Goal: Task Accomplishment & Management: Use online tool/utility

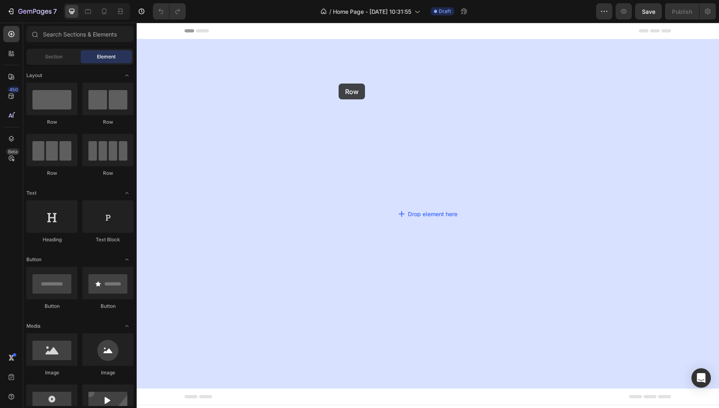
drag, startPoint x: 186, startPoint y: 128, endPoint x: 338, endPoint y: 84, distance: 158.8
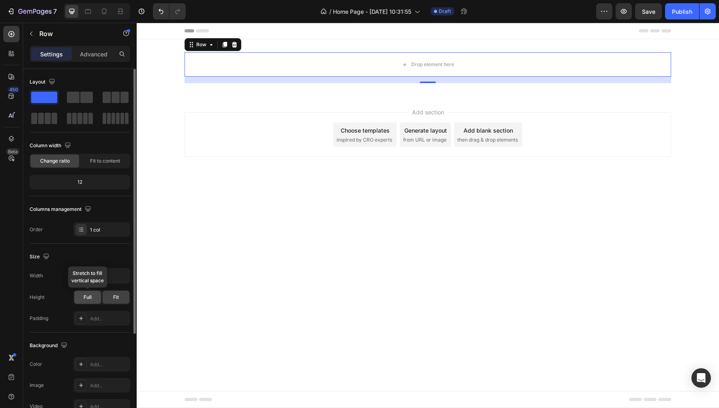
click at [90, 301] on div "Full" at bounding box center [87, 297] width 27 height 13
click at [115, 298] on span "Fit" at bounding box center [116, 296] width 6 height 7
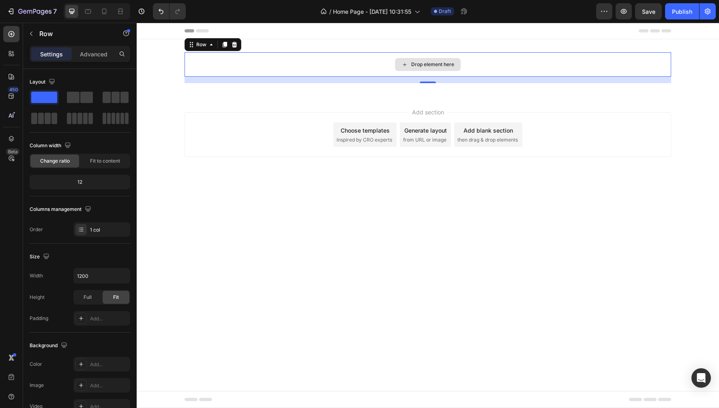
click at [442, 67] on div "Drop element here" at bounding box center [432, 64] width 43 height 6
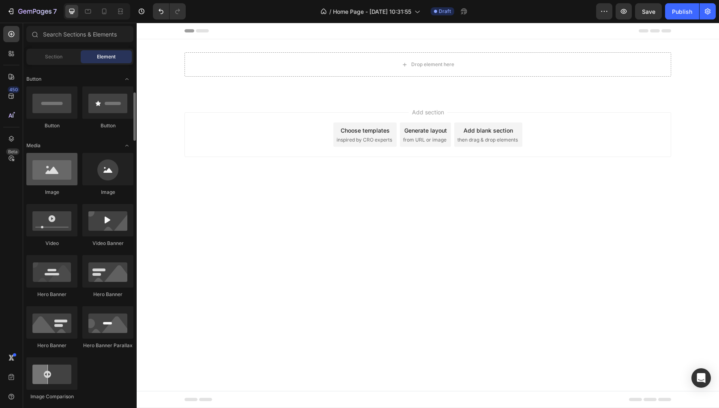
scroll to position [183, 0]
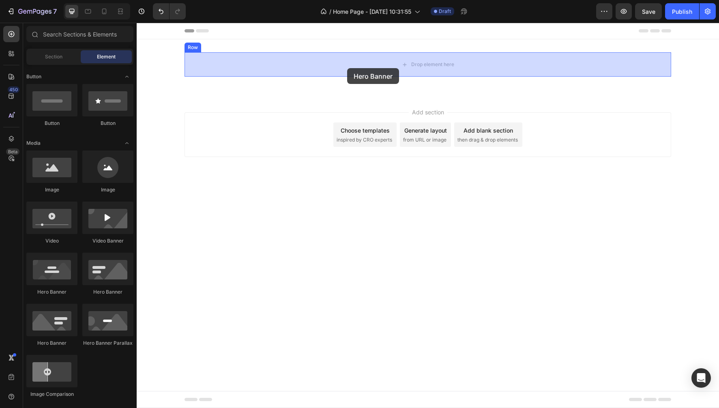
drag, startPoint x: 188, startPoint y: 296, endPoint x: 347, endPoint y: 68, distance: 278.3
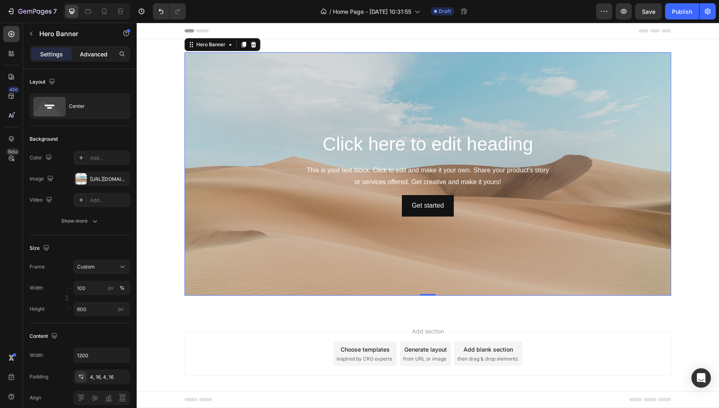
click at [88, 52] on p "Advanced" at bounding box center [94, 54] width 28 height 9
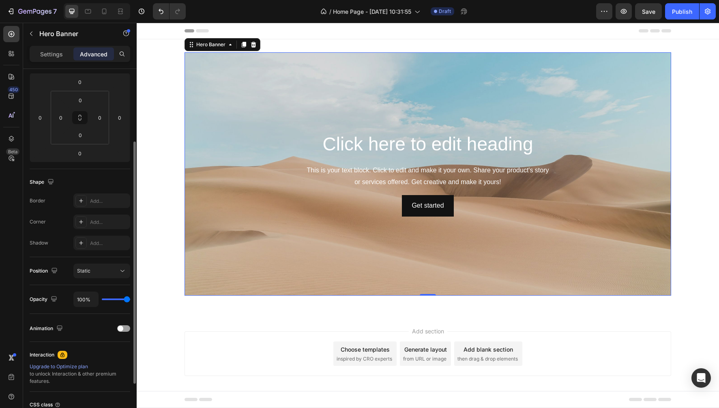
scroll to position [0, 0]
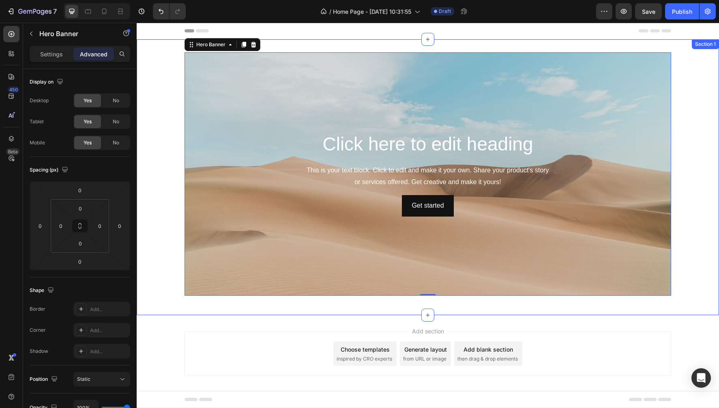
click at [167, 79] on div "Click here to edit heading Heading This is your text block. Click to edit and m…" at bounding box center [428, 177] width 582 height 250
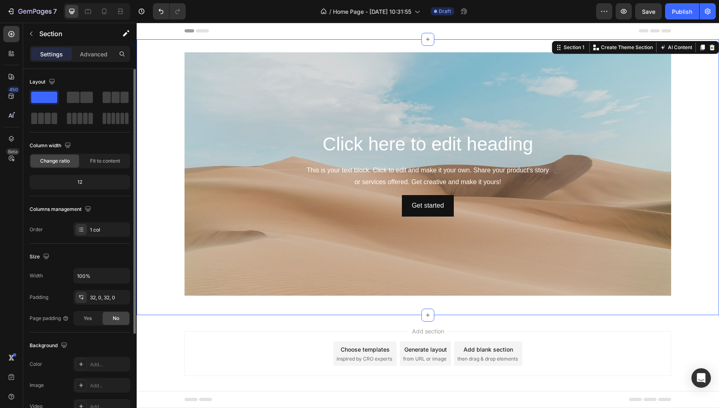
click at [116, 318] on span "No" at bounding box center [116, 318] width 6 height 7
click at [91, 298] on div "32, 0, 32, 0" at bounding box center [102, 297] width 24 height 7
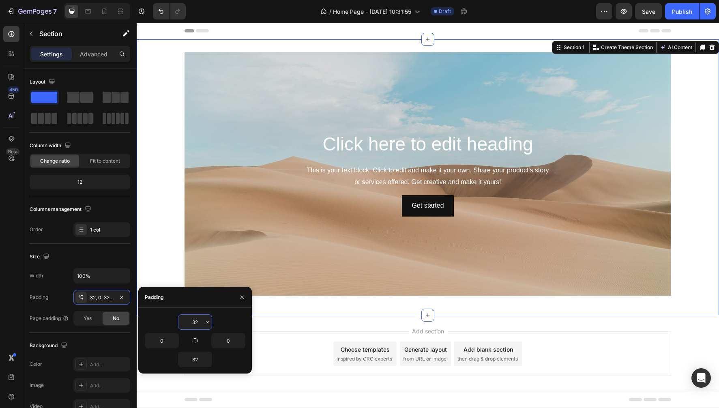
click at [196, 324] on input "32" at bounding box center [194, 322] width 33 height 15
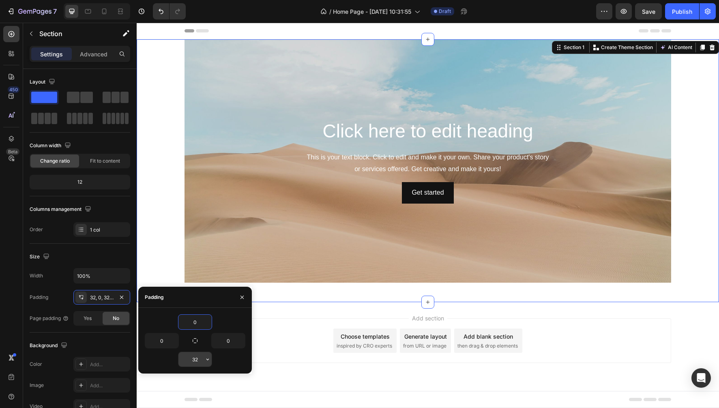
type input "0"
click at [194, 359] on input "32" at bounding box center [194, 359] width 33 height 15
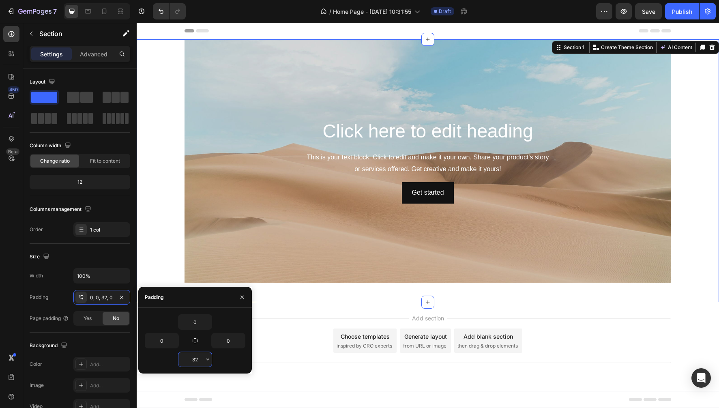
type input "0"
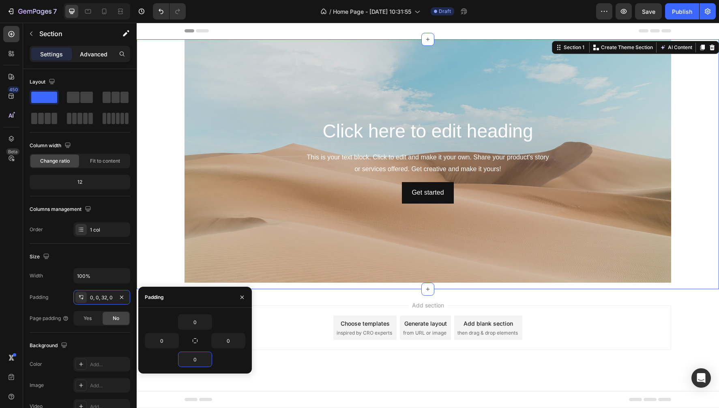
click at [96, 53] on p "Advanced" at bounding box center [94, 54] width 28 height 9
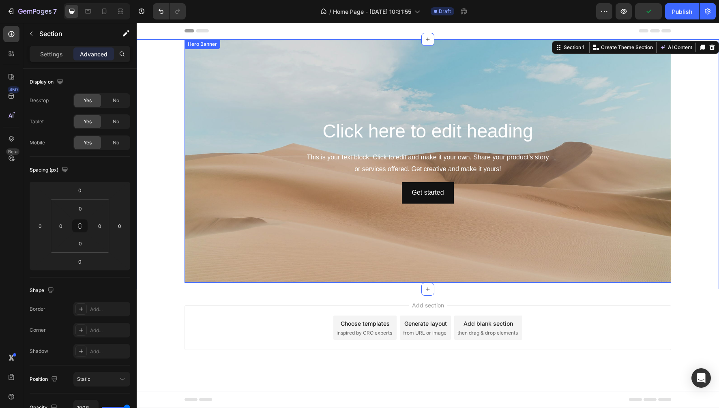
click at [199, 47] on div "Hero Banner" at bounding box center [202, 44] width 32 height 7
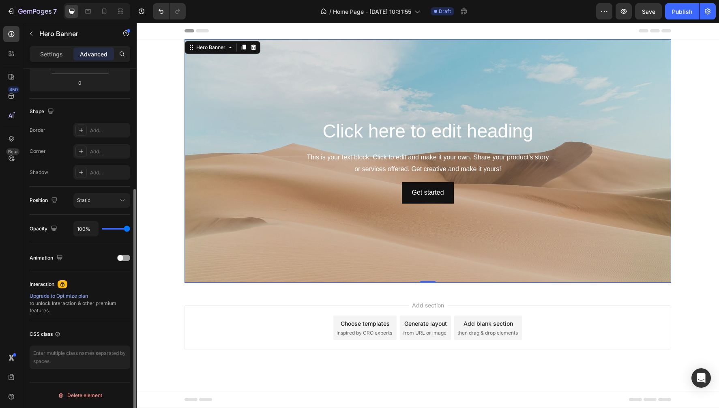
scroll to position [178, 0]
click at [45, 57] on p "Settings" at bounding box center [51, 54] width 23 height 9
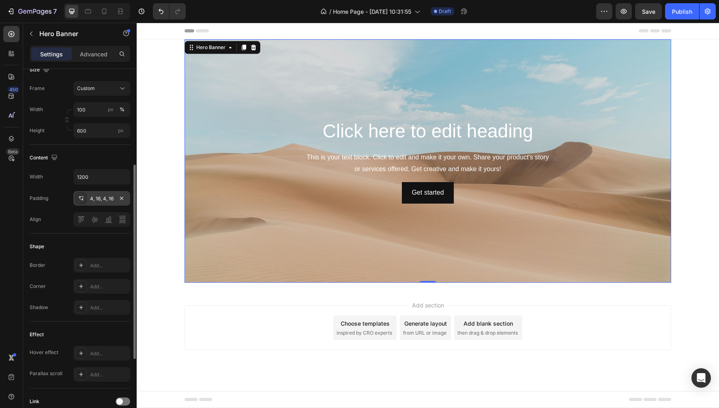
click at [100, 200] on div "4, 16, 4, 16" at bounding box center [102, 198] width 24 height 7
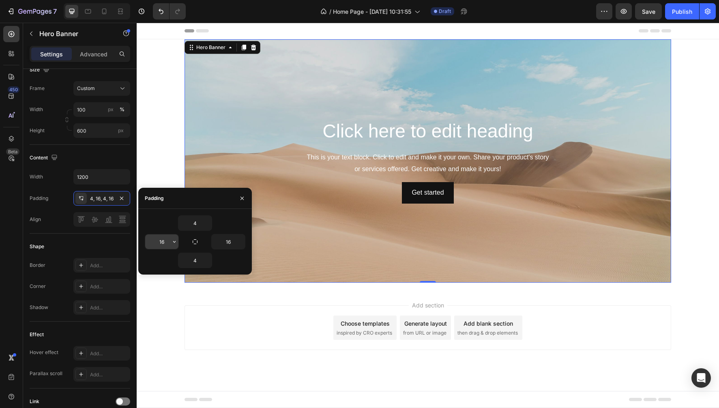
click at [164, 242] on input "16" at bounding box center [161, 241] width 33 height 15
type input "0"
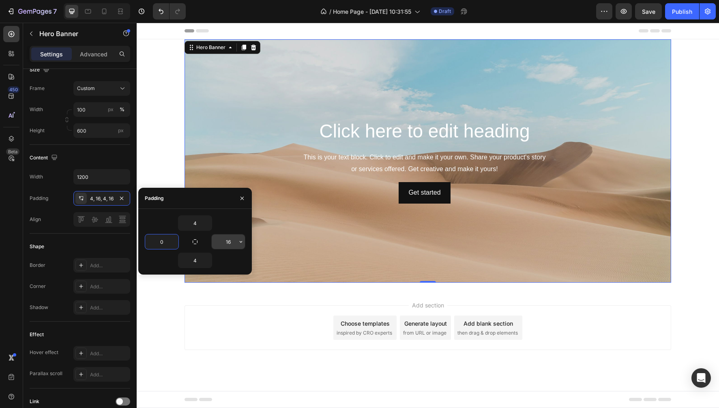
click at [229, 243] on input "16" at bounding box center [228, 241] width 33 height 15
type input "0"
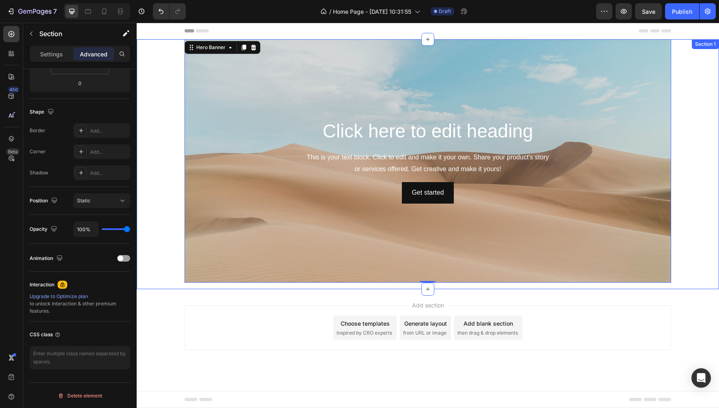
click at [165, 131] on div "Click here to edit heading Heading This is your text block. Click to edit and m…" at bounding box center [428, 164] width 582 height 250
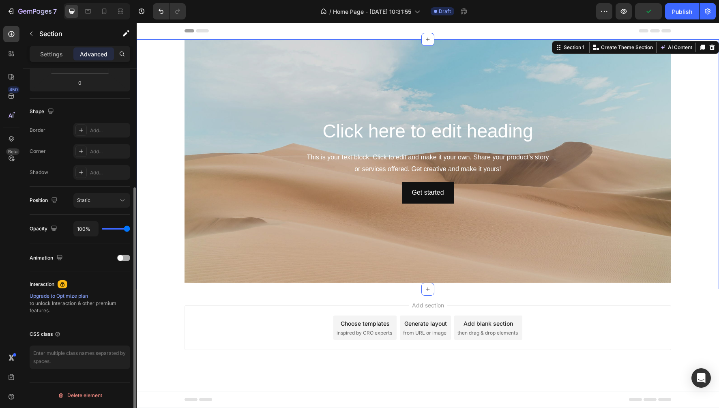
scroll to position [0, 0]
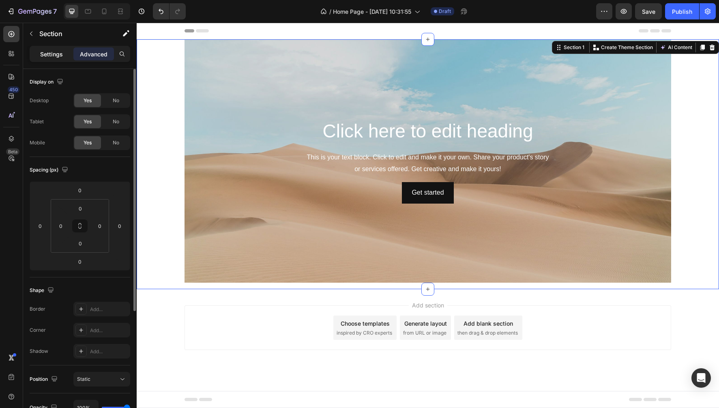
click at [56, 57] on p "Settings" at bounding box center [51, 54] width 23 height 9
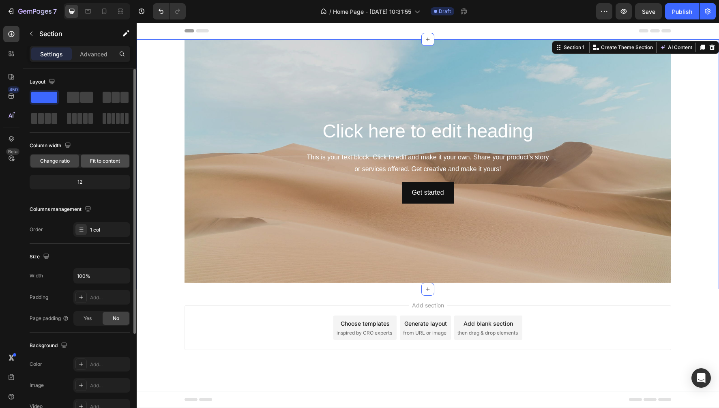
click at [107, 162] on span "Fit to content" at bounding box center [105, 160] width 30 height 7
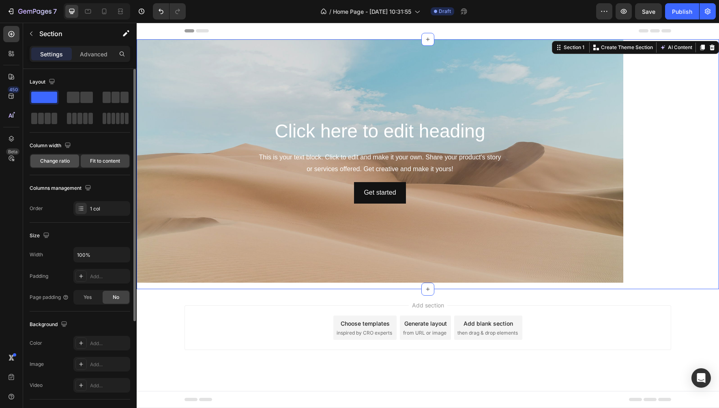
click at [55, 161] on span "Change ratio" at bounding box center [55, 160] width 30 height 7
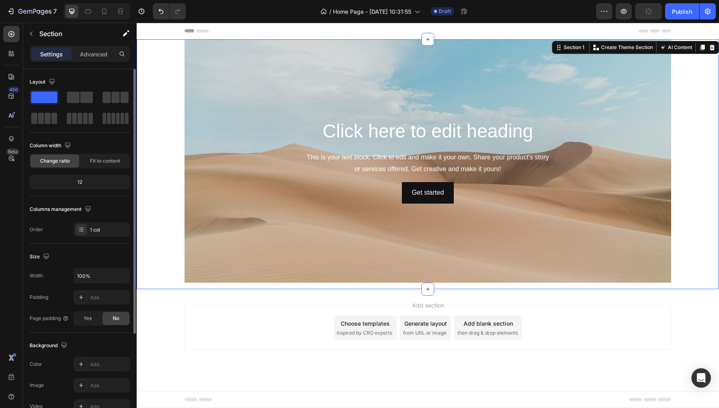
click at [69, 184] on div "12" at bounding box center [79, 181] width 97 height 11
click at [82, 181] on div "12" at bounding box center [79, 181] width 97 height 11
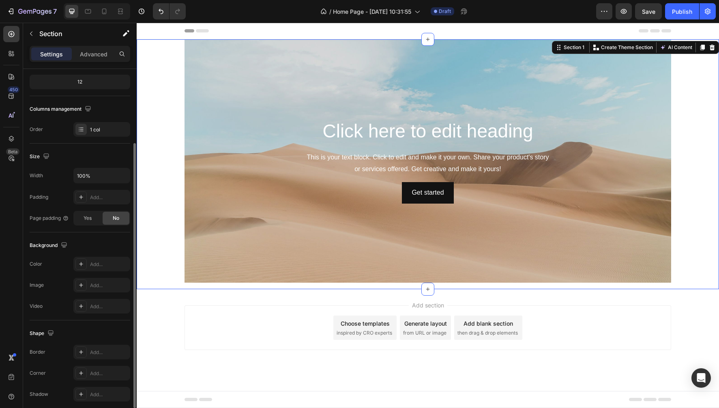
scroll to position [101, 0]
click at [90, 219] on span "Yes" at bounding box center [88, 216] width 8 height 7
click at [120, 218] on div "No" at bounding box center [116, 216] width 27 height 13
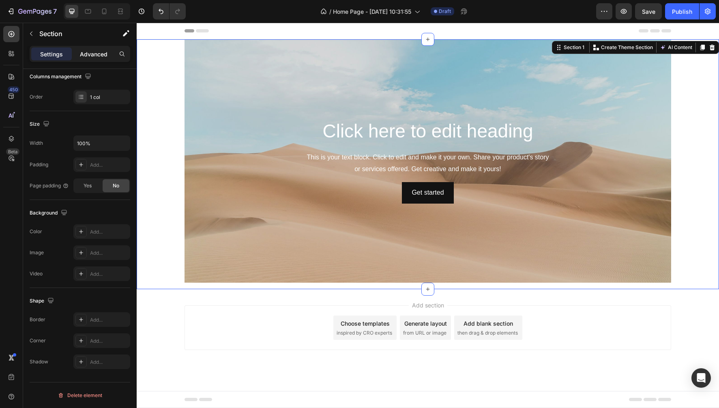
click at [100, 54] on p "Advanced" at bounding box center [94, 54] width 28 height 9
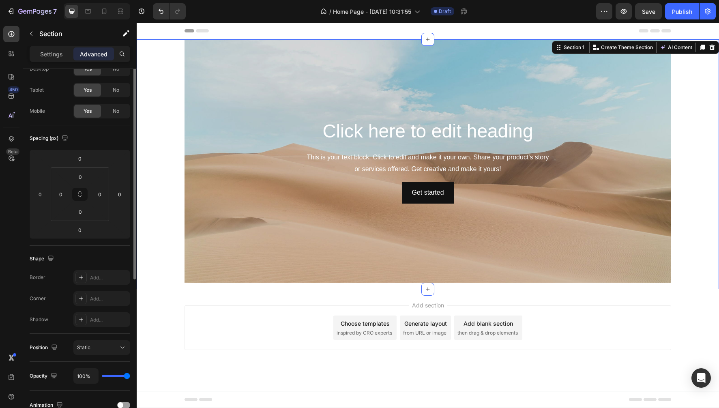
scroll to position [0, 0]
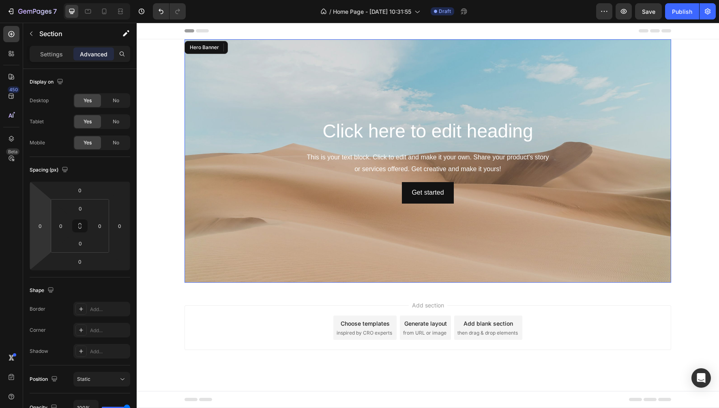
click at [376, 66] on div "Background Image" at bounding box center [427, 160] width 486 height 243
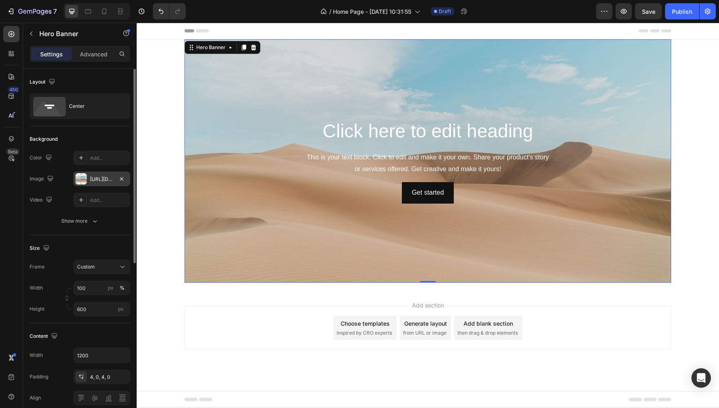
click at [83, 179] on div at bounding box center [80, 178] width 11 height 11
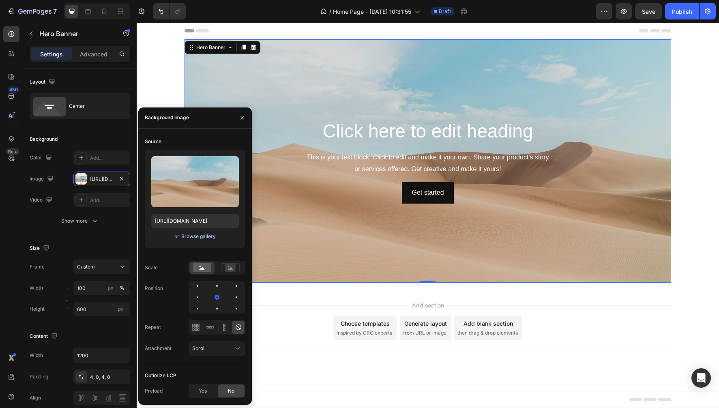
click at [193, 235] on div "Browse gallery" at bounding box center [198, 236] width 34 height 7
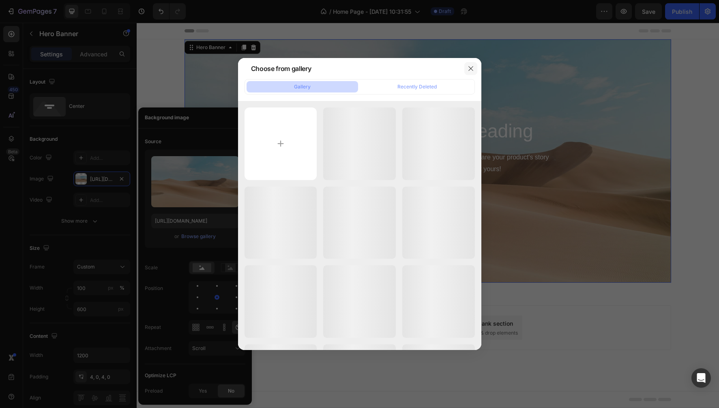
click at [469, 71] on icon "button" at bounding box center [470, 68] width 6 height 6
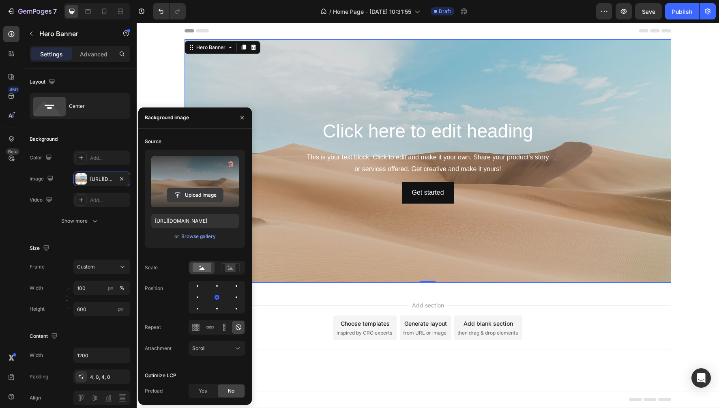
click at [191, 188] on input "file" at bounding box center [195, 195] width 56 height 14
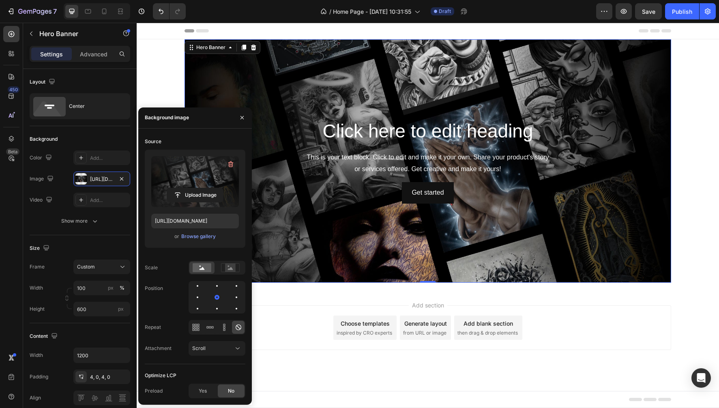
type input "[URL][DOMAIN_NAME]"
click at [92, 355] on input "1200" at bounding box center [102, 355] width 56 height 15
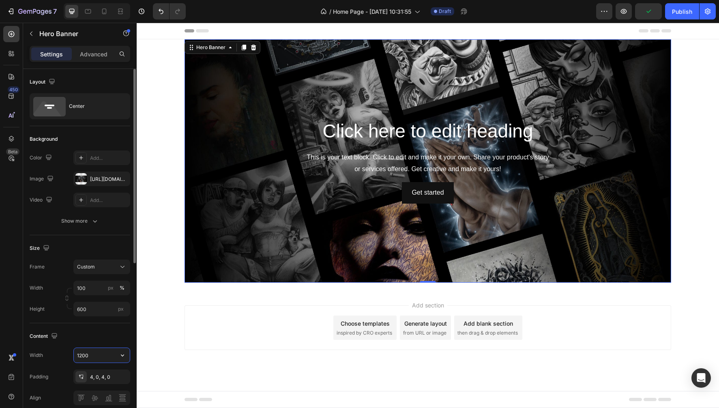
click at [92, 355] on input "1200" at bounding box center [102, 355] width 56 height 15
click at [123, 355] on icon "button" at bounding box center [122, 355] width 3 height 2
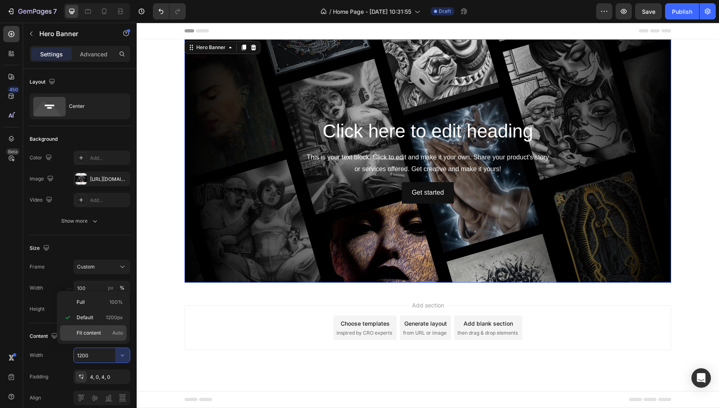
click at [88, 335] on span "Fit content" at bounding box center [89, 332] width 24 height 7
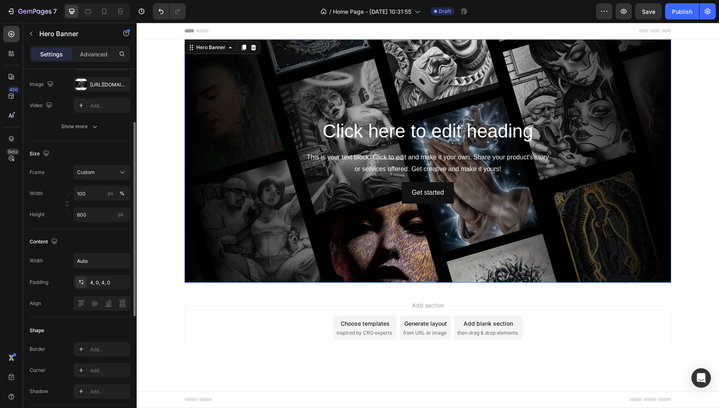
scroll to position [96, 0]
click at [120, 257] on icon "button" at bounding box center [122, 259] width 8 height 8
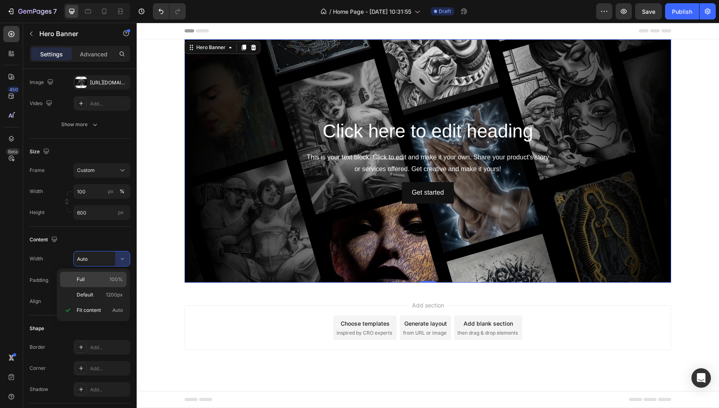
click at [87, 278] on p "Full 100%" at bounding box center [100, 279] width 46 height 7
type input "100%"
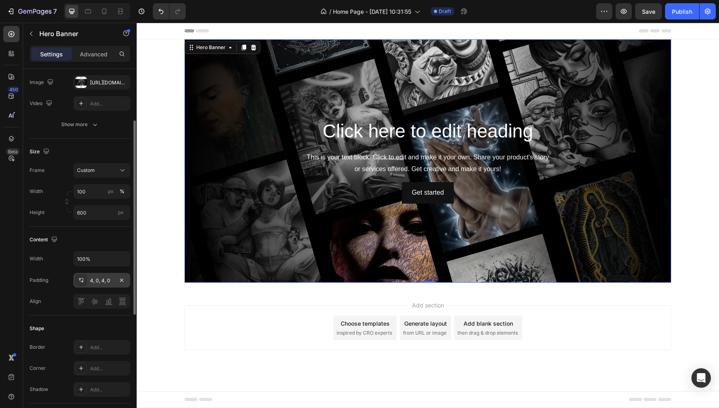
click at [101, 277] on div "4, 0, 4, 0" at bounding box center [102, 280] width 24 height 7
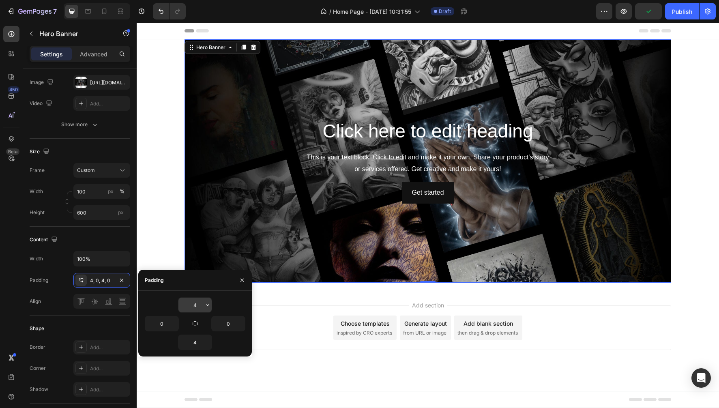
click at [197, 304] on input "4" at bounding box center [194, 305] width 33 height 15
type input "0"
click at [196, 344] on input "4" at bounding box center [194, 342] width 33 height 15
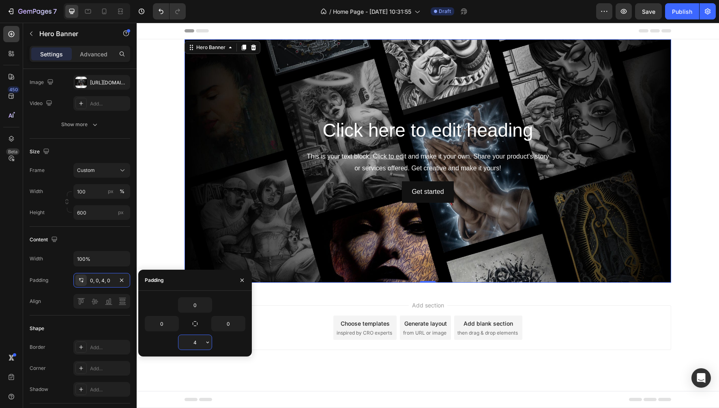
click at [196, 344] on input "4" at bounding box center [194, 342] width 33 height 15
type input "0"
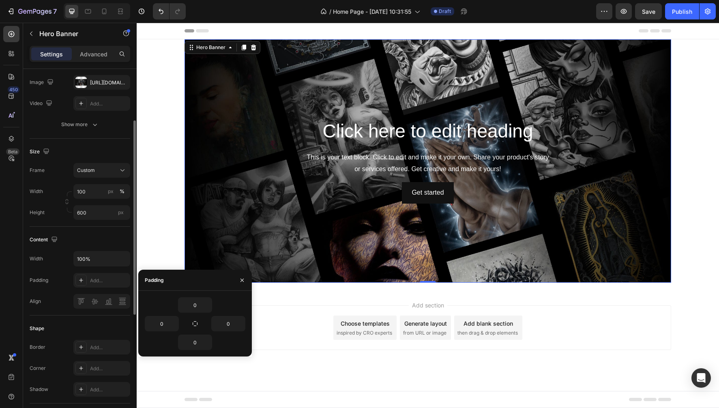
click at [103, 318] on div "Shape Border Add... Corner Add... Shadow Add..." at bounding box center [80, 359] width 101 height 88
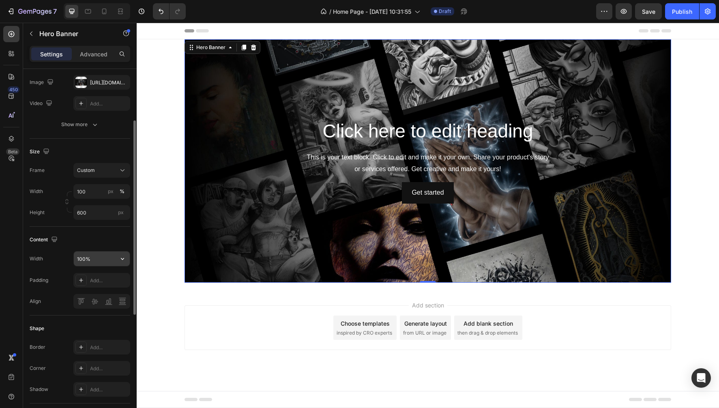
click at [99, 262] on input "100%" at bounding box center [102, 258] width 56 height 15
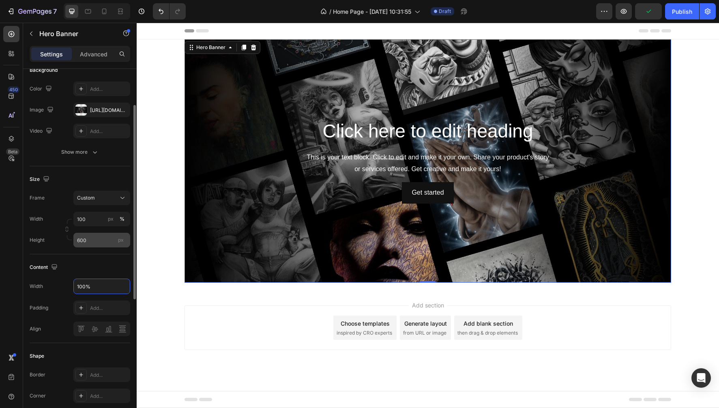
scroll to position [68, 0]
click at [112, 201] on div "Custom" at bounding box center [97, 198] width 40 height 7
click at [95, 216] on span "As banner source" at bounding box center [97, 218] width 40 height 7
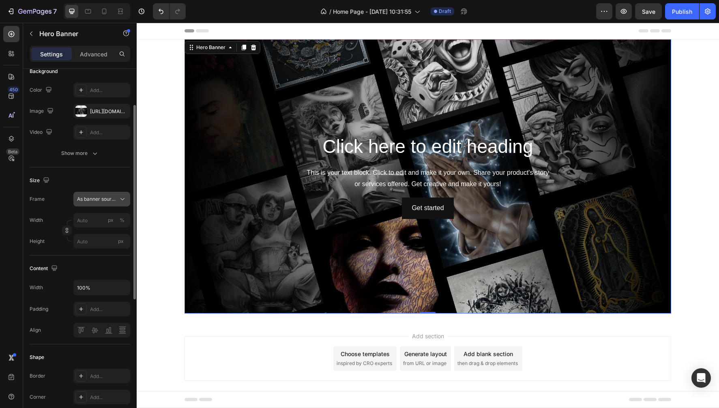
click at [110, 197] on span "As banner source" at bounding box center [97, 198] width 40 height 7
click at [105, 174] on div "Size" at bounding box center [80, 180] width 101 height 13
click at [96, 156] on icon "button" at bounding box center [95, 153] width 8 height 8
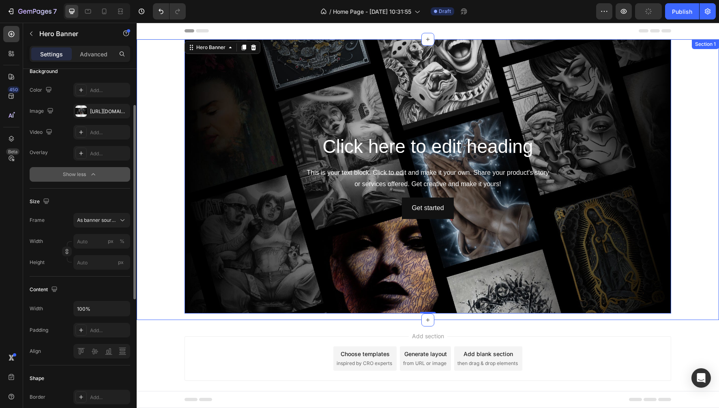
click at [176, 254] on div "Click here to edit heading Heading This is your text block. Click to edit and m…" at bounding box center [428, 179] width 582 height 281
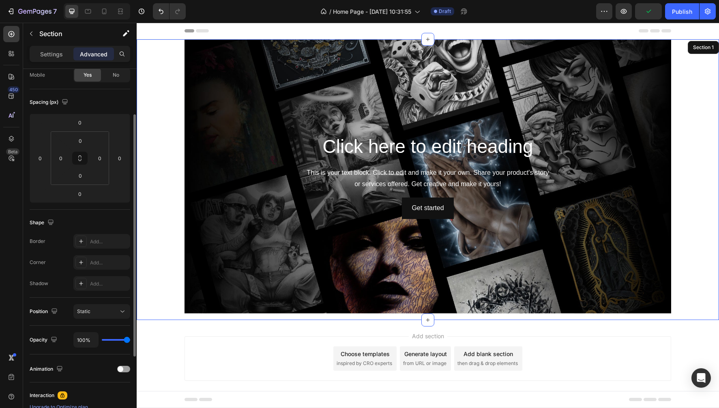
scroll to position [0, 0]
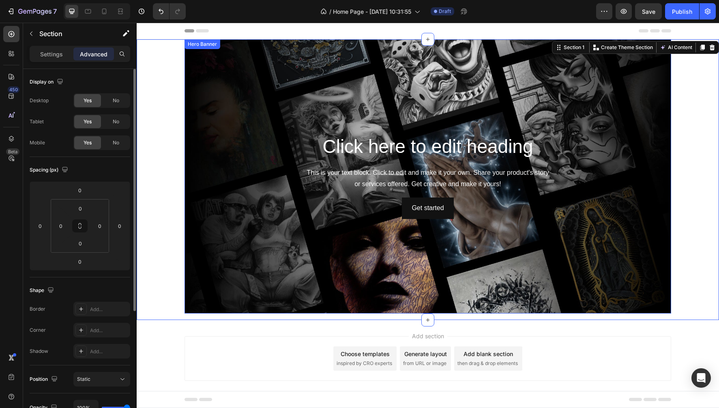
click at [193, 246] on div "Background Image" at bounding box center [427, 176] width 486 height 274
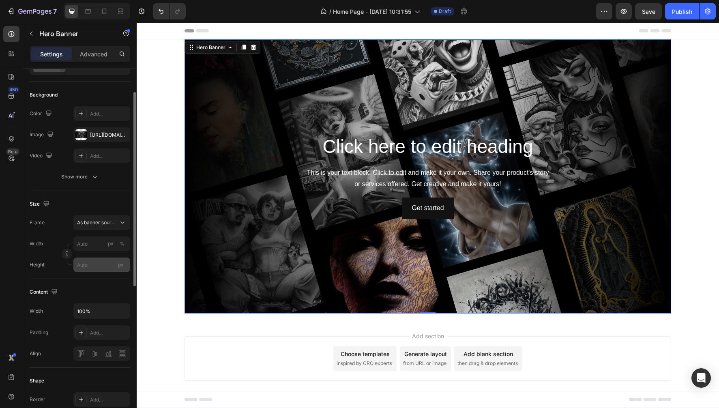
scroll to position [49, 0]
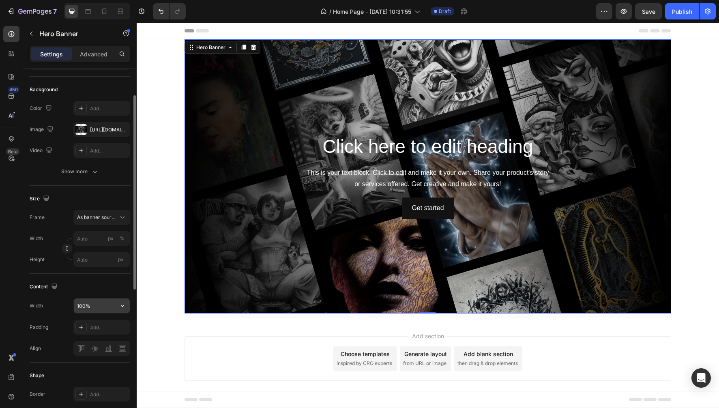
click at [95, 306] on input "100%" at bounding box center [102, 305] width 56 height 15
click at [121, 304] on icon "button" at bounding box center [122, 306] width 8 height 8
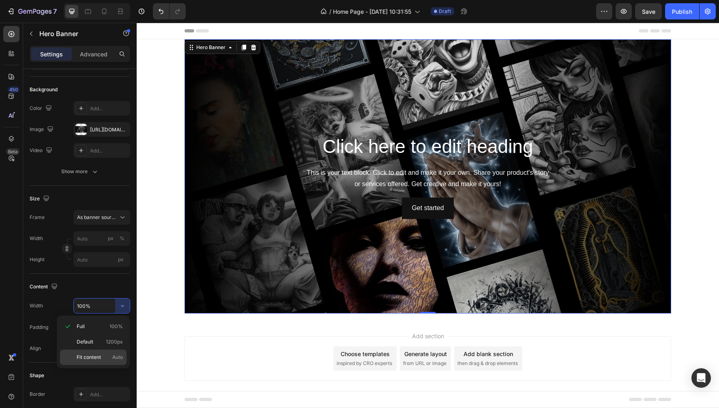
click at [85, 357] on span "Fit content" at bounding box center [89, 356] width 24 height 7
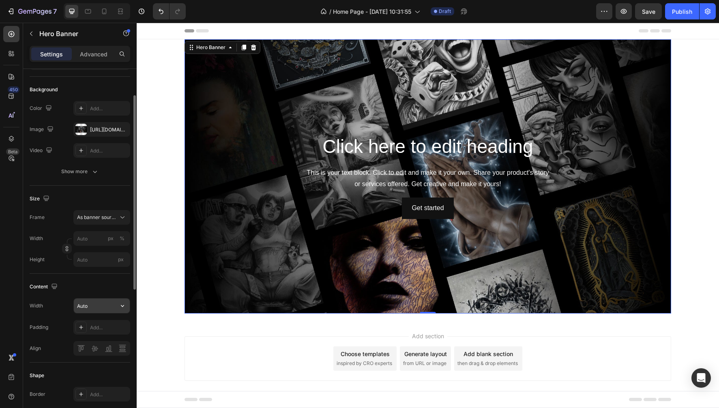
click at [111, 307] on input "Auto" at bounding box center [102, 305] width 56 height 15
click at [120, 307] on icon "button" at bounding box center [122, 306] width 8 height 8
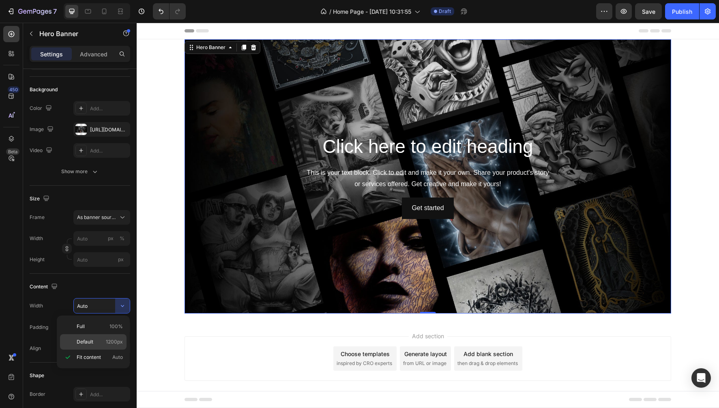
click at [89, 342] on span "Default" at bounding box center [85, 341] width 17 height 7
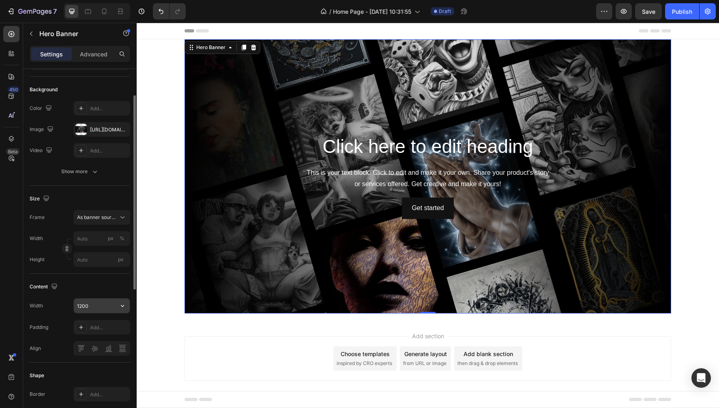
click at [95, 305] on input "1200" at bounding box center [102, 305] width 56 height 15
type input "2000"
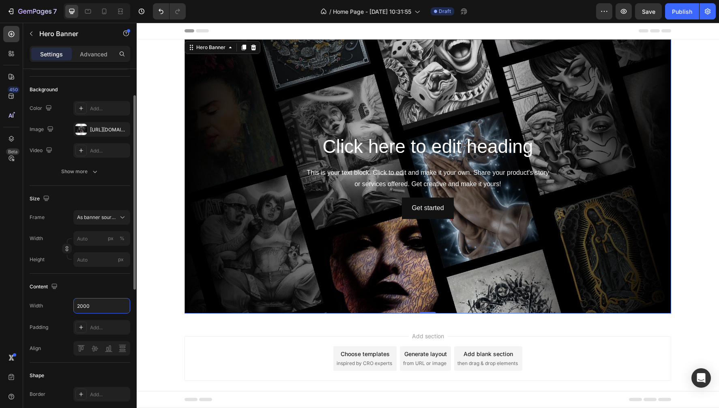
click at [104, 285] on div "Content" at bounding box center [80, 286] width 101 height 13
click at [271, 85] on div "Background Image" at bounding box center [427, 176] width 486 height 274
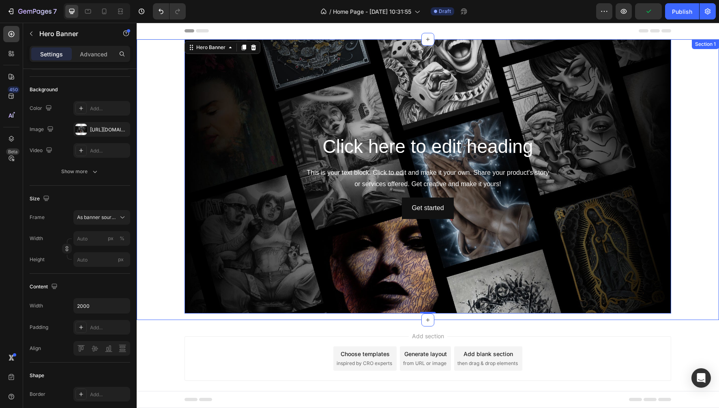
click at [153, 73] on div "Click here to edit heading Heading This is your text block. Click to edit and m…" at bounding box center [428, 179] width 582 height 281
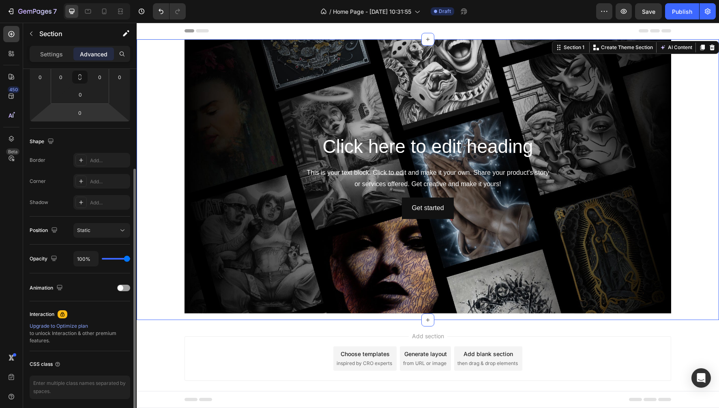
scroll to position [150, 0]
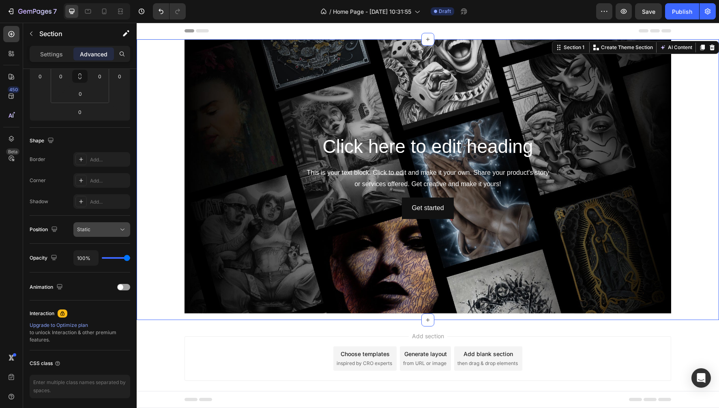
click at [116, 230] on div "Static" at bounding box center [97, 229] width 41 height 7
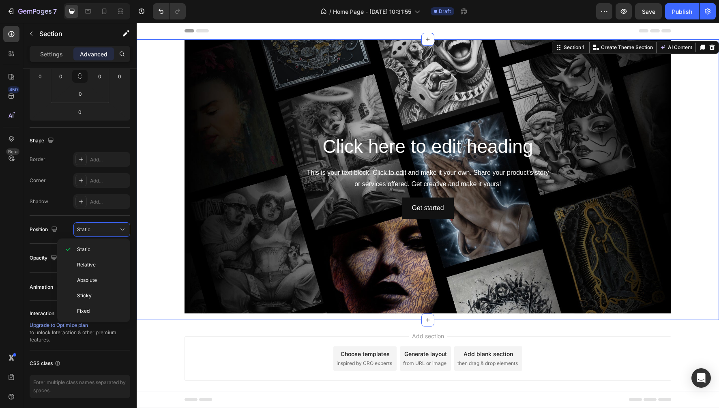
click at [13, 295] on div "450 Beta" at bounding box center [11, 187] width 16 height 323
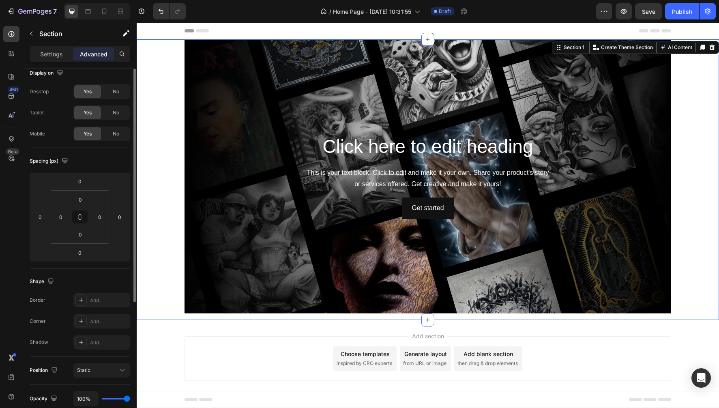
scroll to position [0, 0]
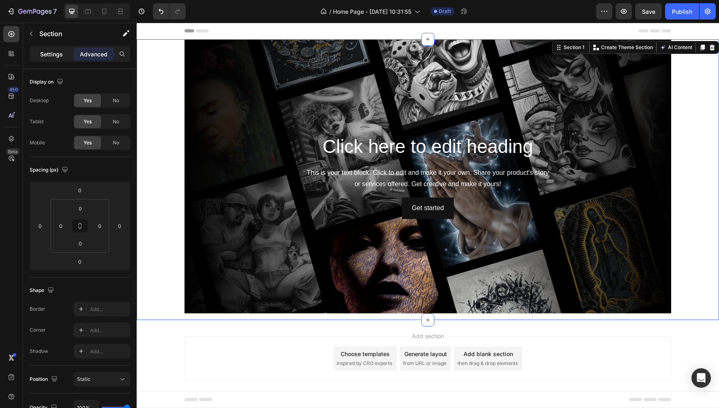
click at [57, 55] on p "Settings" at bounding box center [51, 54] width 23 height 9
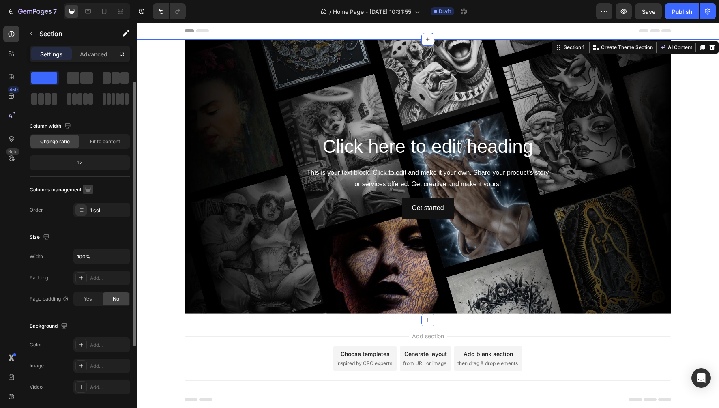
scroll to position [20, 0]
click at [111, 212] on div "1 col" at bounding box center [109, 209] width 38 height 7
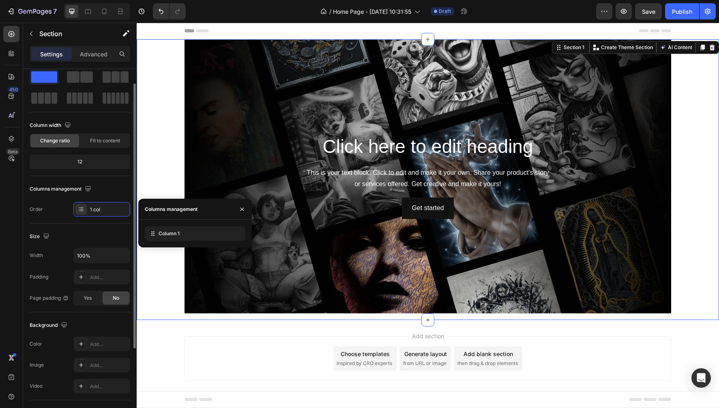
click at [112, 191] on div "Columns management" at bounding box center [80, 188] width 101 height 13
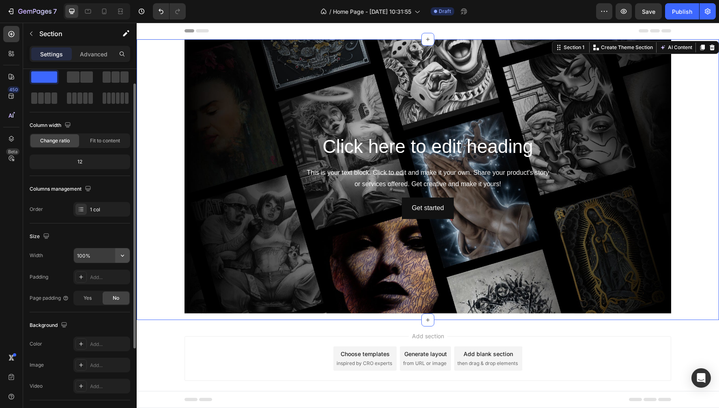
click at [122, 255] on icon "button" at bounding box center [122, 256] width 3 height 2
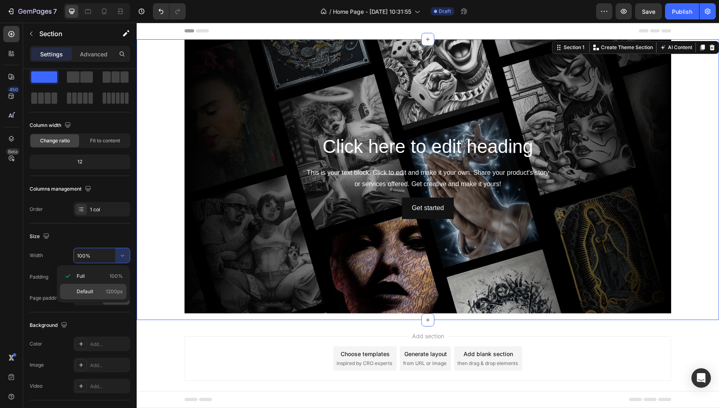
click at [92, 293] on span "Default" at bounding box center [85, 291] width 17 height 7
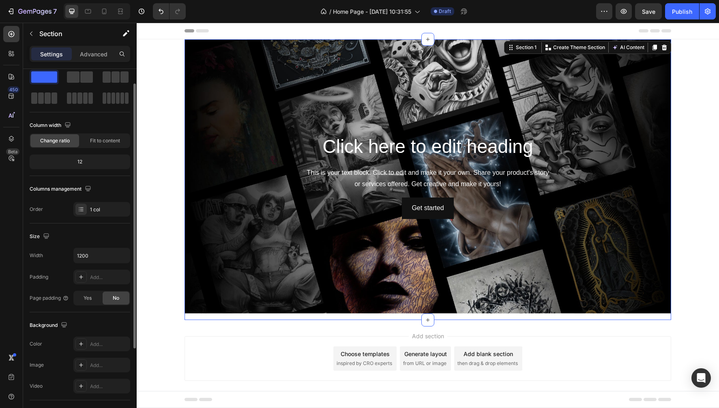
click at [112, 303] on div "No" at bounding box center [116, 297] width 27 height 13
click at [107, 256] on input "1200" at bounding box center [102, 255] width 56 height 15
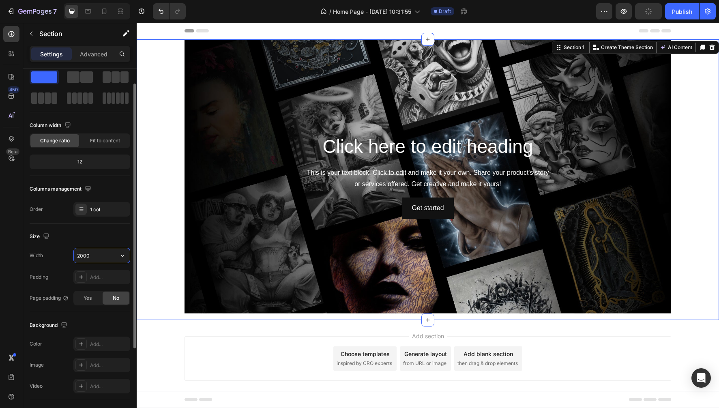
click at [107, 256] on input "2000" at bounding box center [102, 255] width 56 height 15
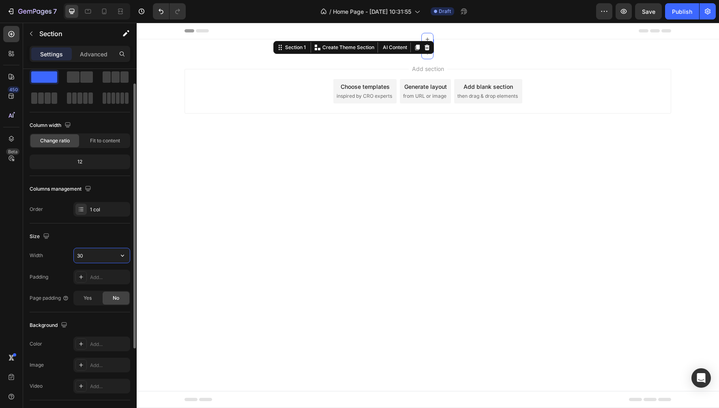
type input "3"
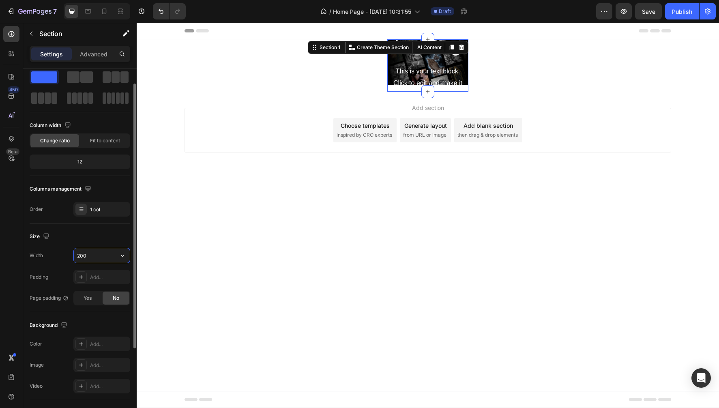
type input "2000"
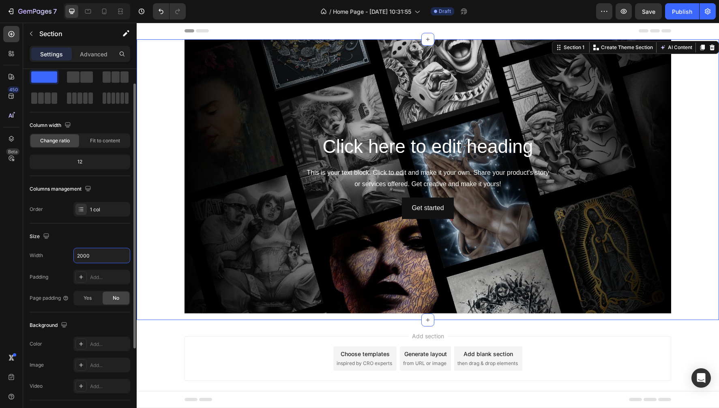
scroll to position [133, 0]
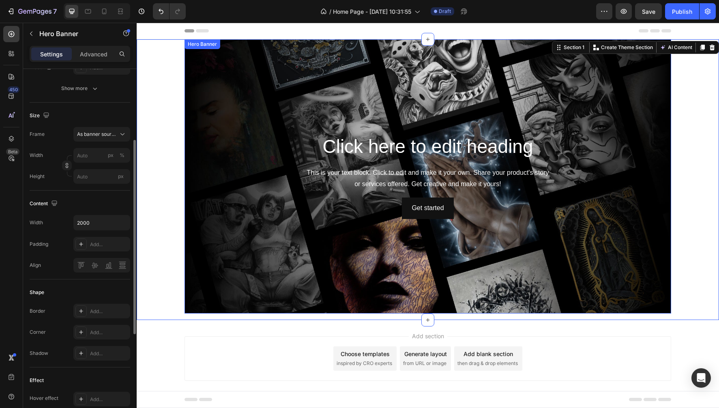
click at [405, 100] on div "Background Image" at bounding box center [427, 176] width 486 height 274
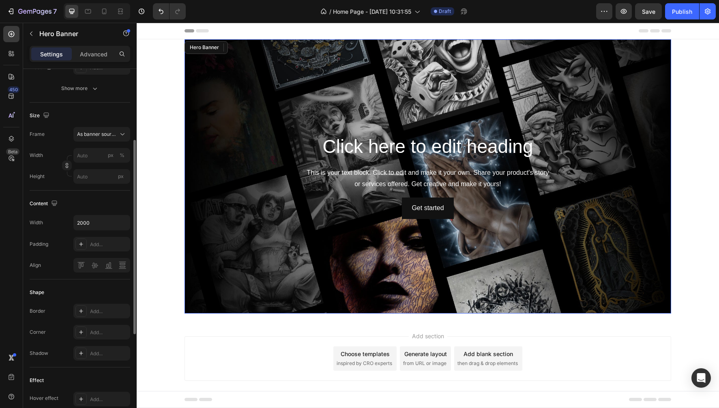
scroll to position [0, 0]
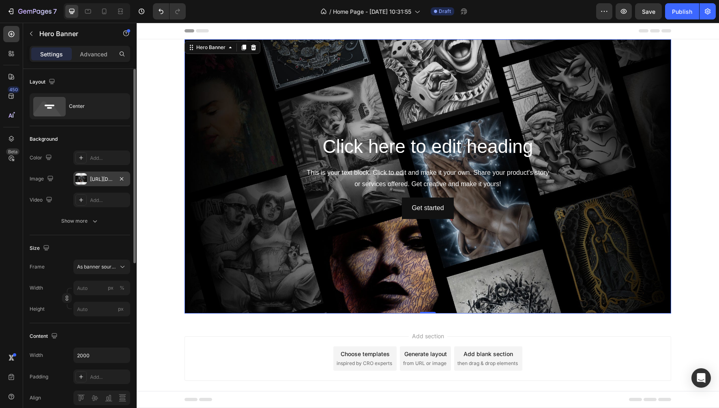
click at [100, 178] on div "[URL][DOMAIN_NAME]" at bounding box center [102, 179] width 24 height 7
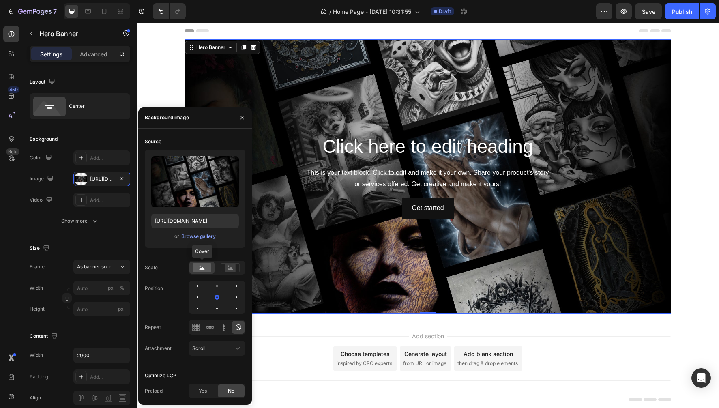
click at [197, 266] on rect at bounding box center [202, 267] width 19 height 9
click at [226, 266] on rect at bounding box center [230, 267] width 11 height 8
click at [199, 266] on rect at bounding box center [202, 267] width 19 height 9
click at [231, 288] on div at bounding box center [236, 286] width 10 height 10
click at [231, 296] on div at bounding box center [236, 297] width 10 height 10
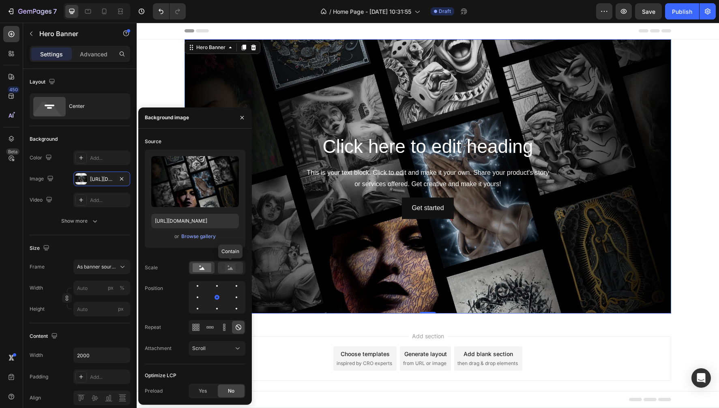
click at [231, 268] on icon at bounding box center [230, 268] width 5 height 3
click at [200, 268] on rect at bounding box center [202, 267] width 19 height 9
click at [312, 67] on div "Background Image" at bounding box center [427, 176] width 486 height 274
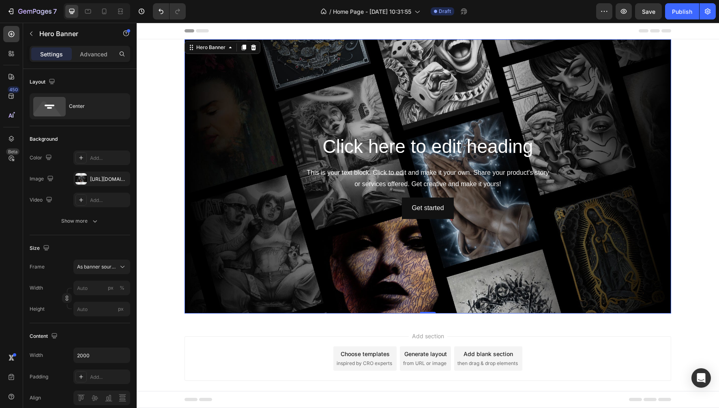
click at [186, 88] on div "Background Image" at bounding box center [427, 176] width 486 height 274
click at [94, 53] on p "Advanced" at bounding box center [94, 54] width 28 height 9
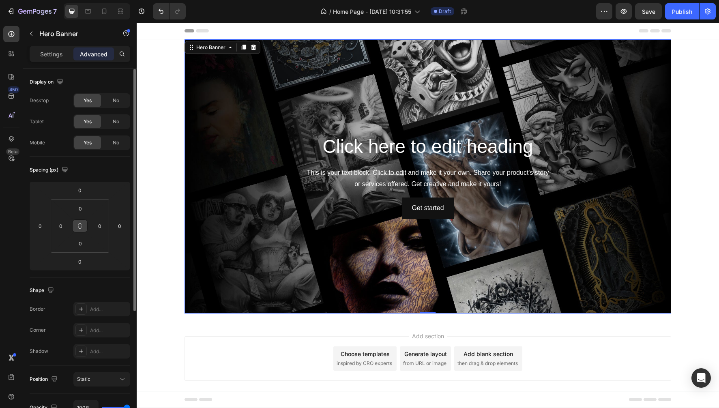
click at [81, 227] on icon at bounding box center [80, 226] width 6 height 6
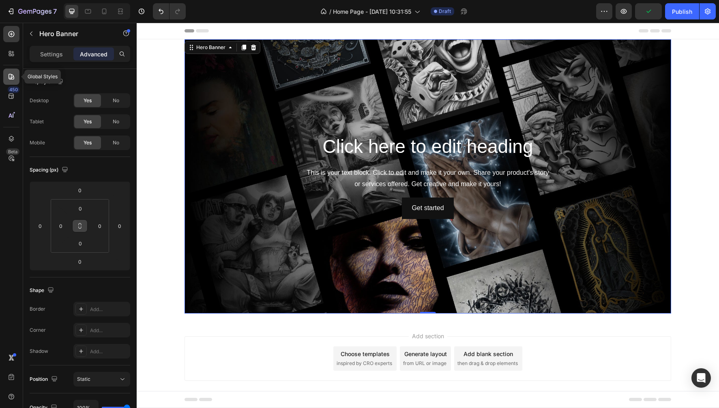
click at [11, 78] on icon at bounding box center [11, 77] width 8 height 8
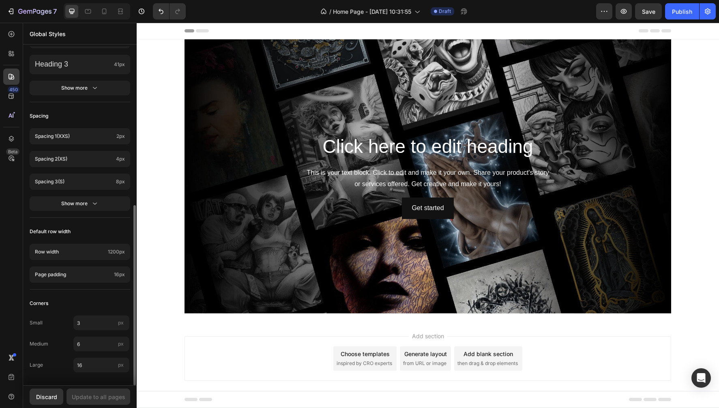
scroll to position [299, 0]
click at [13, 94] on icon at bounding box center [11, 96] width 8 height 8
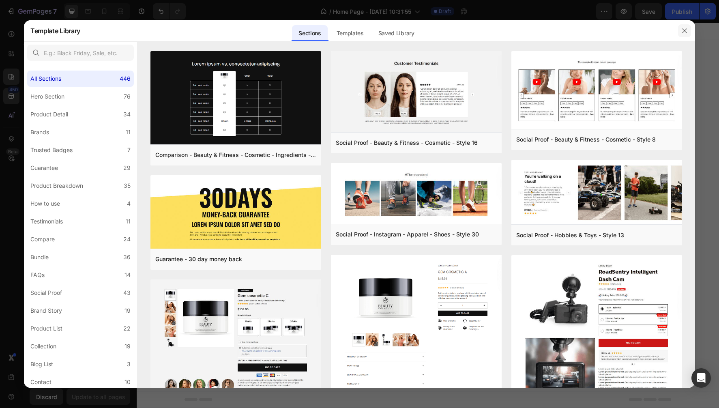
click at [685, 30] on icon "button" at bounding box center [684, 30] width 4 height 4
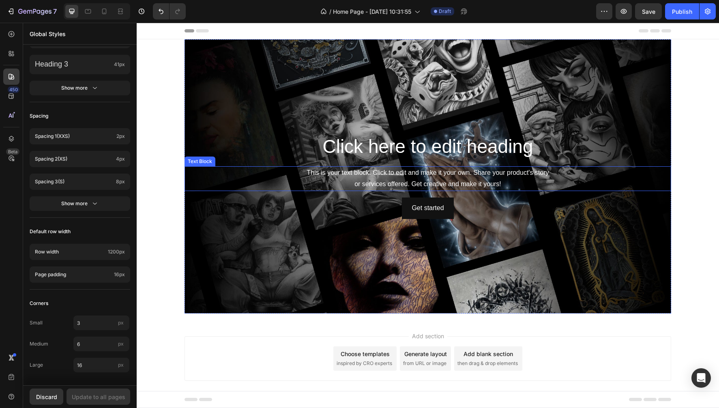
scroll to position [0, 0]
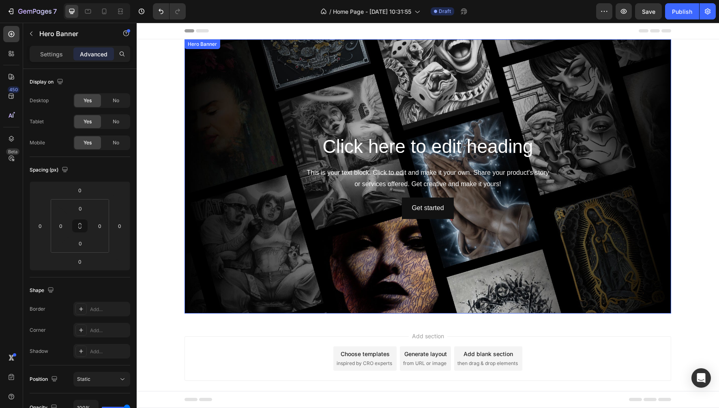
click at [185, 108] on div "Background Image" at bounding box center [427, 176] width 486 height 274
click at [229, 49] on icon at bounding box center [230, 47] width 6 height 6
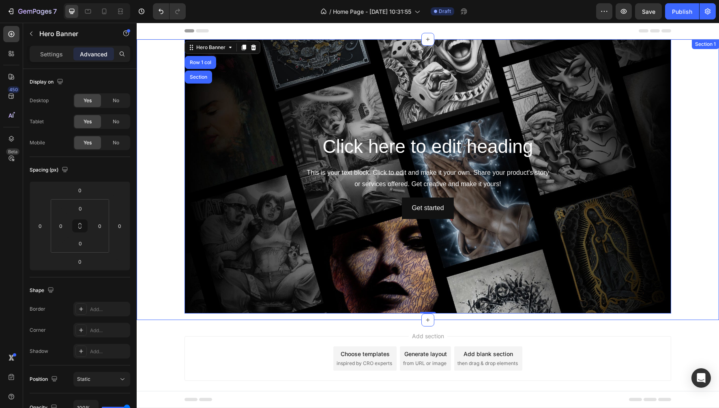
click at [159, 51] on div "Click here to edit heading Heading This is your text block. Click to edit and m…" at bounding box center [428, 179] width 582 height 281
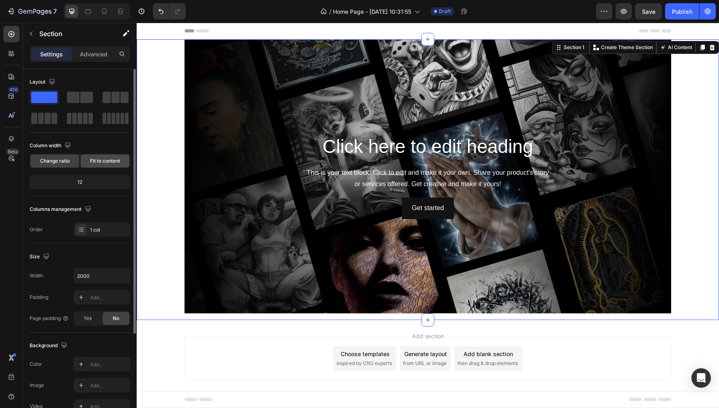
click at [98, 158] on span "Fit to content" at bounding box center [105, 160] width 30 height 7
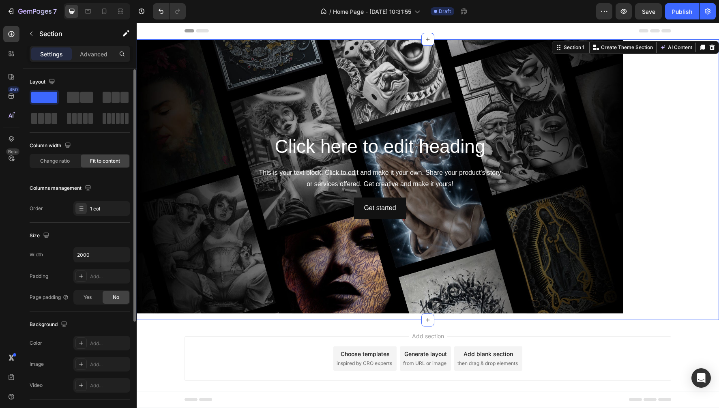
scroll to position [157, 0]
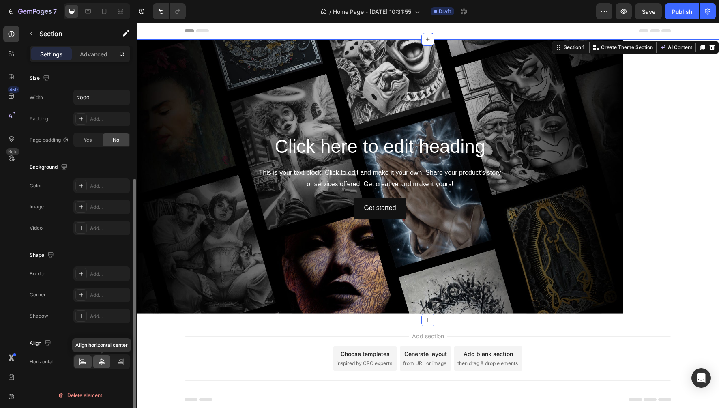
click at [103, 363] on icon at bounding box center [102, 362] width 8 height 8
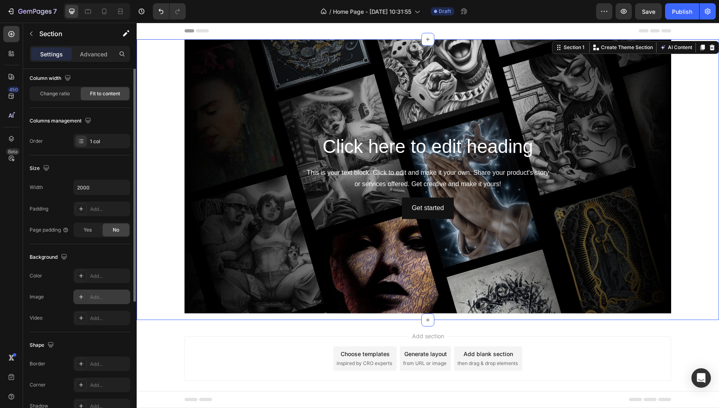
scroll to position [0, 0]
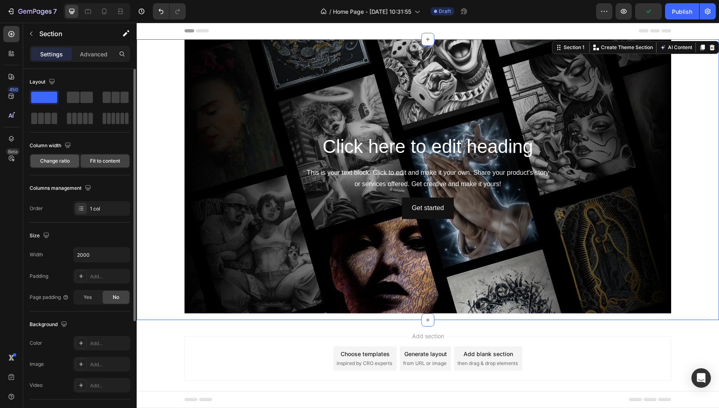
click at [62, 161] on span "Change ratio" at bounding box center [55, 160] width 30 height 7
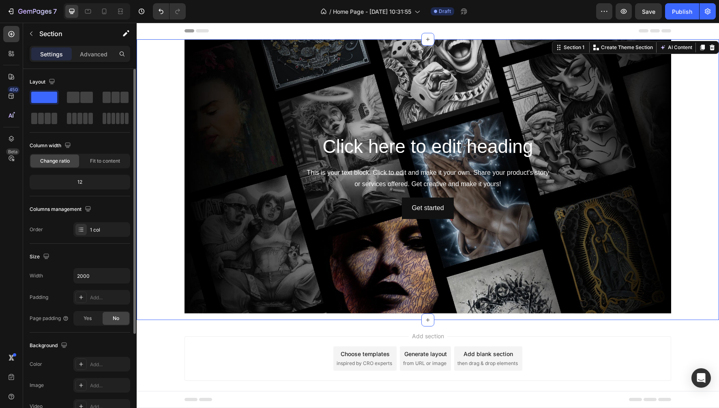
click at [91, 183] on div "12" at bounding box center [79, 181] width 97 height 11
click at [77, 181] on div "12" at bounding box center [79, 181] width 97 height 11
click at [82, 181] on div "12" at bounding box center [79, 181] width 97 height 11
click at [81, 181] on div "12" at bounding box center [79, 181] width 97 height 11
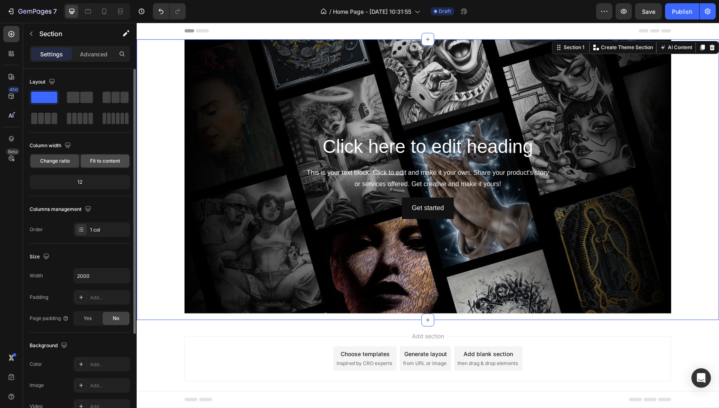
click at [102, 160] on span "Fit to content" at bounding box center [105, 160] width 30 height 7
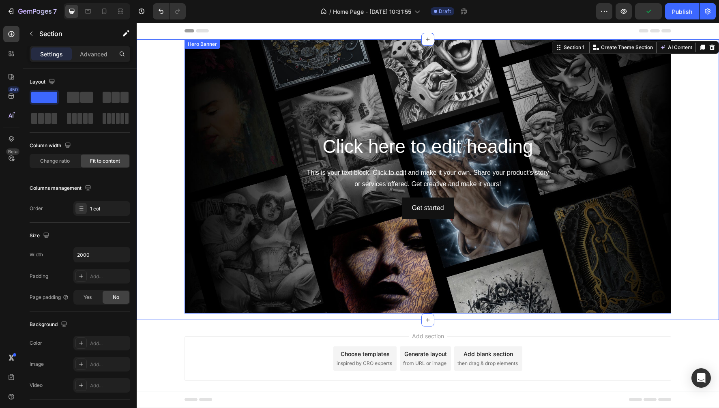
click at [201, 46] on div "Hero Banner" at bounding box center [202, 44] width 32 height 7
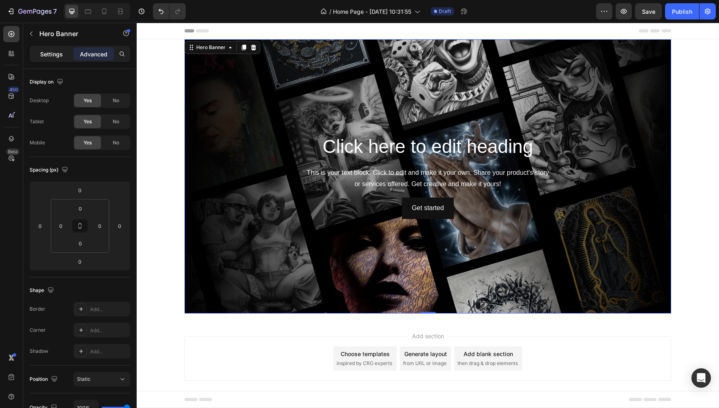
click at [56, 55] on p "Settings" at bounding box center [51, 54] width 23 height 9
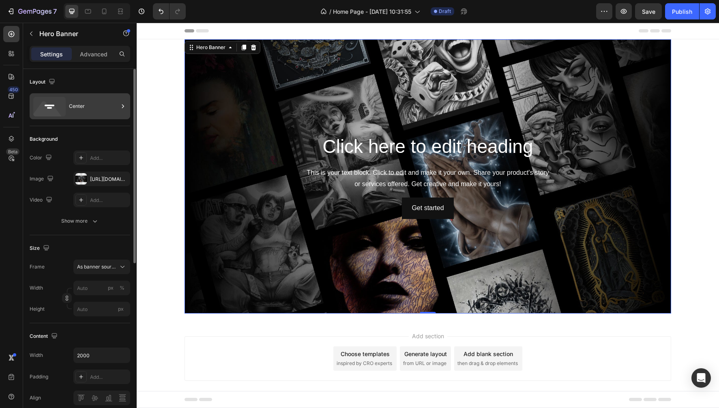
click at [92, 111] on div "Center" at bounding box center [93, 106] width 49 height 19
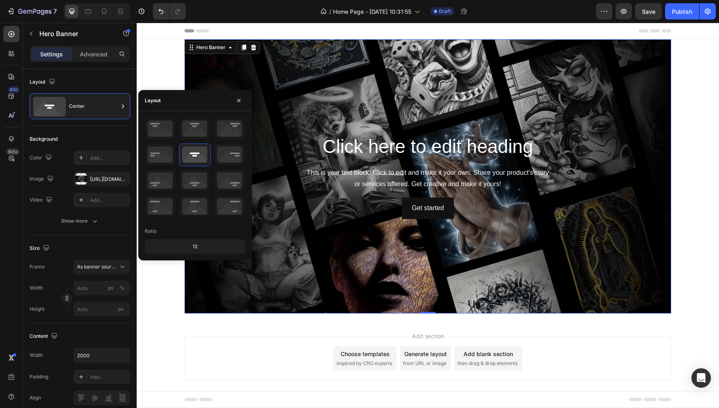
click at [206, 247] on div "12" at bounding box center [194, 246] width 97 height 11
click at [195, 247] on div "12" at bounding box center [194, 246] width 97 height 11
click at [86, 82] on div "Layout" at bounding box center [80, 81] width 101 height 13
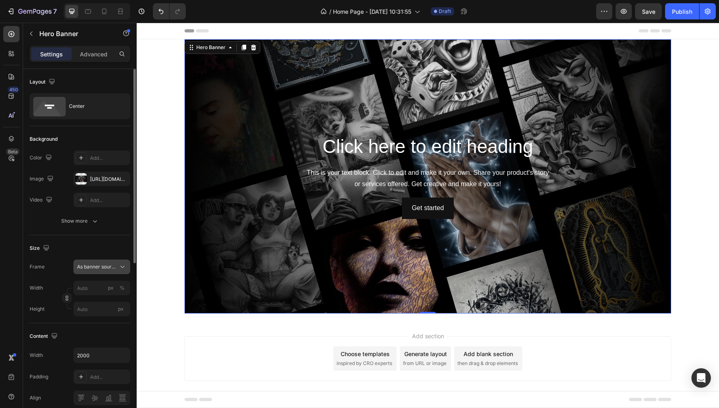
click at [117, 267] on div "As banner source" at bounding box center [101, 267] width 49 height 8
click at [75, 241] on div "Size Frame As banner source As banner source Custom Width px % Height px" at bounding box center [80, 279] width 101 height 88
click at [116, 265] on span "As banner source" at bounding box center [97, 266] width 40 height 7
click at [86, 302] on span "Custom" at bounding box center [86, 300] width 18 height 7
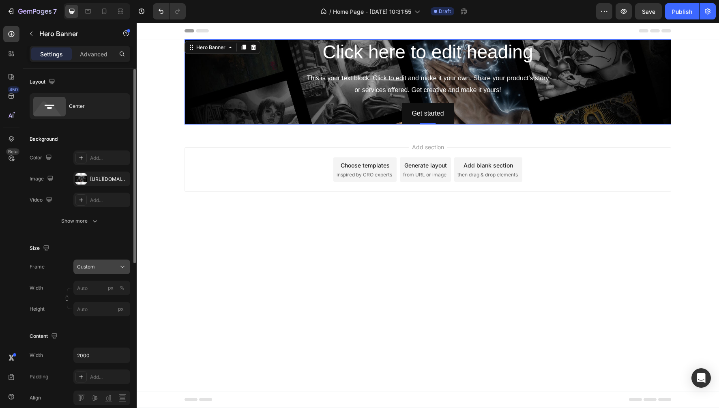
click at [118, 268] on div "Custom" at bounding box center [101, 267] width 49 height 8
click at [96, 289] on span "As banner source" at bounding box center [97, 286] width 40 height 7
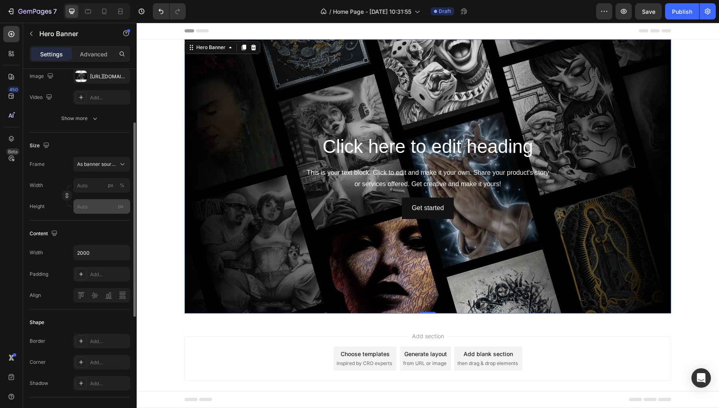
scroll to position [103, 0]
click at [104, 248] on input "2000" at bounding box center [102, 251] width 56 height 15
click at [122, 251] on icon "button" at bounding box center [122, 252] width 8 height 8
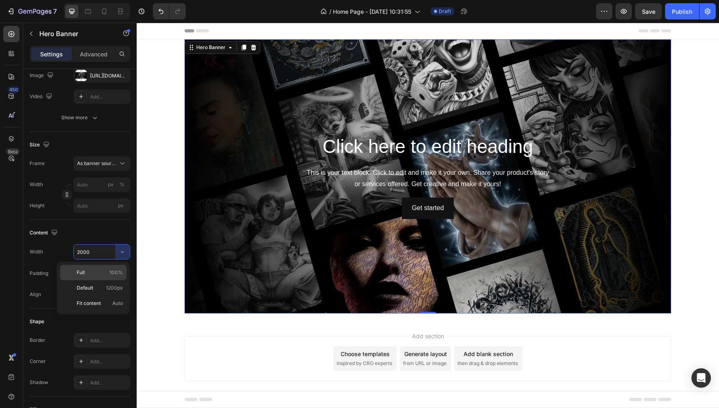
click at [82, 271] on span "Full" at bounding box center [81, 272] width 8 height 7
type input "100%"
drag, startPoint x: 428, startPoint y: 312, endPoint x: 426, endPoint y: 293, distance: 19.6
click at [426, 293] on div "Click here to edit heading Heading This is your text block. Click to edit and m…" at bounding box center [427, 176] width 486 height 274
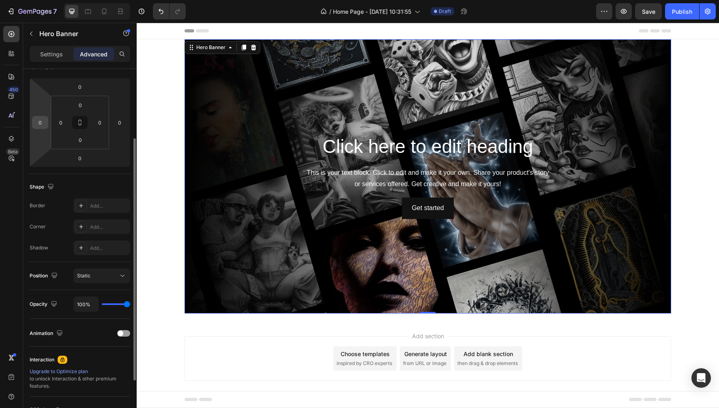
click at [41, 122] on input "0" at bounding box center [40, 122] width 12 height 12
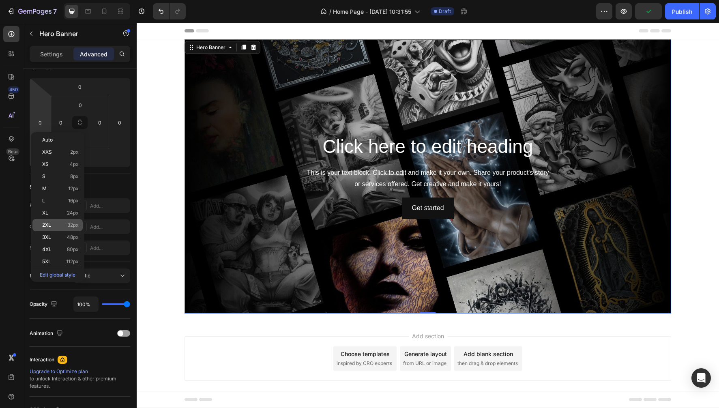
click at [47, 224] on span "2XL" at bounding box center [46, 225] width 9 height 6
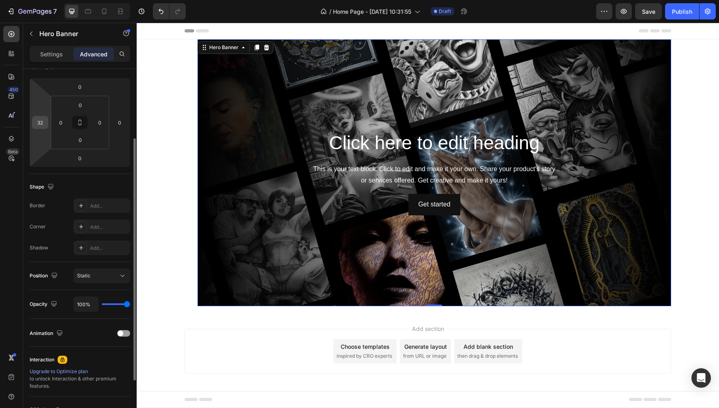
click at [42, 122] on input "32" at bounding box center [40, 122] width 12 height 12
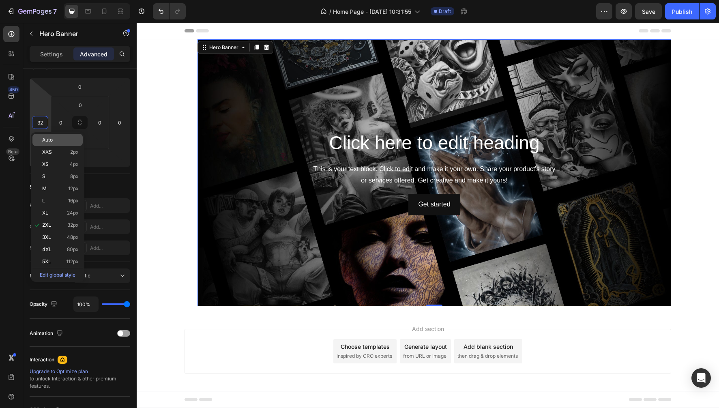
type input "2"
click at [45, 142] on span "Auto" at bounding box center [47, 140] width 11 height 6
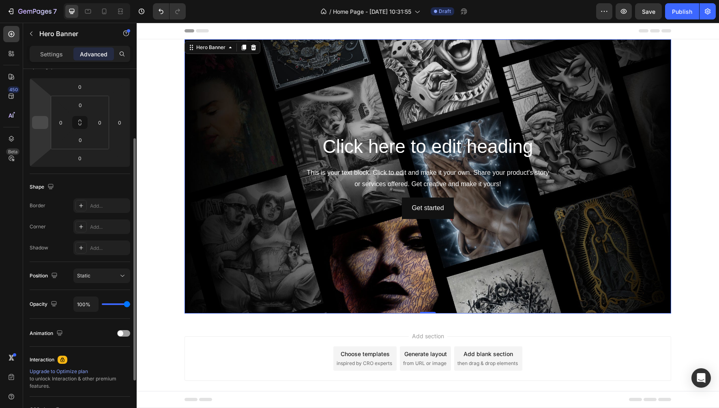
click at [40, 121] on input "number" at bounding box center [40, 122] width 12 height 12
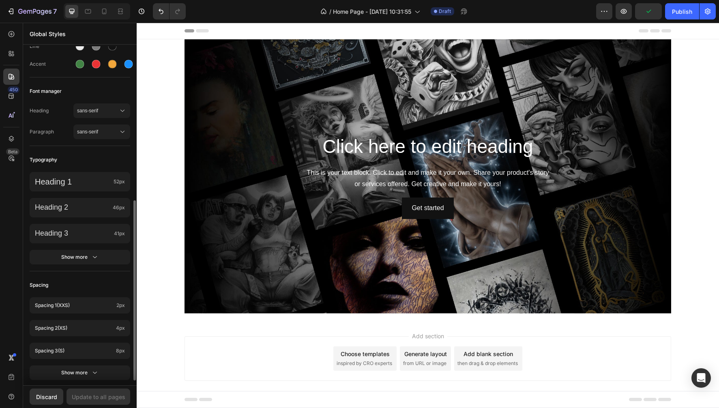
scroll to position [299, 0]
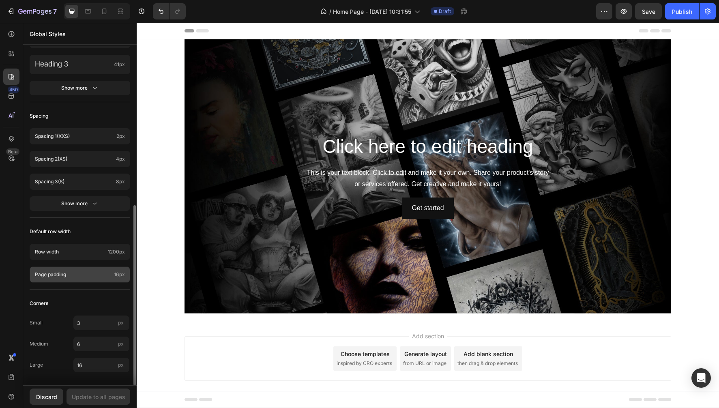
click at [87, 274] on p "Page padding" at bounding box center [73, 274] width 76 height 7
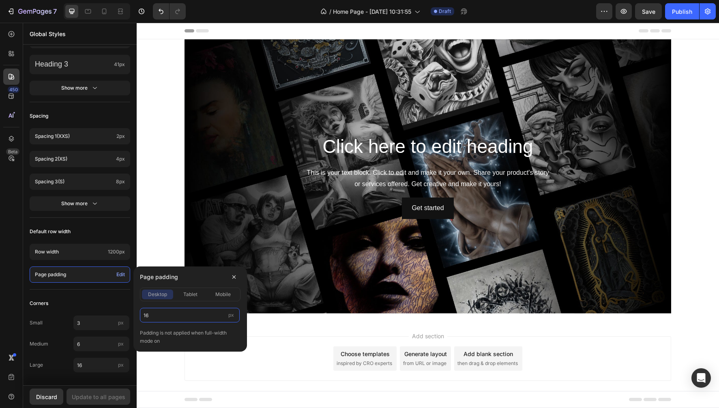
click at [159, 312] on input "16" at bounding box center [190, 315] width 100 height 15
type input "0"
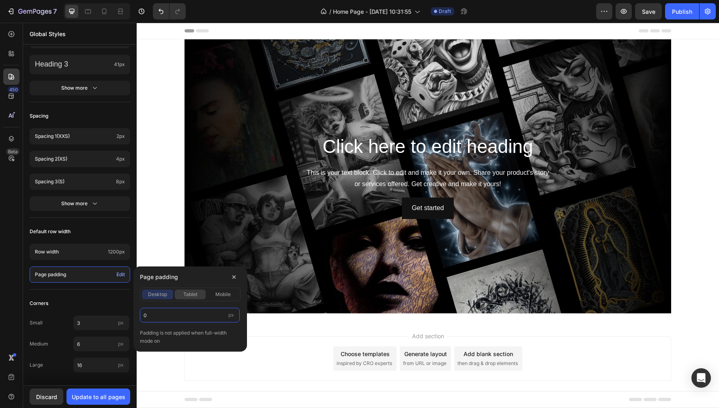
click at [195, 293] on span "tablet" at bounding box center [190, 294] width 14 height 7
click at [113, 223] on div "Your theme has changed to Updated copy of Dawn Preview theme styles Colors Butt…" at bounding box center [79, 66] width 113 height 638
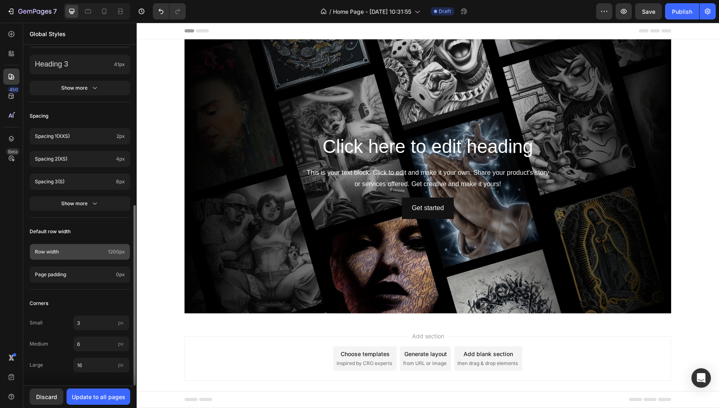
click at [116, 253] on span "1200px" at bounding box center [116, 251] width 17 height 7
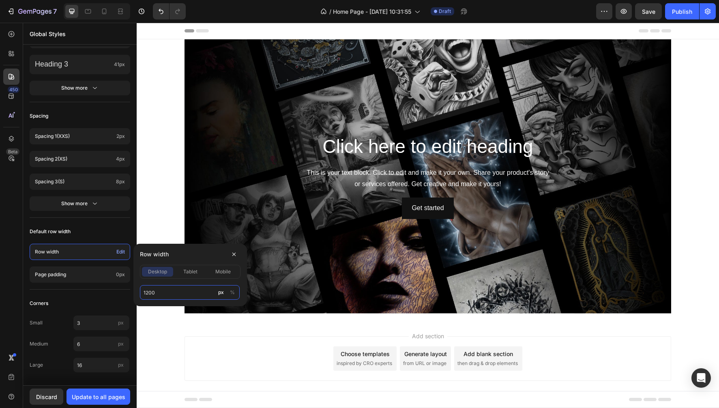
click at [183, 291] on input "1200" at bounding box center [190, 292] width 100 height 15
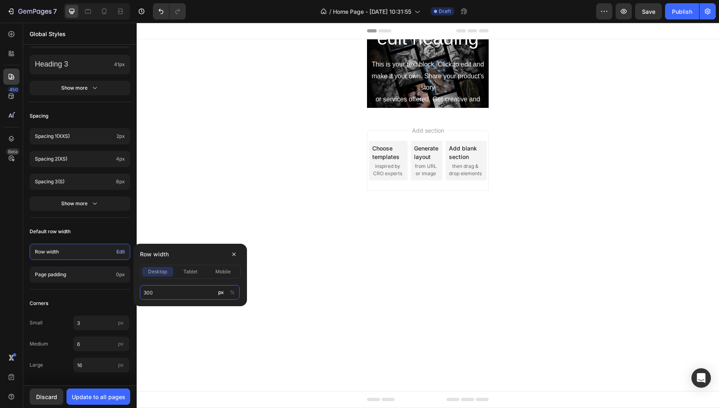
type input "3000"
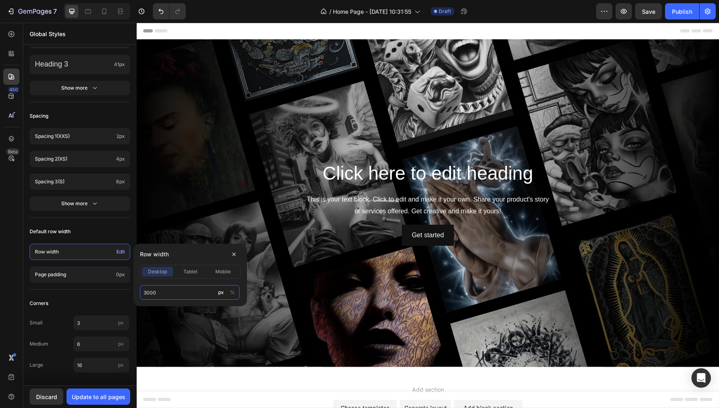
click at [176, 289] on input "3000" at bounding box center [190, 292] width 100 height 15
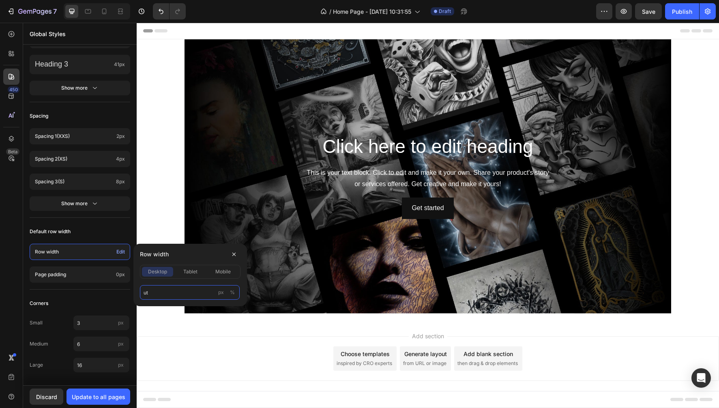
type input "u"
type input "Auto"
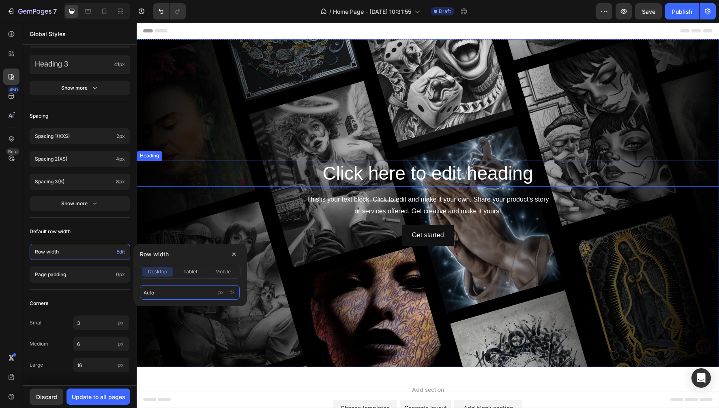
scroll to position [0, 0]
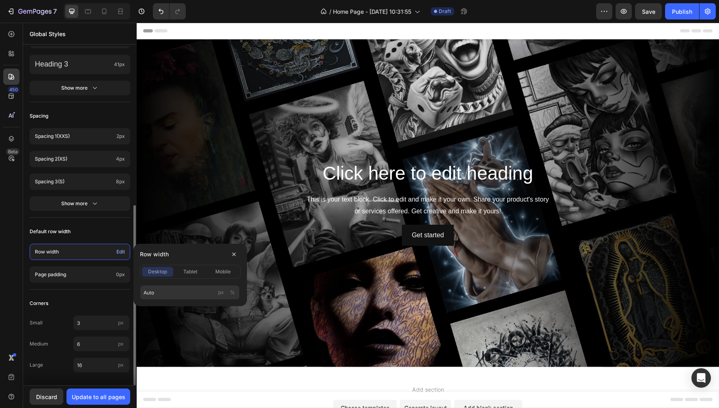
click at [99, 227] on div "Default row width" at bounding box center [80, 231] width 101 height 15
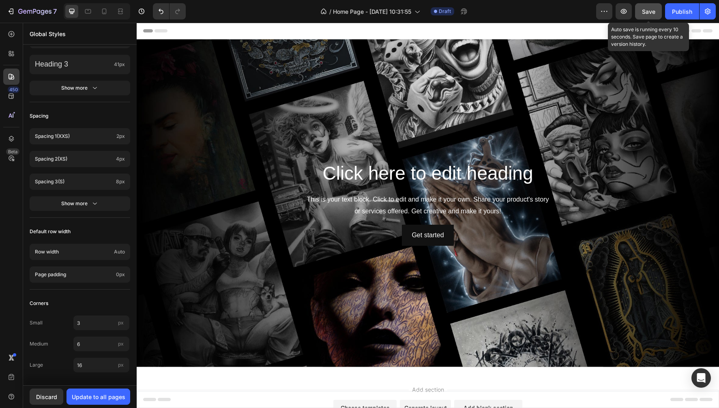
click at [645, 8] on span "Save" at bounding box center [648, 11] width 13 height 7
click at [122, 13] on icon at bounding box center [120, 11] width 8 height 8
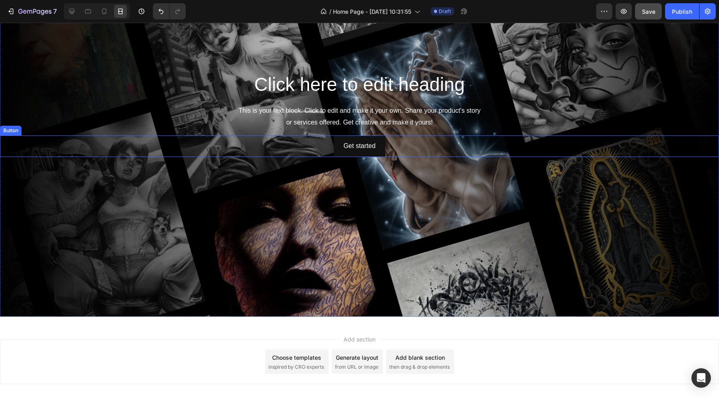
scroll to position [131, 0]
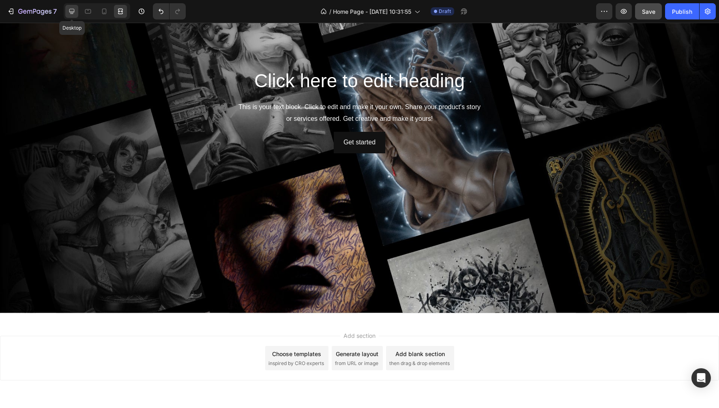
click at [74, 13] on icon at bounding box center [71, 11] width 5 height 5
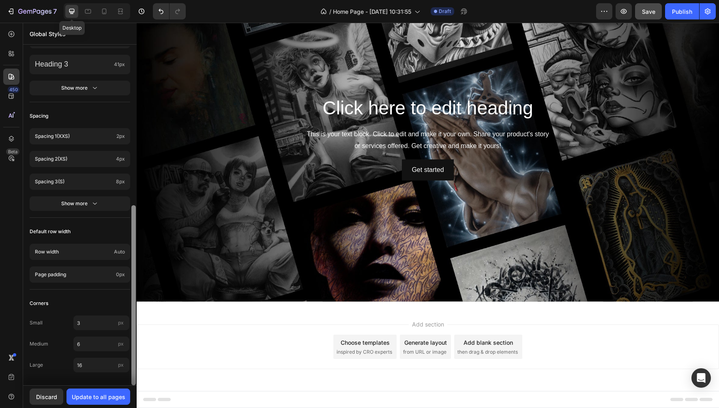
scroll to position [65, 0]
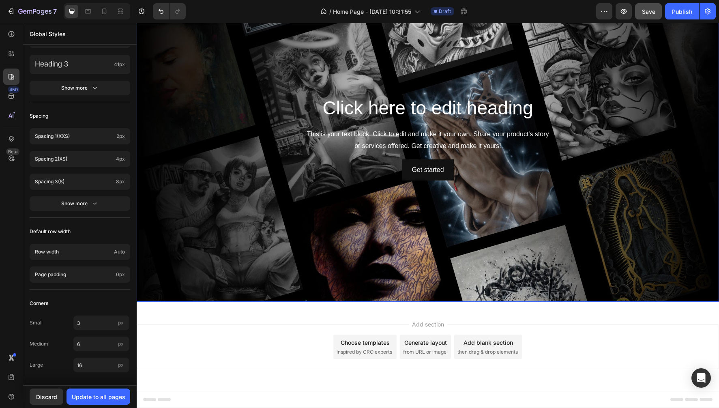
click at [422, 293] on div "Background Image" at bounding box center [428, 138] width 582 height 328
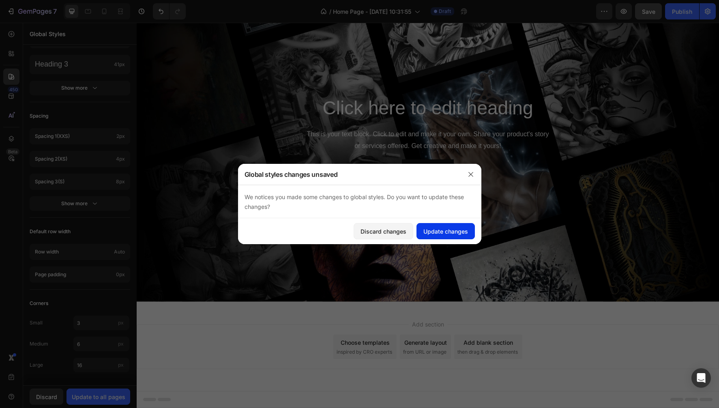
click at [443, 235] on div "Update changes" at bounding box center [445, 231] width 45 height 9
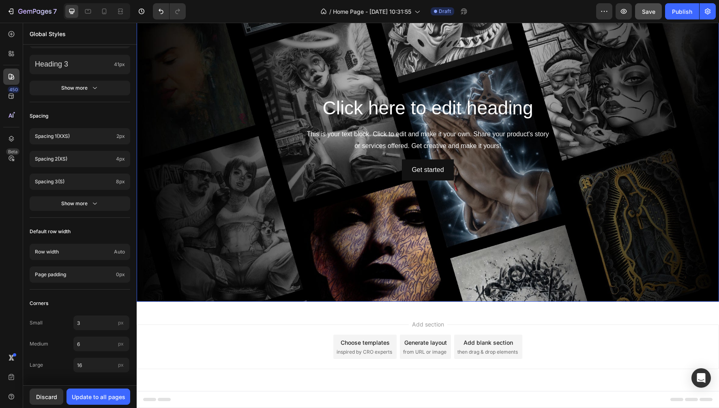
click at [430, 294] on div "Background Image" at bounding box center [428, 138] width 582 height 328
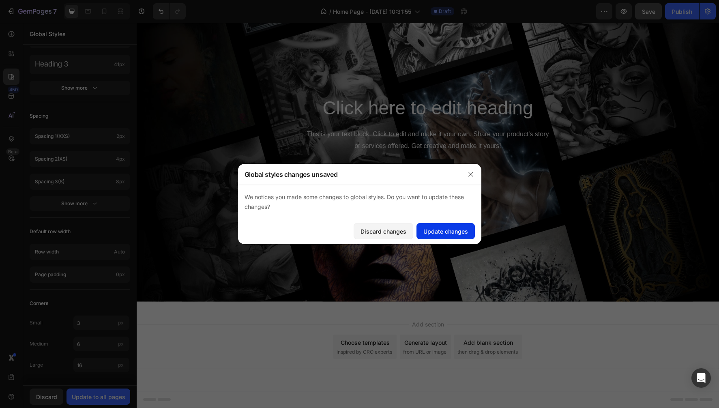
click at [437, 233] on div "Update changes" at bounding box center [445, 231] width 45 height 9
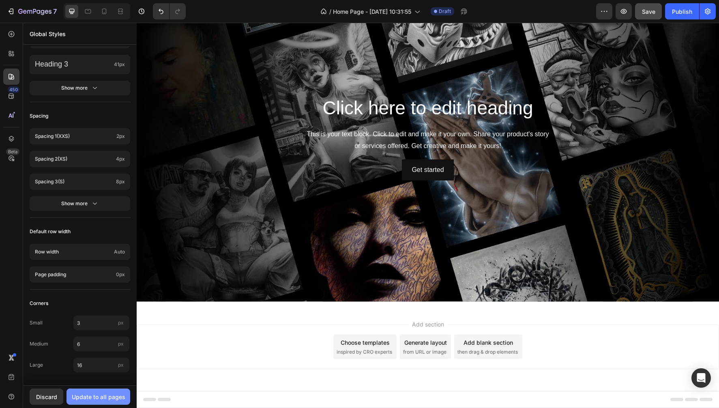
click at [84, 398] on div "Update to all pages" at bounding box center [99, 396] width 54 height 9
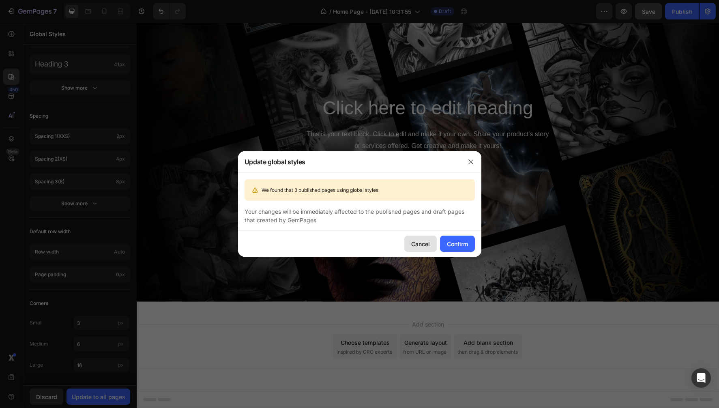
click at [414, 241] on div "Cancel" at bounding box center [420, 244] width 19 height 9
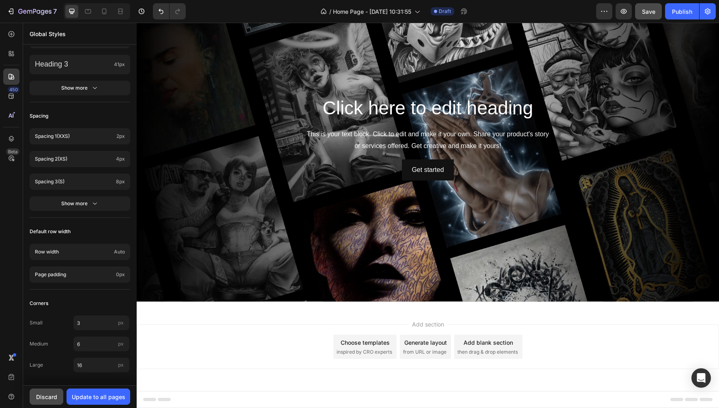
click at [46, 398] on div "Discard" at bounding box center [46, 396] width 21 height 9
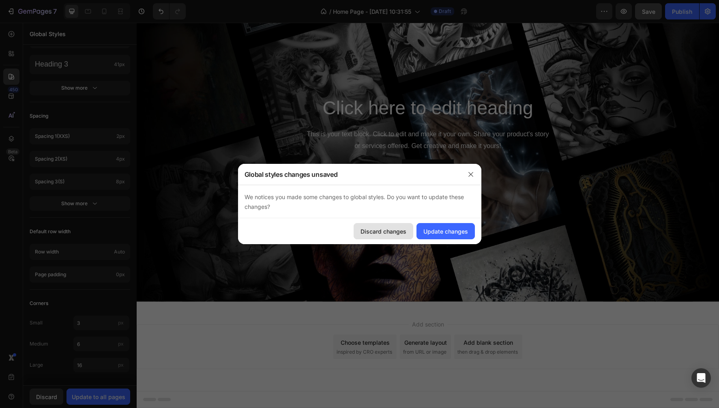
click at [387, 232] on div "Discard changes" at bounding box center [383, 231] width 46 height 9
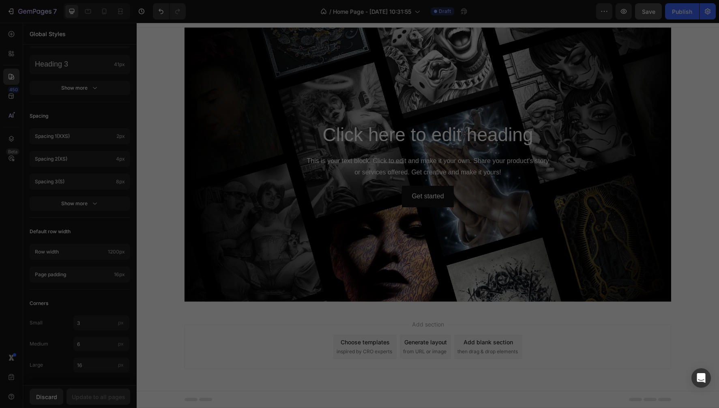
scroll to position [12, 0]
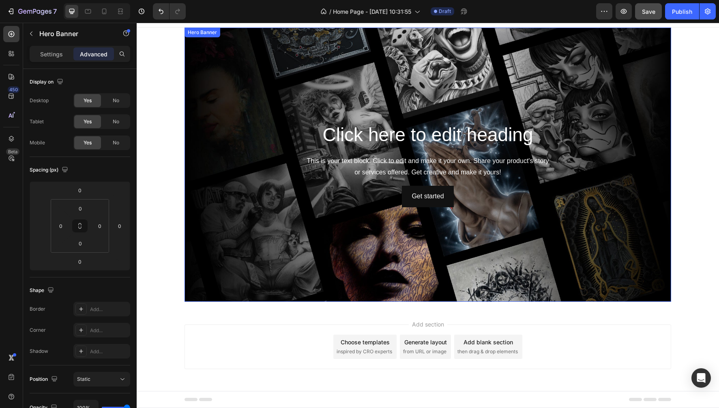
click at [201, 35] on div "Hero Banner" at bounding box center [202, 32] width 32 height 7
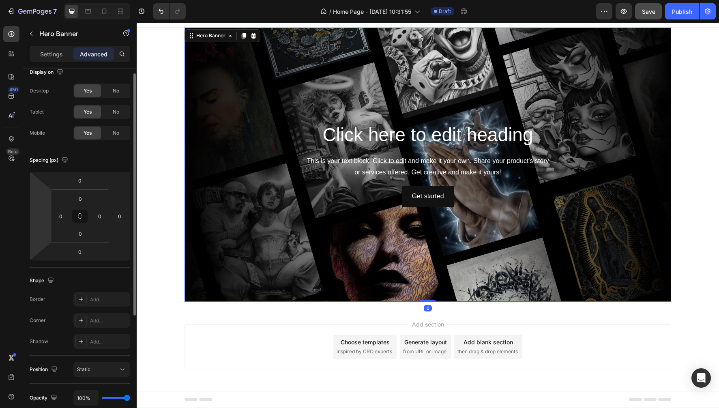
scroll to position [10, 0]
click at [40, 219] on input "number" at bounding box center [40, 216] width 12 height 12
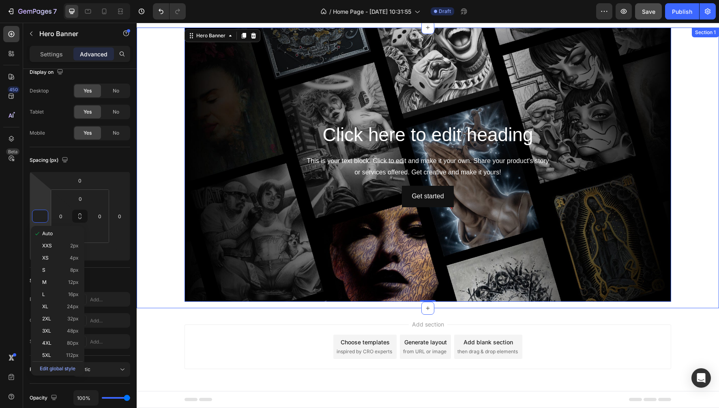
click at [170, 260] on div "Click here to edit heading Heading This is your text block. Click to edit and m…" at bounding box center [428, 168] width 582 height 281
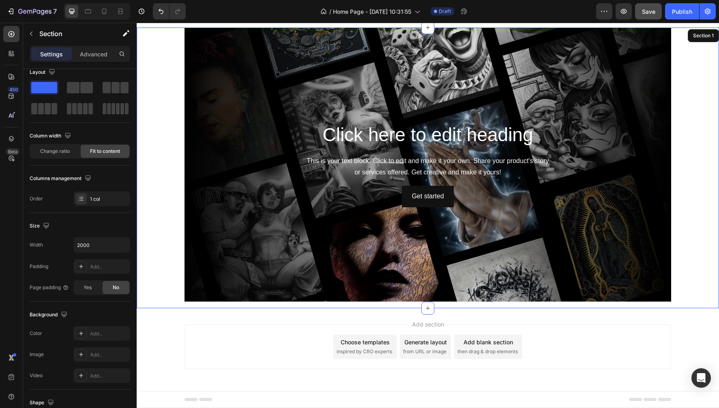
scroll to position [0, 0]
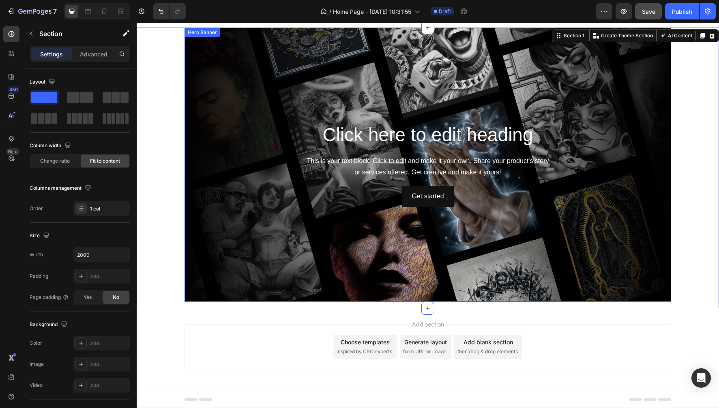
click at [201, 35] on div "Hero Banner" at bounding box center [202, 32] width 32 height 7
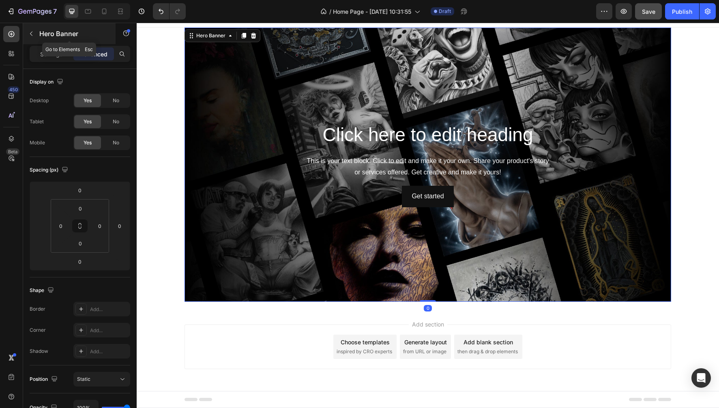
click at [28, 35] on icon "button" at bounding box center [31, 33] width 6 height 6
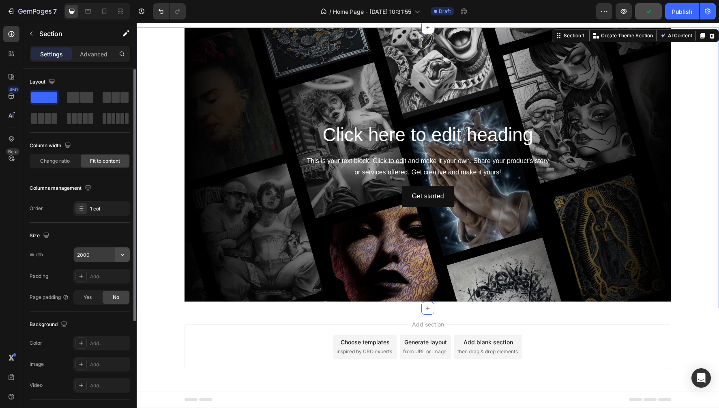
click at [124, 255] on icon "button" at bounding box center [122, 255] width 8 height 8
click at [92, 248] on input "2000" at bounding box center [102, 254] width 56 height 15
type input "Auto"
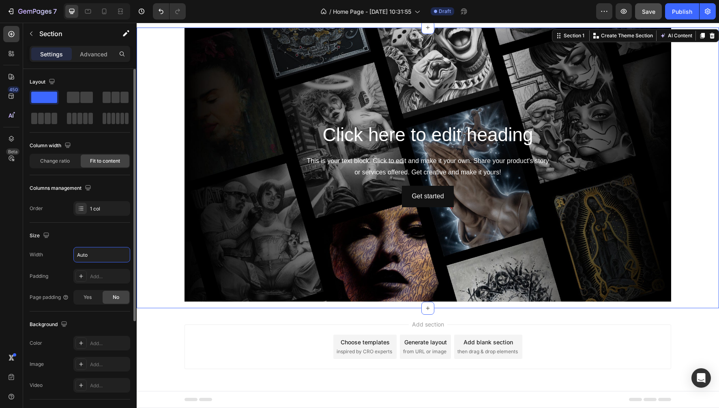
click at [92, 235] on div "Size" at bounding box center [80, 235] width 101 height 13
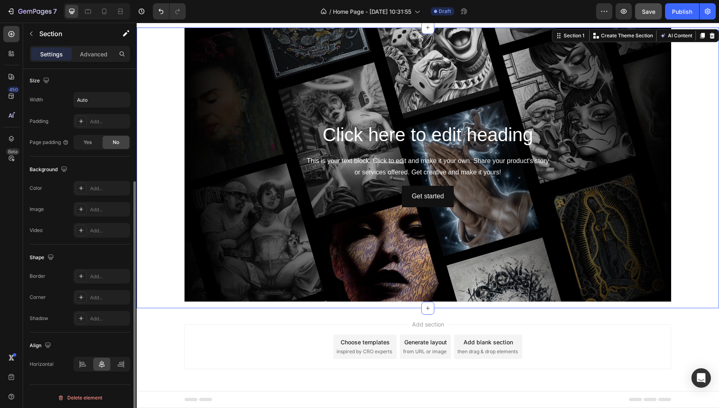
scroll to position [157, 0]
click at [80, 362] on icon at bounding box center [80, 361] width 0 height 7
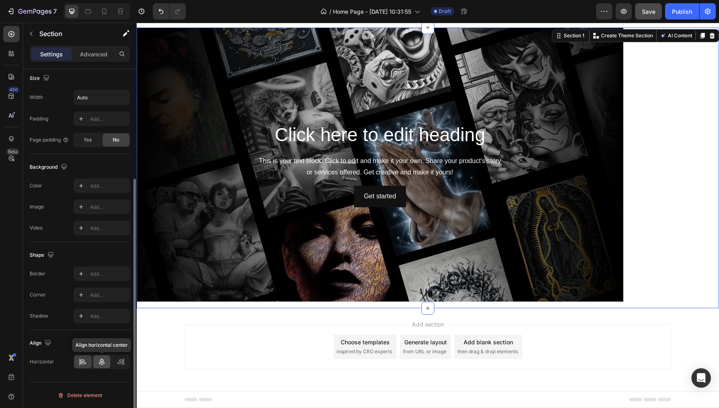
click at [107, 358] on div at bounding box center [101, 361] width 17 height 13
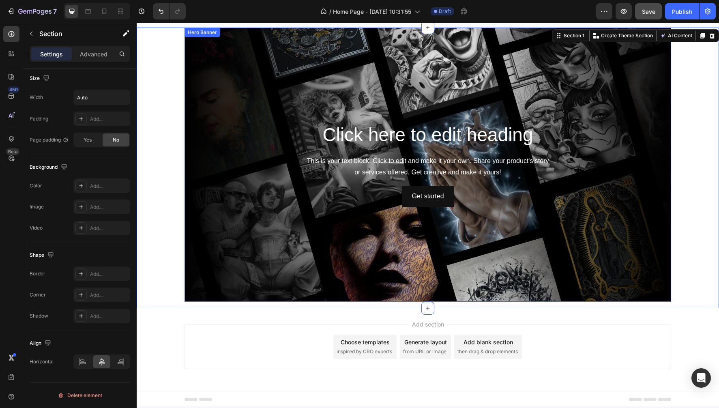
click at [202, 33] on div "Hero Banner" at bounding box center [202, 32] width 32 height 7
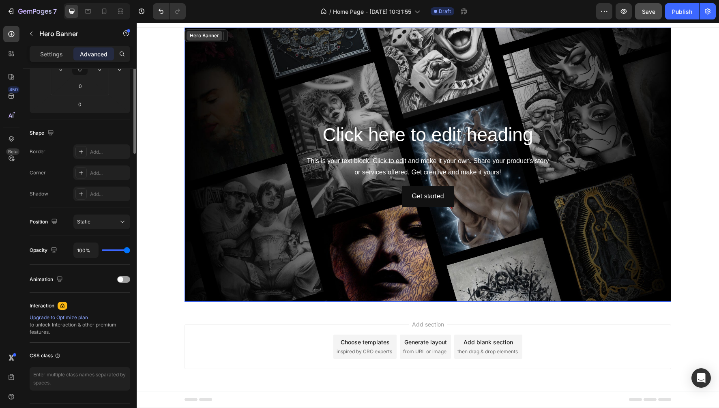
scroll to position [0, 0]
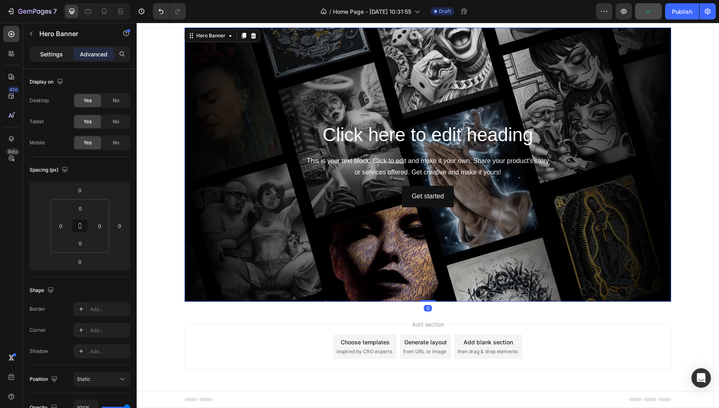
click at [43, 50] on p "Settings" at bounding box center [51, 54] width 23 height 9
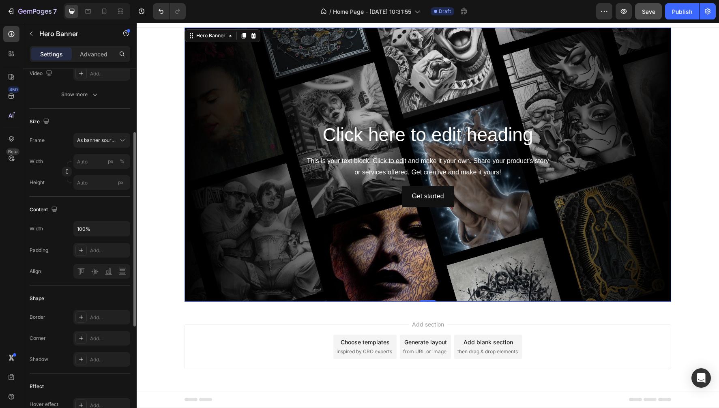
scroll to position [134, 0]
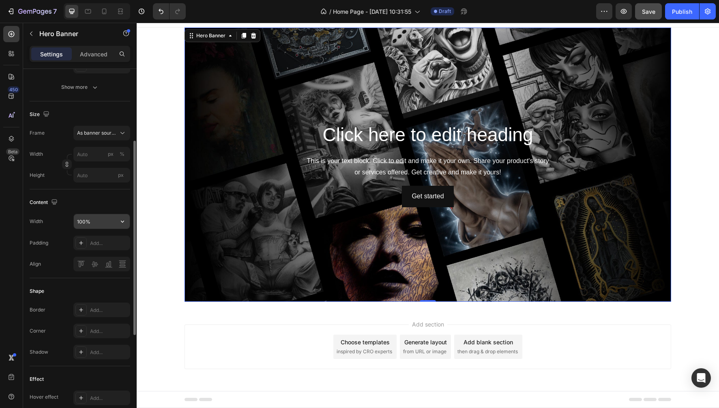
click at [101, 223] on input "100%" at bounding box center [102, 221] width 56 height 15
type input "Auto"
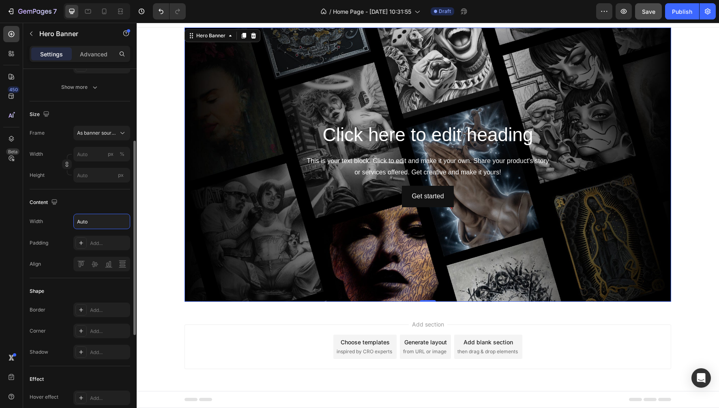
click at [103, 207] on div "Content" at bounding box center [80, 202] width 101 height 13
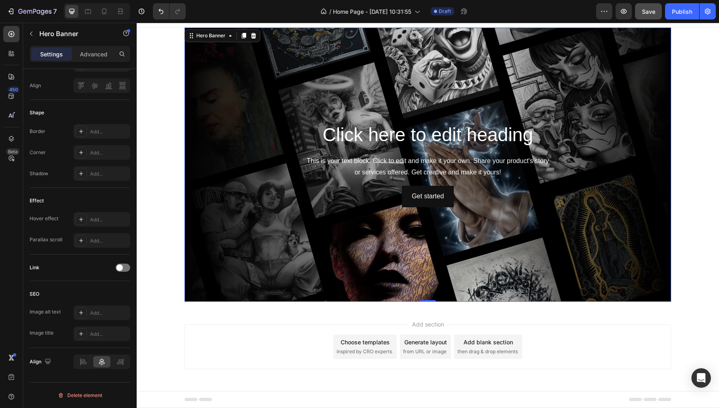
scroll to position [0, 0]
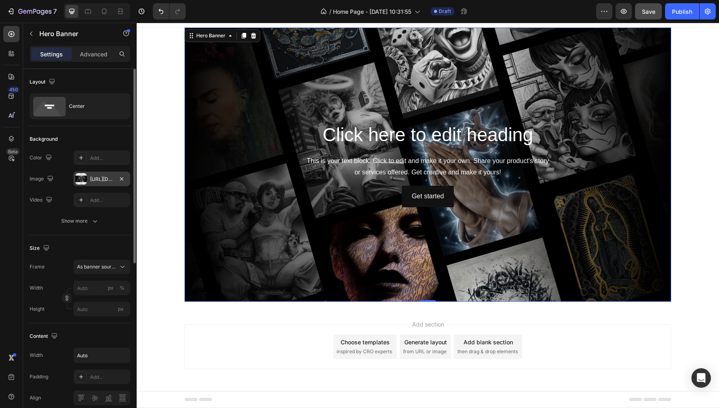
click at [103, 178] on div "[URL][DOMAIN_NAME]" at bounding box center [102, 179] width 24 height 7
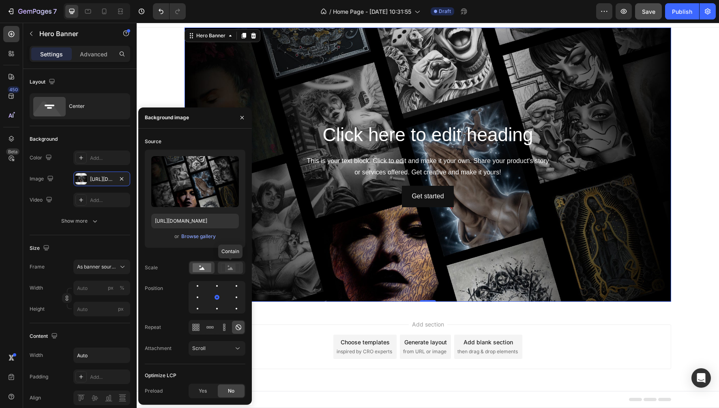
click at [231, 267] on icon at bounding box center [230, 268] width 5 height 3
click at [205, 268] on rect at bounding box center [202, 267] width 19 height 9
click at [448, 84] on div "Background Image" at bounding box center [427, 165] width 486 height 274
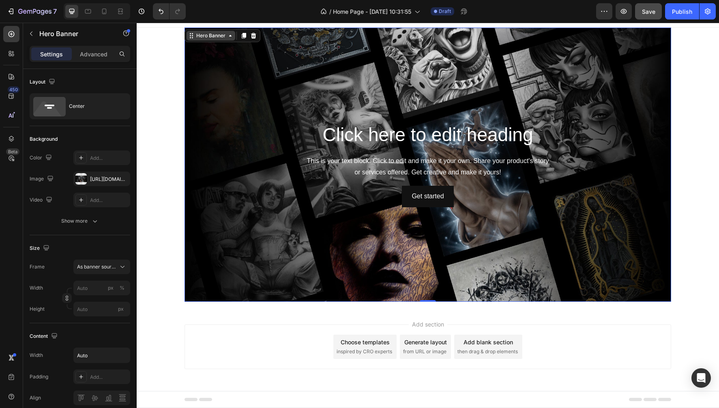
click at [206, 39] on div "Hero Banner" at bounding box center [211, 35] width 32 height 7
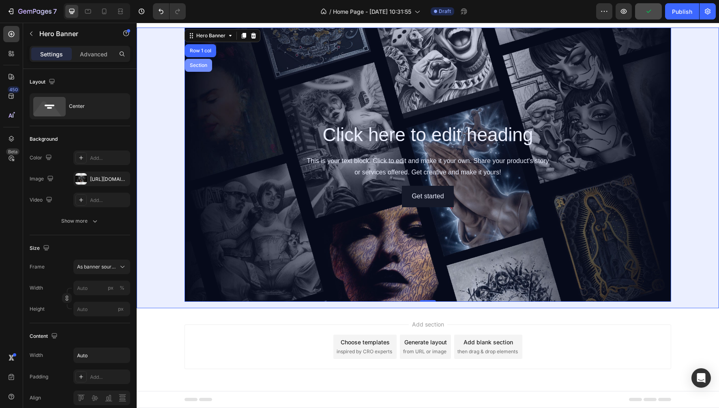
click at [195, 68] on div "Section" at bounding box center [198, 65] width 27 height 13
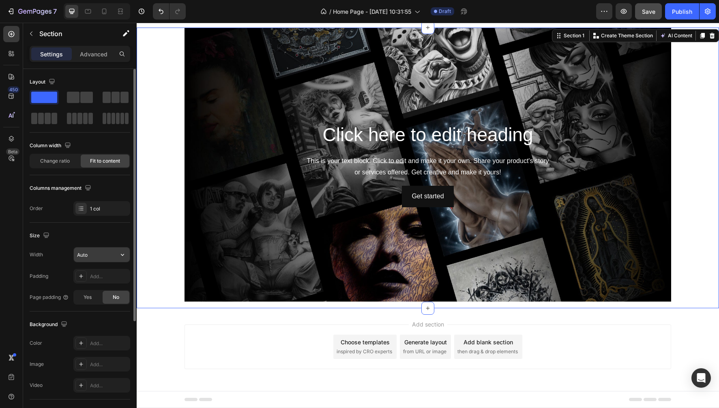
click at [99, 258] on input "Auto" at bounding box center [102, 254] width 56 height 15
click at [84, 302] on div "Yes" at bounding box center [87, 297] width 27 height 13
click at [118, 295] on span "No" at bounding box center [116, 296] width 6 height 7
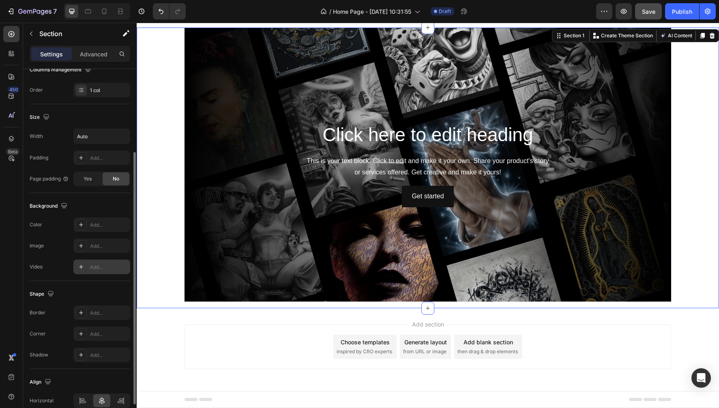
scroll to position [117, 0]
click at [105, 133] on input "Auto" at bounding box center [102, 137] width 56 height 15
click at [120, 137] on icon "button" at bounding box center [122, 137] width 8 height 8
click at [90, 139] on input "Auto" at bounding box center [102, 137] width 56 height 15
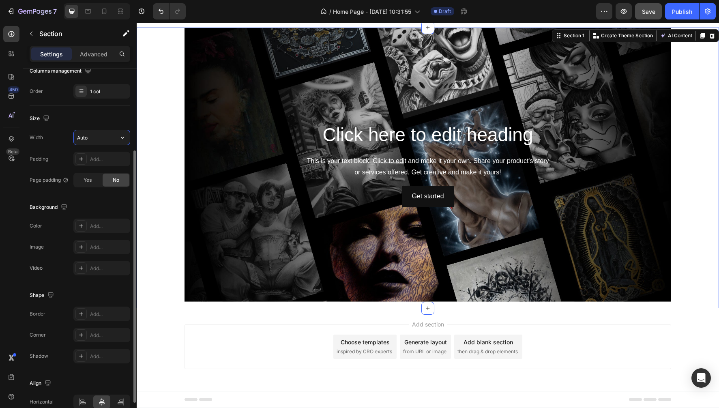
click at [90, 139] on input "Auto" at bounding box center [102, 137] width 56 height 15
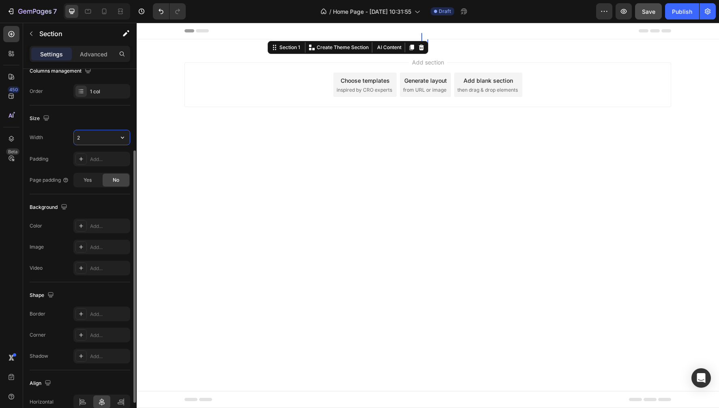
scroll to position [0, 0]
type input "2"
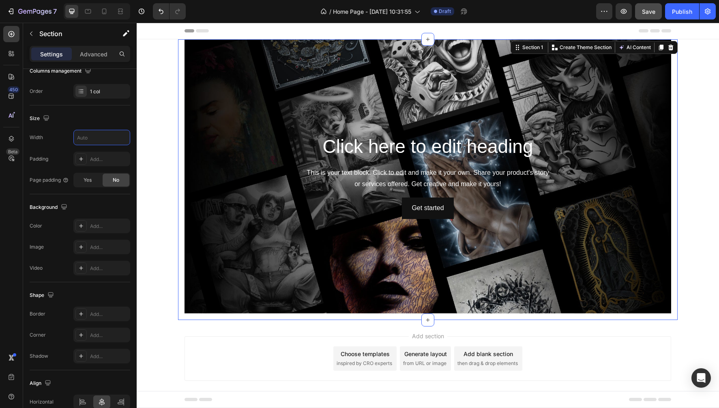
click at [146, 128] on div "Click here to edit heading Heading This is your text block. Click to edit and m…" at bounding box center [428, 179] width 582 height 281
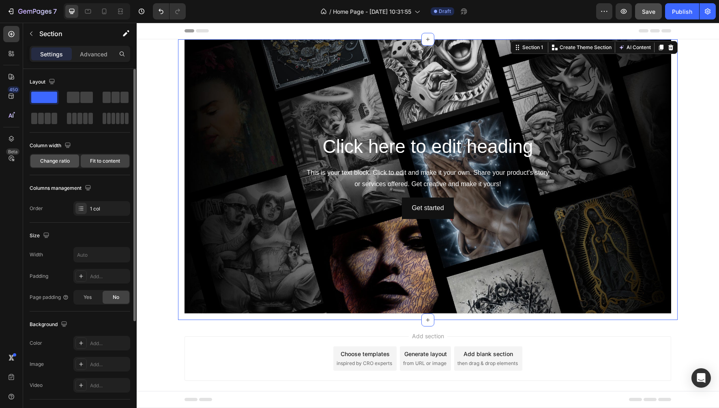
click at [52, 162] on span "Change ratio" at bounding box center [55, 160] width 30 height 7
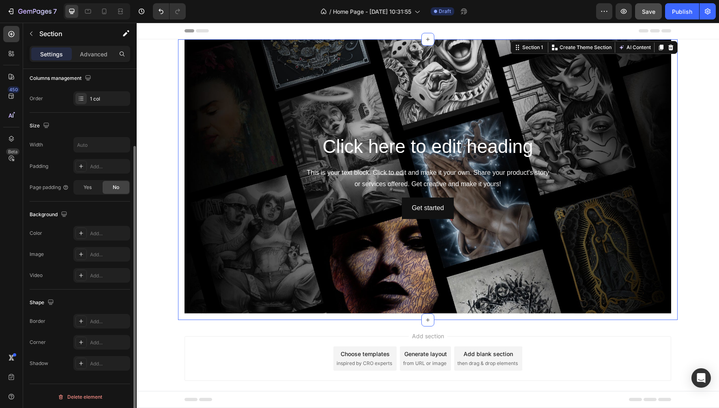
scroll to position [133, 0]
click at [178, 249] on div "Click here to edit heading Heading This is your text block. Click to edit and m…" at bounding box center [427, 179] width 499 height 281
click at [96, 58] on p "Advanced" at bounding box center [94, 54] width 28 height 9
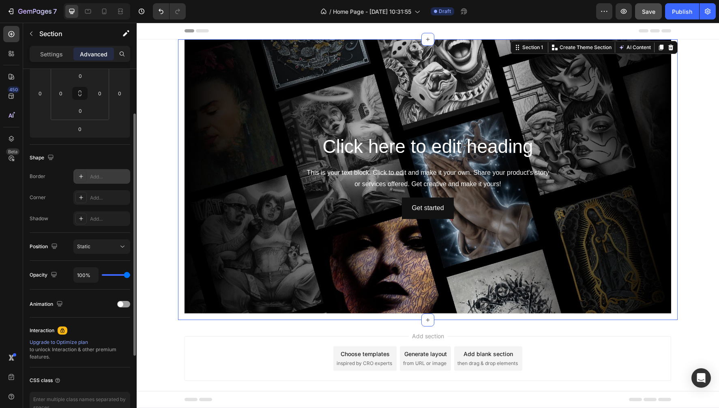
scroll to position [0, 0]
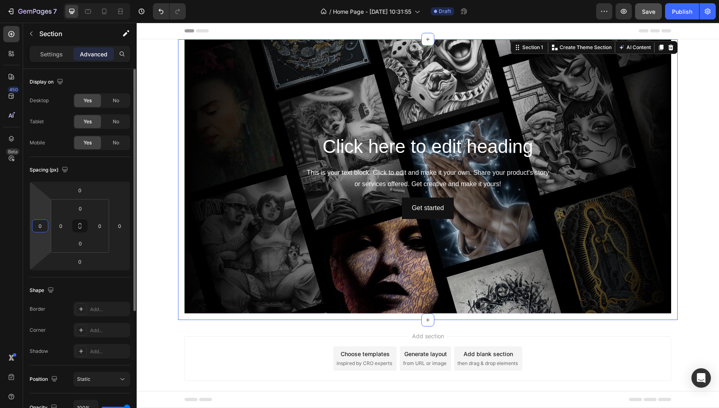
click at [42, 226] on input "0" at bounding box center [40, 226] width 12 height 12
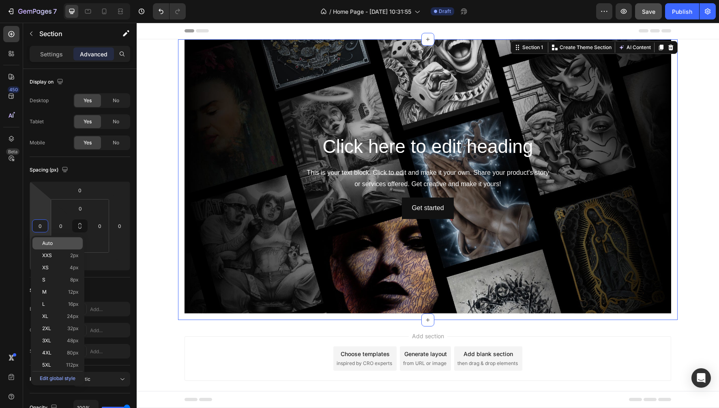
click at [42, 241] on span "Auto" at bounding box center [47, 243] width 11 height 6
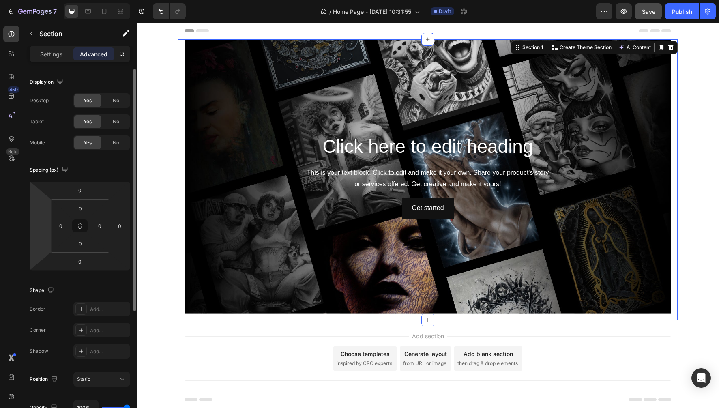
click at [42, 0] on html "7 Version history / Home Page - [DATE] 10:31:55 Draft Preview Save Publish 450 …" at bounding box center [359, 0] width 719 height 0
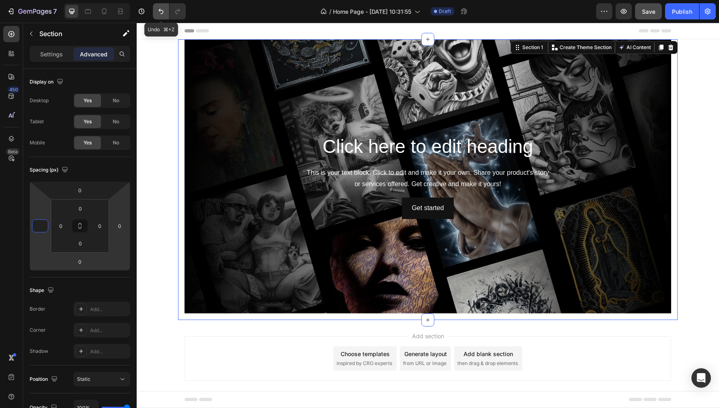
click at [165, 11] on icon "Undo/Redo" at bounding box center [161, 11] width 8 height 8
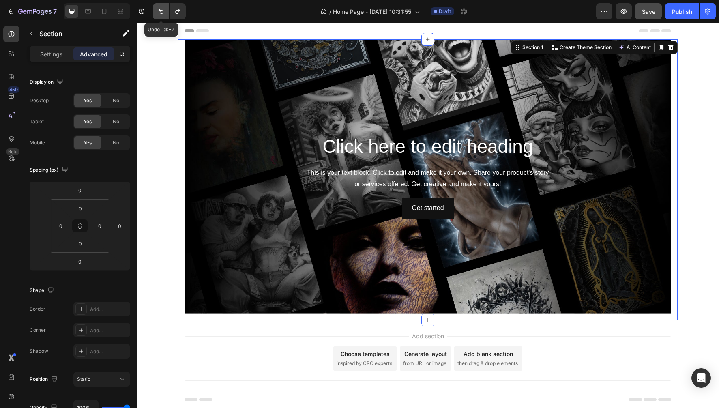
click at [165, 11] on icon "Undo/Redo" at bounding box center [161, 11] width 8 height 8
type input "0"
click at [159, 11] on icon "Undo/Redo" at bounding box center [161, 11] width 8 height 8
click at [15, 10] on div "7" at bounding box center [32, 11] width 50 height 10
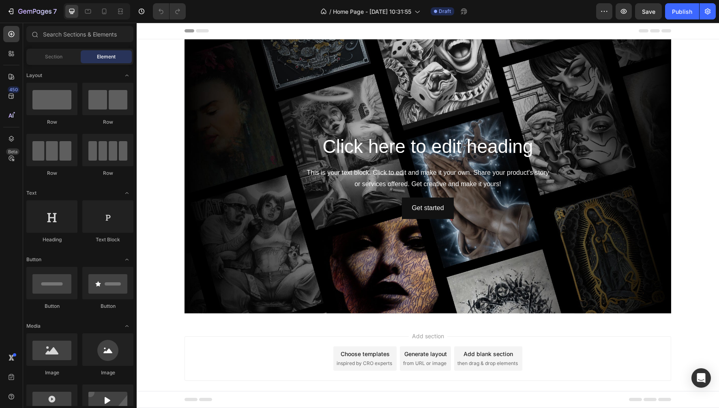
click at [155, 56] on div "Click here to edit heading Heading This is your text block. Click to edit and m…" at bounding box center [428, 179] width 582 height 281
click at [56, 58] on span "Section" at bounding box center [53, 56] width 17 height 7
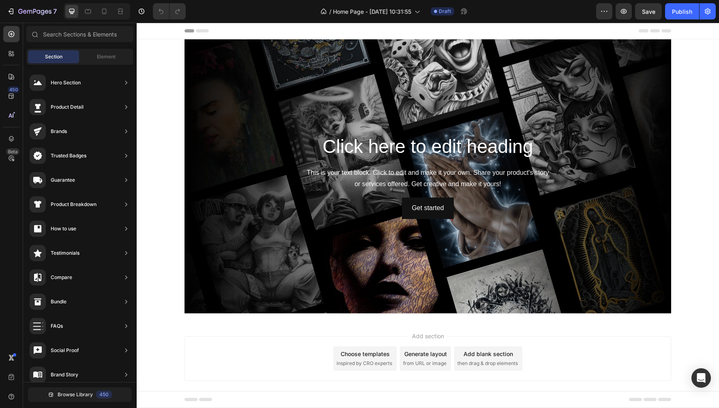
click at [156, 53] on div "Click here to edit heading Heading This is your text block. Click to edit and m…" at bounding box center [428, 179] width 582 height 281
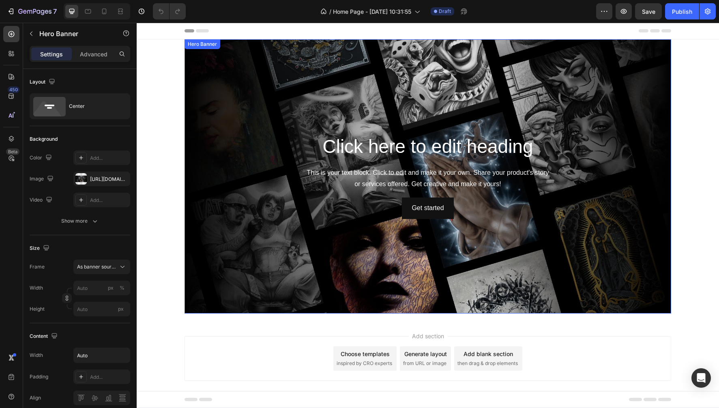
click at [218, 46] on div "Hero Banner" at bounding box center [202, 44] width 32 height 7
click at [253, 48] on icon at bounding box center [253, 48] width 5 height 6
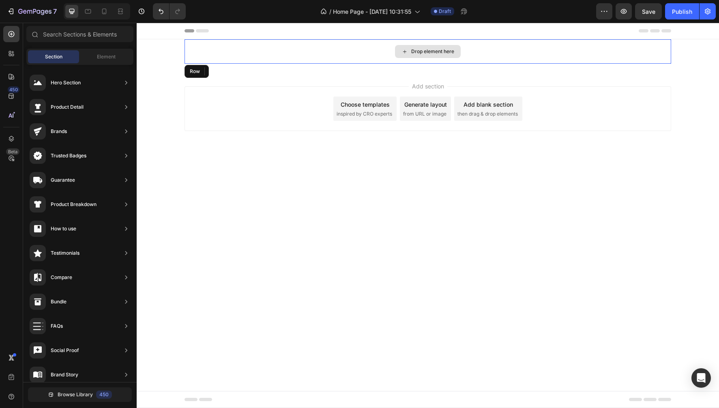
click at [248, 63] on div "Drop element here" at bounding box center [427, 51] width 486 height 24
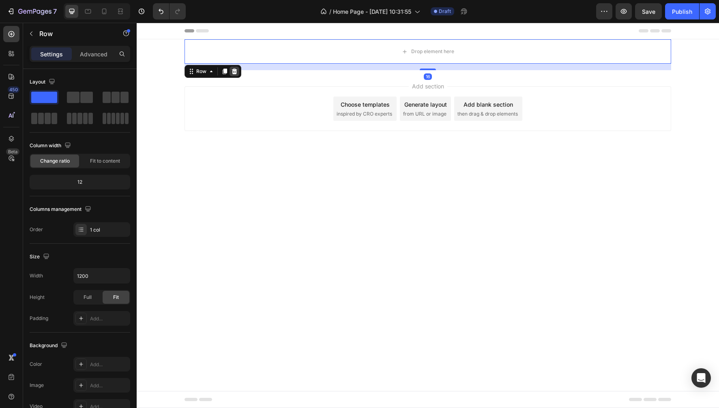
click at [235, 70] on icon at bounding box center [234, 72] width 5 height 6
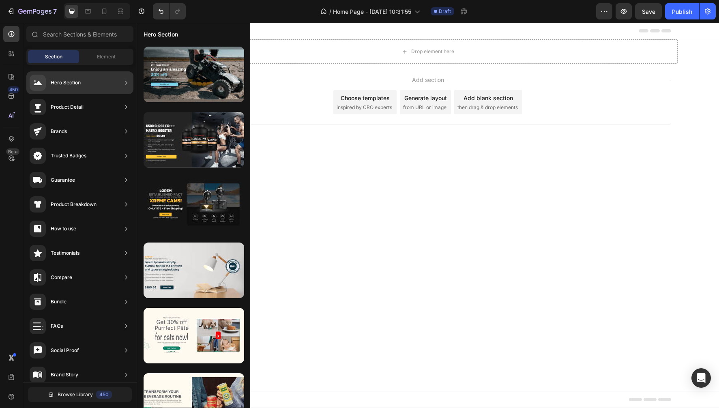
click at [79, 84] on div "Hero Section" at bounding box center [66, 83] width 30 height 8
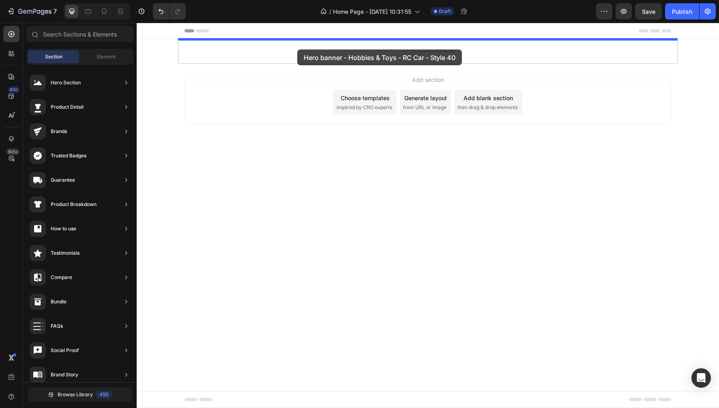
drag, startPoint x: 313, startPoint y: 78, endPoint x: 297, endPoint y: 49, distance: 33.0
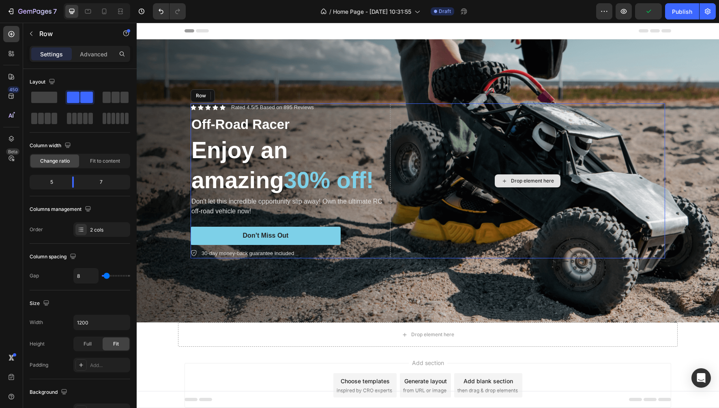
click at [463, 186] on div "Drop element here" at bounding box center [527, 180] width 275 height 155
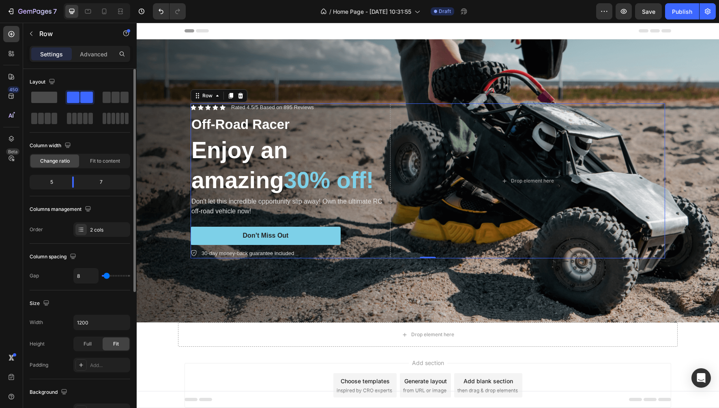
click at [42, 97] on span at bounding box center [44, 97] width 26 height 11
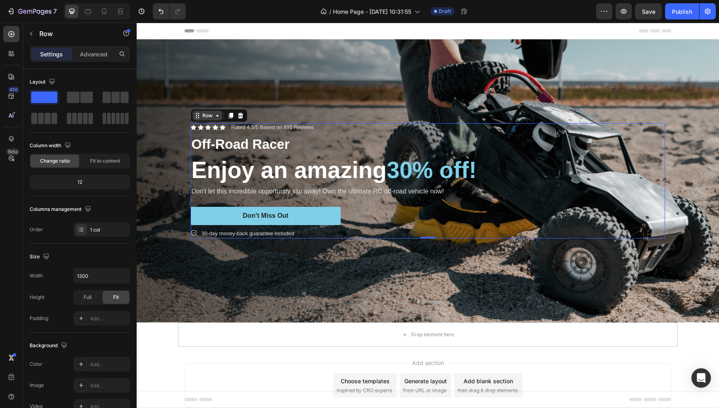
click at [207, 119] on div "Row" at bounding box center [207, 115] width 13 height 7
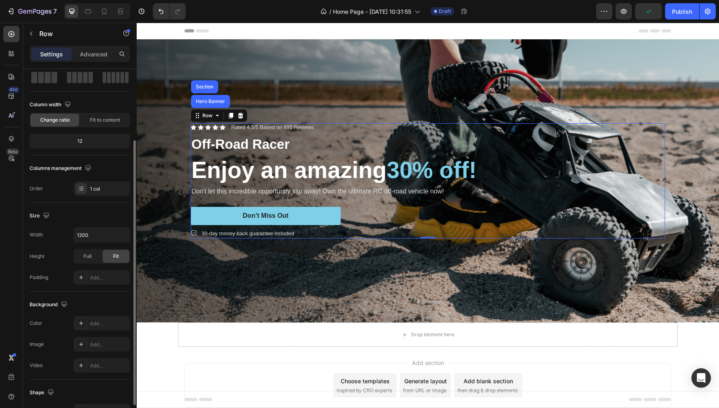
scroll to position [133, 0]
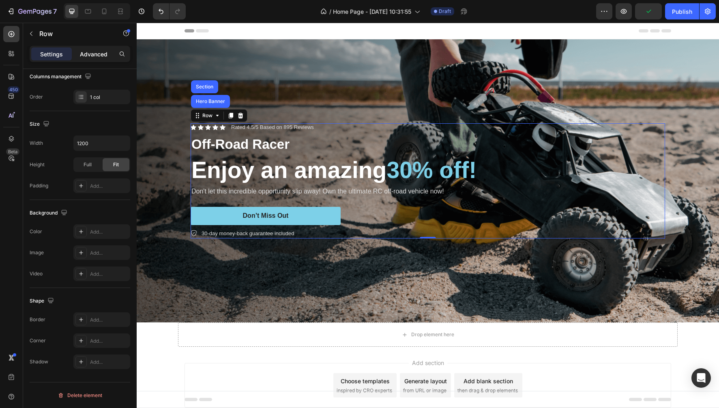
click at [94, 57] on p "Advanced" at bounding box center [94, 54] width 28 height 9
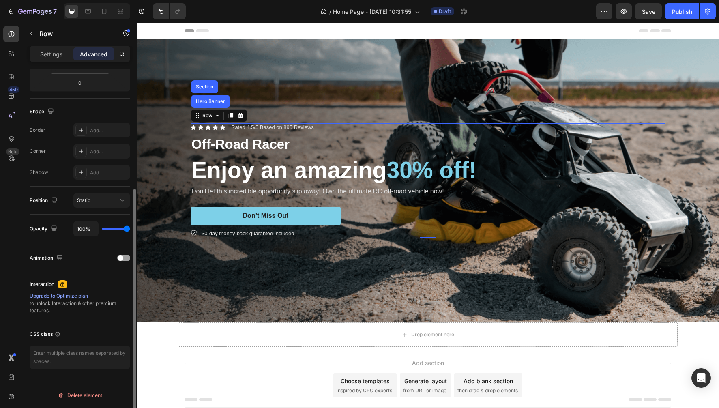
scroll to position [0, 0]
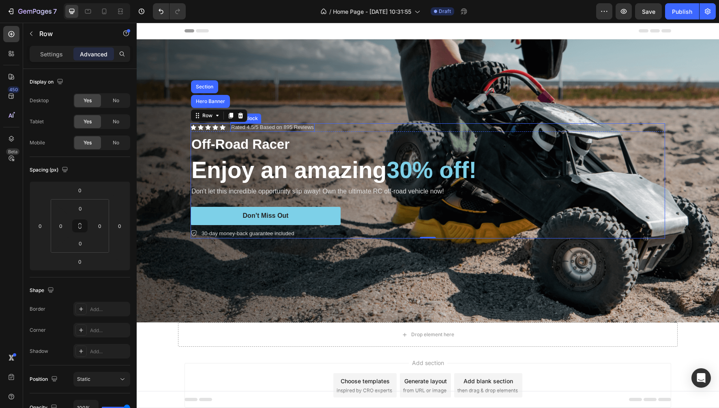
click at [272, 128] on p "Rated 4.5/5 Based on 895 Reviews" at bounding box center [272, 127] width 83 height 7
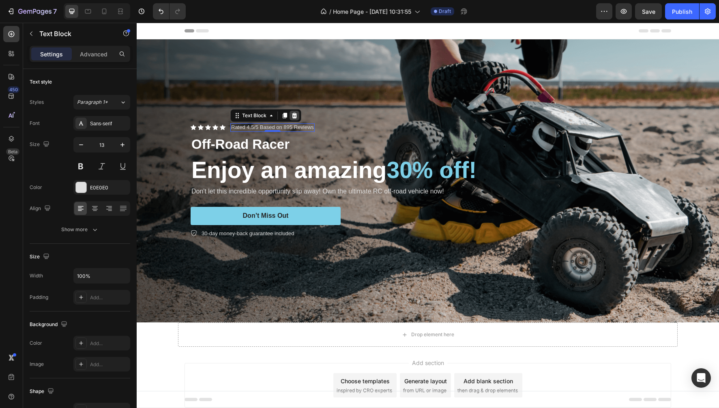
click at [295, 117] on icon at bounding box center [294, 115] width 6 height 6
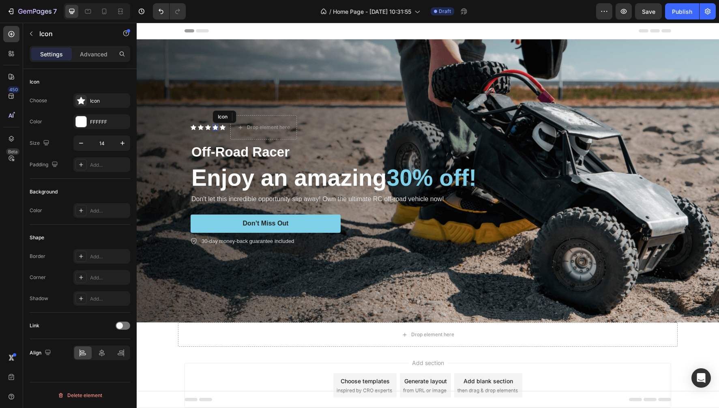
click at [216, 129] on icon at bounding box center [215, 127] width 6 height 5
click at [266, 119] on div at bounding box center [262, 117] width 10 height 10
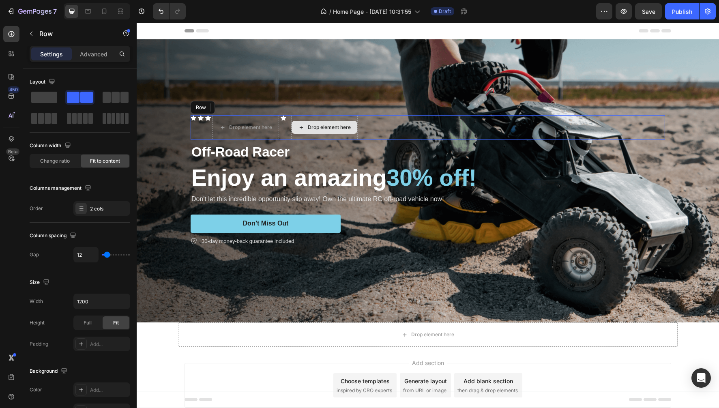
click at [291, 135] on div "Drop element here" at bounding box center [324, 127] width 66 height 24
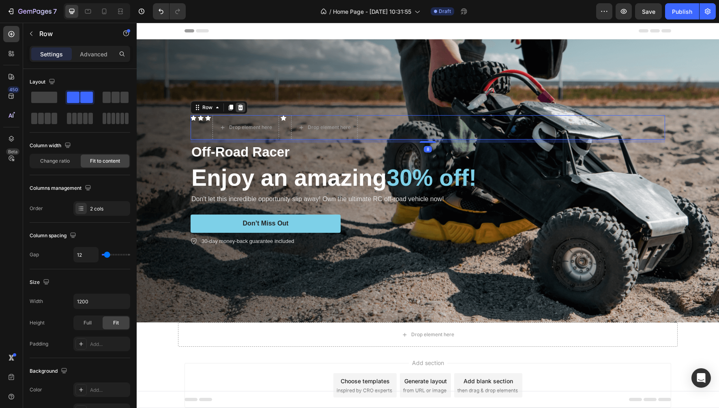
click at [240, 109] on icon at bounding box center [240, 108] width 5 height 6
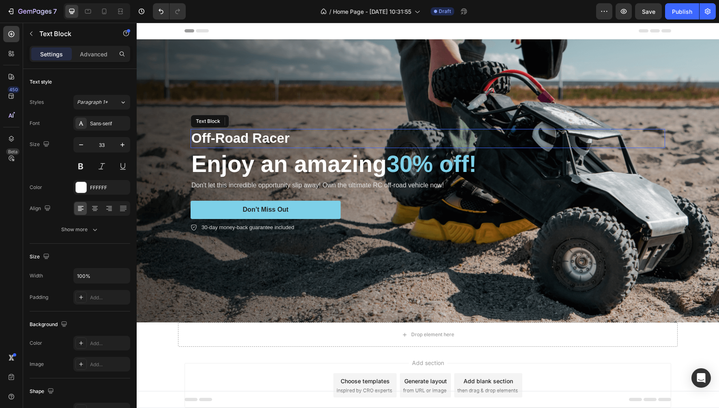
click at [257, 140] on p "Off-Road Racer" at bounding box center [427, 138] width 473 height 17
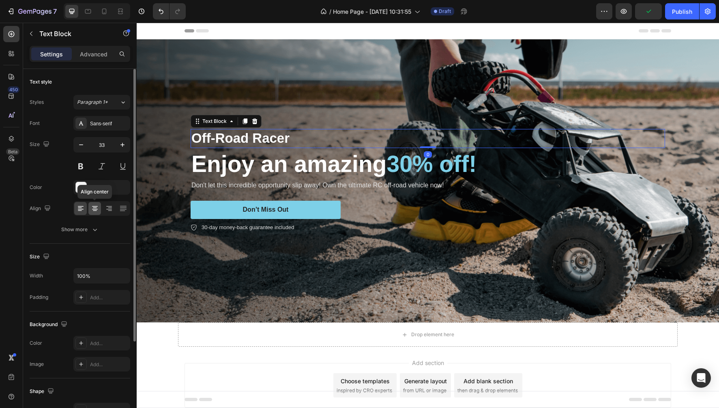
click at [94, 208] on icon at bounding box center [95, 208] width 4 height 1
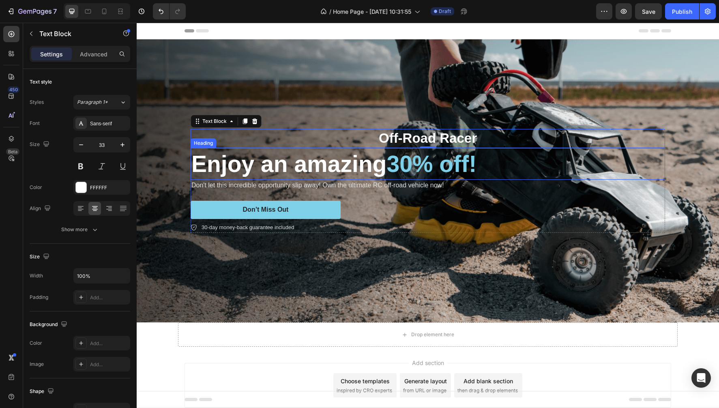
click at [239, 164] on h2 "Enjoy an amazing 30% off!" at bounding box center [428, 164] width 474 height 32
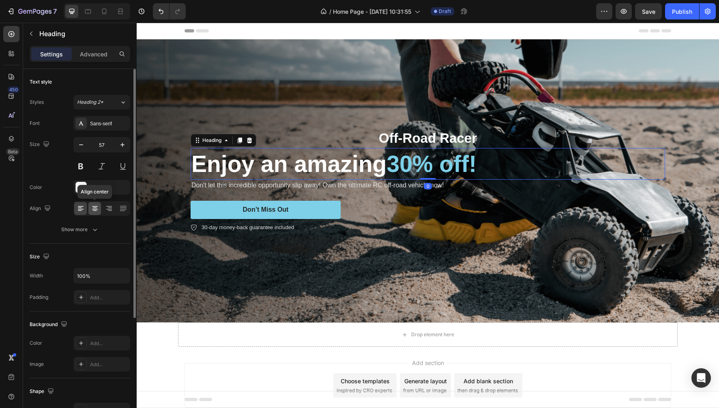
click at [94, 207] on icon at bounding box center [95, 208] width 8 height 8
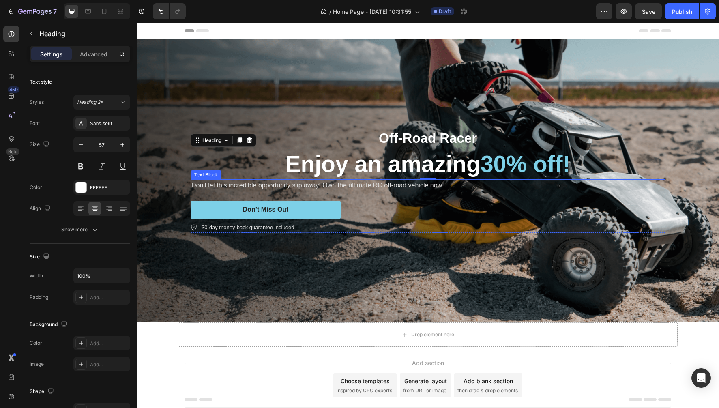
click at [247, 186] on p "Don't let this incredible opportunity slip away! Own the ultimate RC off-road v…" at bounding box center [427, 185] width 473 height 10
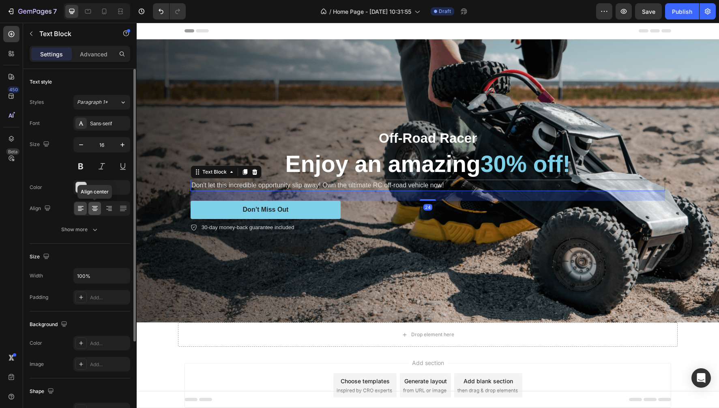
click at [95, 206] on icon at bounding box center [95, 208] width 8 height 8
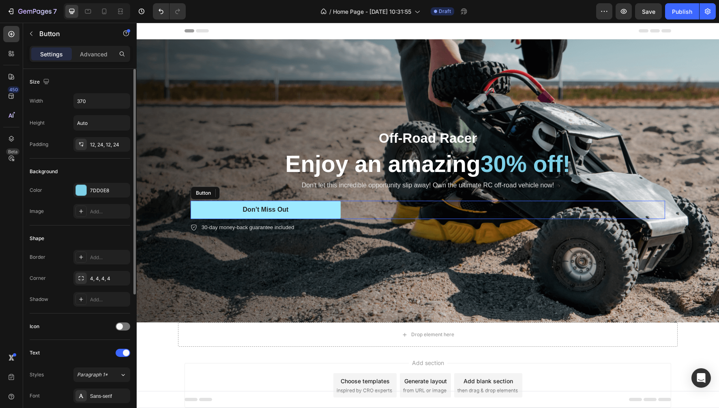
click at [324, 211] on button "Don’t Miss Out" at bounding box center [266, 210] width 150 height 18
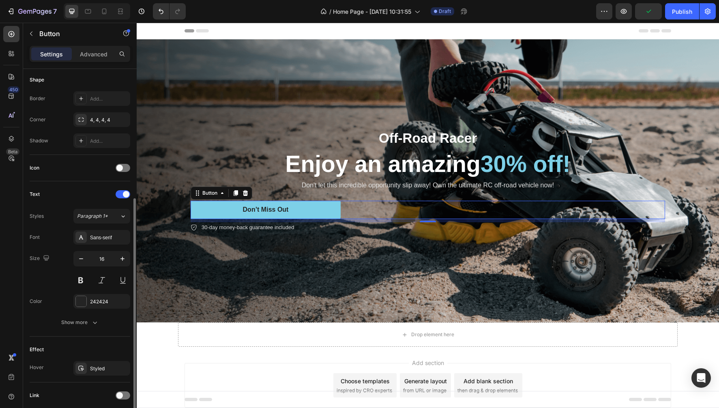
scroll to position [219, 0]
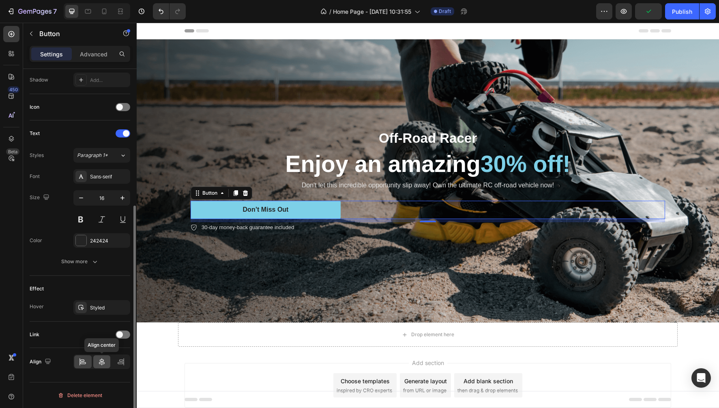
click at [101, 361] on icon at bounding box center [102, 361] width 6 height 7
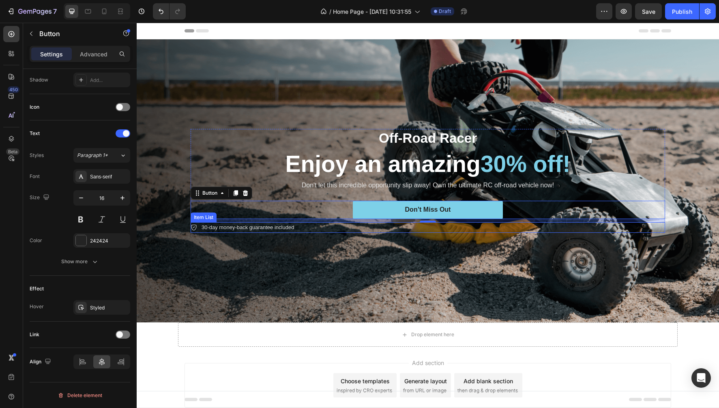
click at [274, 230] on p "30-day money-back guarantee included" at bounding box center [247, 227] width 92 height 8
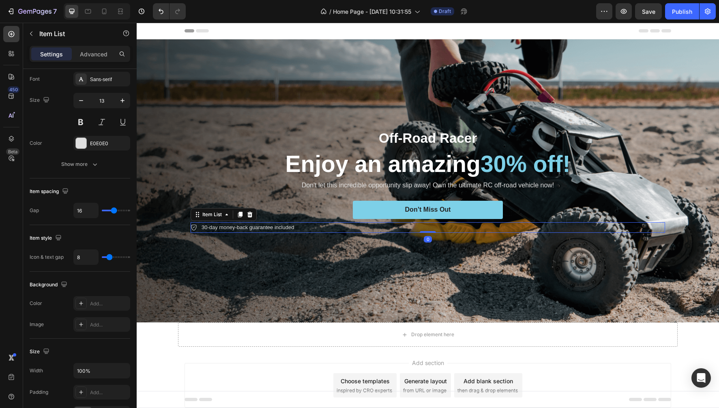
scroll to position [0, 0]
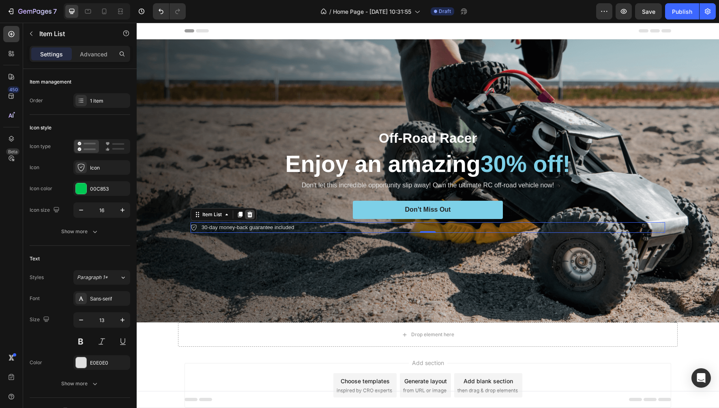
click at [253, 212] on div at bounding box center [250, 215] width 10 height 10
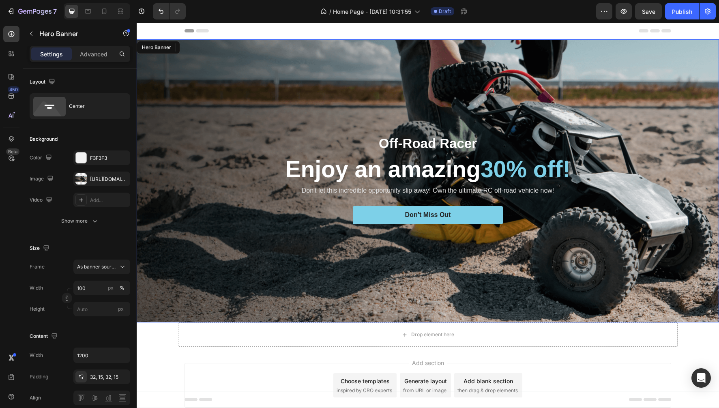
click at [420, 100] on div "Background Image" at bounding box center [428, 180] width 582 height 283
click at [81, 179] on div at bounding box center [80, 178] width 11 height 11
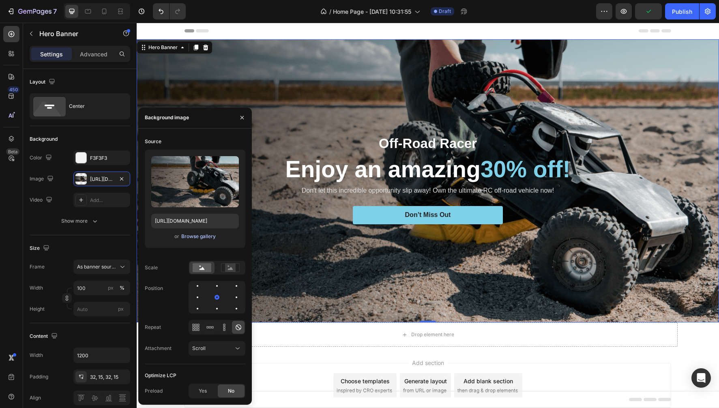
click at [199, 237] on div "Browse gallery" at bounding box center [198, 236] width 34 height 7
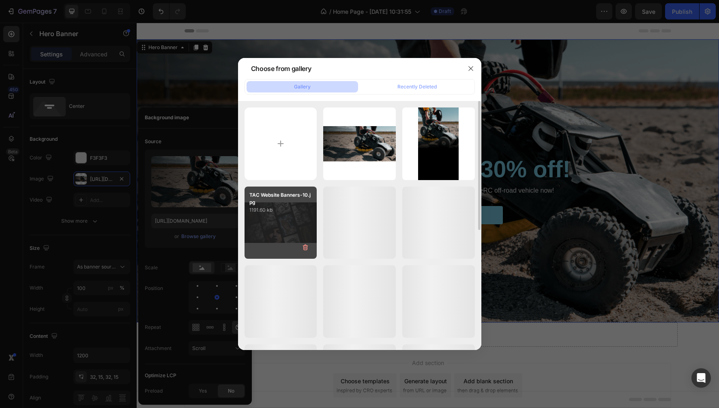
click at [276, 229] on div "TAC Website Banners-10.jpg 1191.60 kb" at bounding box center [280, 222] width 73 height 73
type input "[URL][DOMAIN_NAME]"
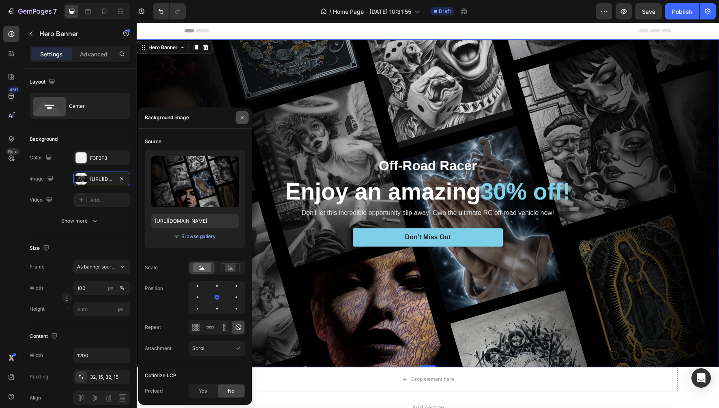
drag, startPoint x: 242, startPoint y: 119, endPoint x: 111, endPoint y: 98, distance: 132.1
click at [242, 119] on icon "button" at bounding box center [242, 117] width 6 height 6
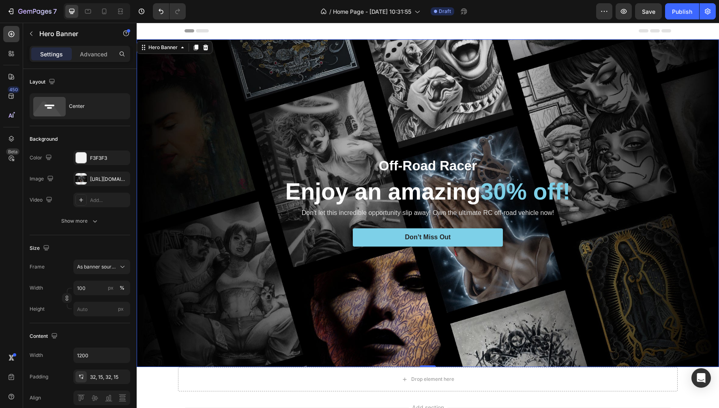
drag, startPoint x: 428, startPoint y: 368, endPoint x: 428, endPoint y: 347, distance: 20.7
click at [428, 347] on div "Off-Road Racer Text Block Enjoy an amazing 30% off! Heading Don't let this incr…" at bounding box center [428, 203] width 582 height 328
drag, startPoint x: 430, startPoint y: 365, endPoint x: 429, endPoint y: 338, distance: 27.2
click at [429, 338] on div "Off-Road Racer Text Block Enjoy an amazing 30% off! Heading Don't let this incr…" at bounding box center [428, 203] width 582 height 328
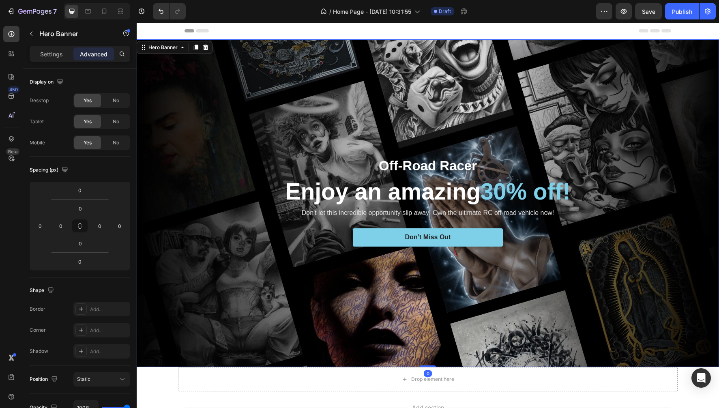
drag, startPoint x: 433, startPoint y: 366, endPoint x: 435, endPoint y: 336, distance: 29.2
click at [435, 336] on div "Off-Road Racer Text Block Enjoy an amazing 30% off! Heading Don't let this incr…" at bounding box center [428, 203] width 582 height 328
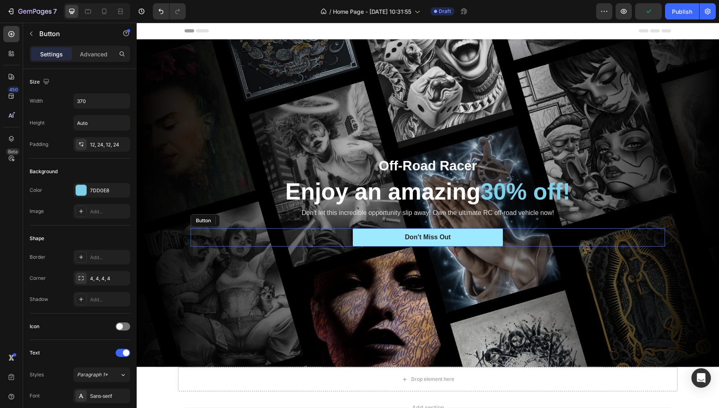
click at [484, 238] on button "Don’t Miss Out" at bounding box center [428, 237] width 150 height 18
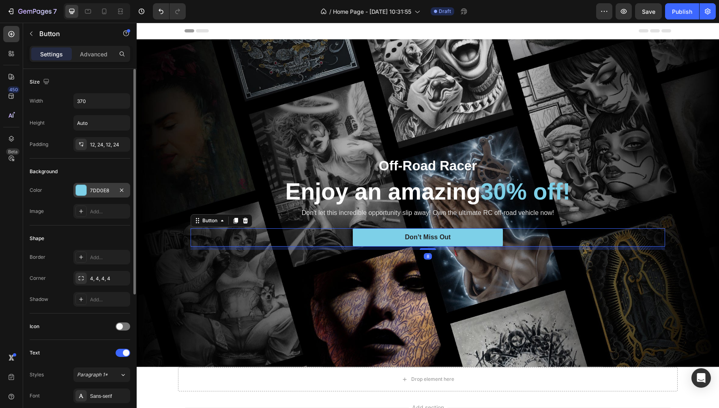
click at [80, 194] on div at bounding box center [81, 190] width 11 height 11
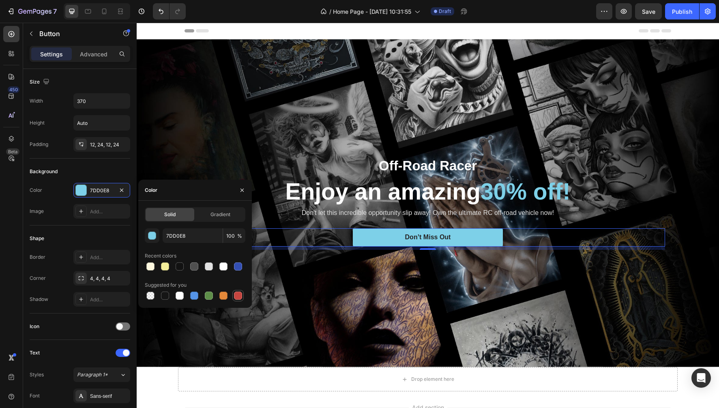
click at [236, 298] on div at bounding box center [238, 295] width 8 height 8
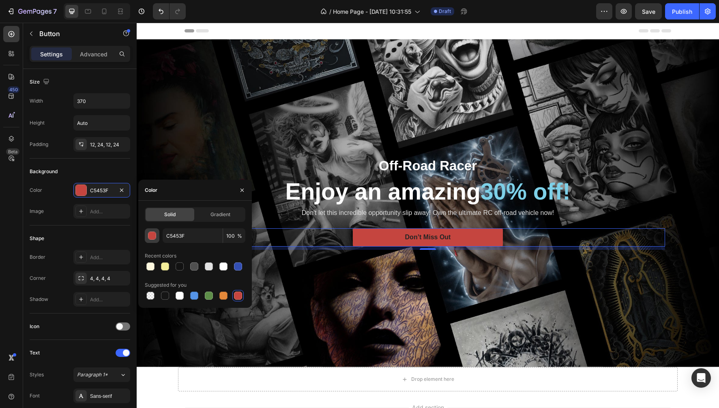
click at [152, 236] on div "button" at bounding box center [152, 236] width 8 height 8
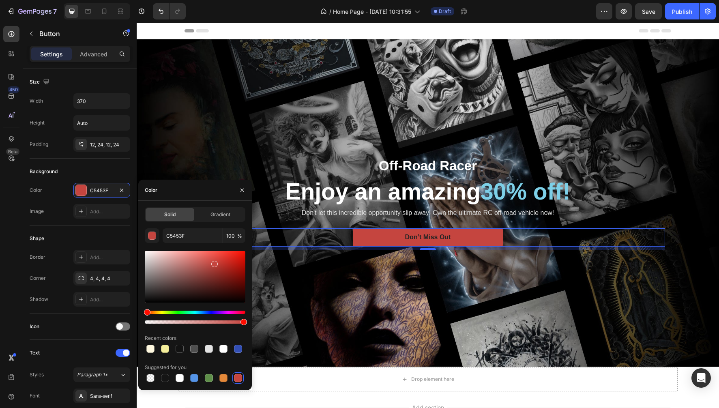
click at [238, 257] on div at bounding box center [195, 276] width 101 height 51
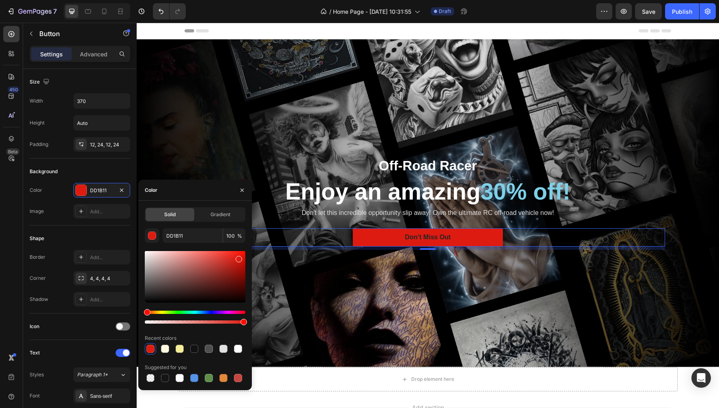
click at [233, 260] on div at bounding box center [195, 276] width 101 height 51
click at [230, 261] on div at bounding box center [195, 276] width 101 height 51
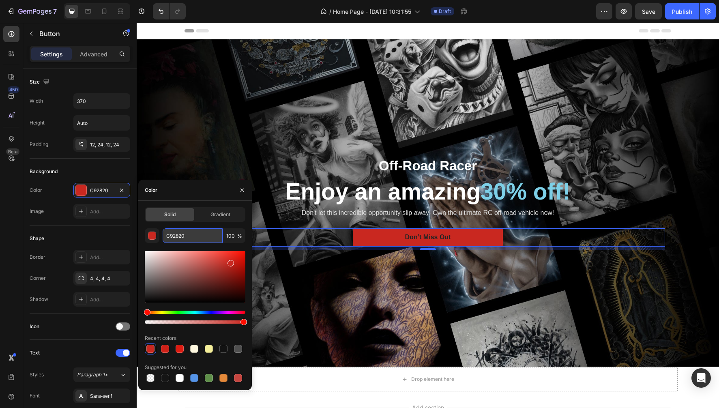
click at [176, 237] on input "C92820" at bounding box center [193, 235] width 60 height 15
paste input "be103"
type input "be1030"
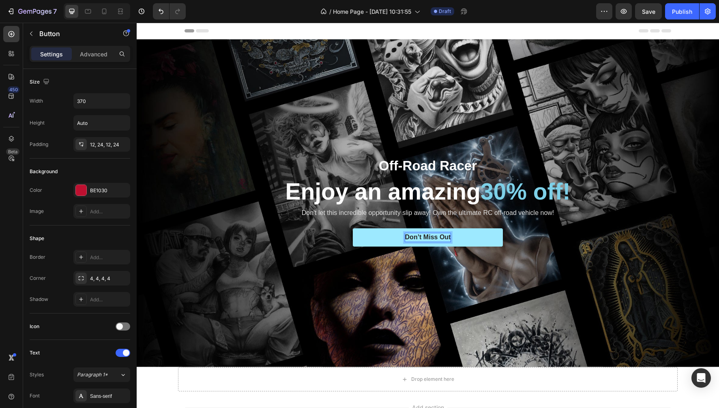
click at [420, 233] on p "Don’t Miss Out" at bounding box center [428, 237] width 46 height 9
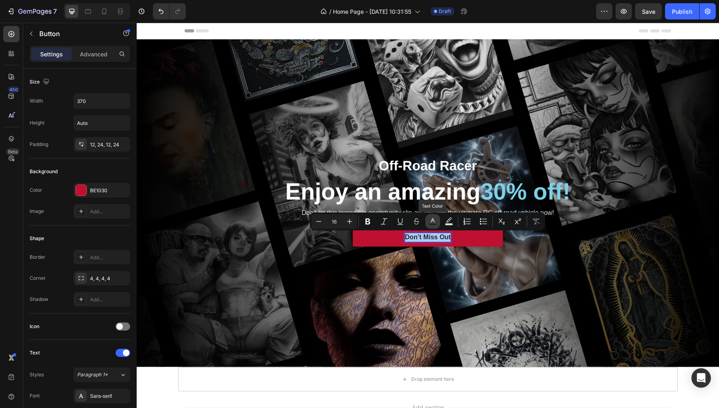
click at [434, 220] on icon "Editor contextual toolbar" at bounding box center [432, 221] width 8 height 8
type input "242424"
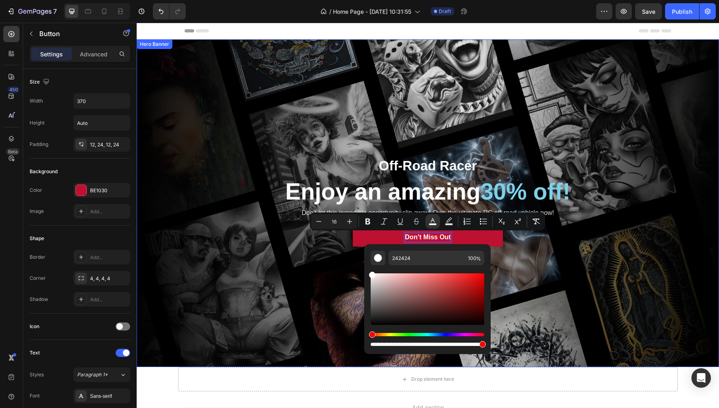
type input "FFFFFF"
drag, startPoint x: 510, startPoint y: 300, endPoint x: 360, endPoint y: 264, distance: 153.7
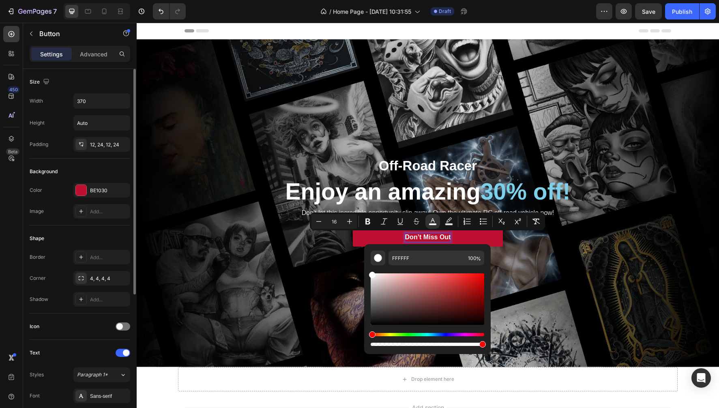
click at [105, 167] on div "Background" at bounding box center [80, 171] width 101 height 13
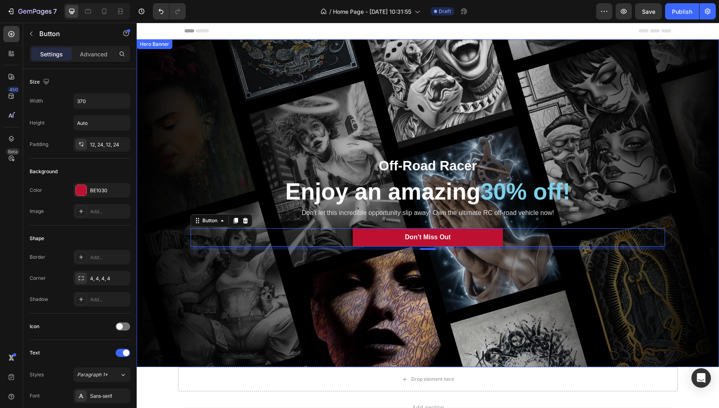
click at [401, 289] on div "Background Image" at bounding box center [428, 203] width 582 height 328
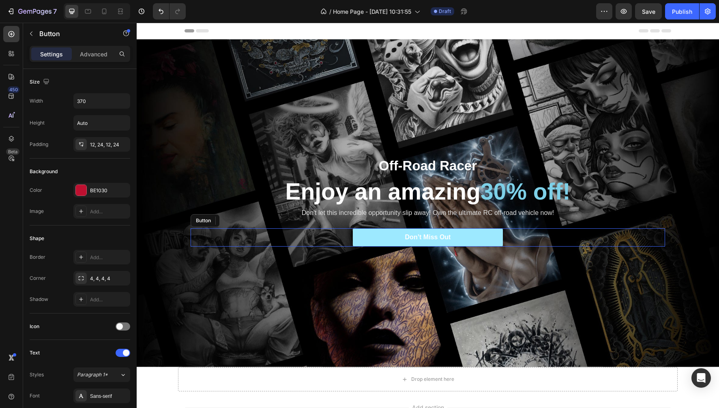
click at [375, 234] on button "Don’t Miss Out" at bounding box center [428, 237] width 150 height 18
click at [369, 240] on button "Don’t Miss Out" at bounding box center [428, 237] width 150 height 18
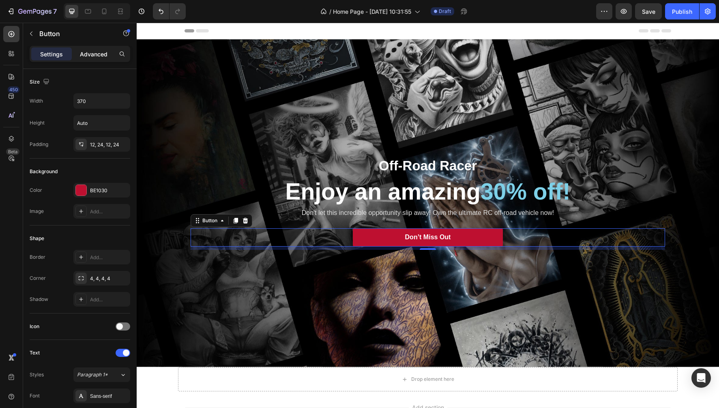
click at [94, 56] on p "Advanced" at bounding box center [94, 54] width 28 height 9
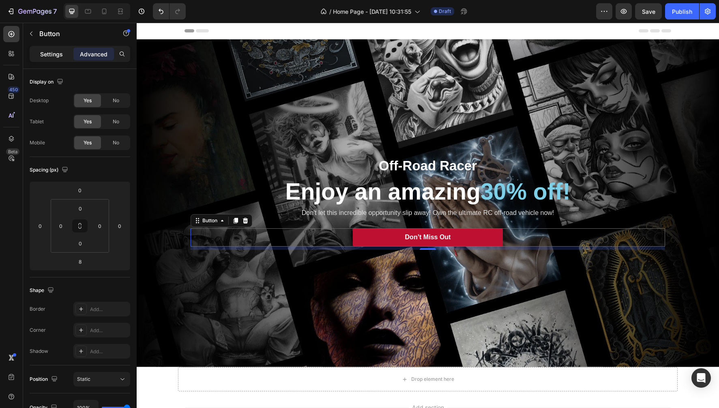
click at [50, 55] on p "Settings" at bounding box center [51, 54] width 23 height 9
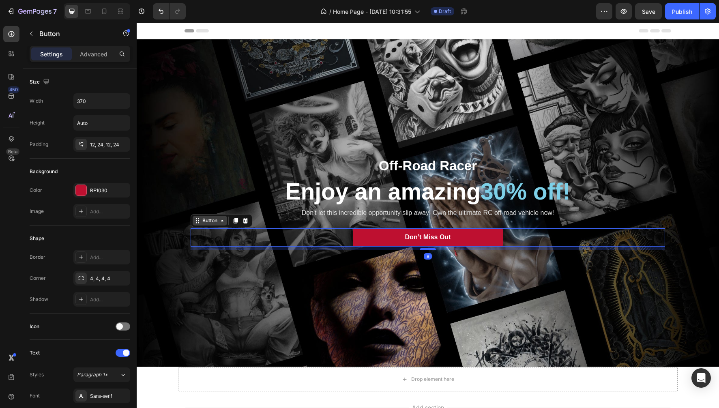
click at [216, 223] on div "Button" at bounding box center [210, 220] width 18 height 7
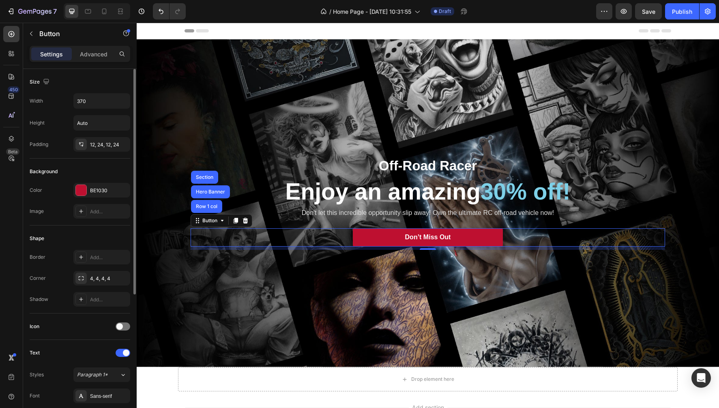
click at [49, 235] on div "Shape" at bounding box center [80, 238] width 101 height 13
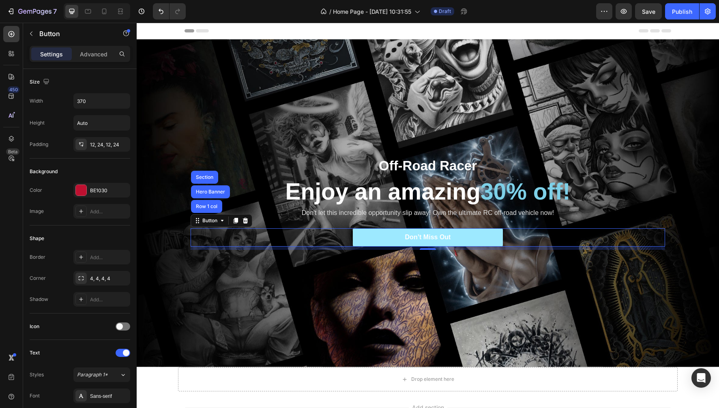
click at [383, 242] on button "Don’t Miss Out" at bounding box center [428, 237] width 150 height 18
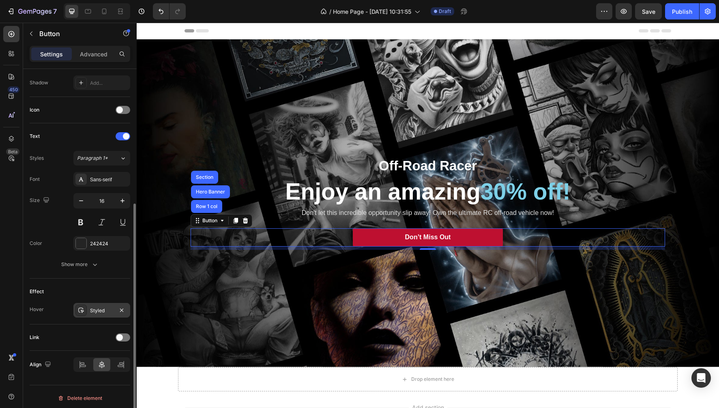
scroll to position [218, 0]
click at [94, 264] on icon "button" at bounding box center [95, 263] width 8 height 8
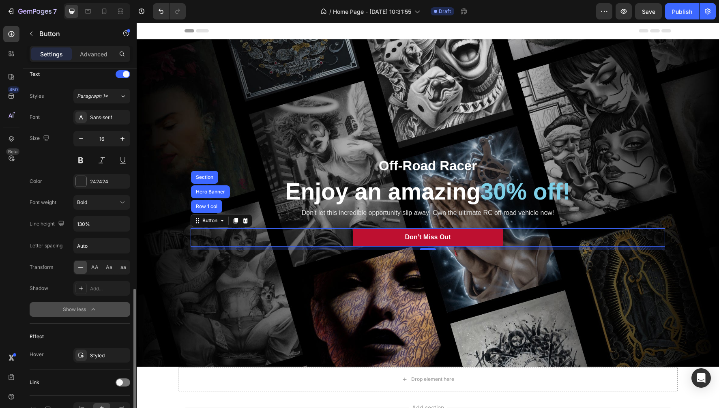
scroll to position [326, 0]
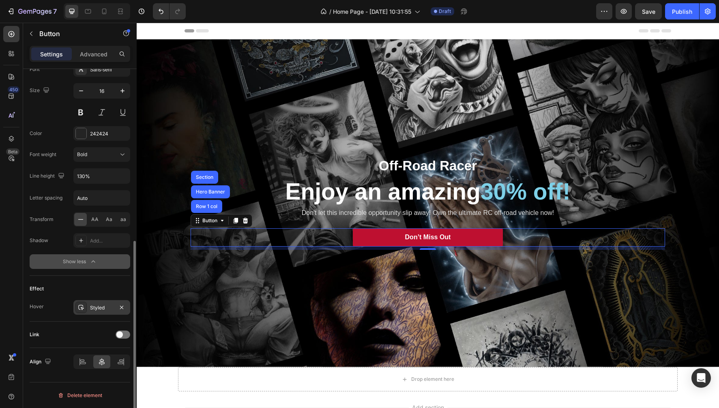
click at [97, 308] on div "Styled" at bounding box center [102, 307] width 24 height 7
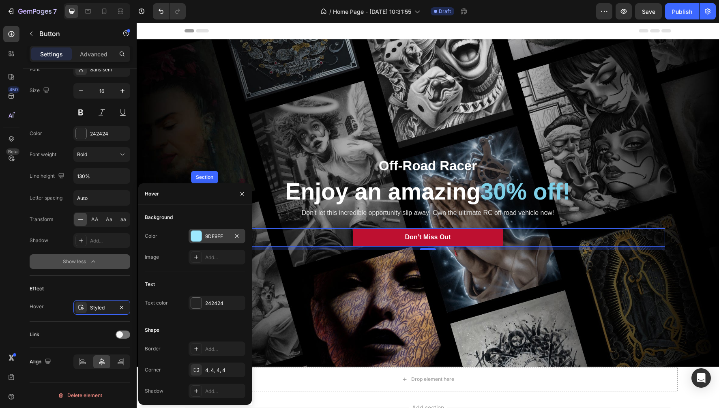
click at [195, 233] on div at bounding box center [196, 236] width 11 height 11
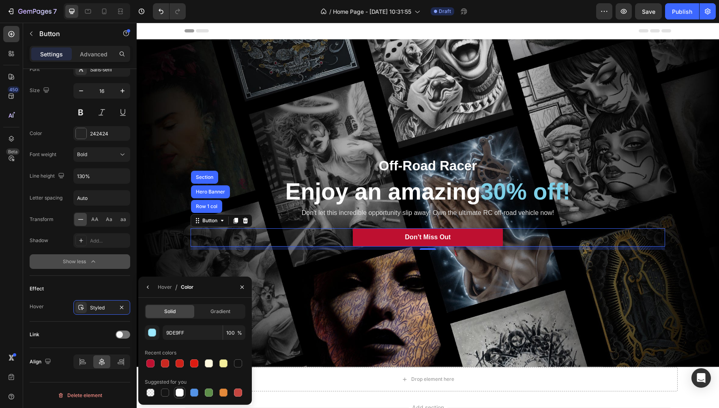
click at [180, 394] on div at bounding box center [180, 392] width 8 height 8
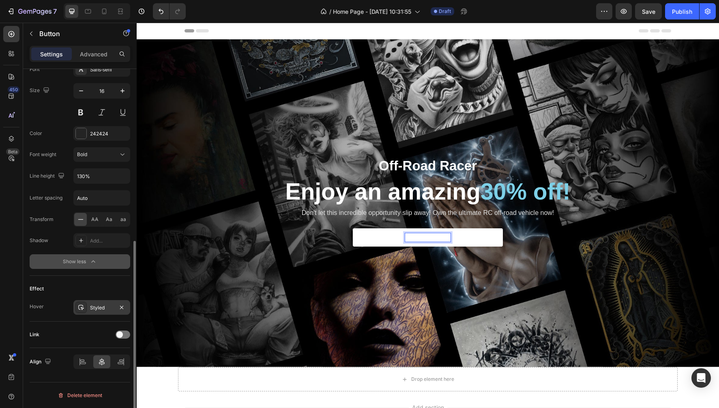
click at [99, 306] on div "Styled" at bounding box center [102, 307] width 24 height 7
click at [96, 307] on div "Styled" at bounding box center [102, 307] width 24 height 7
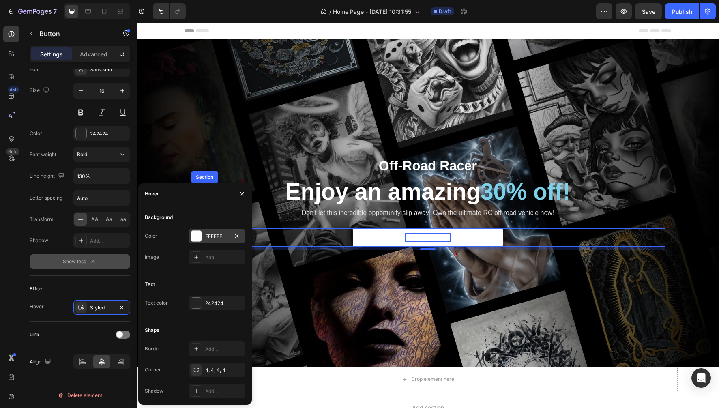
click at [197, 234] on div at bounding box center [196, 236] width 11 height 11
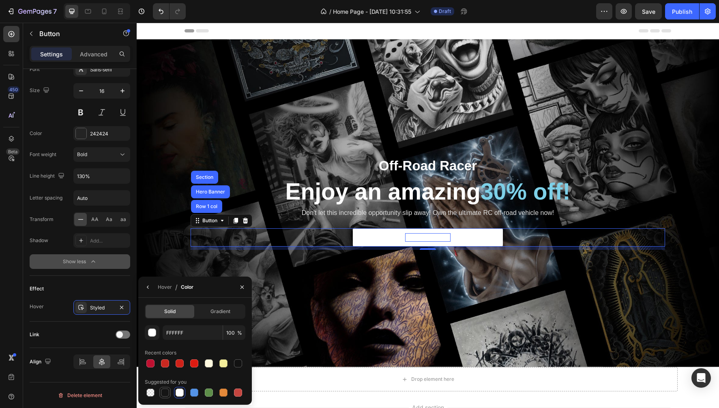
click at [163, 392] on div at bounding box center [165, 392] width 8 height 8
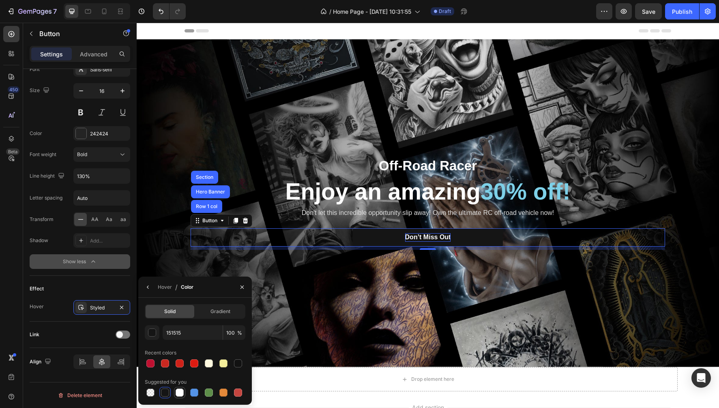
click at [178, 391] on div at bounding box center [180, 392] width 8 height 8
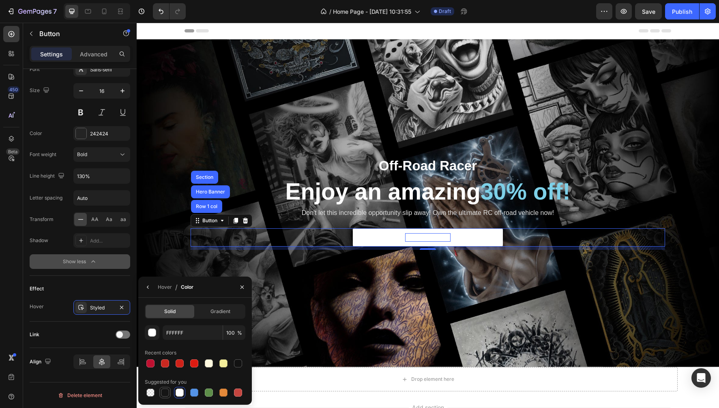
click at [167, 390] on div at bounding box center [165, 392] width 8 height 8
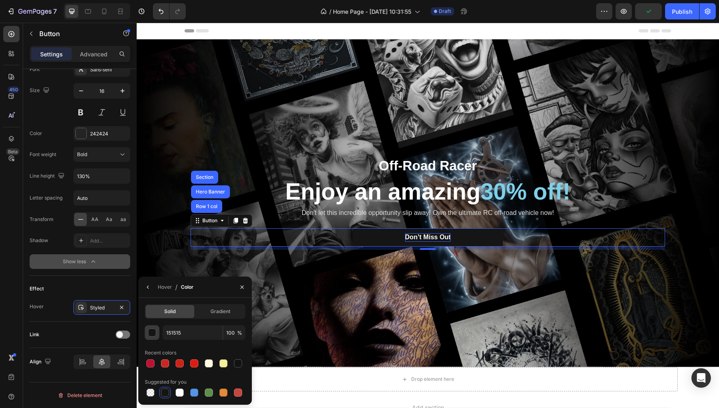
click at [152, 334] on div "button" at bounding box center [152, 333] width 8 height 8
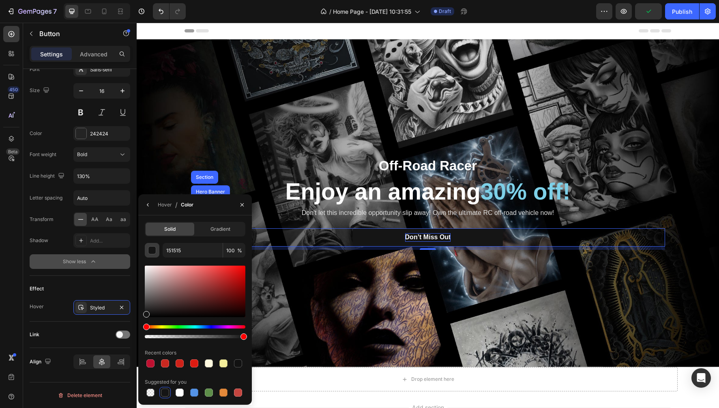
click at [152, 334] on div at bounding box center [195, 331] width 101 height 13
click at [155, 310] on div at bounding box center [195, 291] width 101 height 51
click at [160, 305] on div at bounding box center [195, 291] width 101 height 51
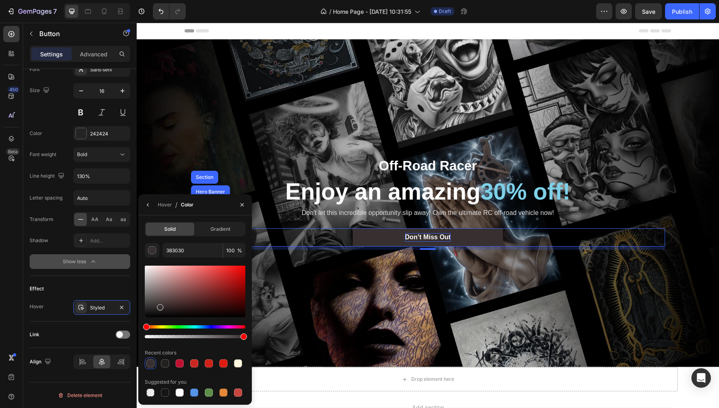
click at [169, 310] on div at bounding box center [195, 291] width 101 height 51
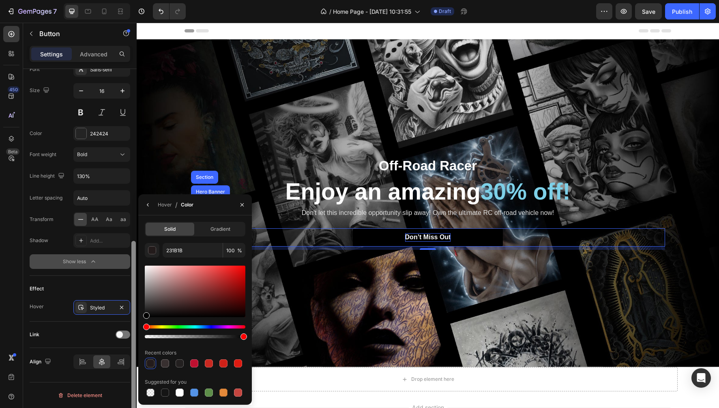
drag, startPoint x: 154, startPoint y: 313, endPoint x: 131, endPoint y: 324, distance: 26.1
click at [131, 324] on div "450 Beta Sections(18) Elements(83) Section Element Hero Section Product Detail …" at bounding box center [68, 215] width 137 height 385
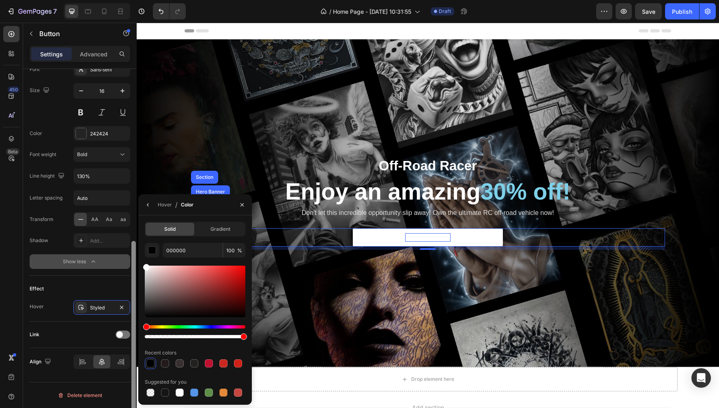
drag, startPoint x: 150, startPoint y: 273, endPoint x: 134, endPoint y: 246, distance: 31.4
click at [134, 246] on div "450 Beta Sections(18) Elements(83) Section Element Hero Section Product Detail …" at bounding box center [68, 215] width 137 height 385
type input "FFFFFF"
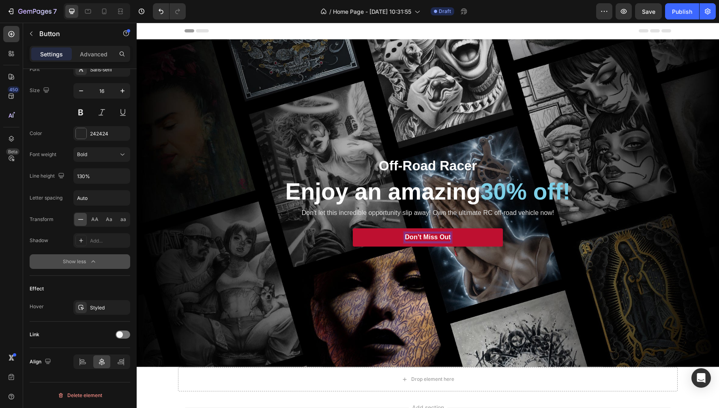
click at [422, 236] on span "Don’t Miss Out" at bounding box center [428, 236] width 46 height 7
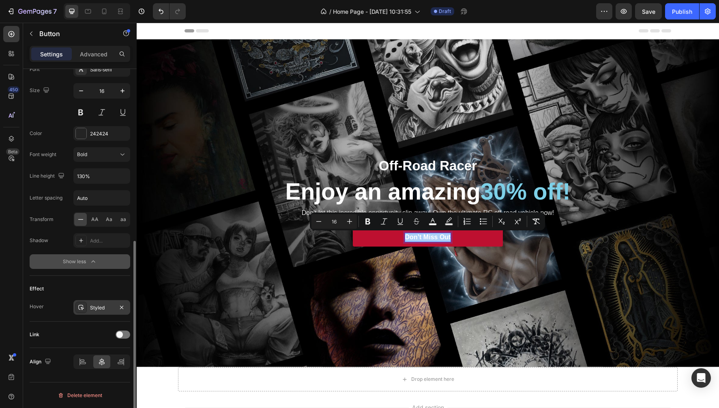
click at [97, 306] on div "Styled" at bounding box center [102, 307] width 24 height 7
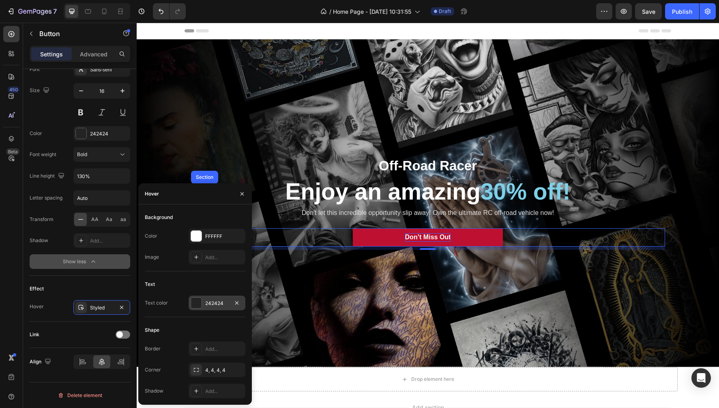
click at [195, 302] on div at bounding box center [196, 303] width 11 height 11
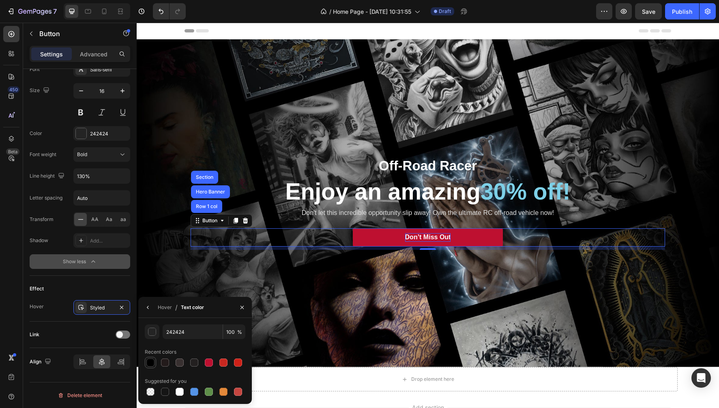
click at [149, 363] on div at bounding box center [150, 362] width 8 height 8
type input "000000"
click at [165, 307] on div "Hover" at bounding box center [165, 307] width 14 height 7
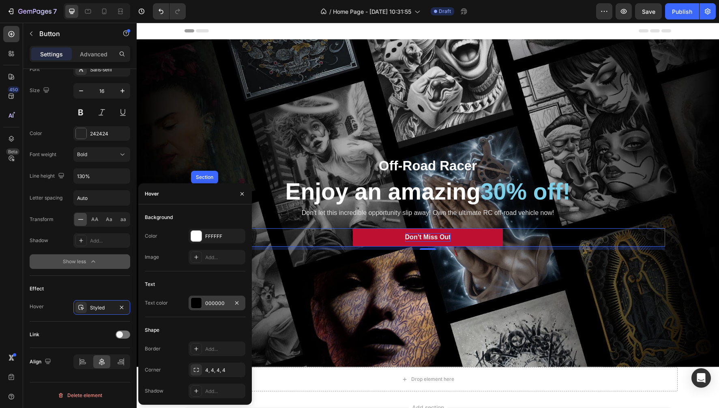
click at [197, 304] on div at bounding box center [196, 303] width 11 height 11
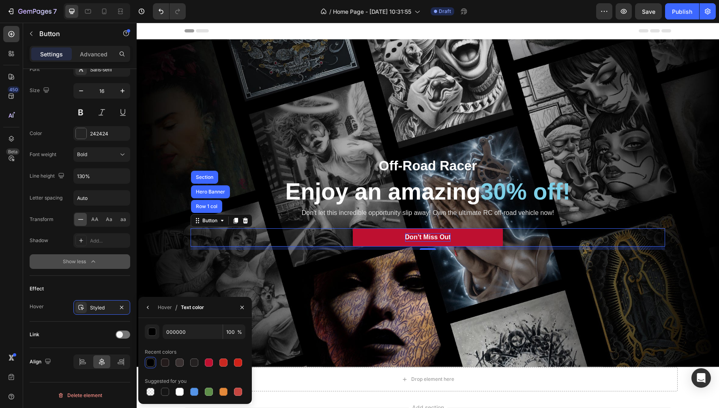
click at [150, 361] on div at bounding box center [150, 362] width 8 height 8
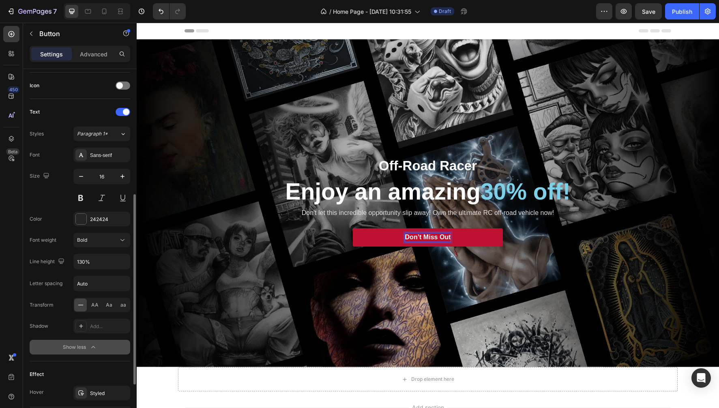
scroll to position [239, 0]
click at [83, 220] on div at bounding box center [81, 220] width 11 height 11
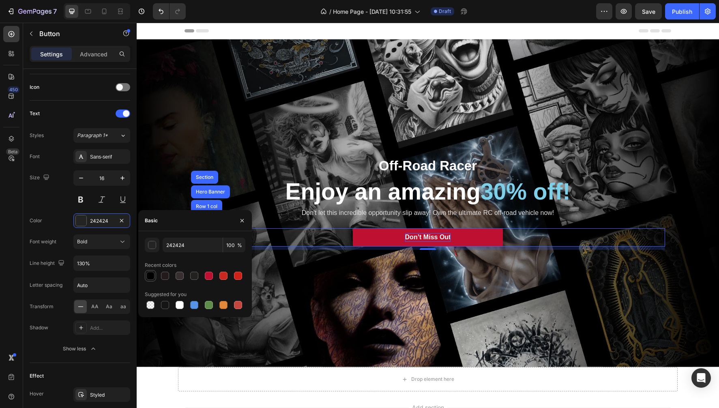
click at [150, 273] on div at bounding box center [150, 276] width 8 height 8
click at [36, 364] on div "Effect Hover Styled" at bounding box center [80, 386] width 101 height 46
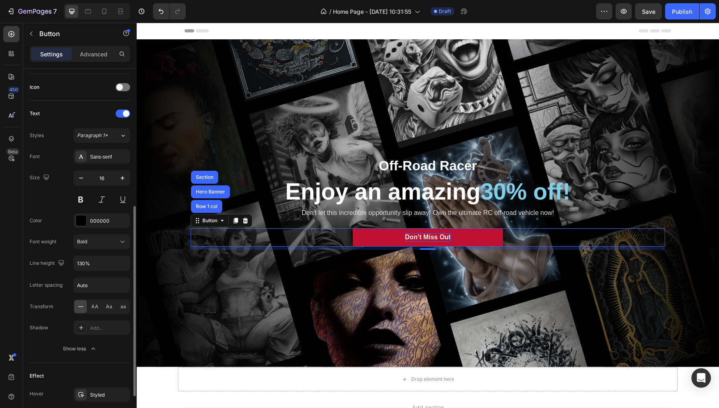
scroll to position [326, 0]
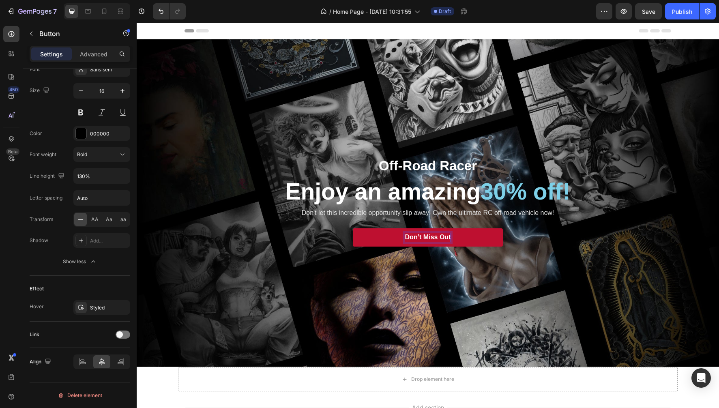
click at [424, 238] on span "Don’t Miss Out" at bounding box center [428, 236] width 46 height 7
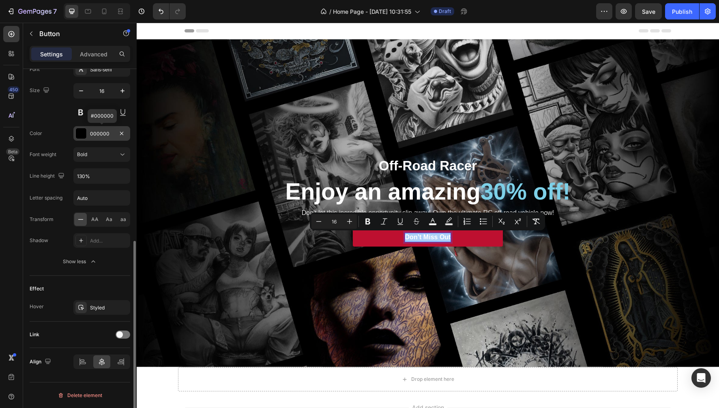
click at [82, 131] on div at bounding box center [81, 133] width 11 height 11
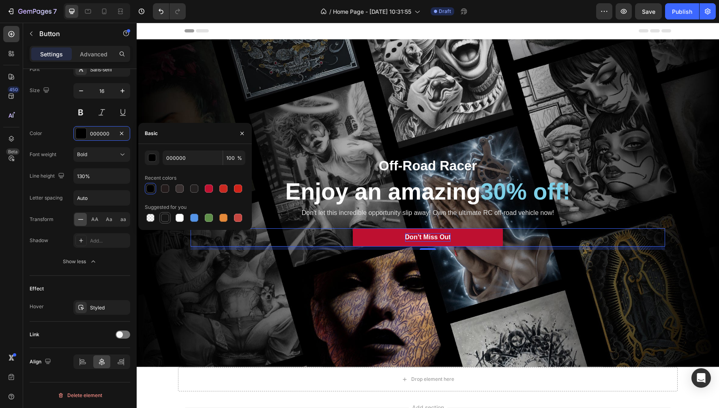
click at [164, 217] on div at bounding box center [165, 218] width 8 height 8
type input "151515"
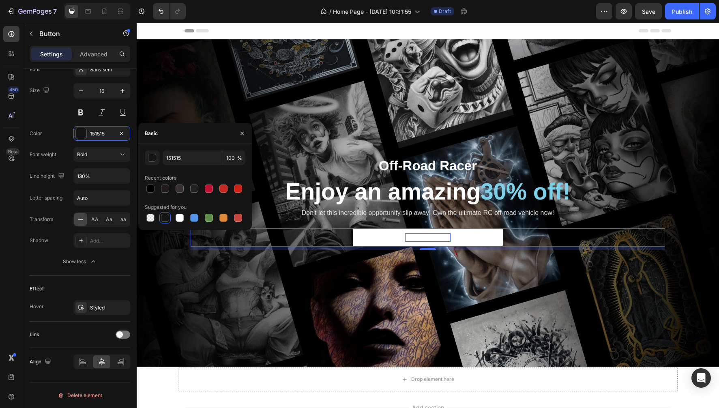
click at [388, 233] on button "Don’t Miss Out" at bounding box center [428, 237] width 150 height 18
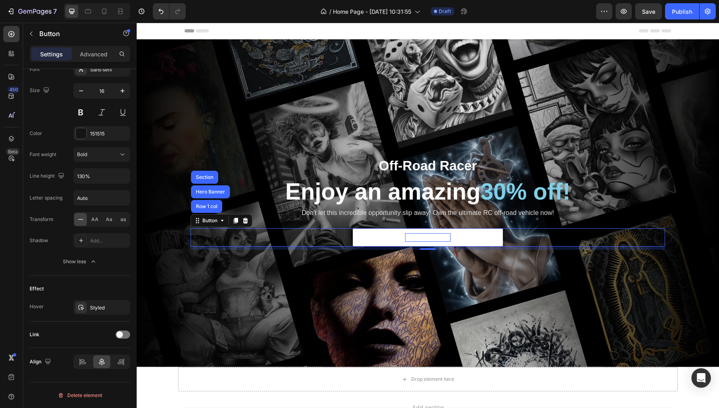
click at [388, 233] on button "Don’t Miss Out" at bounding box center [428, 237] width 150 height 18
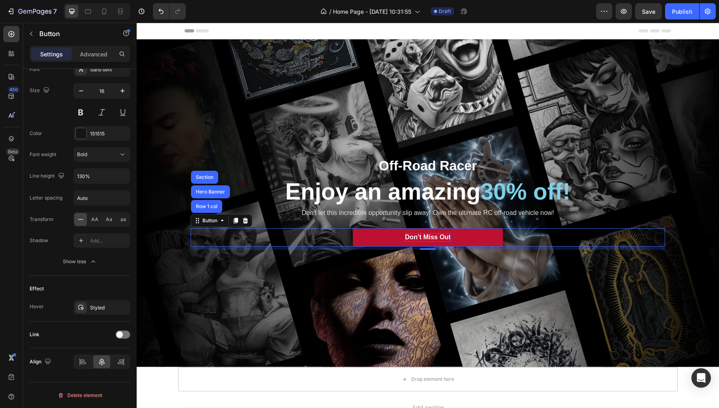
click at [268, 242] on div "Don’t Miss Out Button Row 1 col Hero Banner Section 8" at bounding box center [428, 237] width 474 height 18
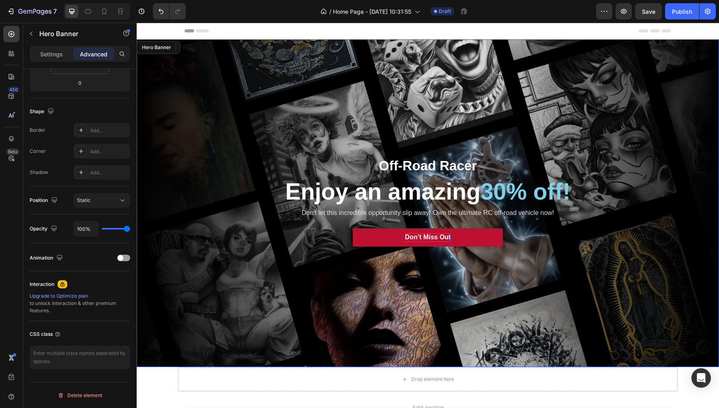
click at [336, 320] on div "Background Image" at bounding box center [428, 203] width 582 height 328
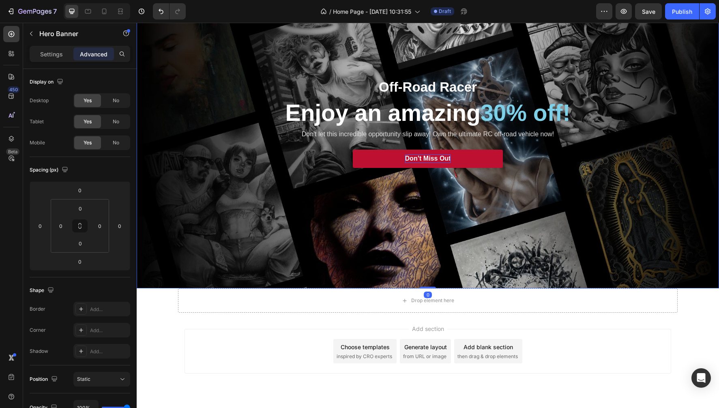
scroll to position [0, 0]
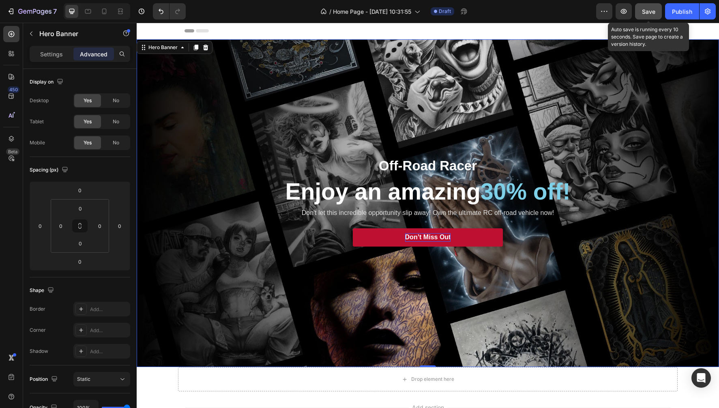
click at [650, 15] on span "Save" at bounding box center [648, 11] width 13 height 7
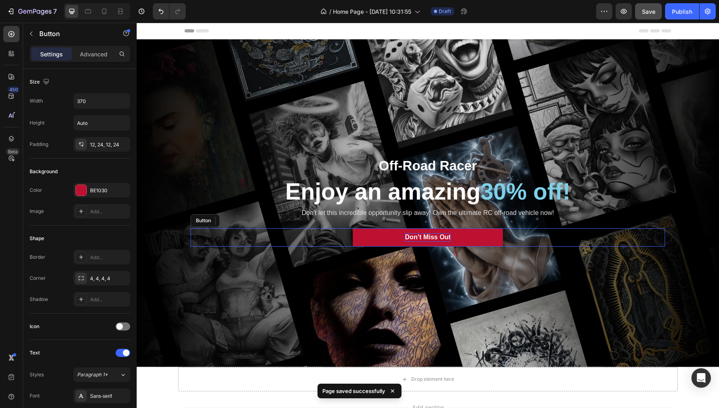
click at [434, 237] on span "Don’t Miss Out" at bounding box center [428, 236] width 46 height 7
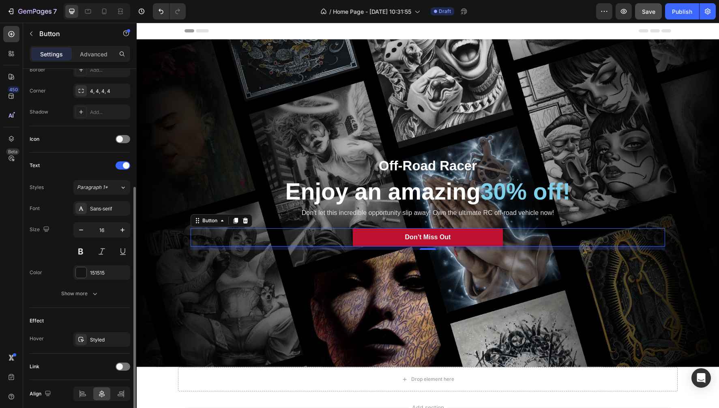
scroll to position [191, 0]
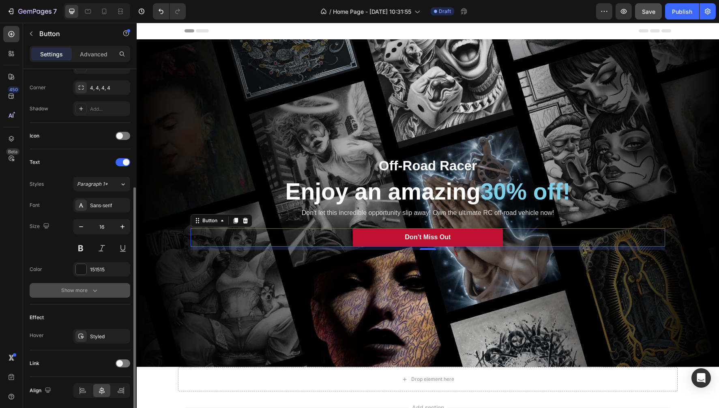
click at [93, 289] on icon "button" at bounding box center [95, 290] width 8 height 8
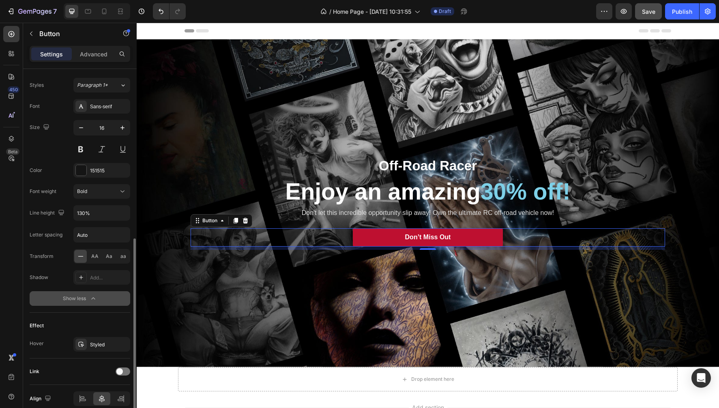
scroll to position [326, 0]
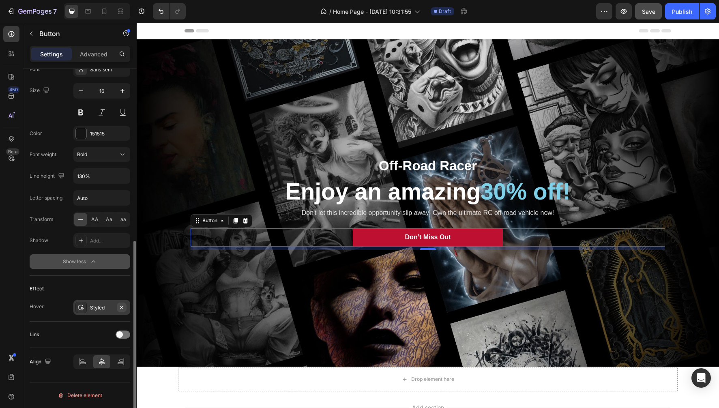
click at [124, 306] on icon "button" at bounding box center [121, 307] width 6 height 6
click at [375, 240] on button "Don’t Miss Out" at bounding box center [428, 237] width 150 height 18
click at [77, 308] on div at bounding box center [80, 307] width 11 height 11
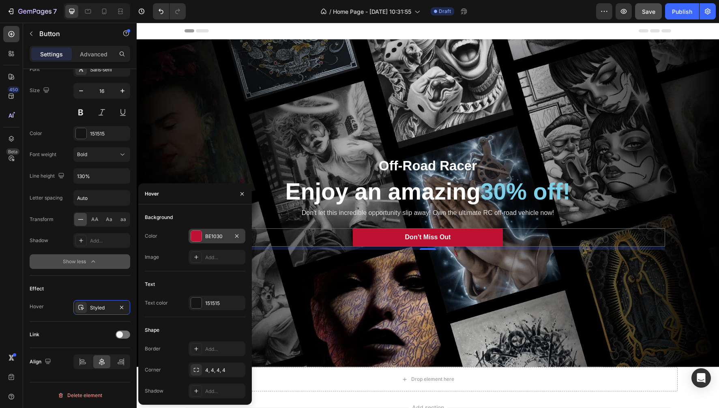
click at [197, 236] on div at bounding box center [196, 236] width 11 height 11
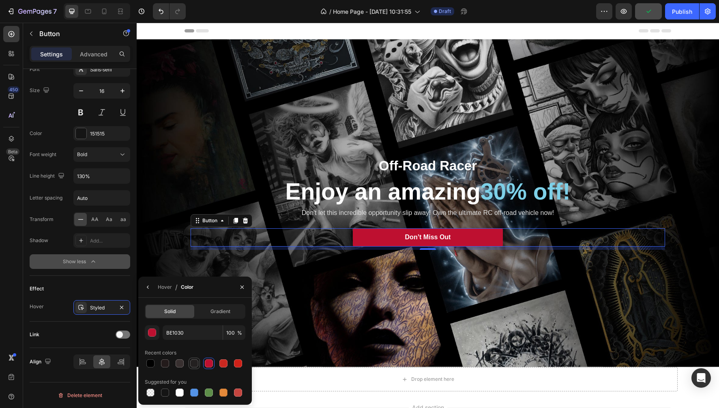
click at [193, 365] on div at bounding box center [194, 363] width 8 height 8
click at [151, 333] on div "button" at bounding box center [152, 333] width 8 height 8
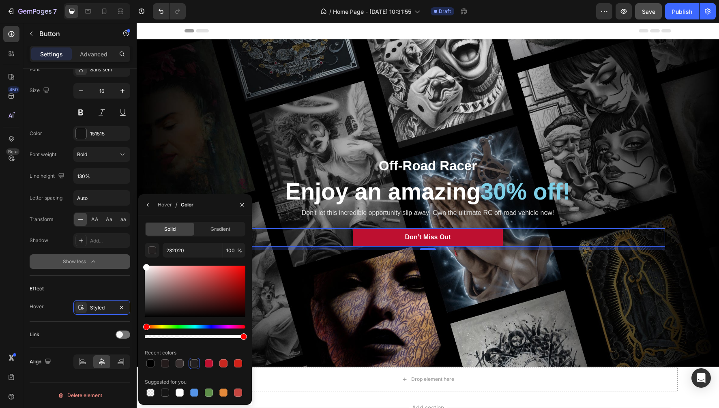
drag, startPoint x: 152, startPoint y: 270, endPoint x: 0, endPoint y: 229, distance: 157.7
click at [136, 251] on div "450 Beta Sections(18) Elements(83) Section Element Hero Section Product Detail …" at bounding box center [68, 215] width 137 height 385
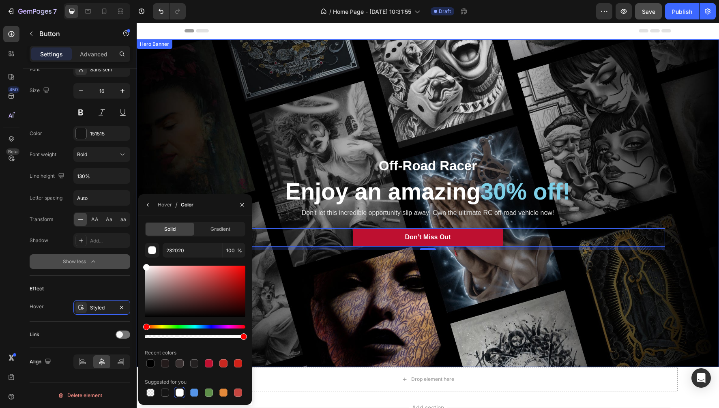
type input "FFFFFF"
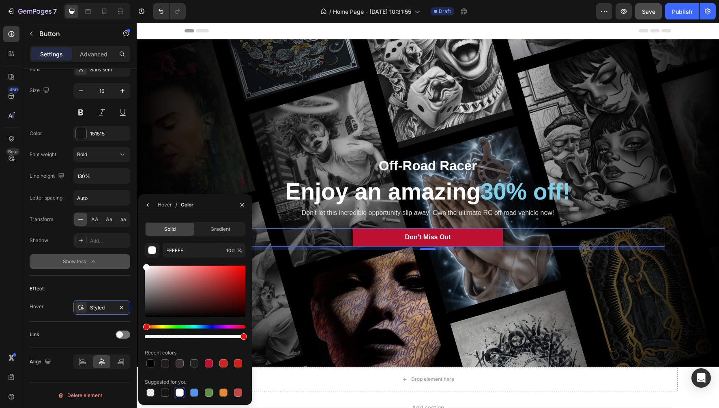
click at [215, 207] on div "Hover / Color" at bounding box center [194, 204] width 113 height 21
click at [180, 392] on div at bounding box center [180, 392] width 8 height 8
click at [213, 204] on div "Hover / Color" at bounding box center [194, 204] width 113 height 21
click at [148, 208] on icon "button" at bounding box center [148, 204] width 6 height 6
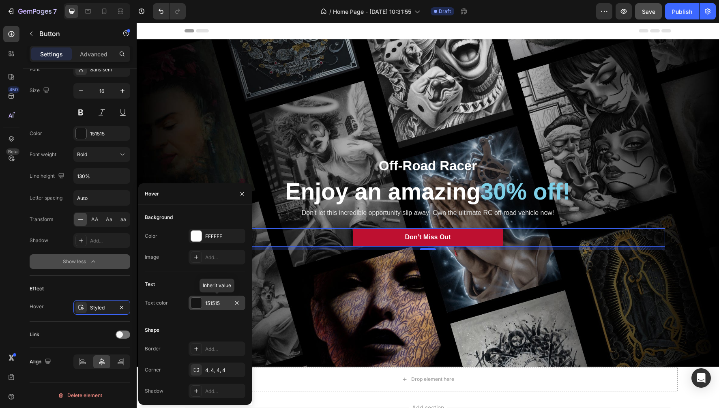
click at [195, 302] on div at bounding box center [196, 303] width 11 height 11
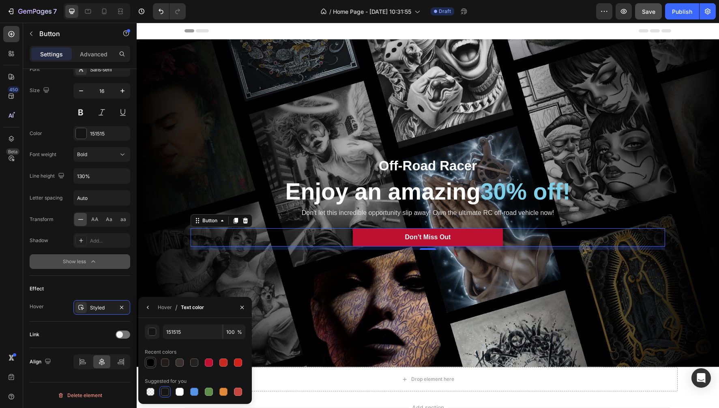
click at [149, 363] on div at bounding box center [150, 362] width 8 height 8
type input "000000"
click at [147, 366] on div at bounding box center [151, 363] width 10 height 10
click at [146, 310] on icon "button" at bounding box center [148, 307] width 6 height 6
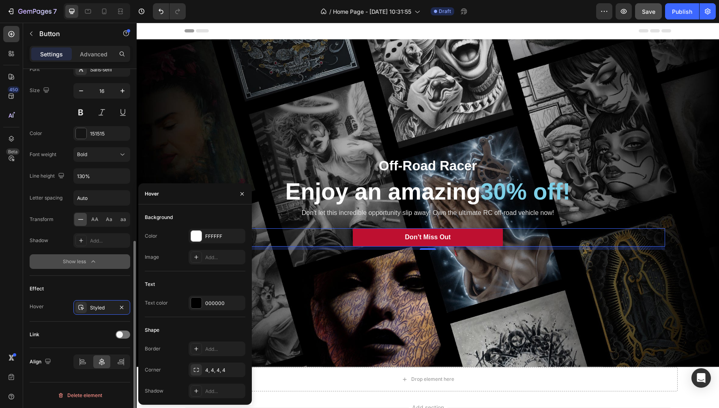
click at [104, 286] on div "Effect" at bounding box center [80, 288] width 101 height 13
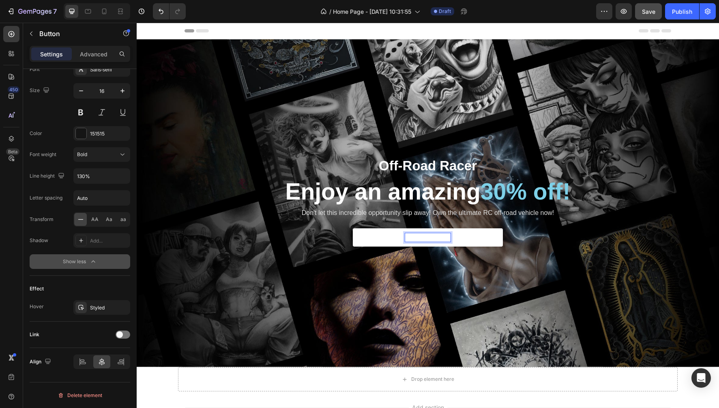
click at [418, 237] on span "Don’t Miss Out" at bounding box center [428, 236] width 46 height 7
click at [428, 237] on button "SHOP" at bounding box center [428, 237] width 150 height 18
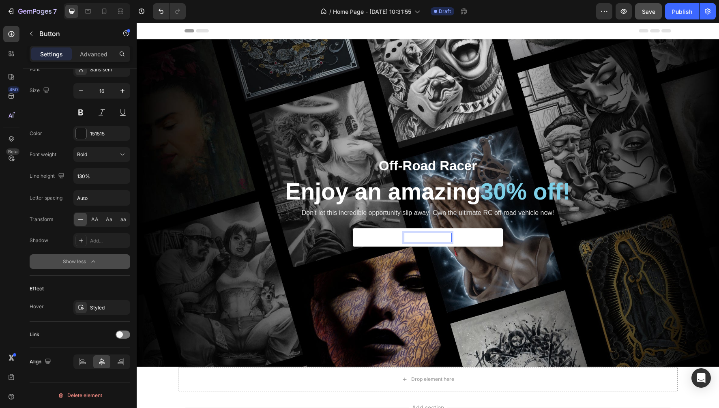
click at [428, 237] on button "SHOP CANVAS" at bounding box center [428, 237] width 150 height 18
click at [54, 282] on div "Effect" at bounding box center [80, 288] width 101 height 13
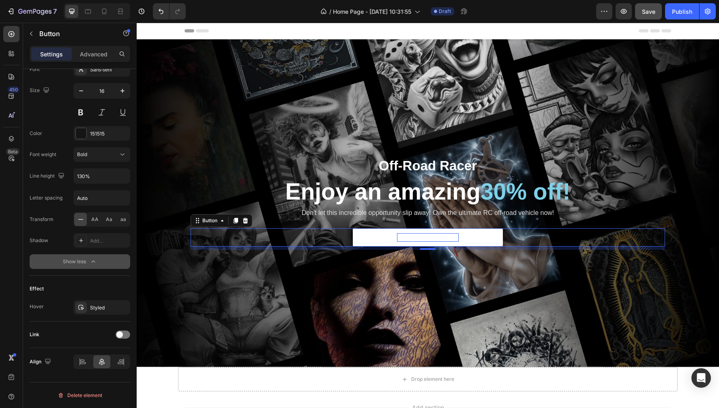
click at [362, 238] on button "SHOP CANVAS ART" at bounding box center [428, 237] width 150 height 18
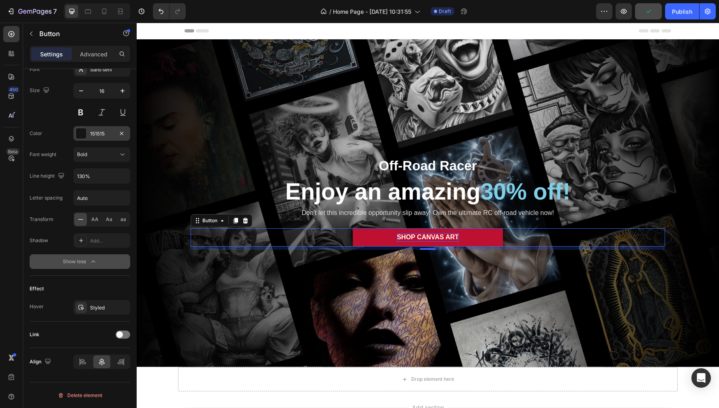
click at [81, 133] on div at bounding box center [81, 133] width 11 height 11
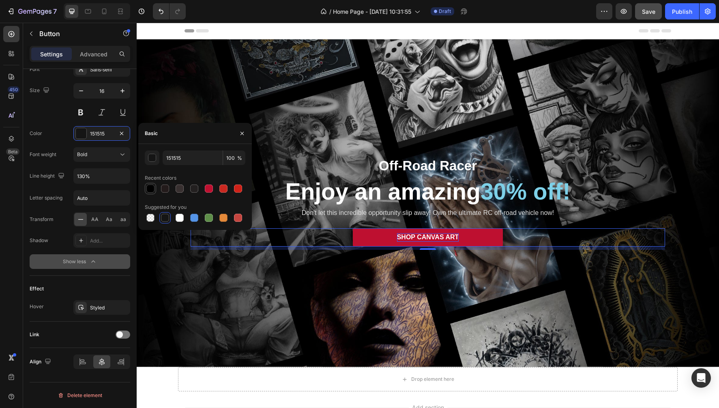
click at [150, 189] on div at bounding box center [150, 188] width 8 height 8
type input "000000"
click at [106, 282] on div "Effect Hover Styled" at bounding box center [80, 299] width 101 height 46
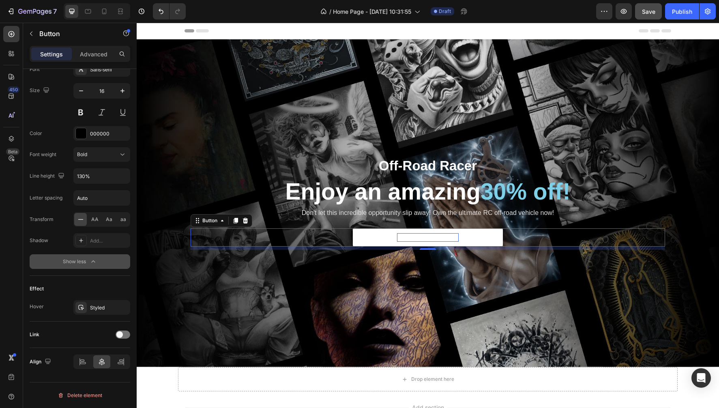
click at [372, 237] on button "SHOP CANVAS ART" at bounding box center [428, 237] width 150 height 18
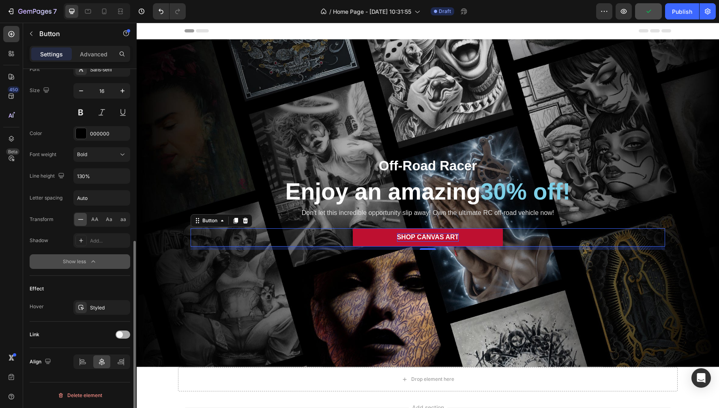
click at [121, 336] on span at bounding box center [119, 334] width 6 height 6
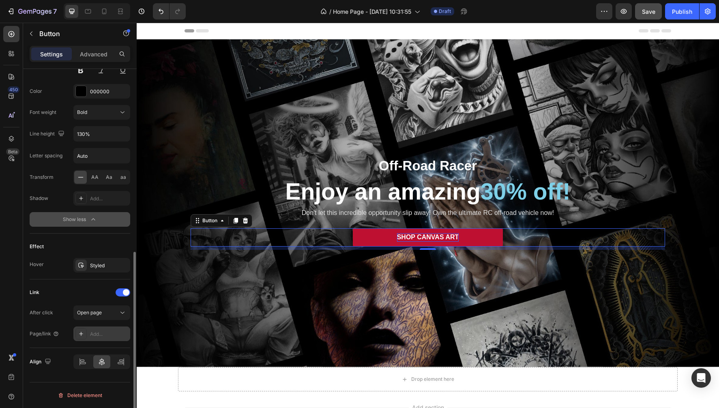
click at [92, 334] on div "Add..." at bounding box center [109, 333] width 38 height 7
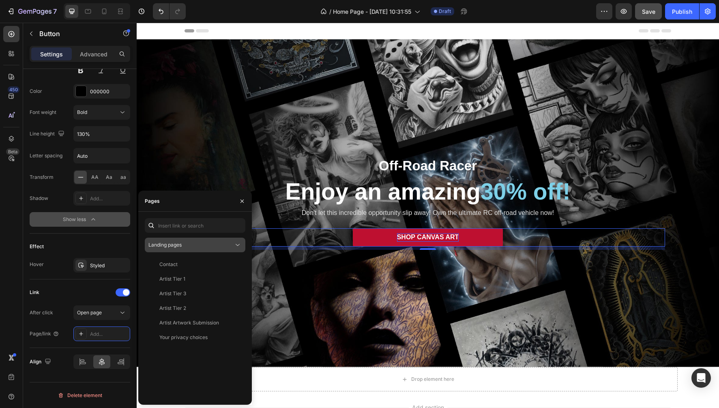
click at [180, 246] on span "Landing pages" at bounding box center [164, 245] width 33 height 6
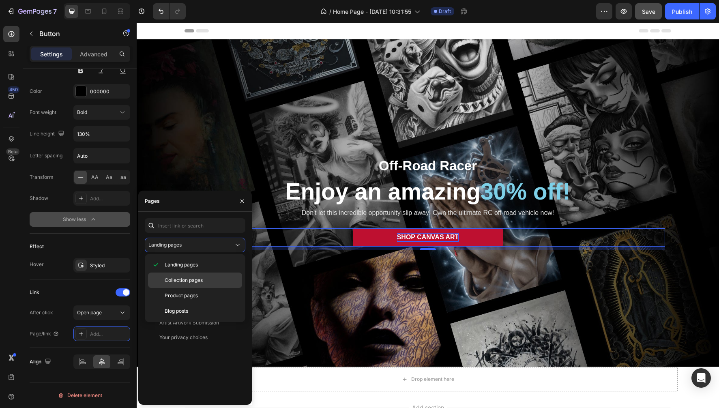
click at [174, 279] on span "Collection pages" at bounding box center [184, 279] width 38 height 7
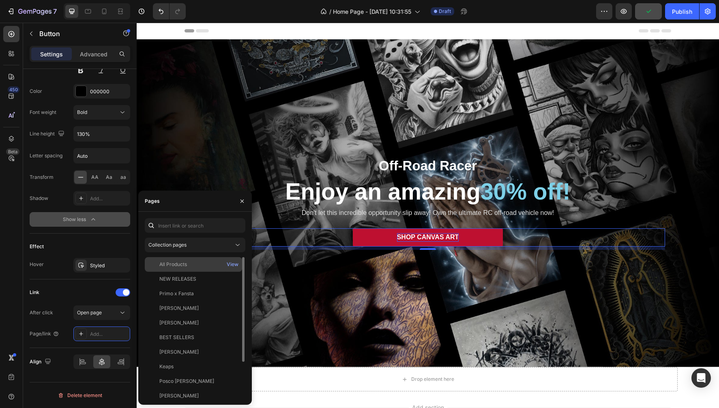
click at [173, 261] on div "All Products" at bounding box center [173, 264] width 28 height 7
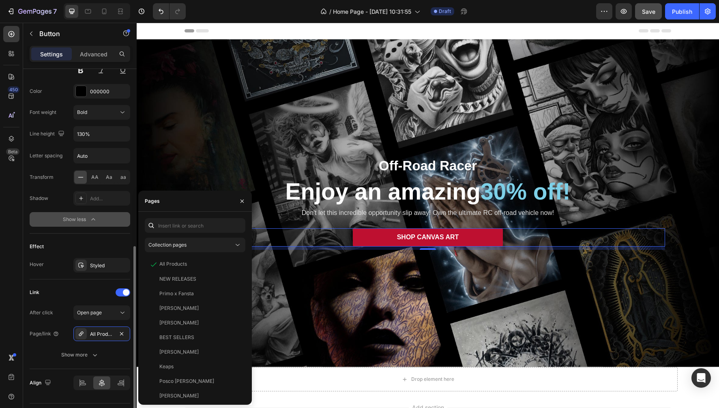
click at [89, 286] on div "Link" at bounding box center [80, 292] width 101 height 13
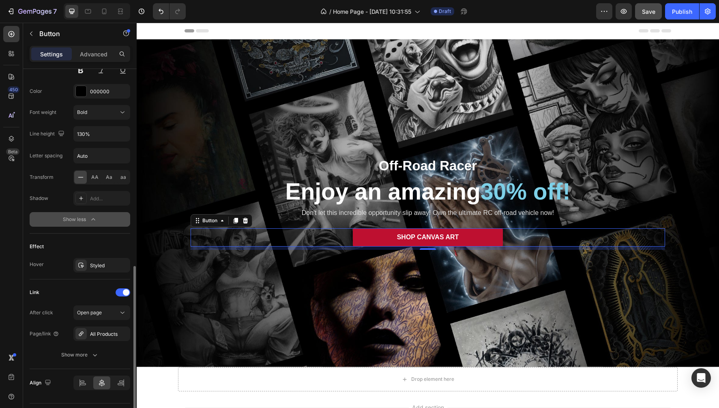
scroll to position [390, 0]
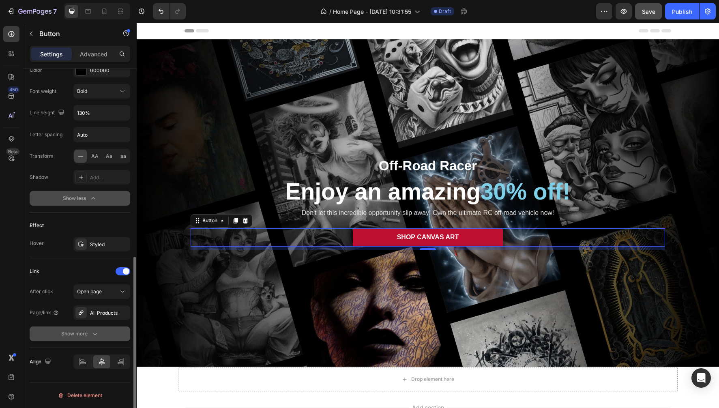
click at [90, 335] on div "Show more" at bounding box center [80, 334] width 38 height 8
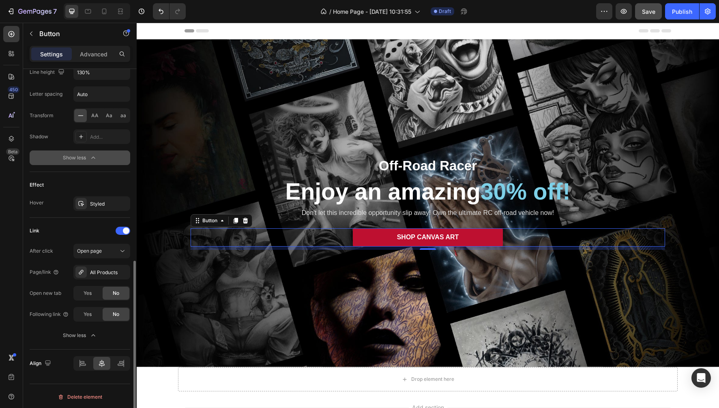
scroll to position [432, 0]
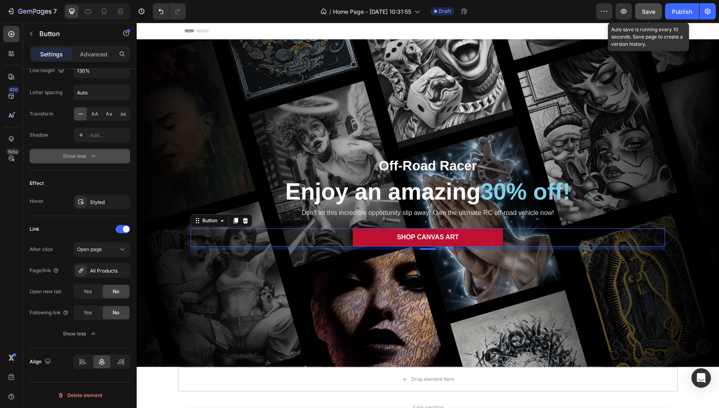
click at [647, 13] on span "Save" at bounding box center [648, 11] width 13 height 7
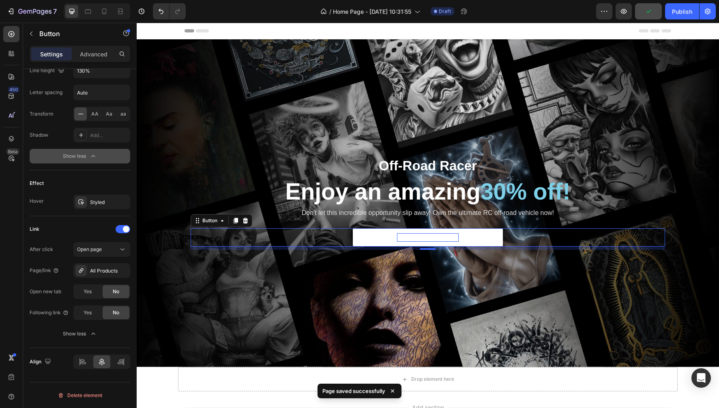
click at [411, 239] on span "SHOP CANVAS ART" at bounding box center [428, 236] width 62 height 7
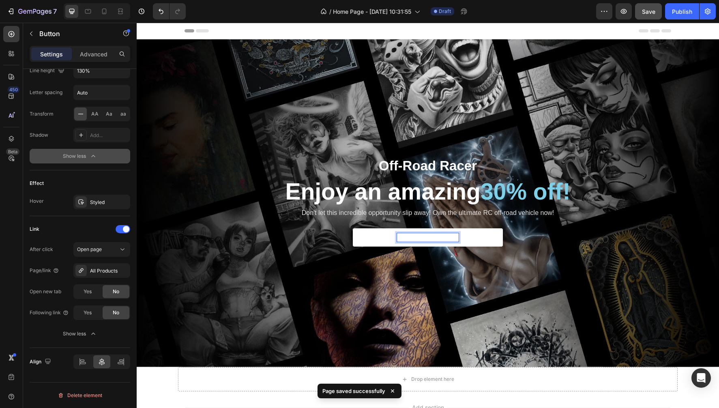
click at [397, 239] on span "SHOP CANVAS ART" at bounding box center [428, 236] width 62 height 7
click at [411, 234] on span "SHOP CANVAS ART" at bounding box center [428, 236] width 62 height 7
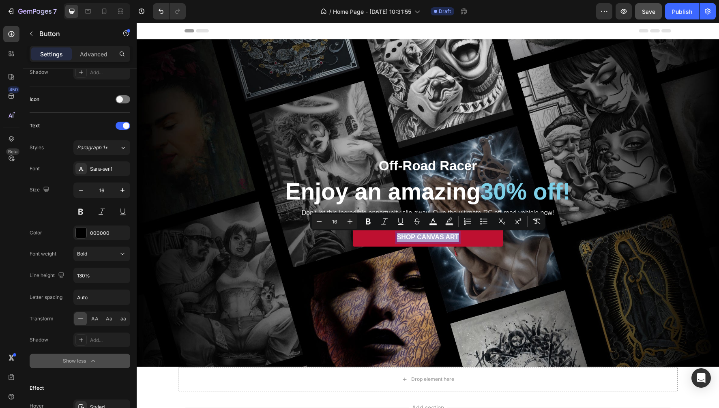
scroll to position [0, 0]
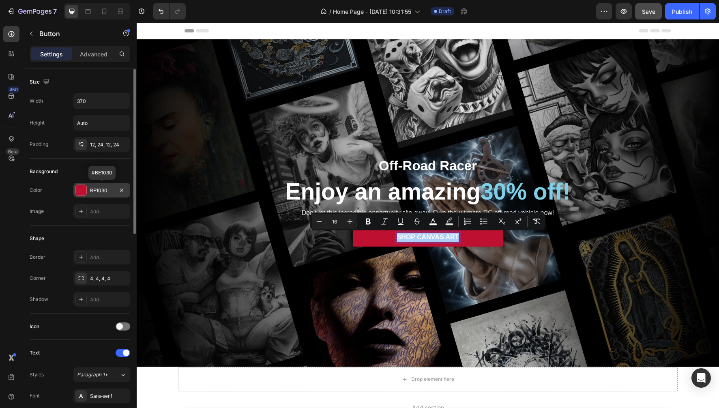
click at [82, 191] on div at bounding box center [81, 190] width 11 height 11
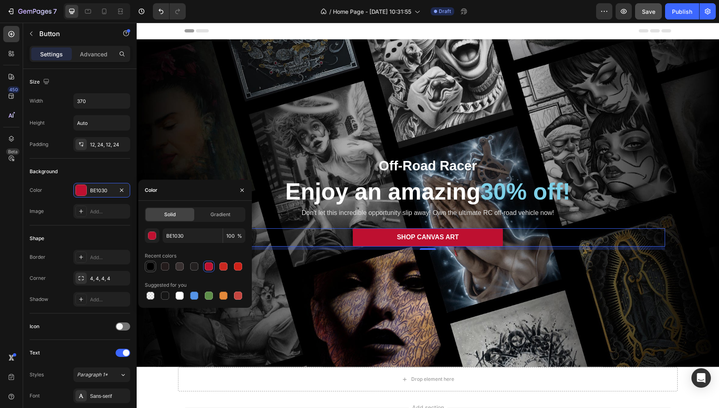
click at [151, 268] on div at bounding box center [150, 266] width 8 height 8
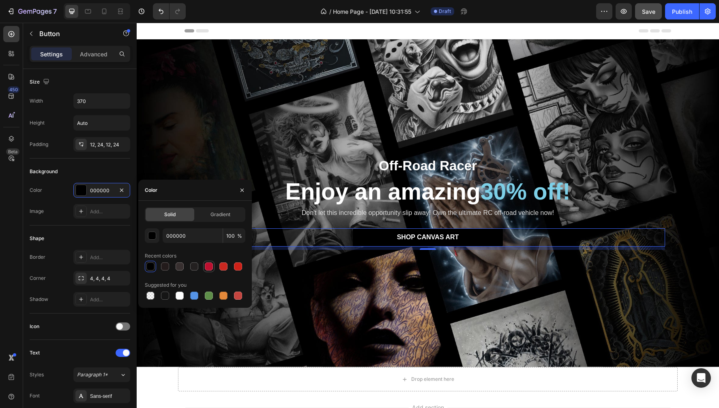
click at [209, 266] on div at bounding box center [209, 266] width 8 height 8
type input "BE1030"
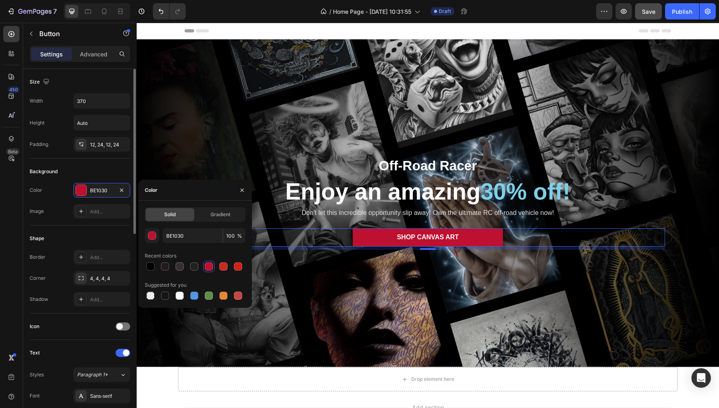
click at [71, 238] on div "Shape" at bounding box center [80, 238] width 101 height 13
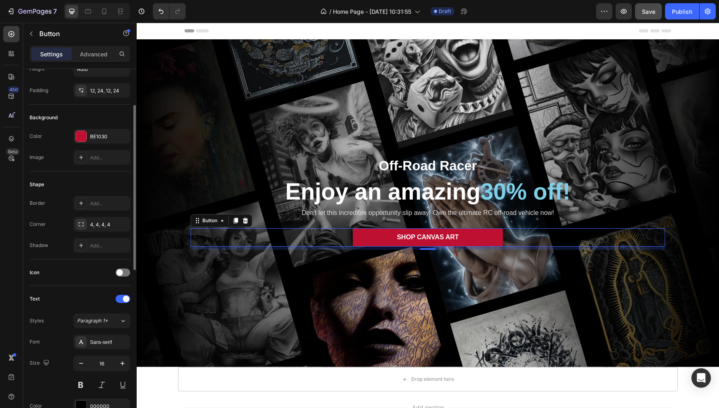
scroll to position [62, 0]
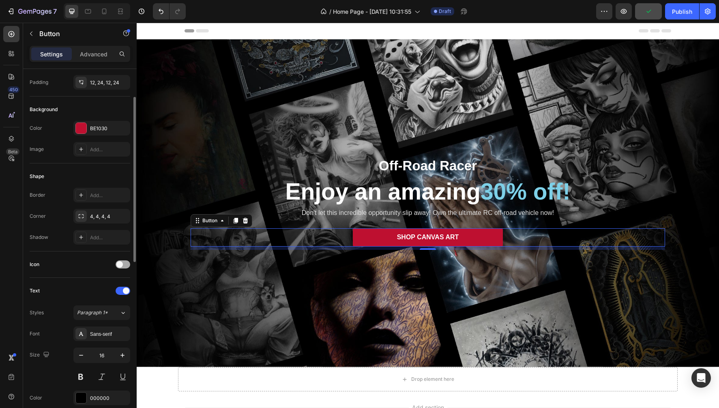
click at [120, 264] on span at bounding box center [119, 264] width 6 height 6
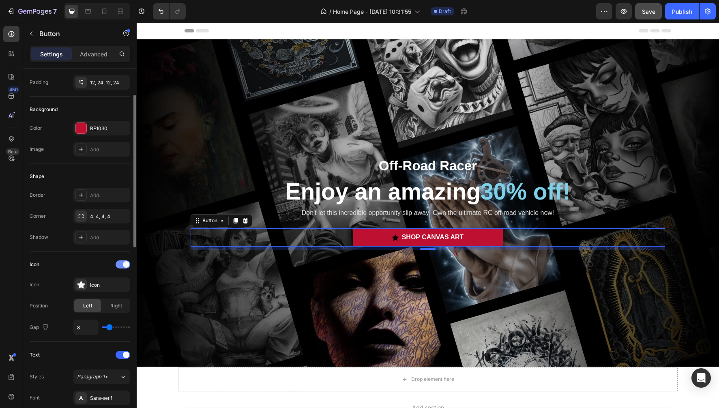
click at [125, 264] on span at bounding box center [126, 264] width 6 height 6
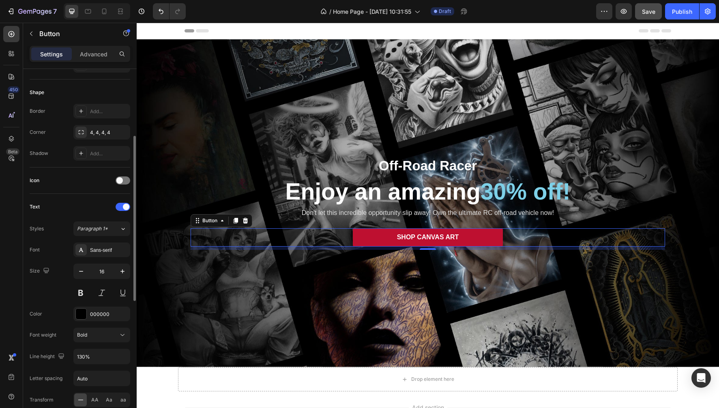
scroll to position [146, 0]
click at [82, 248] on icon at bounding box center [81, 249] width 6 height 6
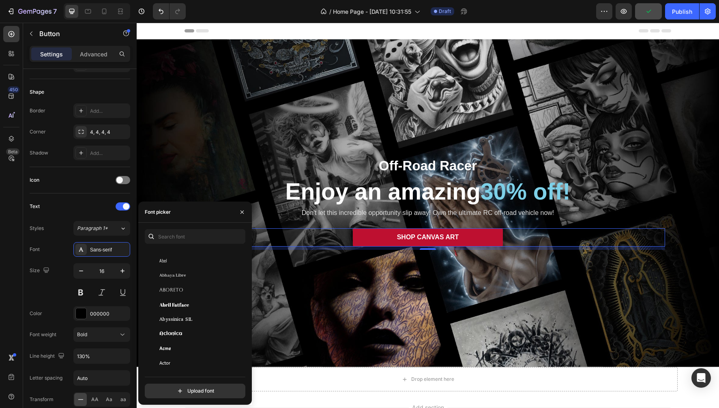
scroll to position [109, 0]
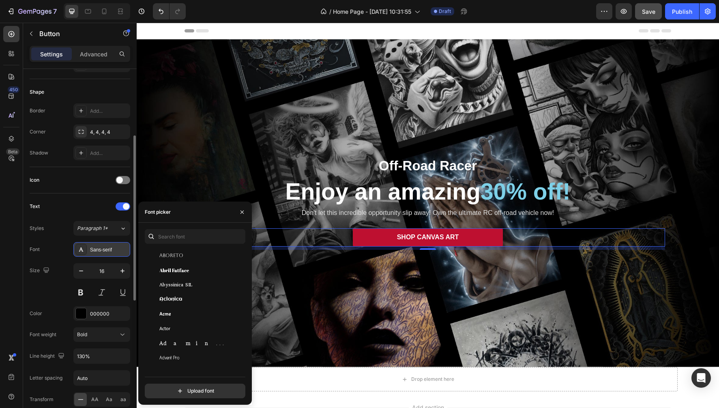
click at [81, 250] on icon at bounding box center [81, 249] width 4 height 4
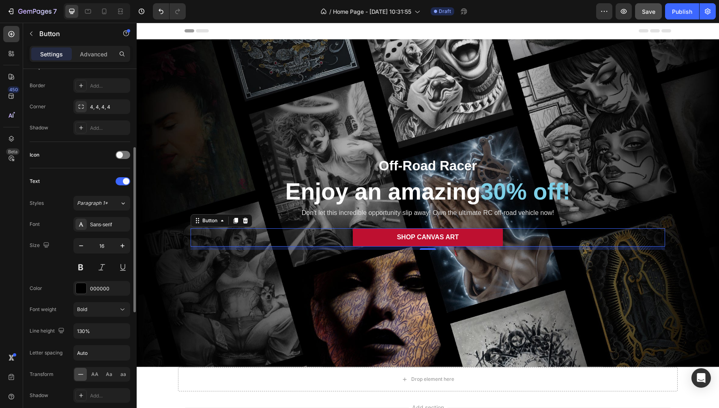
scroll to position [173, 0]
click at [80, 288] on div at bounding box center [81, 286] width 11 height 11
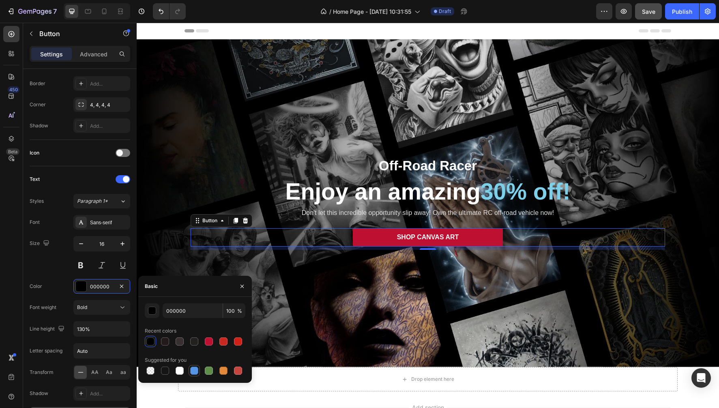
click at [196, 370] on div at bounding box center [194, 370] width 8 height 8
click at [149, 343] on div at bounding box center [150, 341] width 8 height 8
type input "000000"
click at [34, 274] on div "Font Sans-serif Size 16 Color 000000 Font weight Bold Line height 130% Letter s…" at bounding box center [80, 318] width 101 height 207
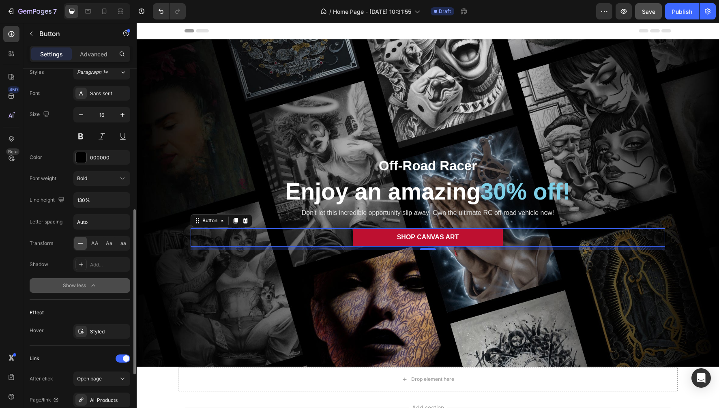
scroll to position [304, 0]
click at [106, 330] on div "Styled" at bounding box center [102, 329] width 24 height 7
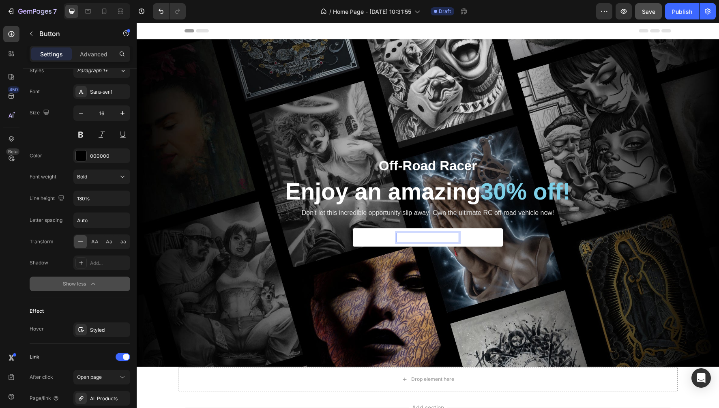
click at [396, 239] on link "SHOP CANVAS ART" at bounding box center [428, 237] width 150 height 18
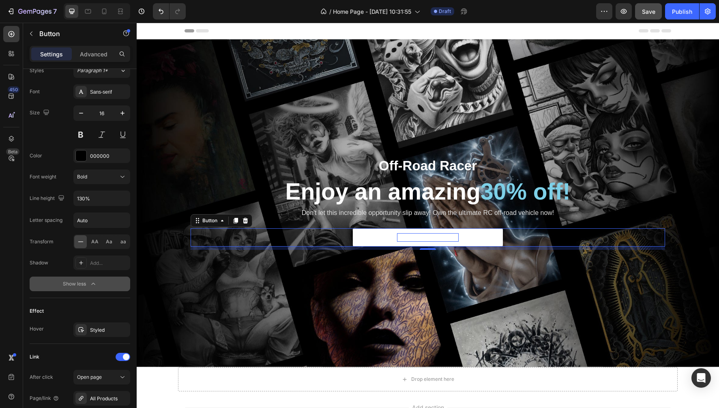
click at [400, 242] on link "SHOP CANVAS ART" at bounding box center [428, 237] width 150 height 18
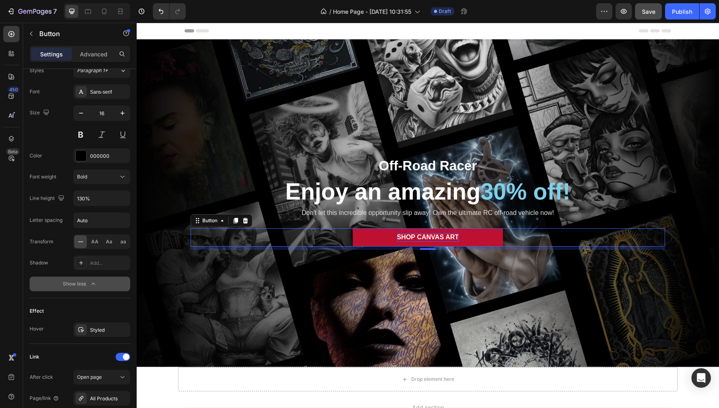
click at [411, 237] on span "SHOP CANVAS ART" at bounding box center [428, 236] width 62 height 7
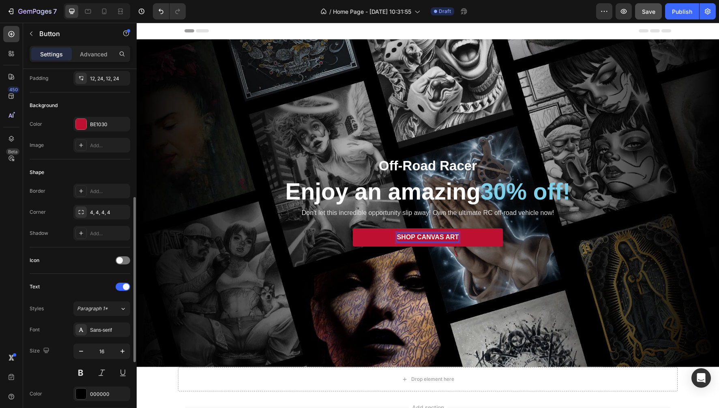
scroll to position [0, 0]
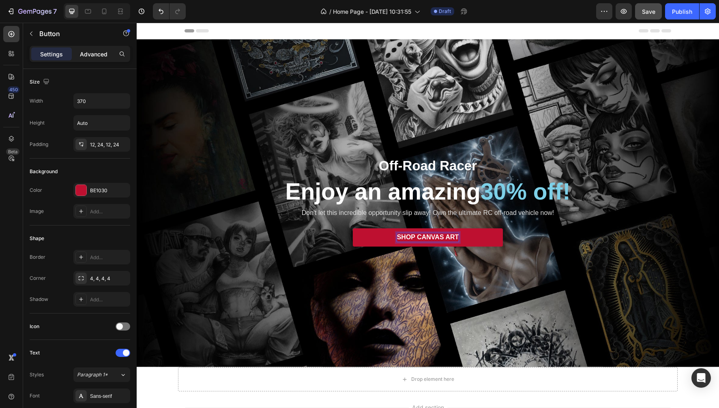
click at [99, 54] on p "Advanced" at bounding box center [94, 54] width 28 height 9
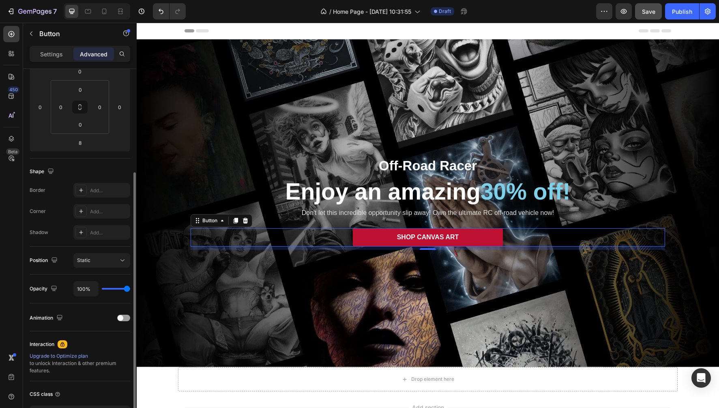
scroll to position [133, 0]
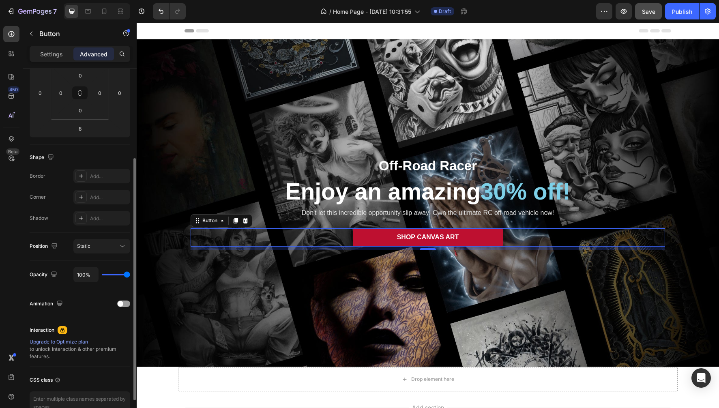
type input "99%"
type input "99"
type input "90%"
type input "90"
type input "78%"
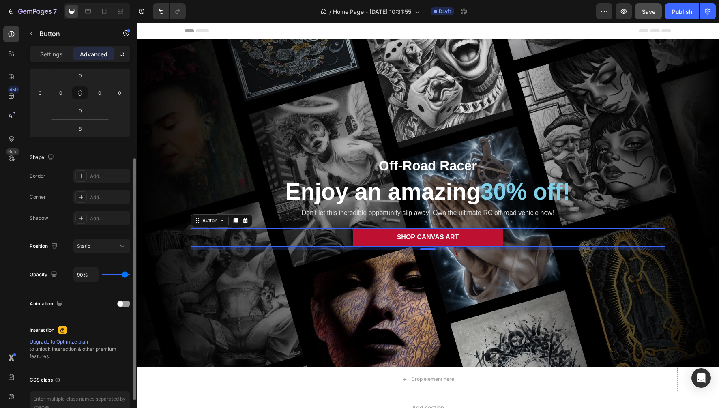
type input "78"
type input "43%"
type input "43"
type input "22%"
type input "22"
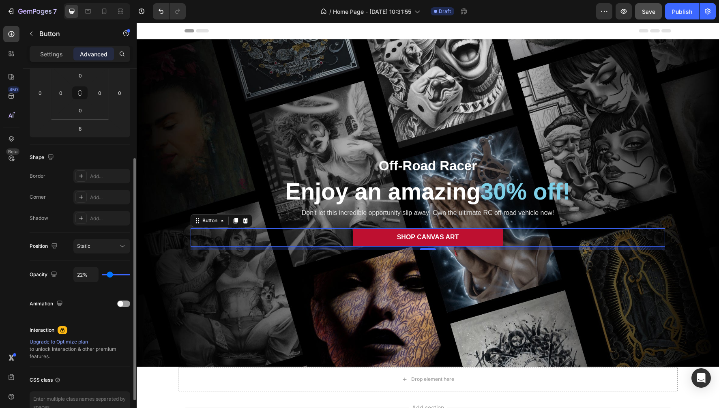
type input "0%"
type input "0"
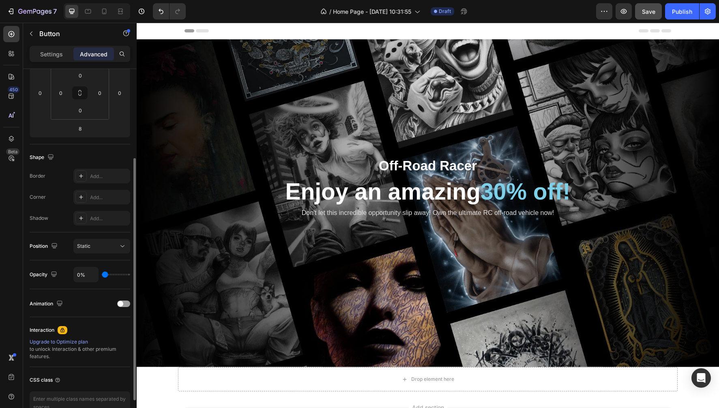
type input "22%"
type input "22"
type input "57%"
type input "57"
type input "96%"
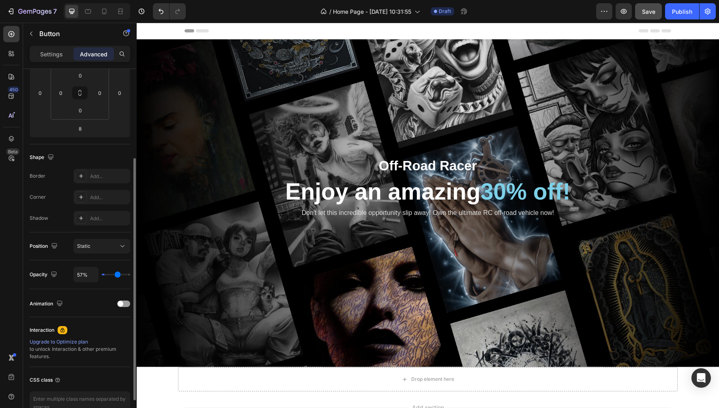
type input "96"
type input "100%"
type input "100"
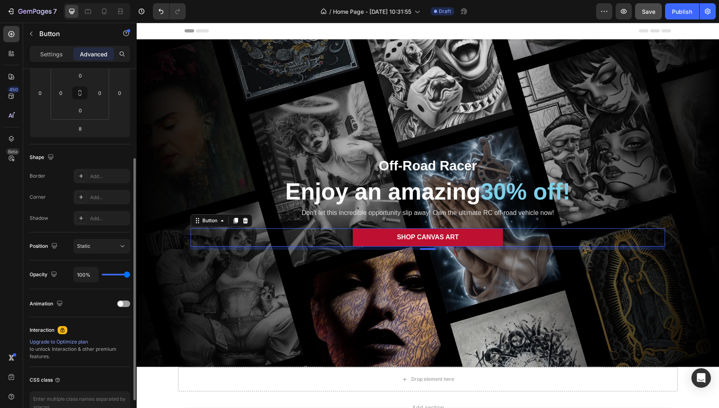
type input "97%"
type input "97"
type input "71%"
type input "71"
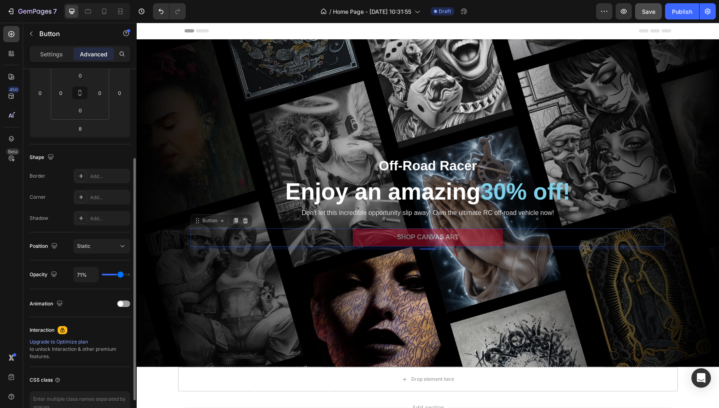
type input "48%"
type input "48"
type input "29%"
type input "29"
type input "15%"
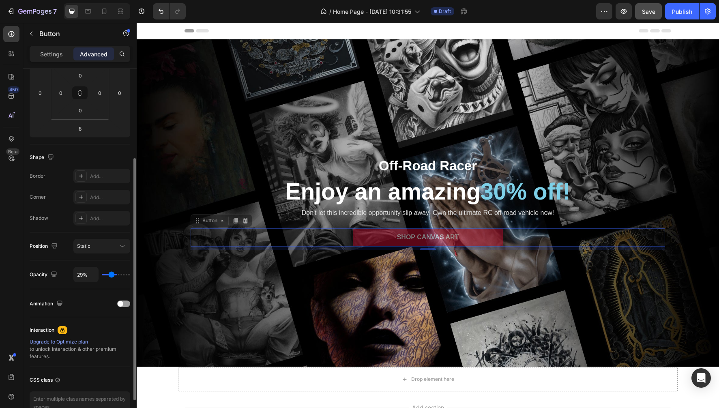
type input "15"
type input "0%"
type input "0"
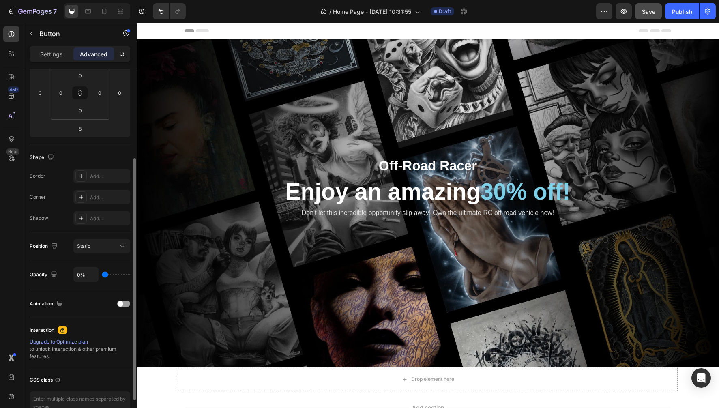
type input "3%"
type input "3"
type input "6%"
type input "6"
type input "10%"
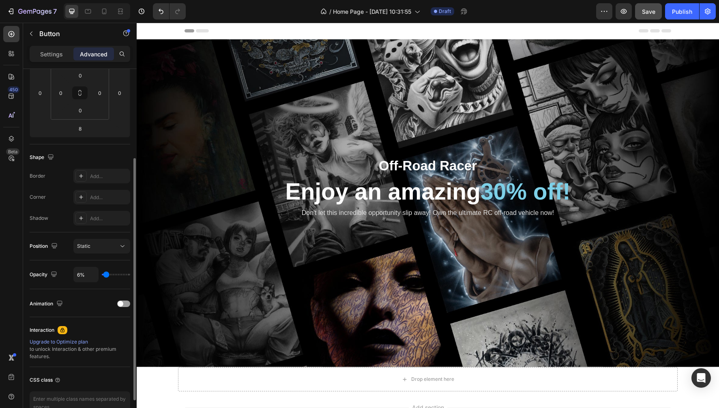
type input "10"
type input "15%"
type input "15"
type input "18%"
type input "18"
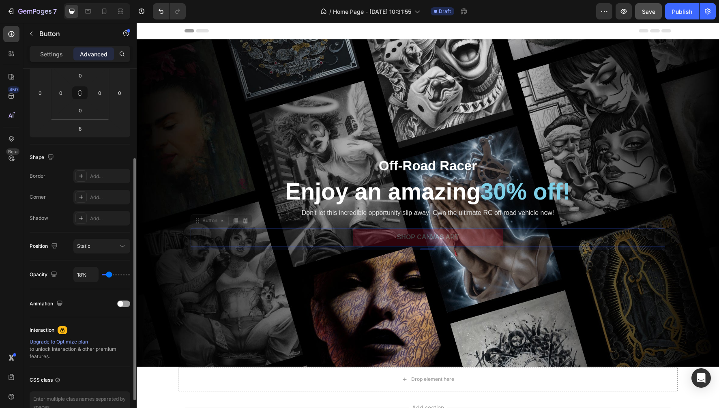
type input "25%"
type input "25"
type input "29%"
type input "29"
type input "36%"
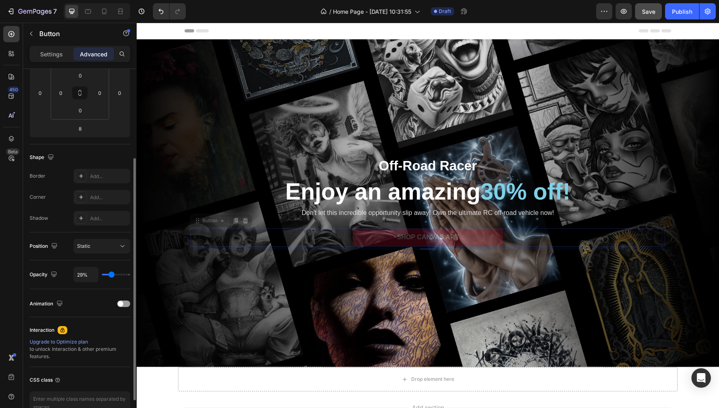
type input "36"
type input "39%"
type input "39"
type input "43%"
type input "43"
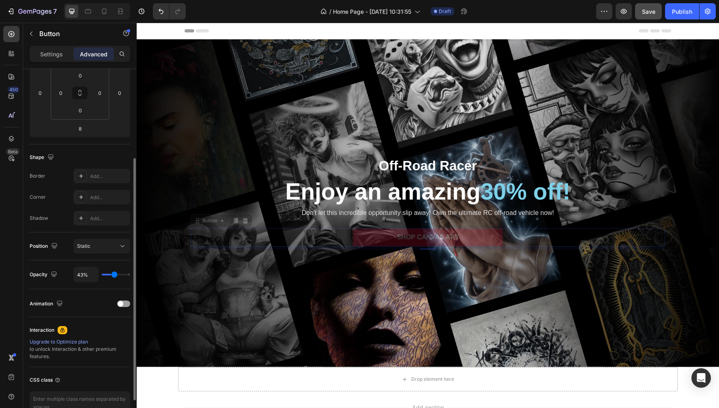
type input "52%"
type input "52"
type input "57%"
type input "57"
type input "68%"
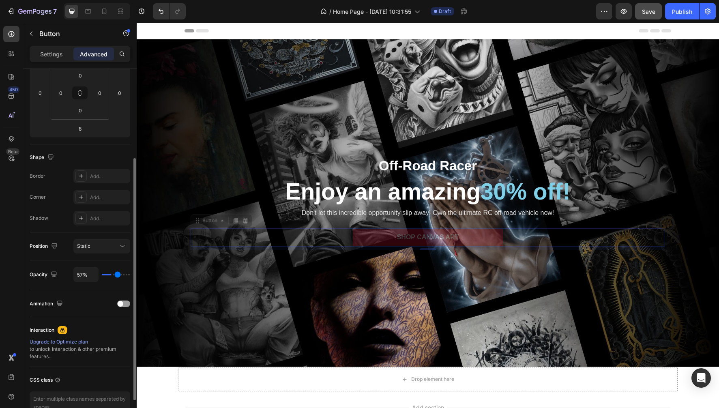
type input "68"
type input "73%"
type input "73"
type input "78%"
type input "78"
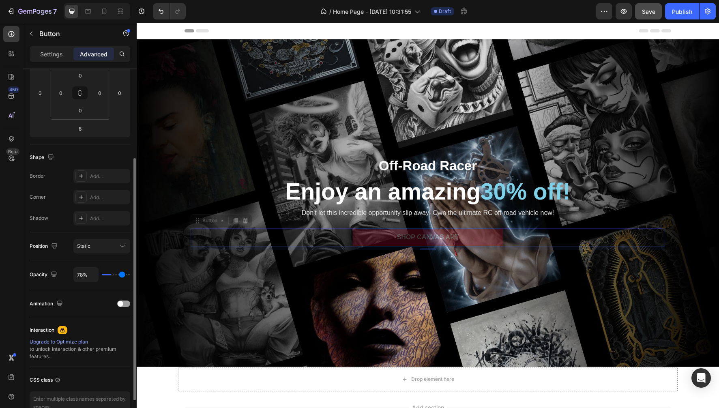
type input "87%"
type input "87"
type input "92%"
type input "92"
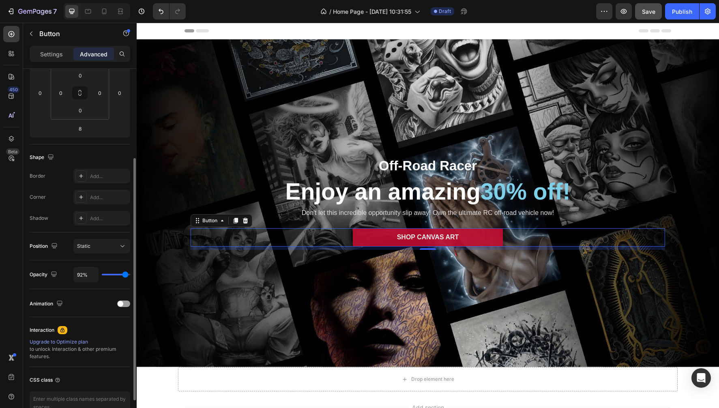
type input "100%"
type input "100"
drag, startPoint x: 127, startPoint y: 275, endPoint x: 151, endPoint y: 280, distance: 24.7
click at [151, 0] on div "7 Version history / Home Page - [DATE] 10:31:55 Draft Preview Save Publish 450 …" at bounding box center [359, 0] width 719 height 0
click at [121, 302] on span at bounding box center [121, 304] width 6 height 6
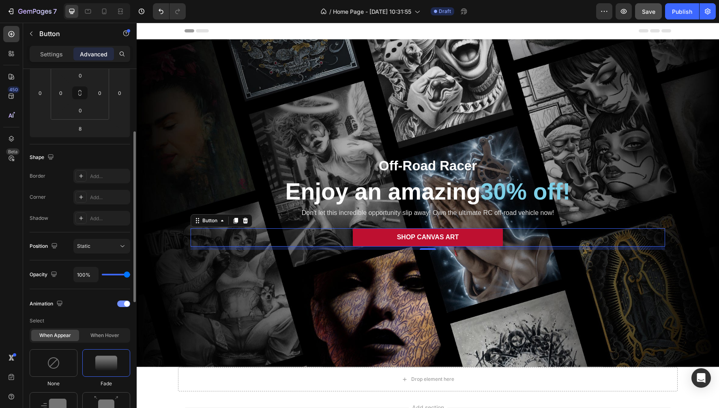
click at [126, 302] on span at bounding box center [127, 304] width 6 height 6
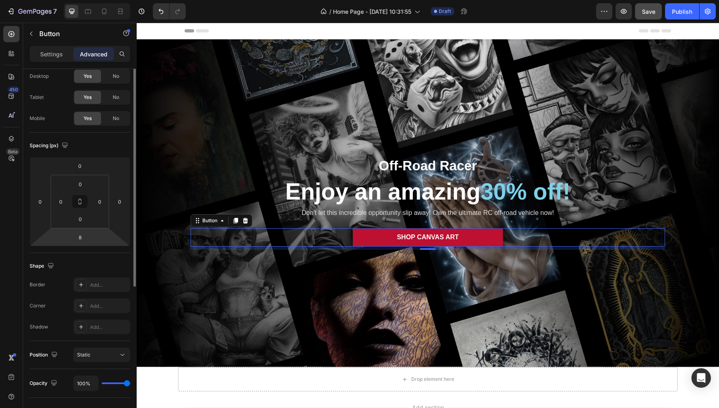
scroll to position [0, 0]
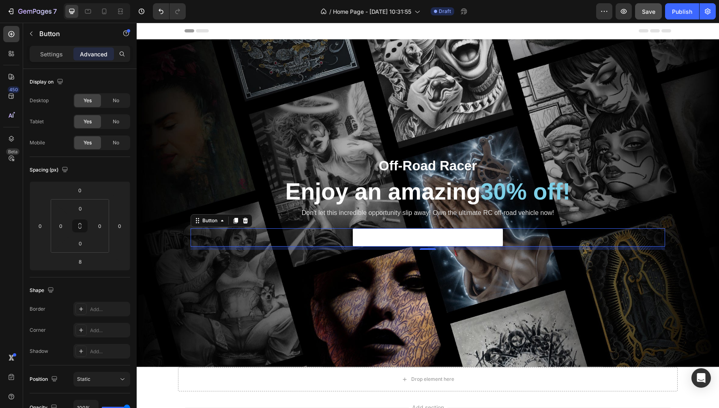
click at [392, 242] on link "SHOP CANVAS ART" at bounding box center [428, 237] width 150 height 18
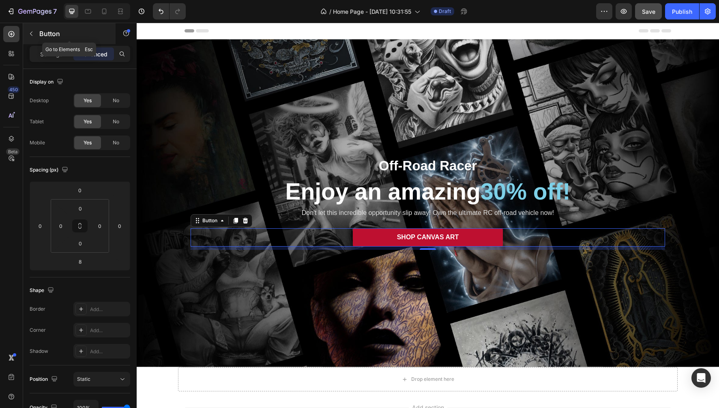
click at [32, 32] on icon "button" at bounding box center [31, 34] width 2 height 4
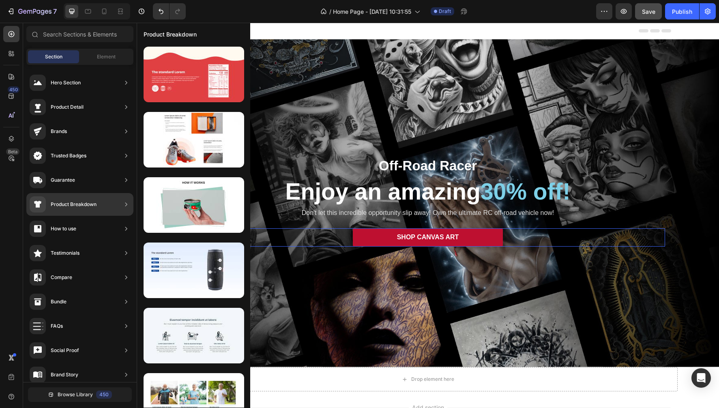
scroll to position [153, 0]
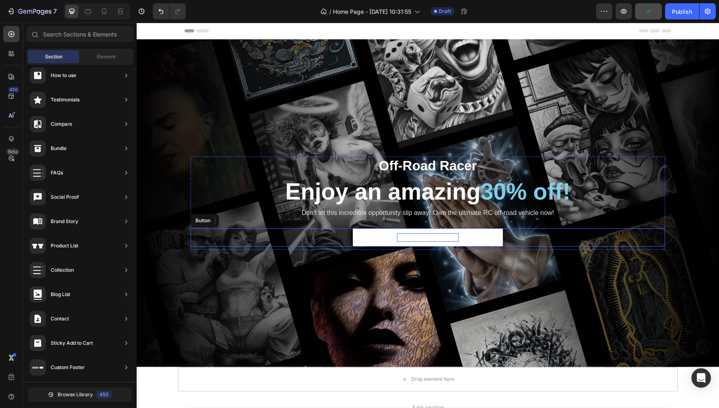
click at [430, 238] on span "SHOP CANVAS ART" at bounding box center [428, 236] width 62 height 7
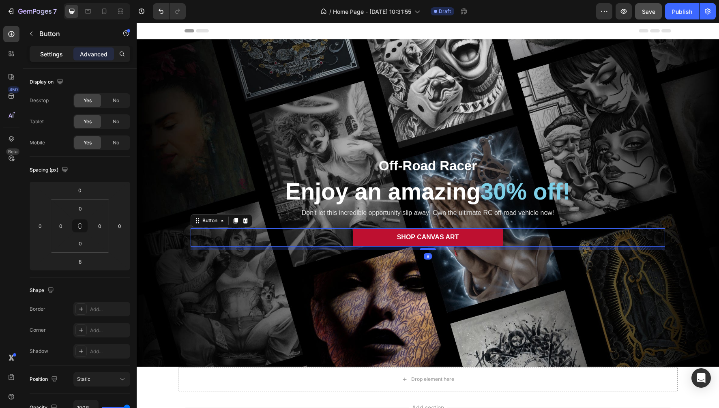
click at [51, 55] on p "Settings" at bounding box center [51, 54] width 23 height 9
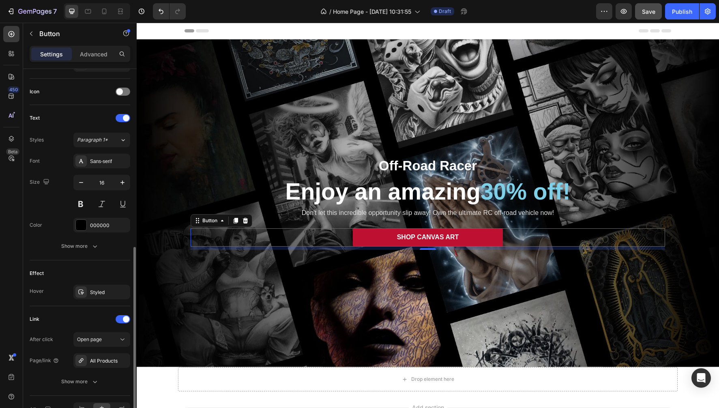
scroll to position [283, 0]
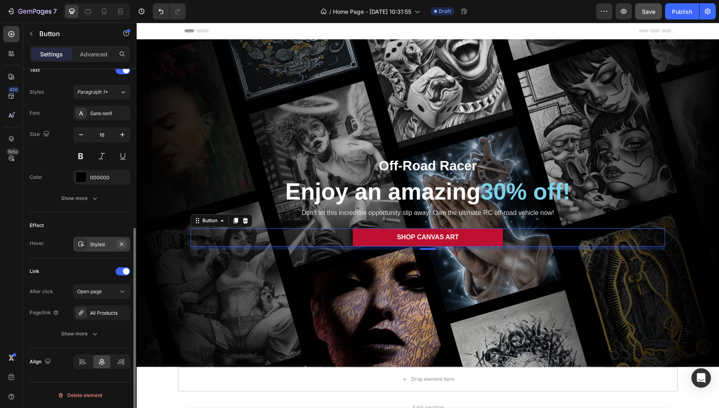
click at [122, 243] on icon "button" at bounding box center [121, 243] width 3 height 3
click at [649, 15] on span "Save" at bounding box center [648, 11] width 13 height 7
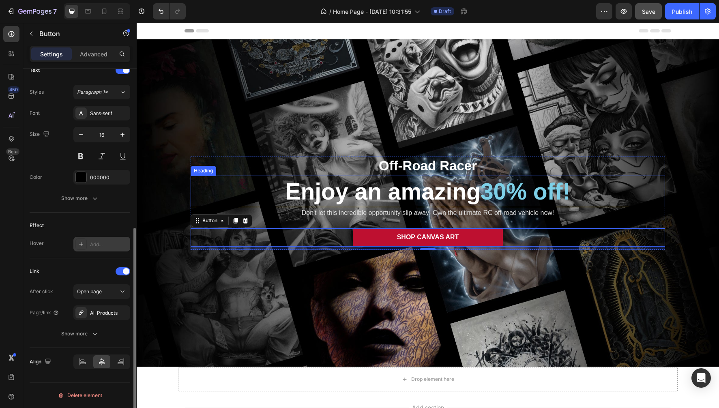
click at [406, 195] on h2 "Enjoy an amazing 30% off!" at bounding box center [428, 192] width 474 height 32
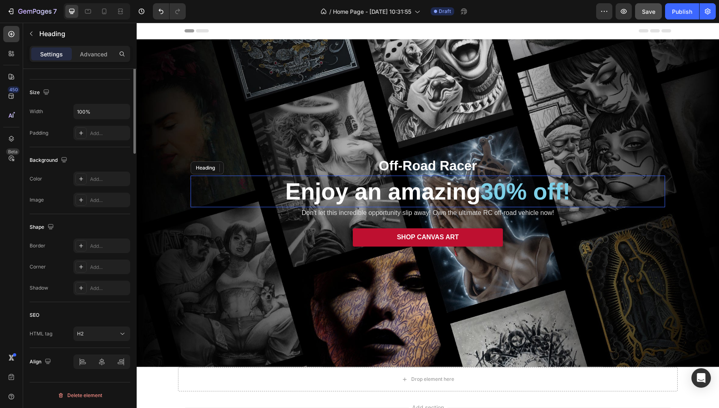
scroll to position [0, 0]
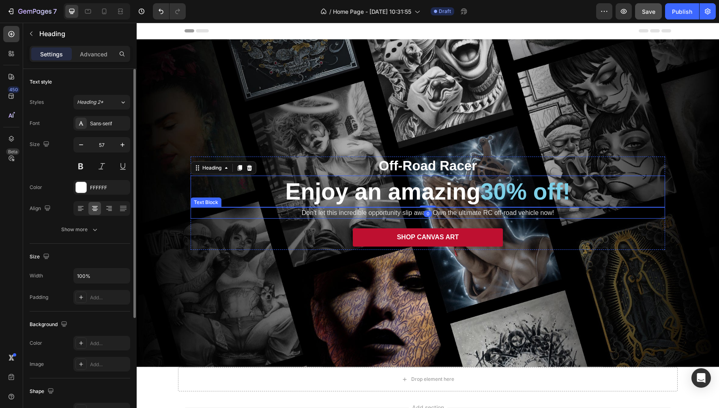
click at [354, 214] on p "Don't let this incredible opportunity slip away! Own the ultimate RC off-road v…" at bounding box center [427, 213] width 473 height 10
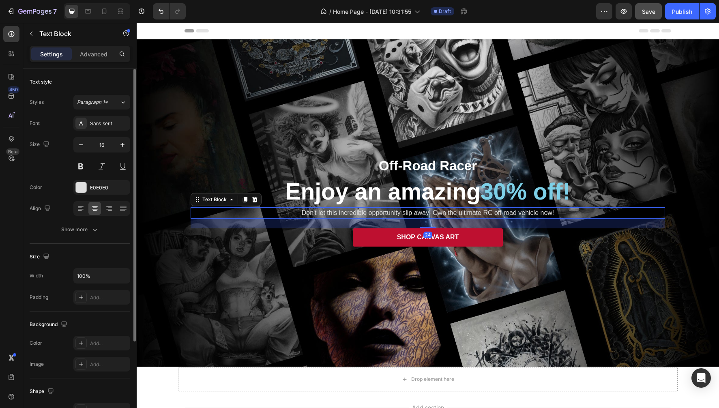
click at [347, 212] on p "Don't let this incredible opportunity slip away! Own the ultimate RC off-road v…" at bounding box center [427, 213] width 473 height 10
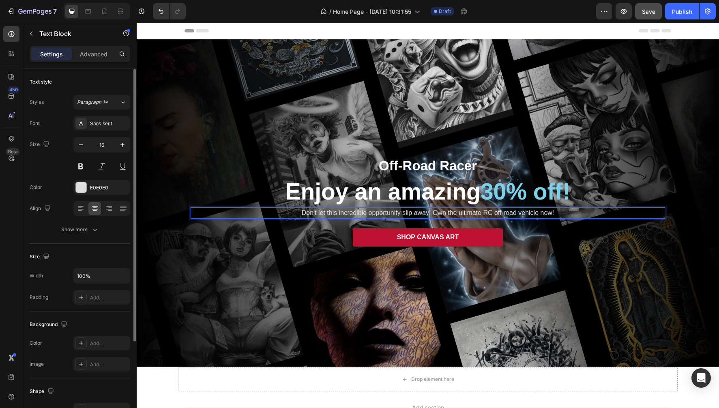
click at [347, 212] on p "Don't let this incredible opportunity slip away! Own the ultimate RC off-road v…" at bounding box center [427, 213] width 473 height 10
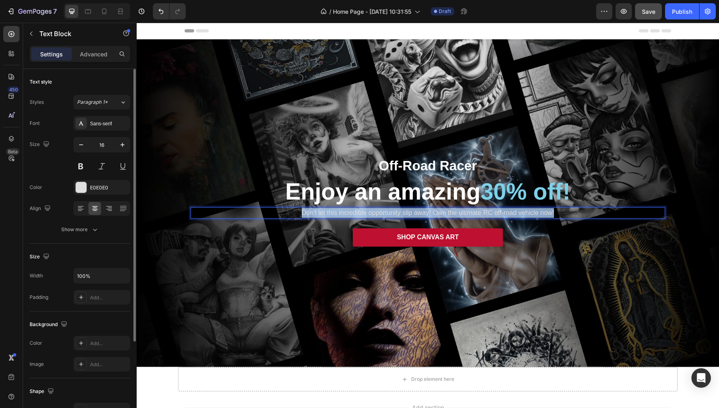
click at [347, 212] on p "Don't let this incredible opportunity slip away! Own the ultimate RC off-road v…" at bounding box center [427, 213] width 473 height 10
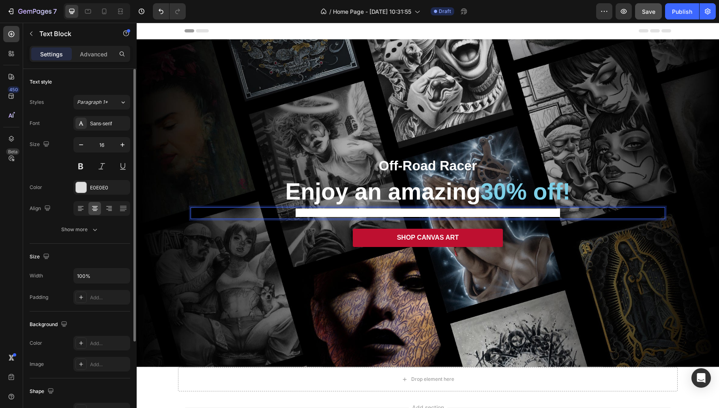
click at [307, 216] on span "Your gateway to the vibrant world of urban and fine art brought to life on canv…" at bounding box center [427, 212] width 264 height 9
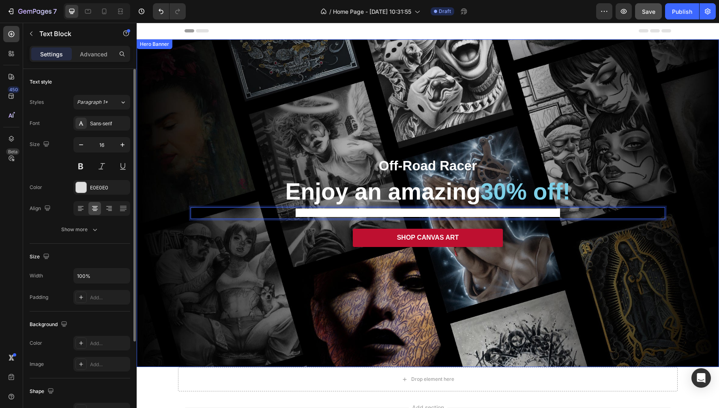
click at [269, 262] on div "Off-Road Racer Text Block Enjoy an amazing 30% off! Heading Your gateway to the…" at bounding box center [427, 203] width 486 height 120
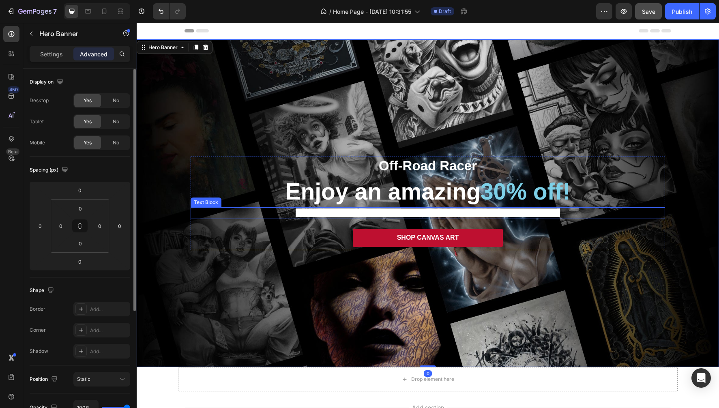
click at [305, 213] on span "Your gateway to the vibrant world of urban and fine art brought to life on canv…" at bounding box center [427, 212] width 264 height 9
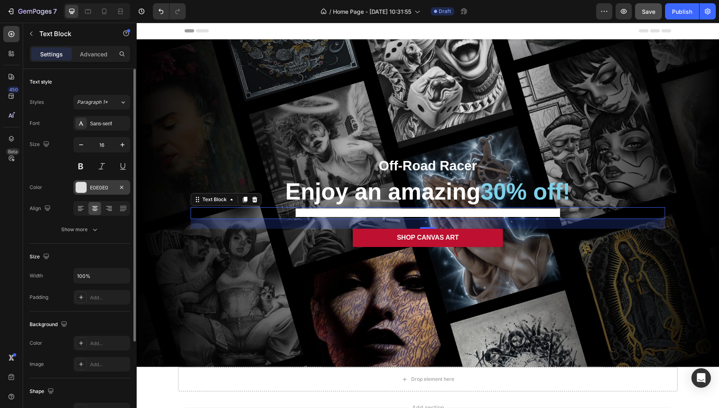
click at [82, 190] on div at bounding box center [81, 187] width 11 height 11
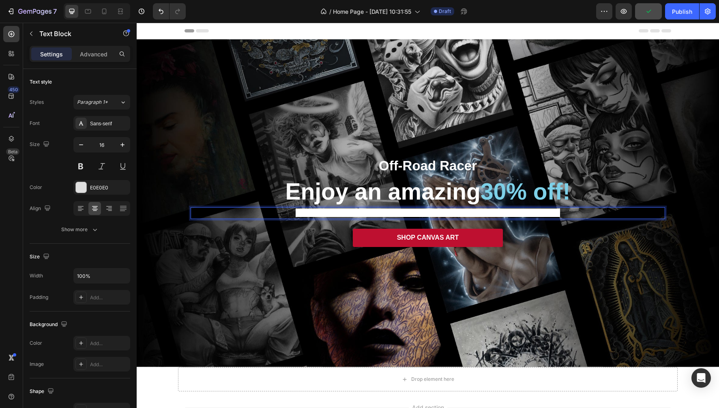
click at [302, 213] on span "Your gateway to the vibrant world of urban and fine art brought to life on canv…" at bounding box center [427, 212] width 264 height 9
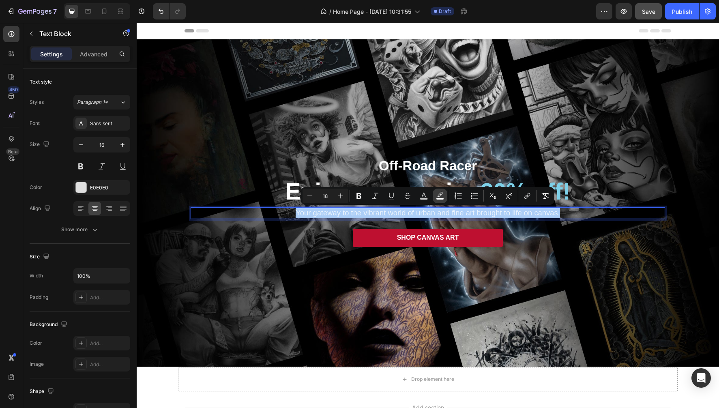
click at [438, 195] on icon "Editor contextual toolbar" at bounding box center [440, 196] width 8 height 8
type input "FFFFFF"
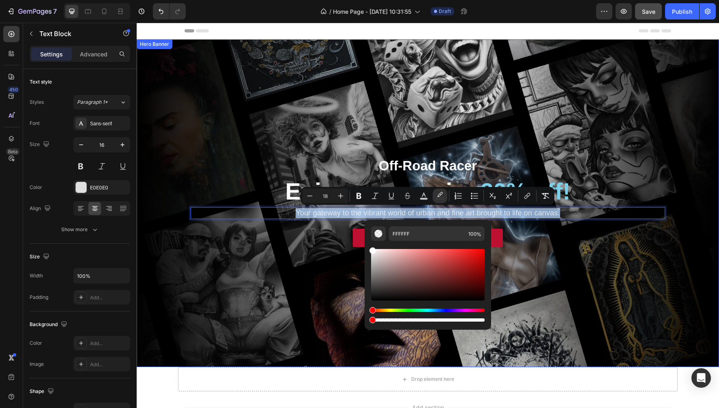
type input "0"
drag, startPoint x: 620, startPoint y: 344, endPoint x: 337, endPoint y: 323, distance: 283.7
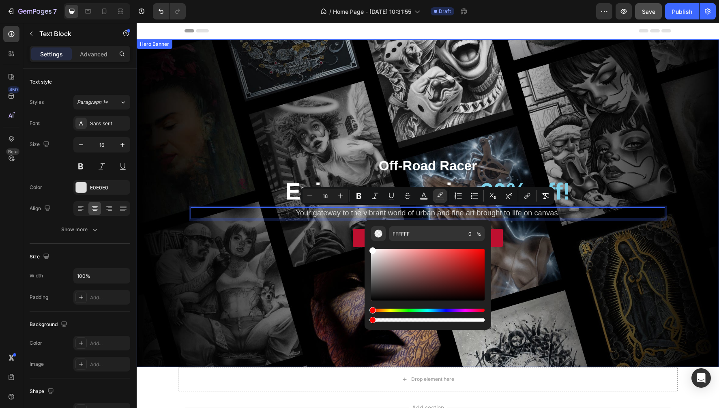
click at [299, 286] on div "Background Image" at bounding box center [428, 203] width 582 height 328
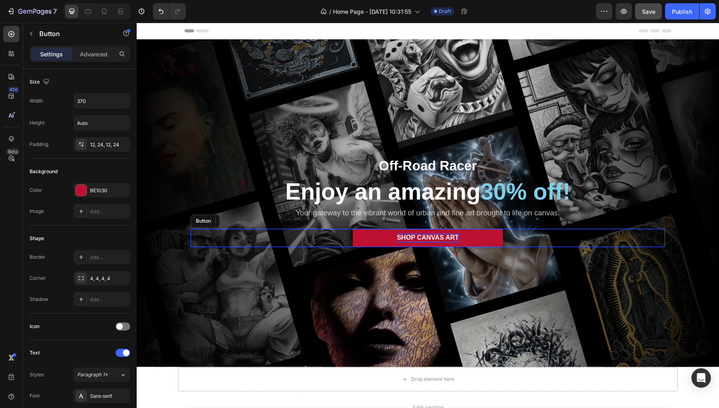
click at [411, 237] on span "SHOP CANVAS ART" at bounding box center [428, 237] width 62 height 7
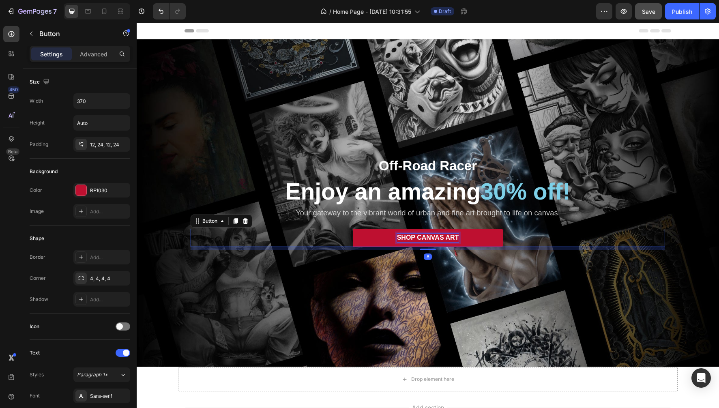
click at [411, 237] on span "SHOP CANVAS ART" at bounding box center [428, 237] width 62 height 7
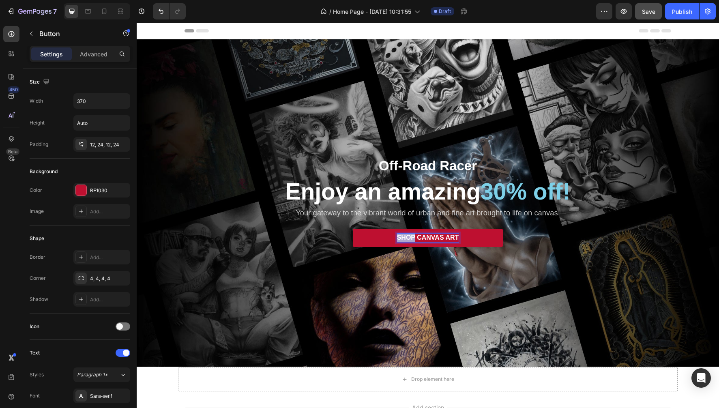
click at [411, 237] on span "SHOP CANVAS ART" at bounding box center [428, 237] width 62 height 7
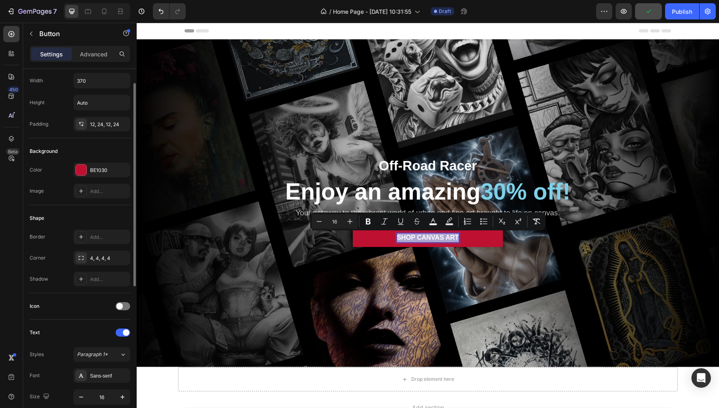
scroll to position [23, 0]
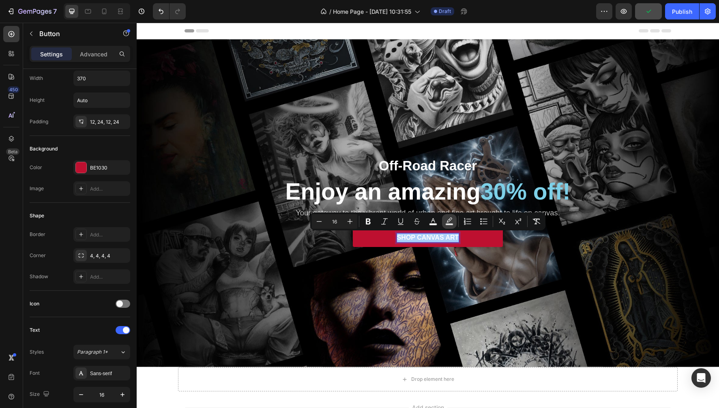
click at [449, 220] on icon "Editor contextual toolbar" at bounding box center [449, 221] width 8 height 8
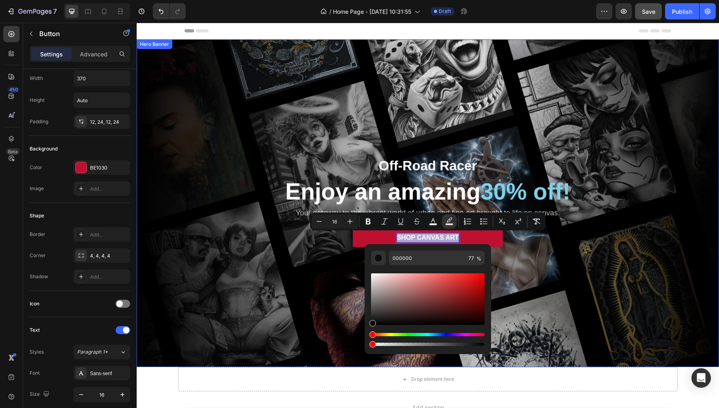
type input "0"
drag, startPoint x: 597, startPoint y: 368, endPoint x: 347, endPoint y: 347, distance: 251.0
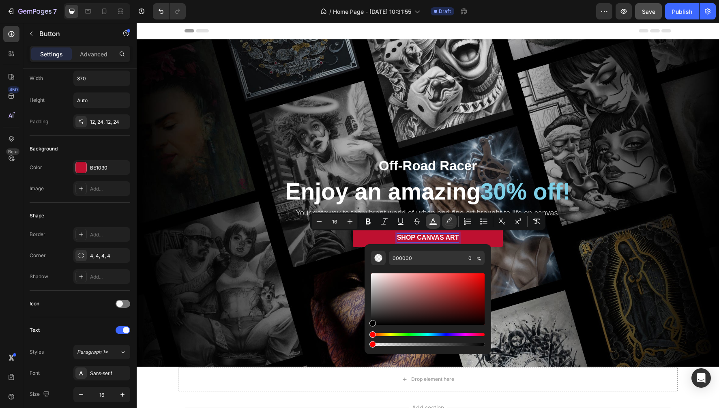
click at [433, 223] on icon "Editor contextual toolbar" at bounding box center [433, 221] width 8 height 8
type input "88"
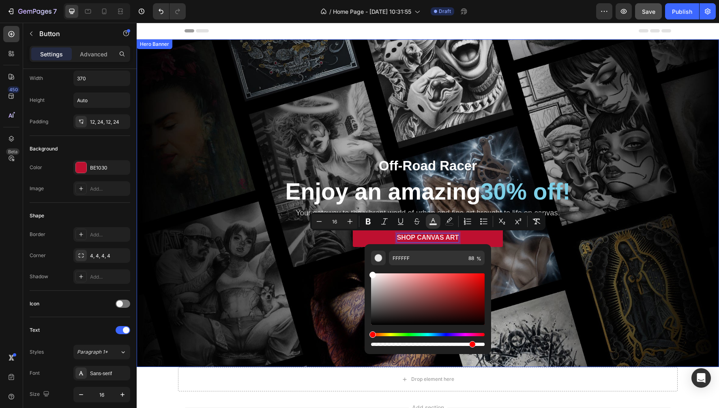
drag, startPoint x: 620, startPoint y: 368, endPoint x: 560, endPoint y: 341, distance: 65.2
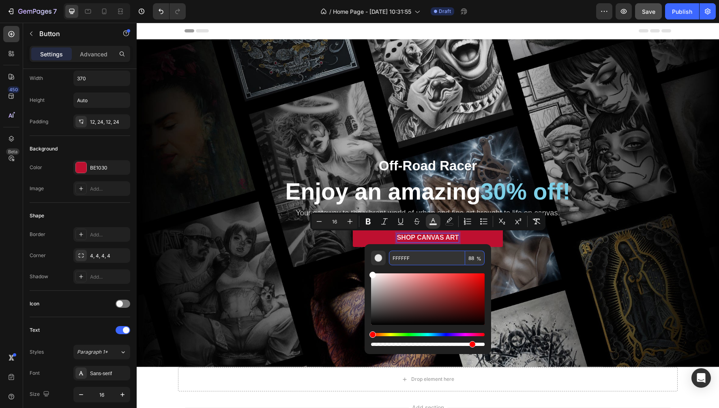
click at [425, 261] on input "FFFFFF" at bounding box center [427, 258] width 76 height 15
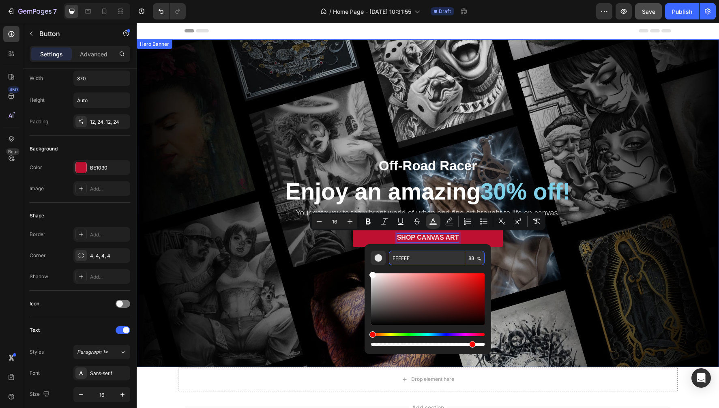
click at [313, 270] on div "Background Image" at bounding box center [428, 203] width 582 height 328
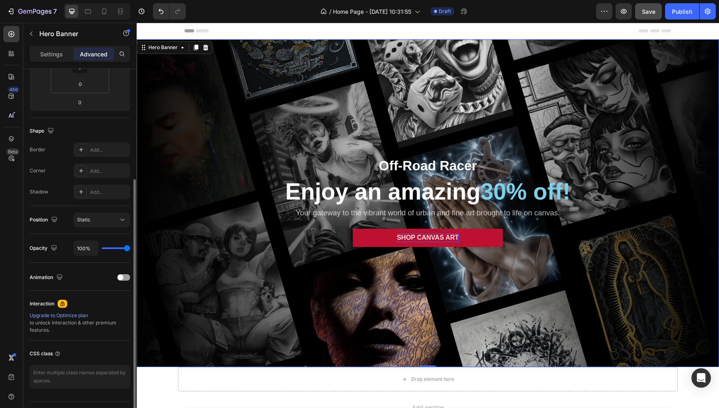
scroll to position [161, 0]
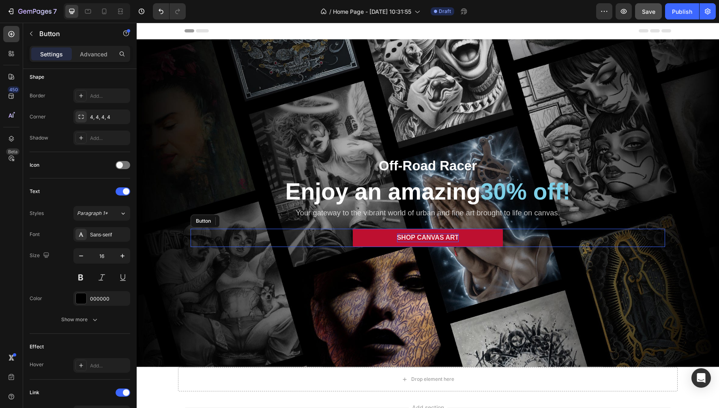
click at [383, 242] on link "SHOP CANVAS ART" at bounding box center [428, 238] width 150 height 18
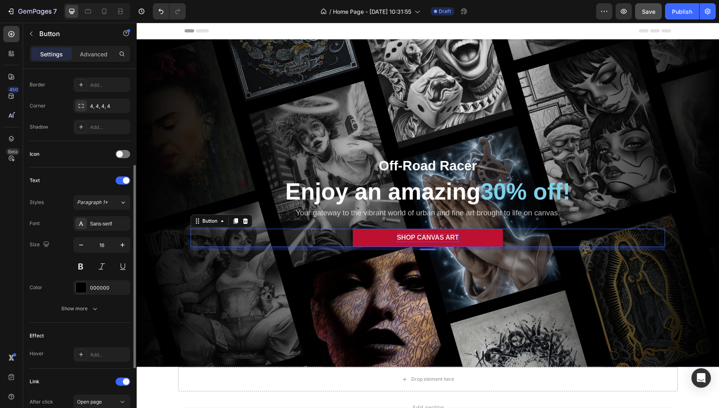
scroll to position [184, 0]
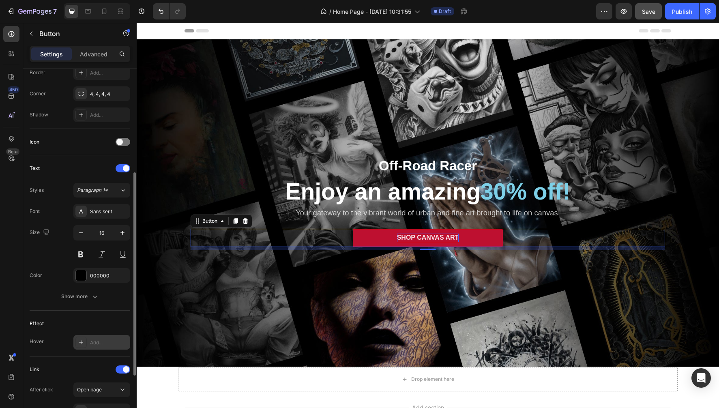
click at [94, 343] on div "Add..." at bounding box center [109, 342] width 38 height 7
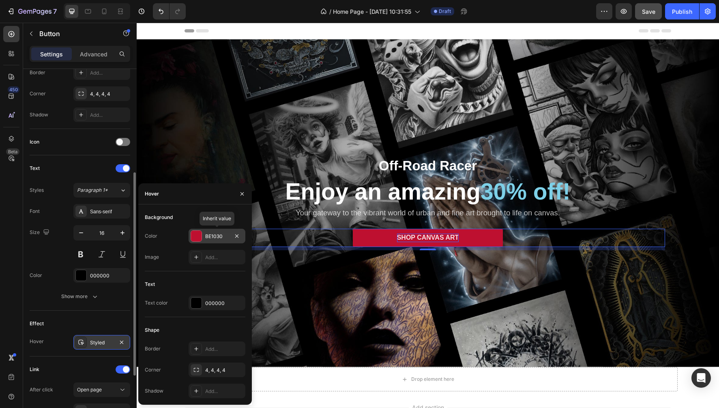
click at [195, 237] on div at bounding box center [196, 236] width 11 height 11
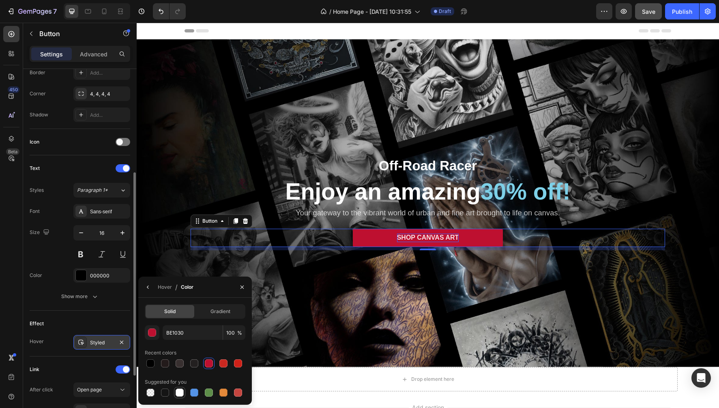
click at [179, 391] on div at bounding box center [180, 392] width 8 height 8
type input "FFFFFF"
click at [149, 287] on icon "button" at bounding box center [148, 287] width 6 height 6
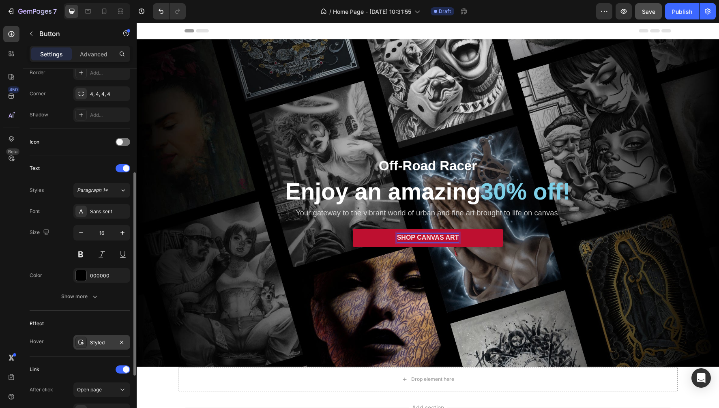
click at [402, 240] on span "SHOP CANVAS ART" at bounding box center [428, 237] width 62 height 7
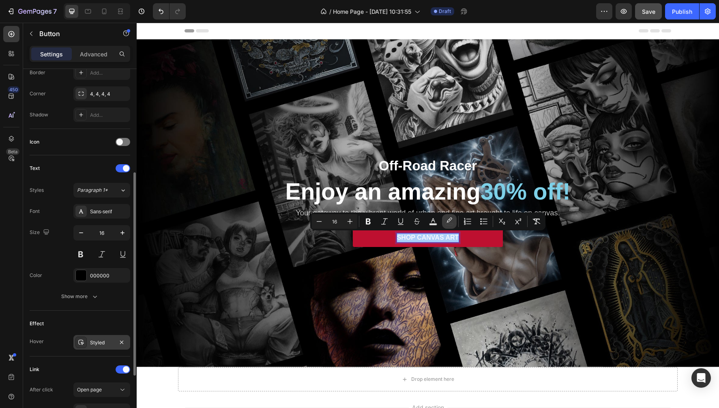
click at [454, 220] on button "color" at bounding box center [449, 221] width 15 height 15
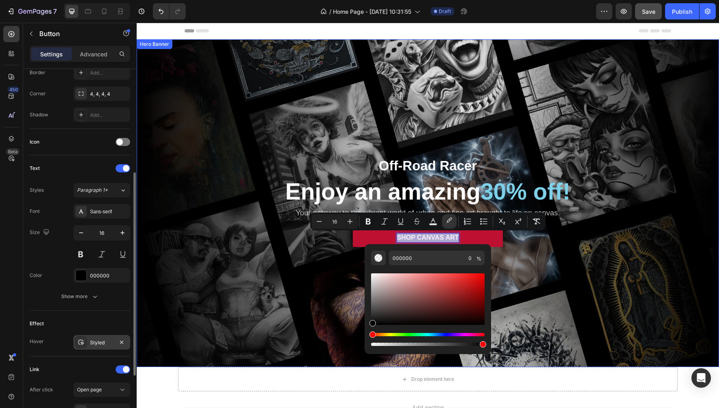
type input "100"
drag, startPoint x: 510, startPoint y: 367, endPoint x: 530, endPoint y: 330, distance: 42.6
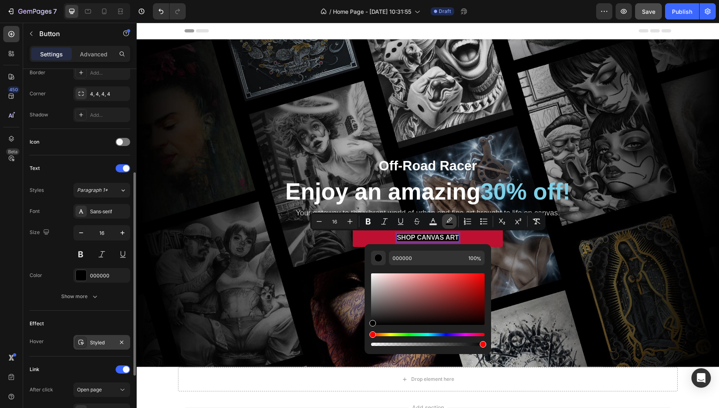
click at [453, 220] on icon "Editor contextual toolbar" at bounding box center [449, 221] width 8 height 8
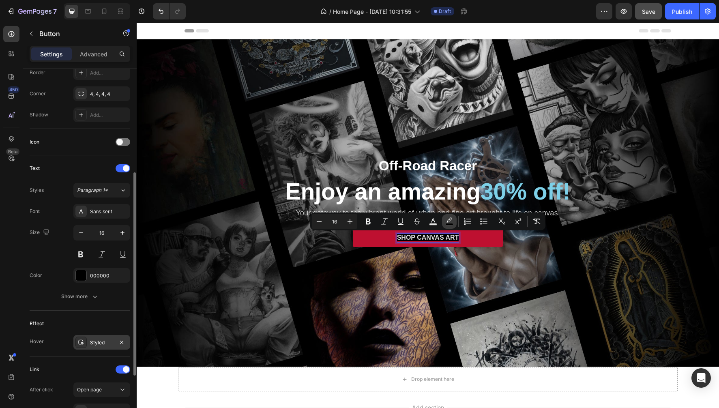
click at [453, 220] on icon "Editor contextual toolbar" at bounding box center [449, 221] width 8 height 8
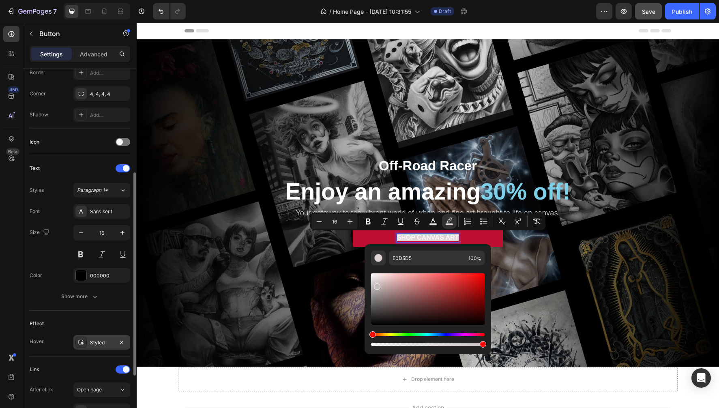
drag, startPoint x: 377, startPoint y: 279, endPoint x: 375, endPoint y: 288, distance: 8.8
click at [375, 288] on div "Editor contextual toolbar" at bounding box center [427, 298] width 113 height 51
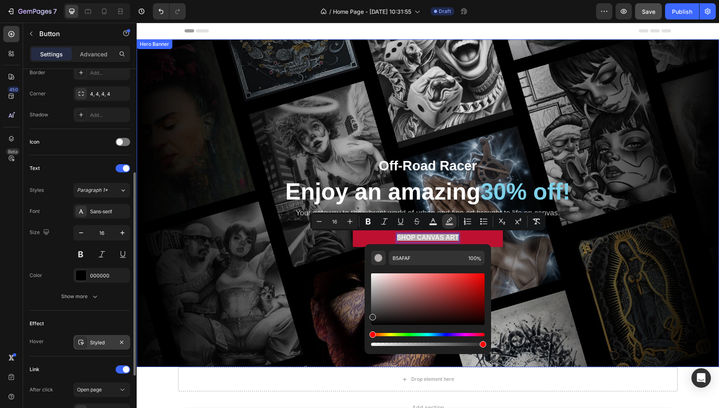
type input "2D2D2D"
drag, startPoint x: 512, startPoint y: 314, endPoint x: 356, endPoint y: 340, distance: 157.7
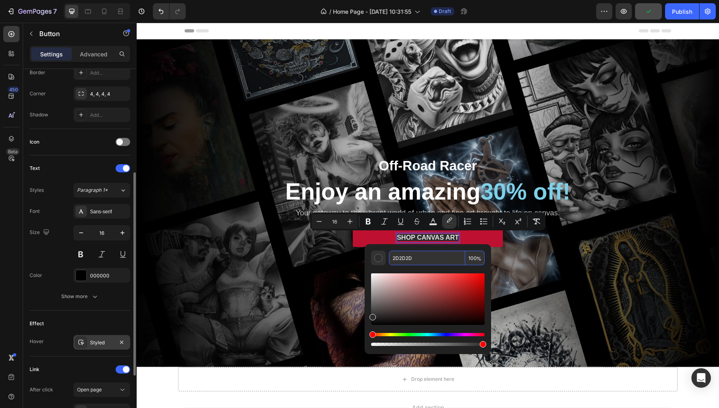
click at [419, 261] on input "2D2D2D" at bounding box center [427, 258] width 76 height 15
type input "2D2D2D"
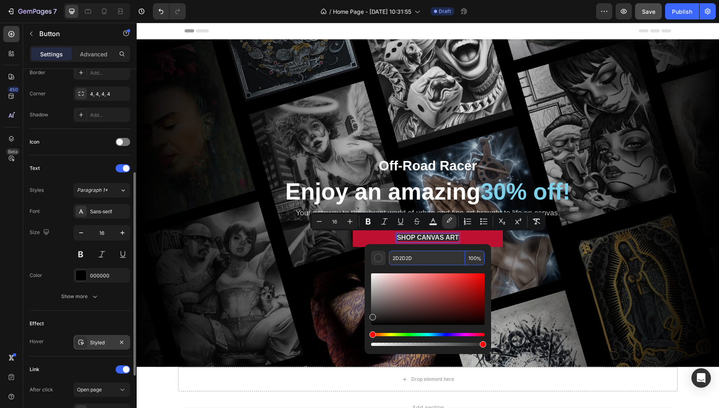
click at [389, 247] on div "2D2D2D 100 %" at bounding box center [427, 295] width 126 height 103
click at [403, 260] on input "2D2D2D" at bounding box center [427, 258] width 76 height 15
click at [447, 219] on icon "Editor contextual toolbar" at bounding box center [449, 221] width 8 height 8
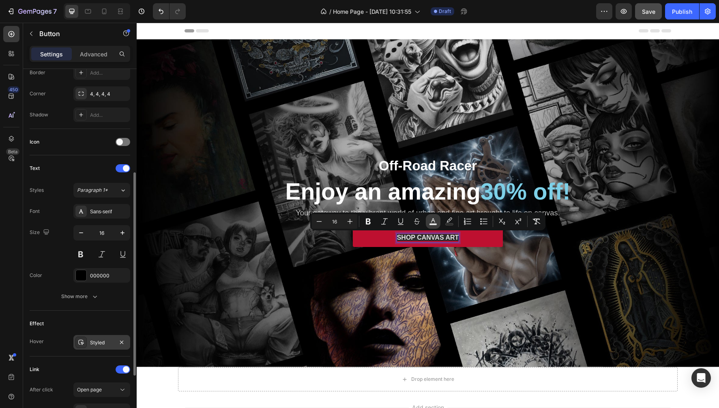
click at [435, 222] on icon "Editor contextual toolbar" at bounding box center [433, 220] width 4 height 4
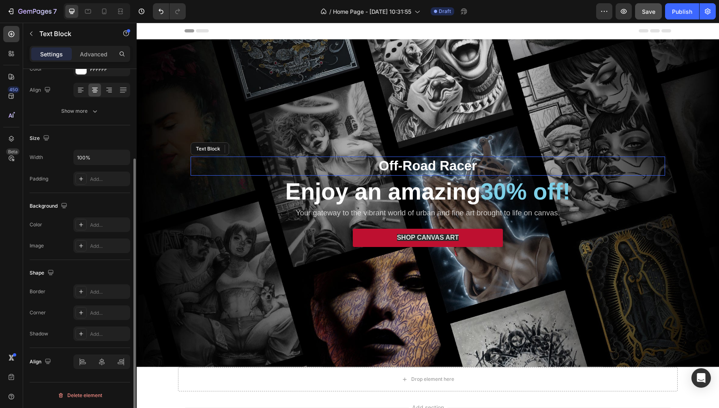
click at [539, 162] on p "Off-Road Racer" at bounding box center [427, 165] width 473 height 17
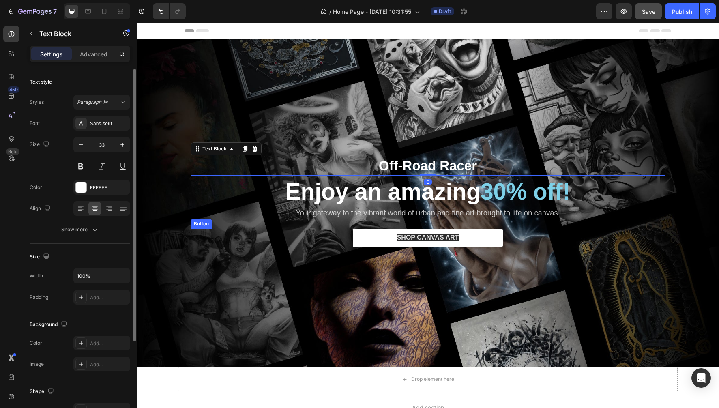
click at [482, 243] on link "SHOP CANVAS ART" at bounding box center [428, 238] width 150 height 18
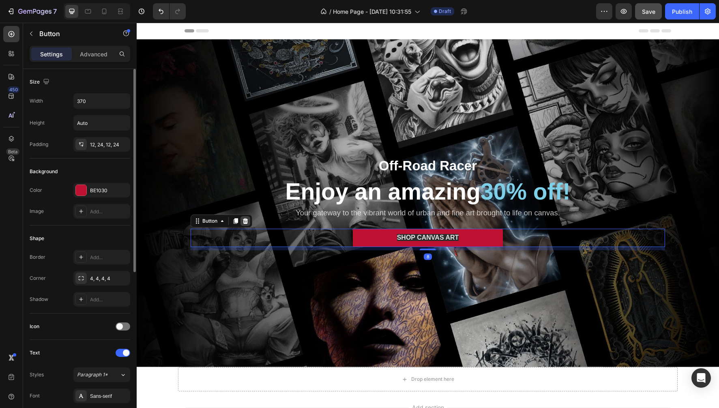
click at [246, 221] on icon at bounding box center [245, 221] width 5 height 6
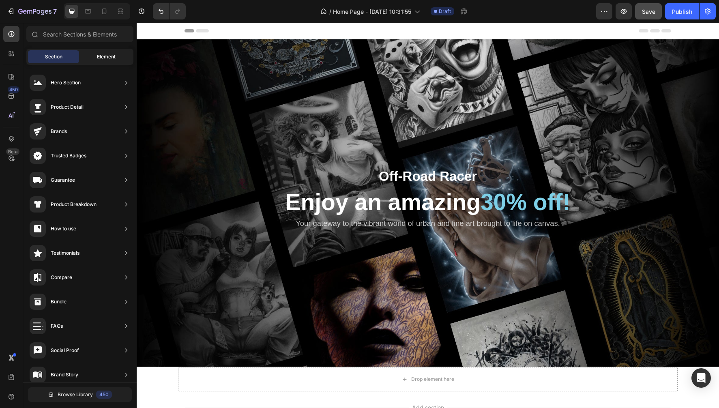
click at [104, 54] on span "Element" at bounding box center [106, 56] width 19 height 7
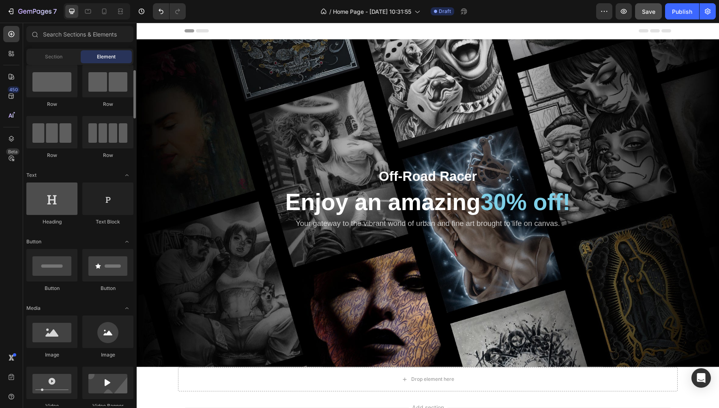
scroll to position [24, 0]
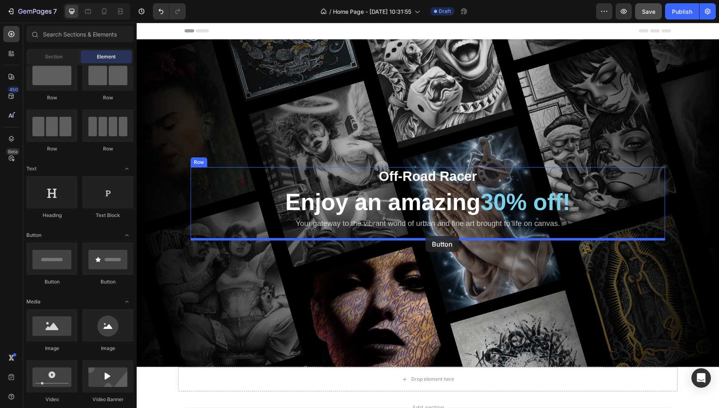
drag, startPoint x: 189, startPoint y: 287, endPoint x: 425, endPoint y: 236, distance: 241.7
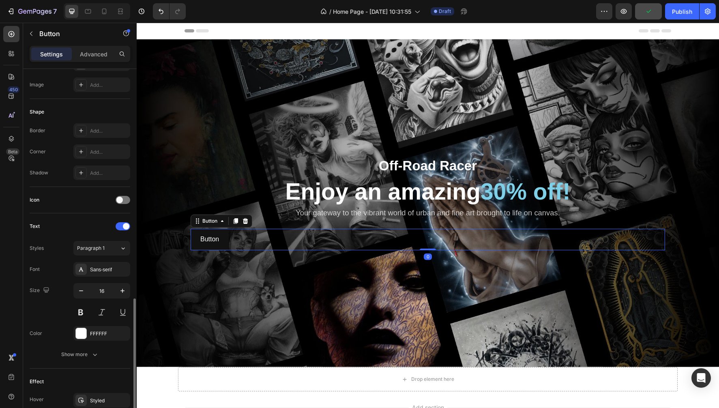
scroll to position [219, 0]
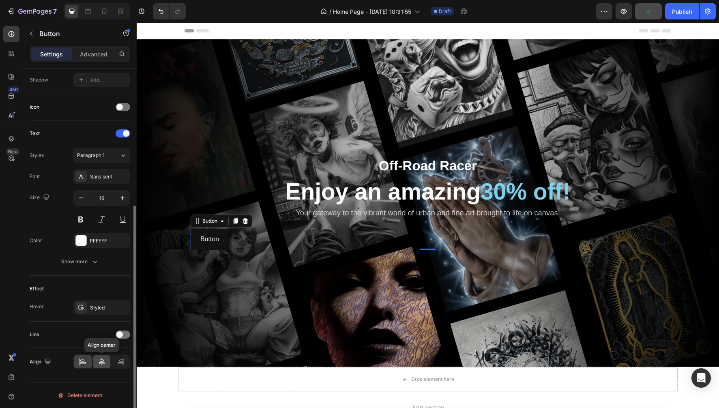
click at [101, 362] on icon at bounding box center [102, 362] width 8 height 8
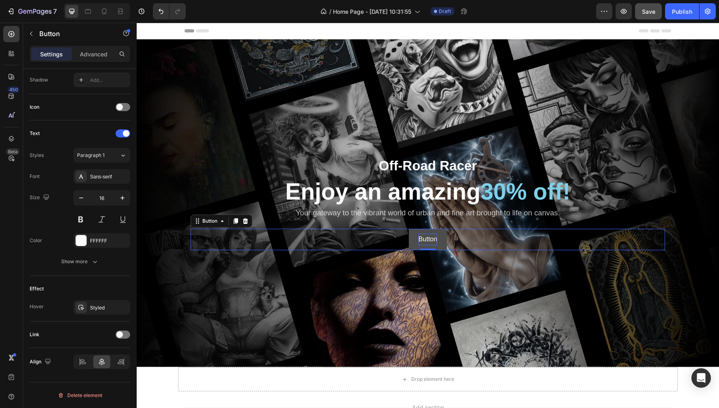
click at [426, 236] on p "Button" at bounding box center [427, 239] width 19 height 12
click at [423, 236] on p "Button" at bounding box center [427, 239] width 19 height 12
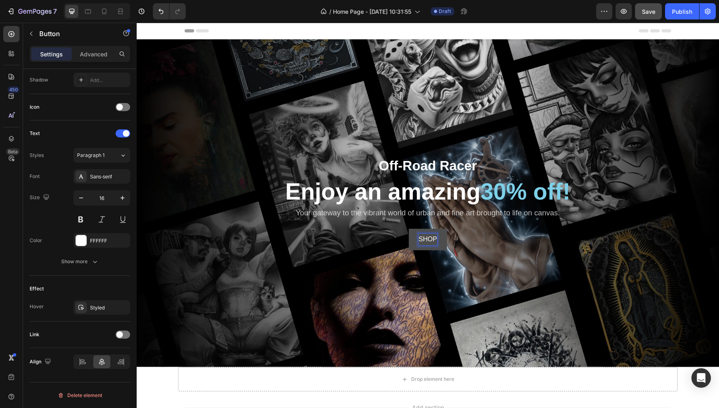
click at [427, 239] on button "SHOP" at bounding box center [428, 239] width 38 height 21
click at [427, 239] on button "SHOP CANVA" at bounding box center [427, 239] width 61 height 21
click at [431, 240] on p "SHOP CANVAS ART" at bounding box center [427, 239] width 60 height 12
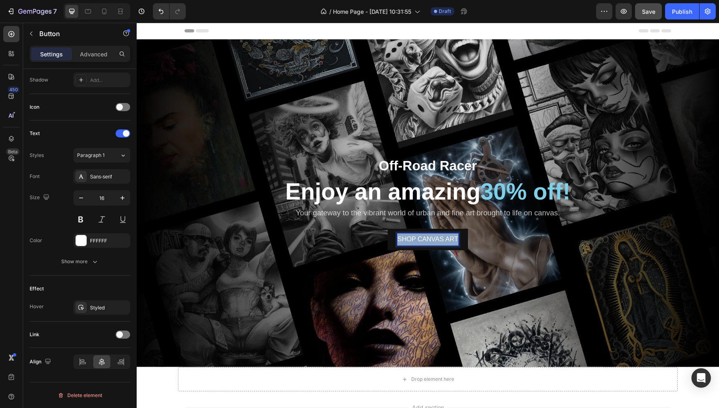
click at [431, 240] on p "SHOP CANVAS ART" at bounding box center [427, 239] width 60 height 12
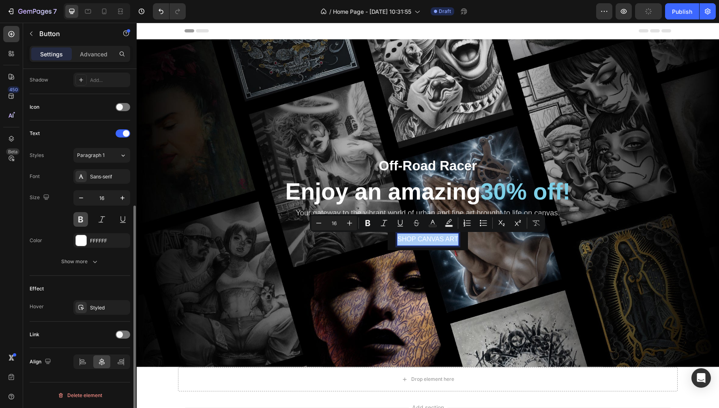
click at [80, 220] on button at bounding box center [80, 219] width 15 height 15
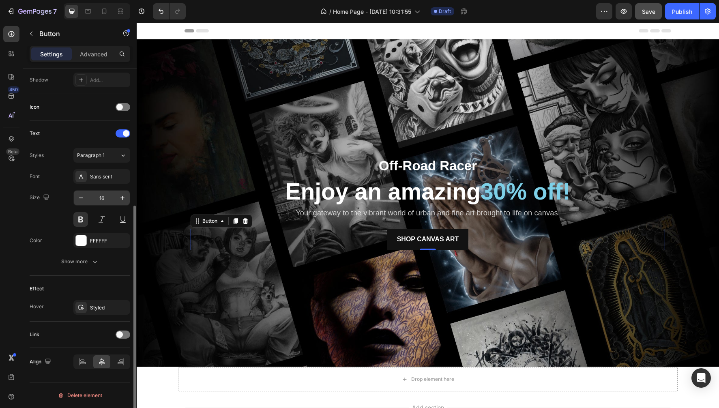
click at [102, 194] on input "16" at bounding box center [101, 198] width 27 height 15
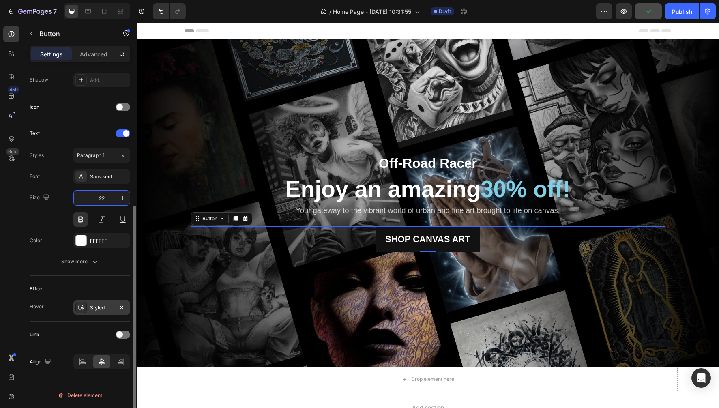
type input "22"
click at [103, 309] on div "Styled" at bounding box center [102, 307] width 24 height 7
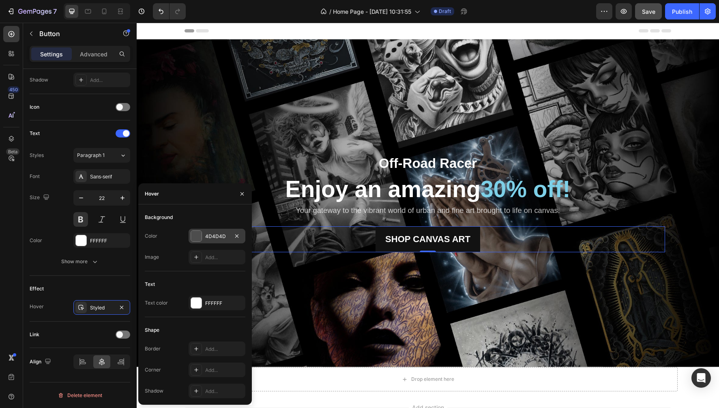
click at [193, 241] on div at bounding box center [196, 236] width 11 height 11
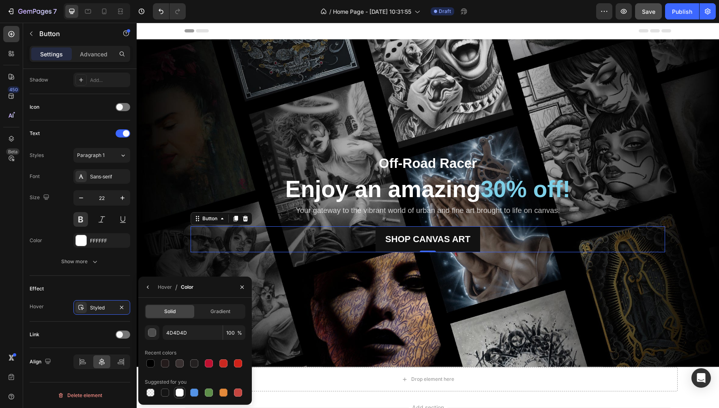
click at [179, 396] on div at bounding box center [180, 392] width 8 height 8
type input "FFFFFF"
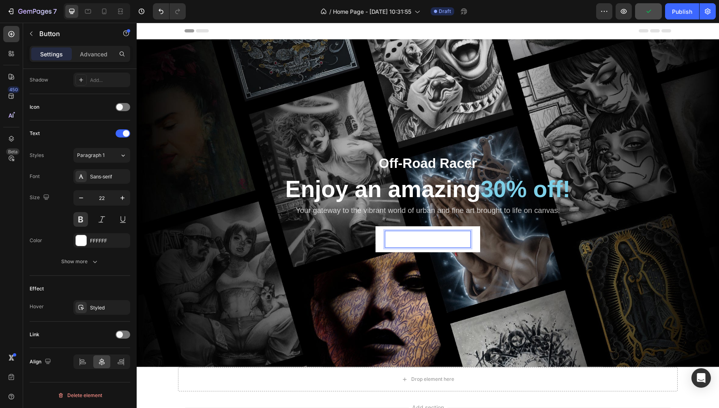
click at [376, 247] on button "SHOP CANVAS ART" at bounding box center [427, 239] width 105 height 26
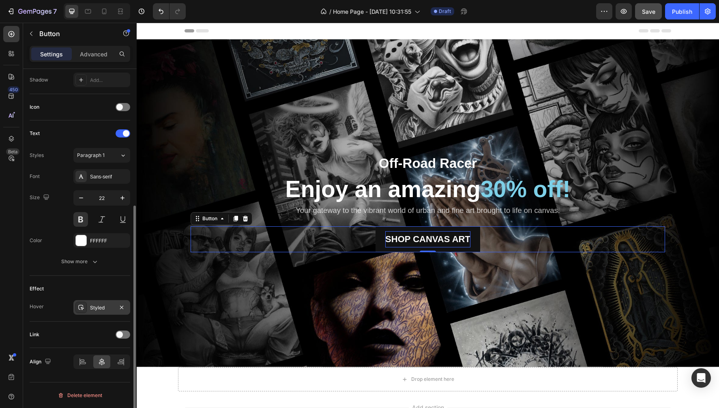
click at [96, 309] on div "Styled" at bounding box center [102, 307] width 24 height 7
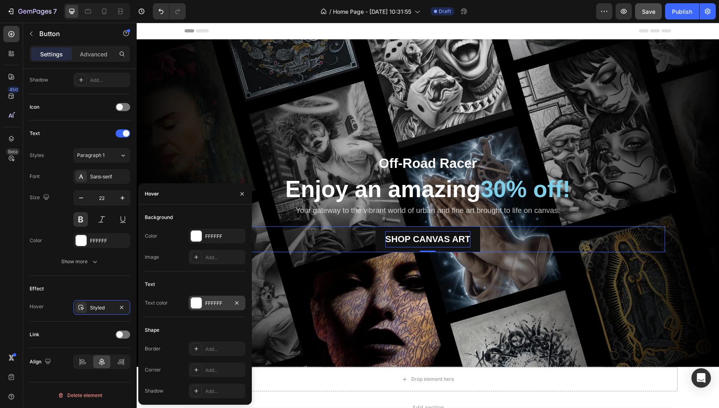
click at [197, 303] on div at bounding box center [196, 303] width 11 height 11
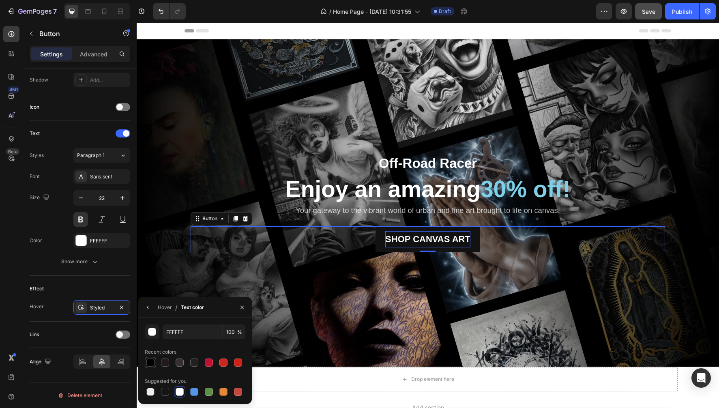
click at [150, 364] on div at bounding box center [150, 362] width 8 height 8
type input "000000"
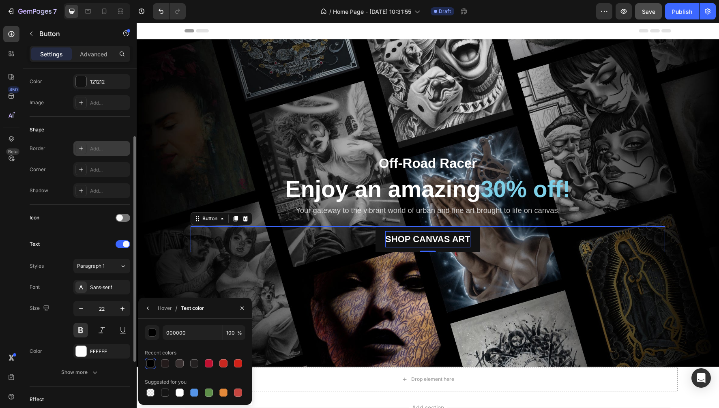
scroll to position [75, 0]
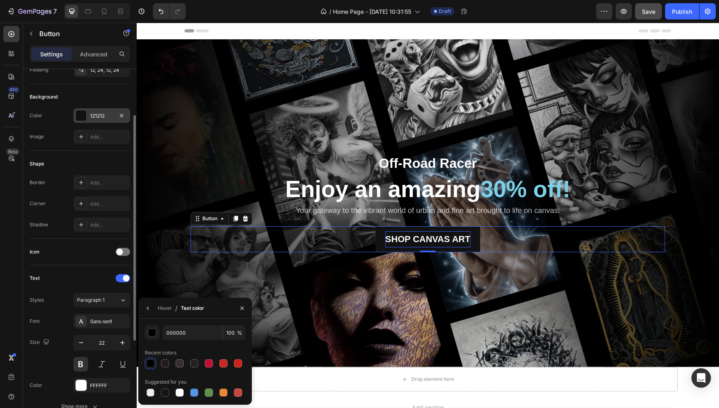
click at [82, 113] on div at bounding box center [81, 115] width 11 height 11
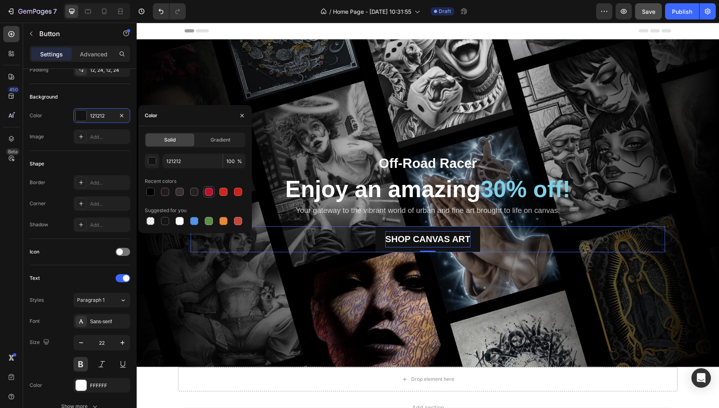
click at [209, 192] on div at bounding box center [209, 192] width 8 height 8
type input "BE1030"
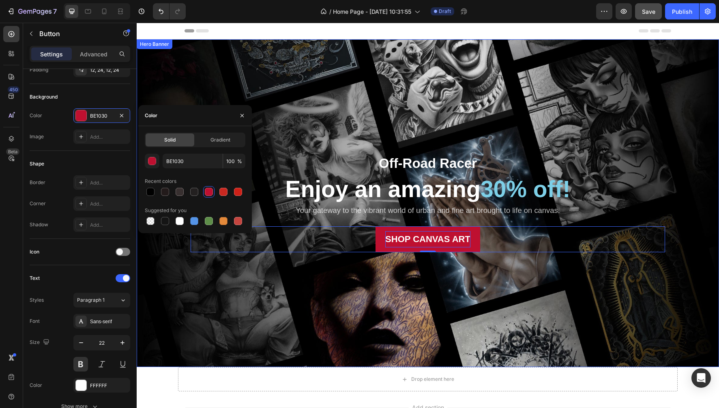
click at [372, 104] on div "Background Image" at bounding box center [428, 203] width 582 height 328
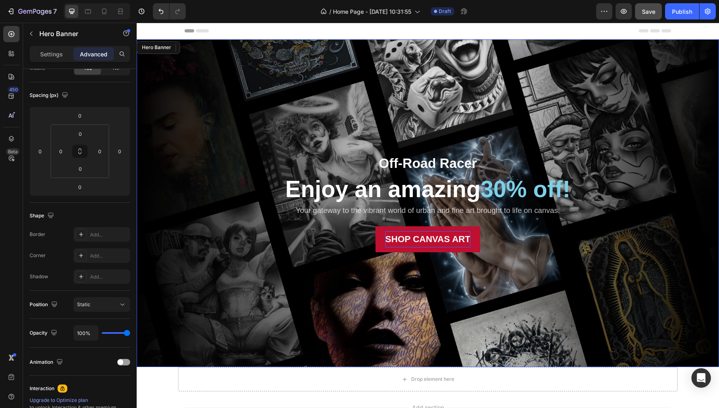
scroll to position [0, 0]
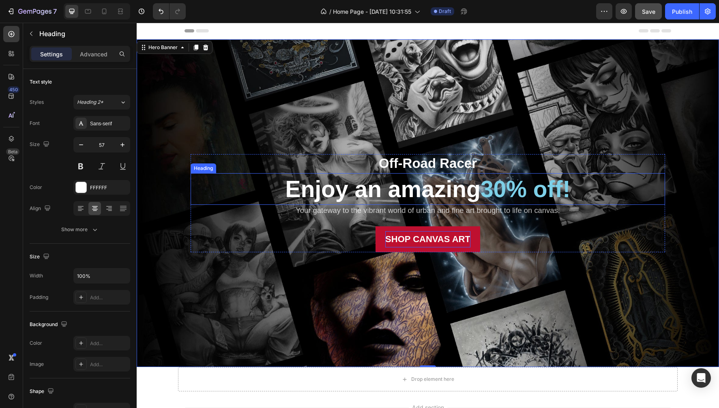
click at [340, 191] on h2 "Enjoy an amazing 30% off!" at bounding box center [428, 189] width 474 height 32
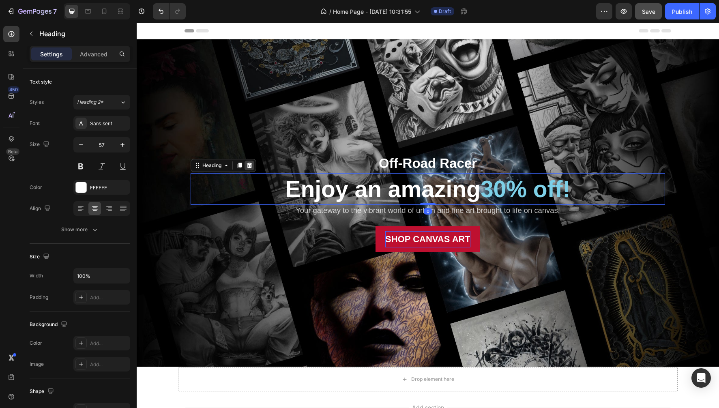
click at [250, 167] on icon at bounding box center [249, 166] width 5 height 6
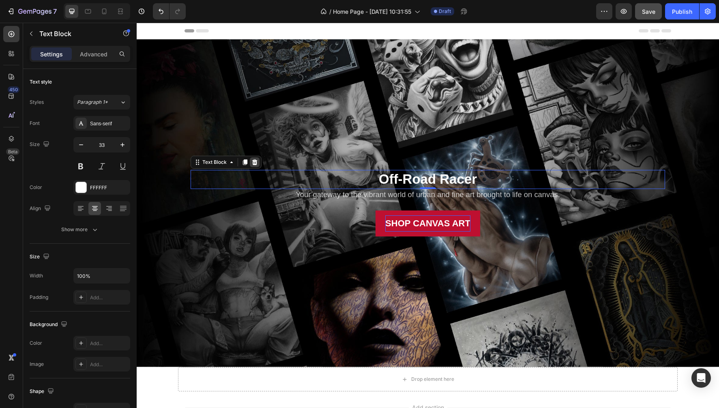
click at [257, 161] on icon at bounding box center [254, 162] width 5 height 6
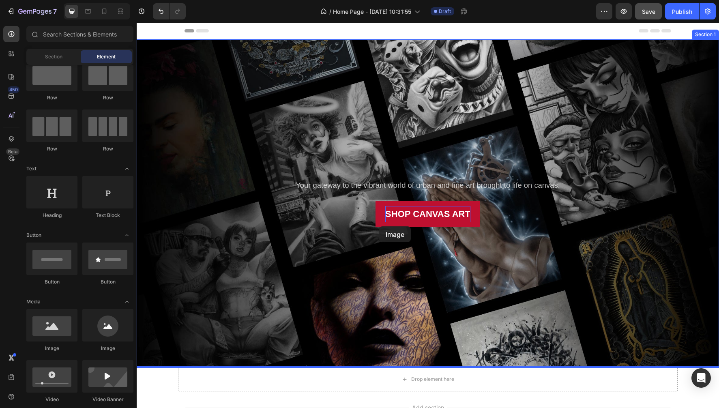
scroll to position [0, 0]
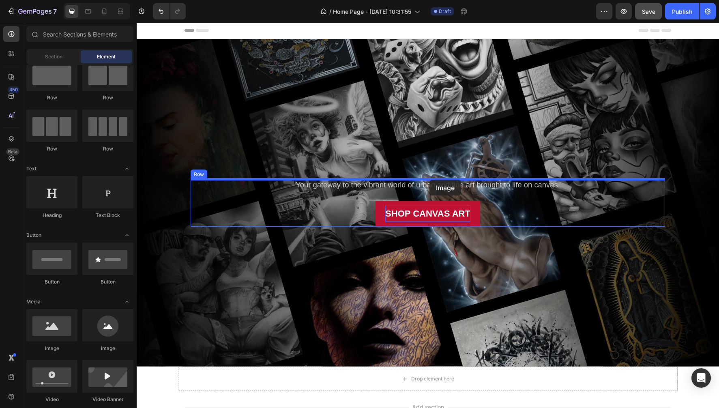
drag, startPoint x: 182, startPoint y: 353, endPoint x: 429, endPoint y: 180, distance: 302.4
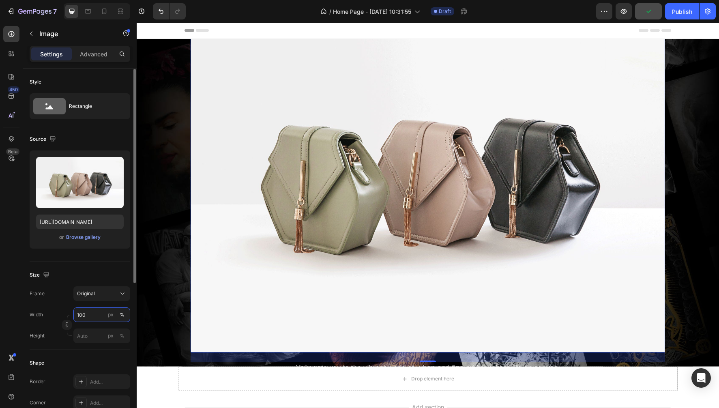
click at [86, 314] on input "100" at bounding box center [101, 314] width 57 height 15
click at [425, 179] on img at bounding box center [428, 174] width 474 height 356
click at [409, 178] on img at bounding box center [428, 174] width 474 height 356
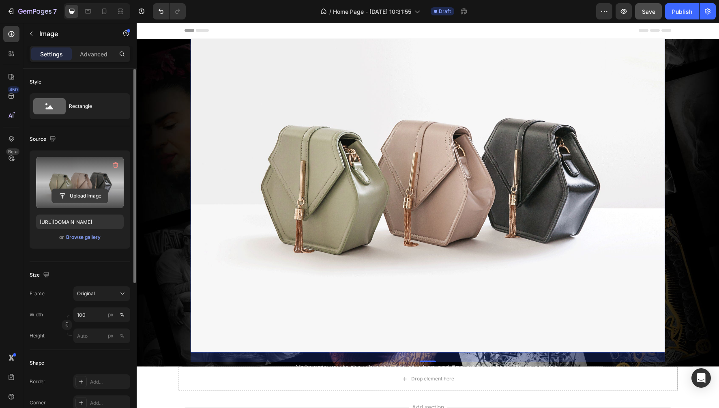
click at [75, 193] on input "file" at bounding box center [80, 196] width 56 height 14
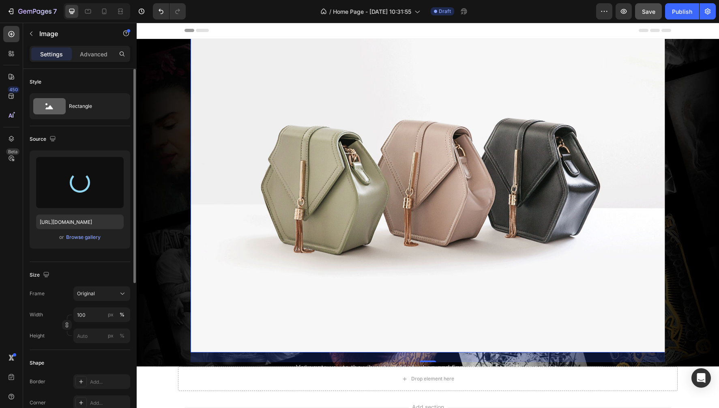
type input "[URL][DOMAIN_NAME]"
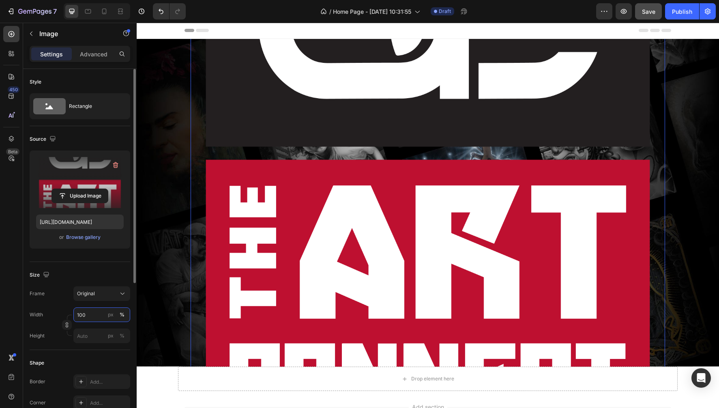
click at [87, 315] on input "100" at bounding box center [101, 314] width 57 height 15
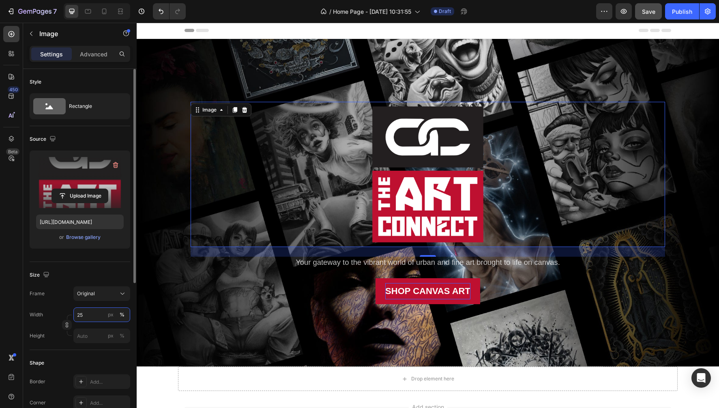
click at [87, 315] on input "25" at bounding box center [101, 314] width 57 height 15
type input "10"
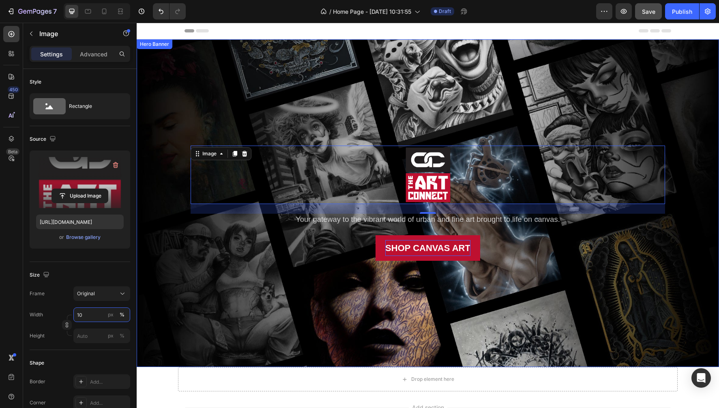
scroll to position [0, 0]
click at [261, 289] on div "Background Image" at bounding box center [428, 203] width 582 height 328
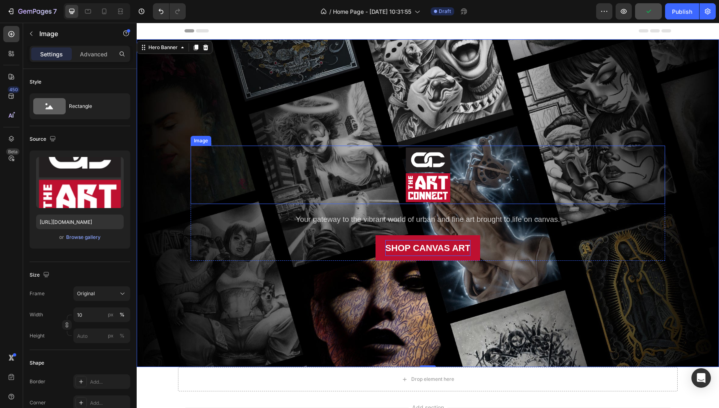
click at [426, 173] on img at bounding box center [427, 175] width 47 height 58
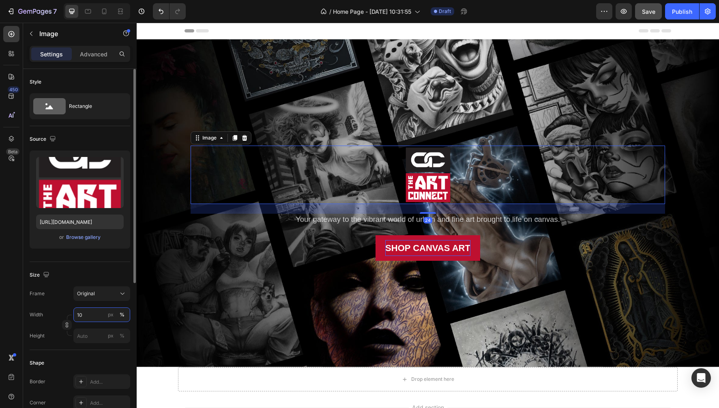
click at [80, 316] on input "10" at bounding box center [101, 314] width 57 height 15
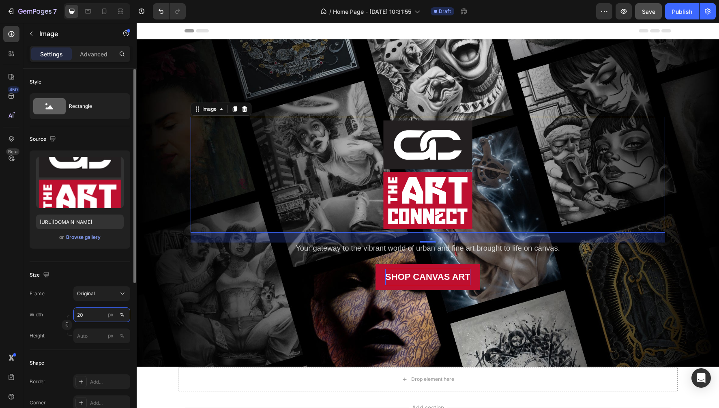
type input "2"
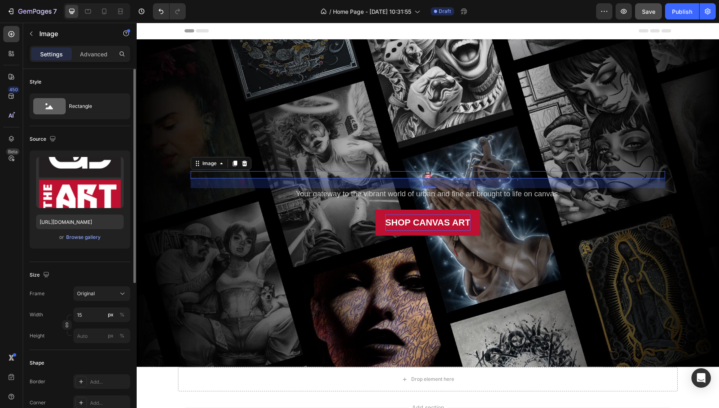
click at [101, 307] on div "Frame Original Width 15 px % Height px %" at bounding box center [80, 314] width 101 height 57
click at [91, 314] on input "15" at bounding box center [101, 314] width 57 height 15
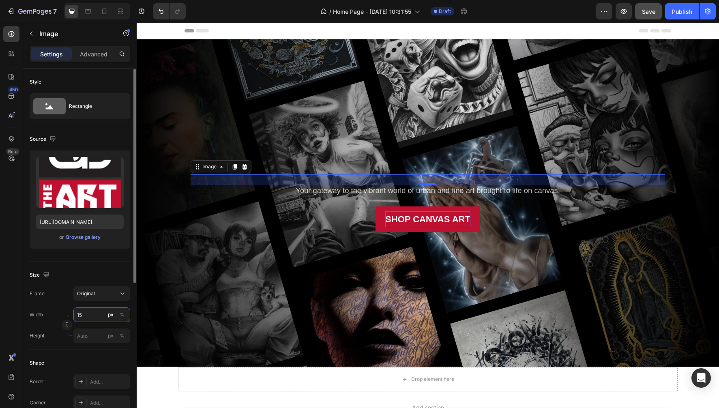
type input "1"
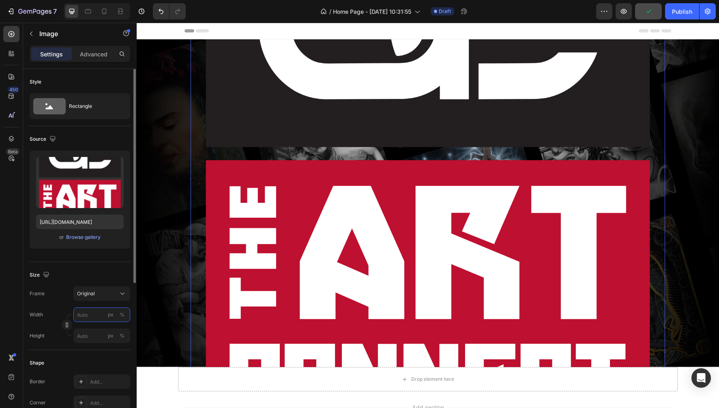
type input "1"
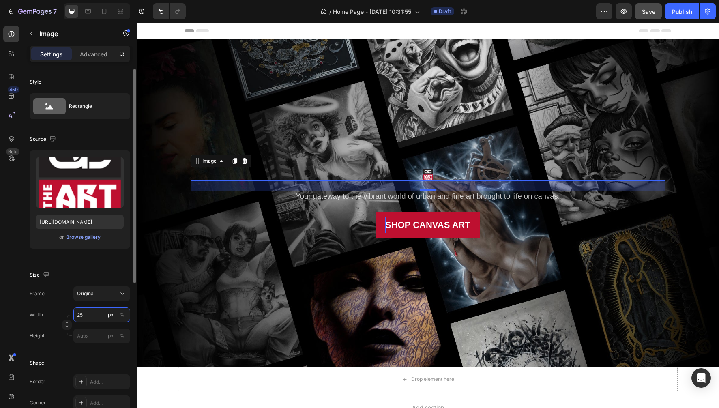
type input "2"
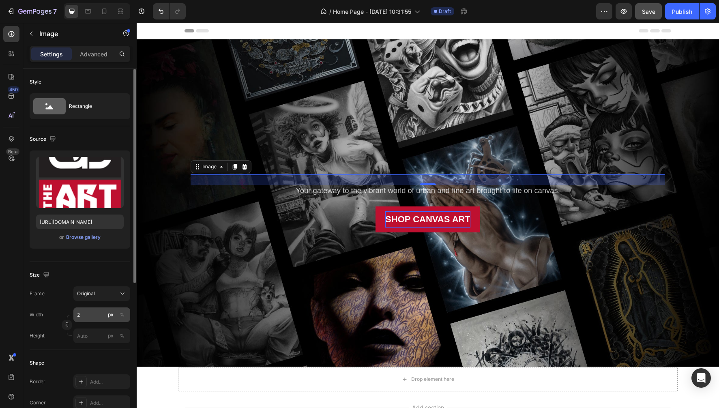
click at [113, 315] on button "px" at bounding box center [111, 315] width 10 height 10
click at [121, 314] on div "%" at bounding box center [122, 314] width 5 height 7
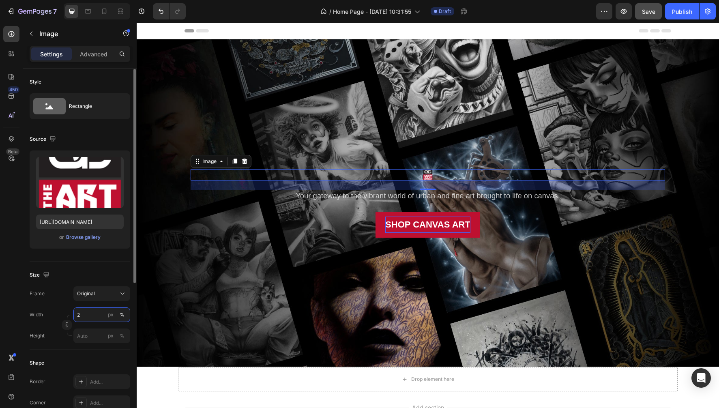
click at [88, 315] on input "2" at bounding box center [101, 314] width 57 height 15
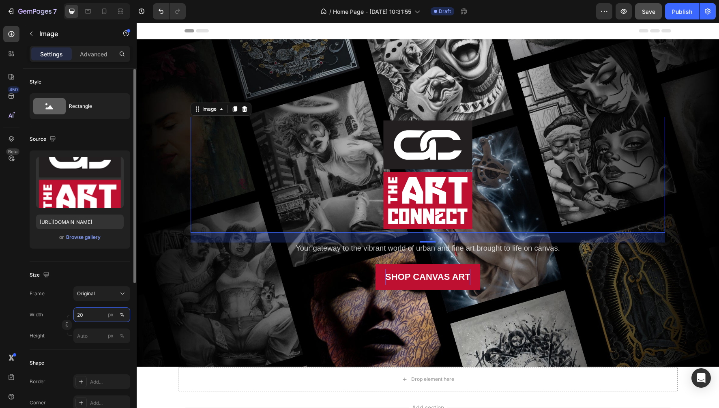
type input "2"
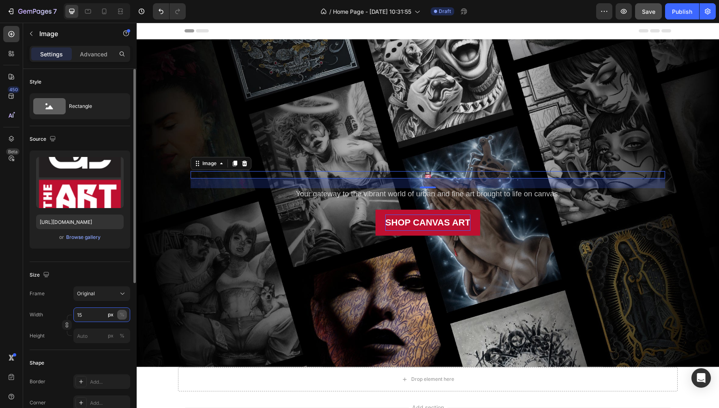
type input "15"
click at [123, 315] on div "%" at bounding box center [122, 314] width 5 height 7
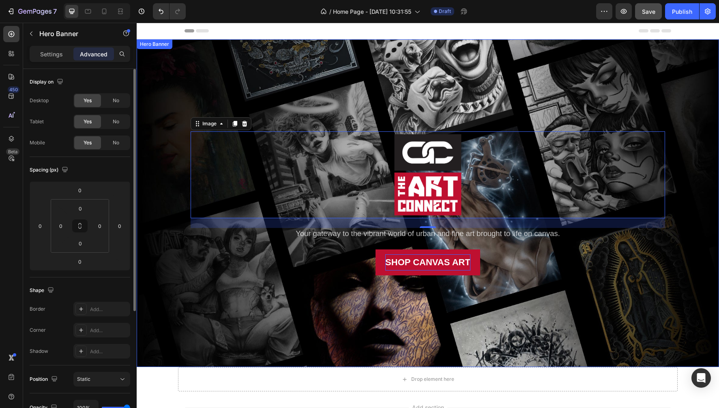
click at [341, 83] on div "Background Image" at bounding box center [428, 203] width 582 height 328
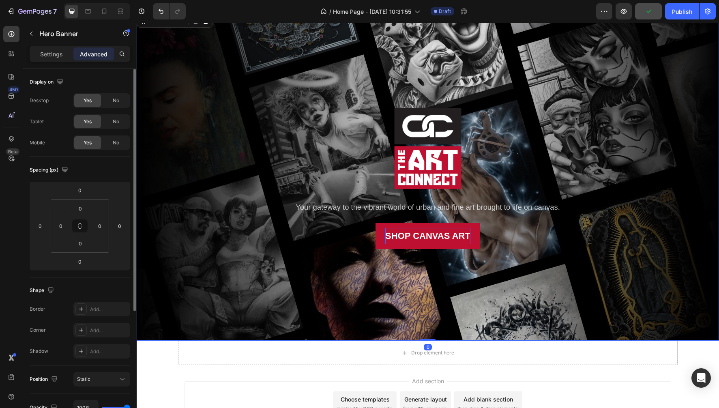
scroll to position [27, 0]
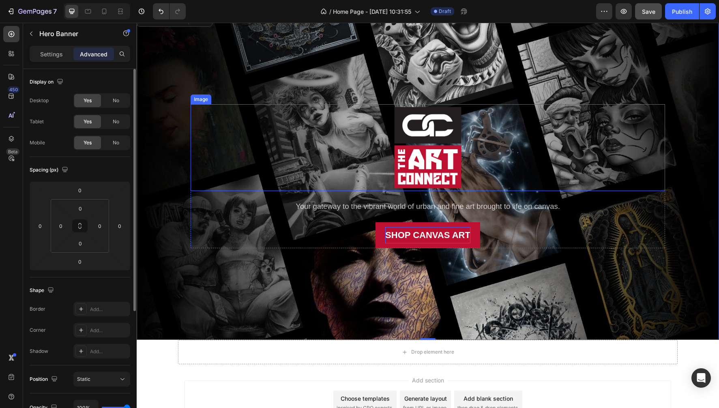
click at [426, 131] on img at bounding box center [427, 147] width 71 height 87
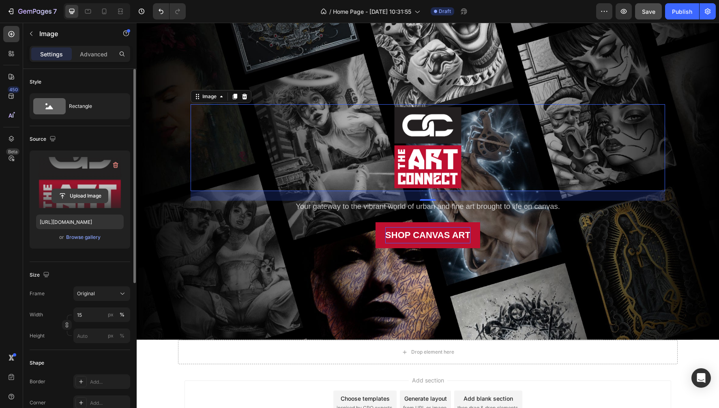
click at [78, 196] on input "file" at bounding box center [80, 196] width 56 height 14
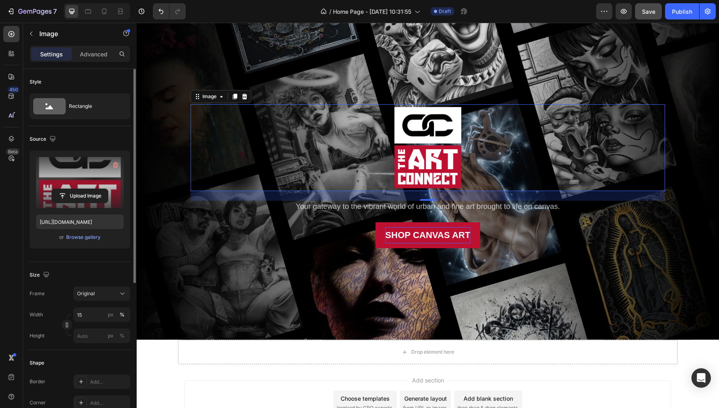
type input "[URL][DOMAIN_NAME]"
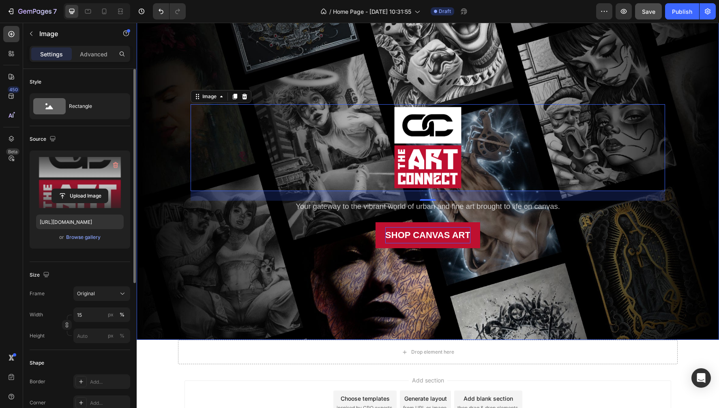
click at [366, 65] on div "Background Image" at bounding box center [428, 176] width 582 height 328
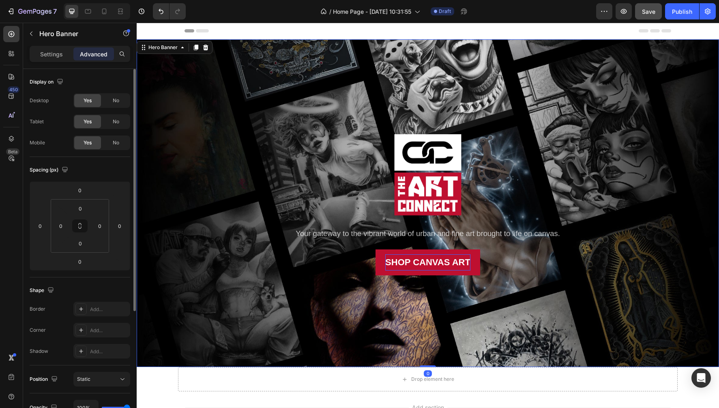
scroll to position [0, 0]
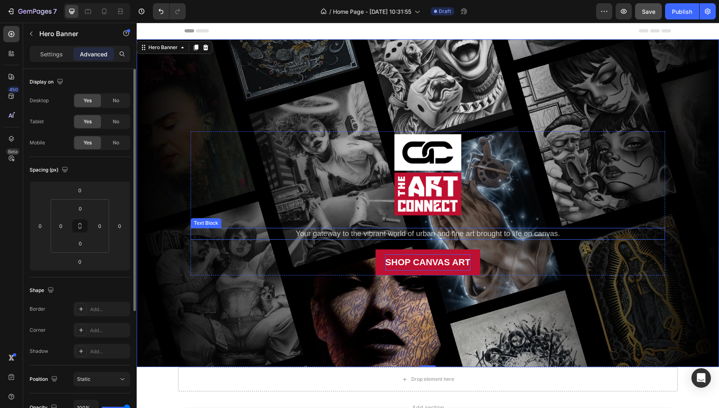
click at [334, 236] on span "Your gateway to the vibrant world of urban and fine art brought to life on canv…" at bounding box center [427, 233] width 264 height 9
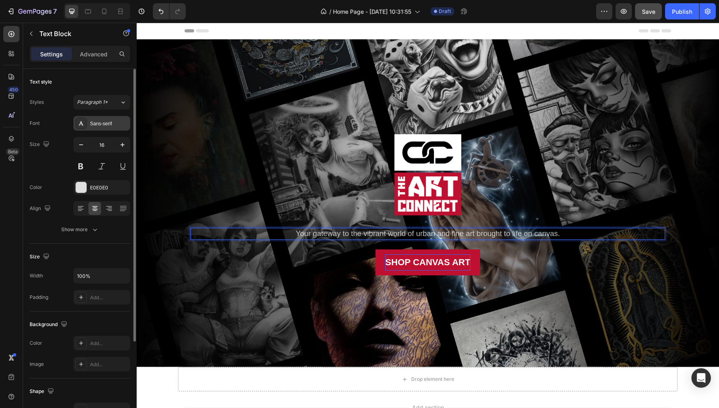
click at [105, 126] on div "Sans-serif" at bounding box center [109, 123] width 38 height 7
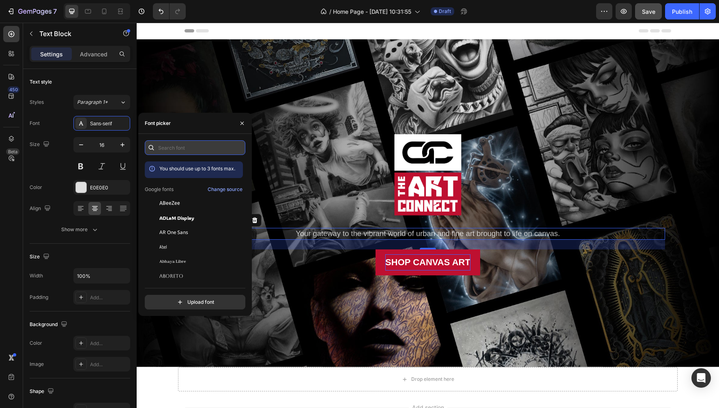
click at [186, 151] on input "text" at bounding box center [195, 147] width 101 height 15
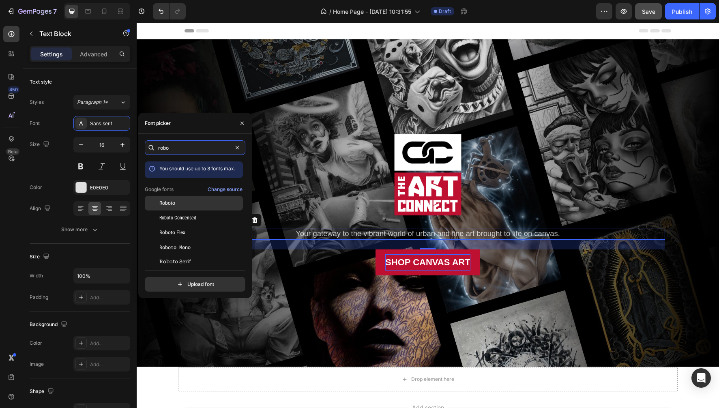
type input "robo"
click at [173, 254] on div "Roboto" at bounding box center [194, 261] width 98 height 15
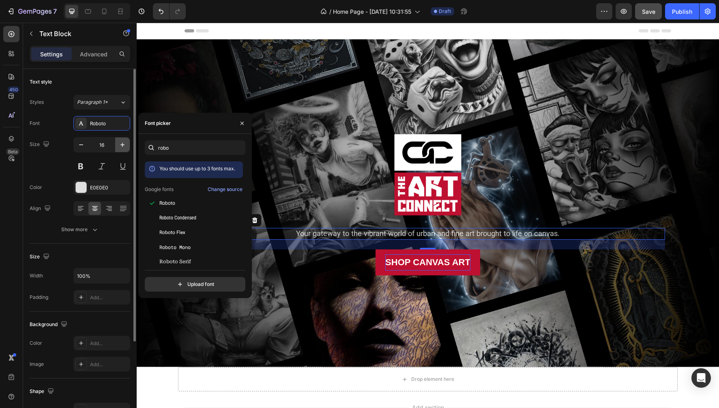
click at [121, 144] on icon "button" at bounding box center [122, 145] width 8 height 8
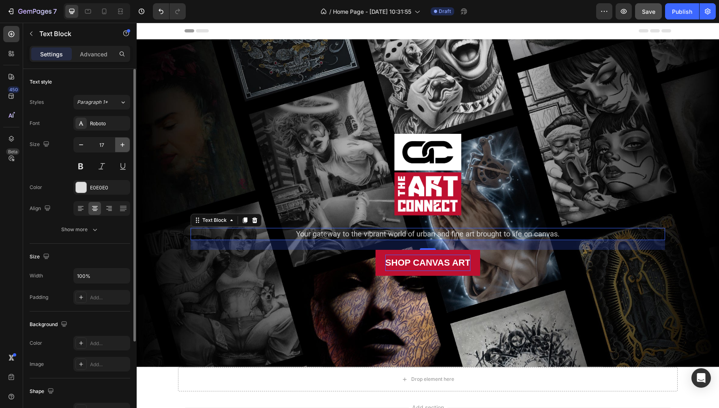
click at [121, 144] on icon "button" at bounding box center [122, 145] width 8 height 8
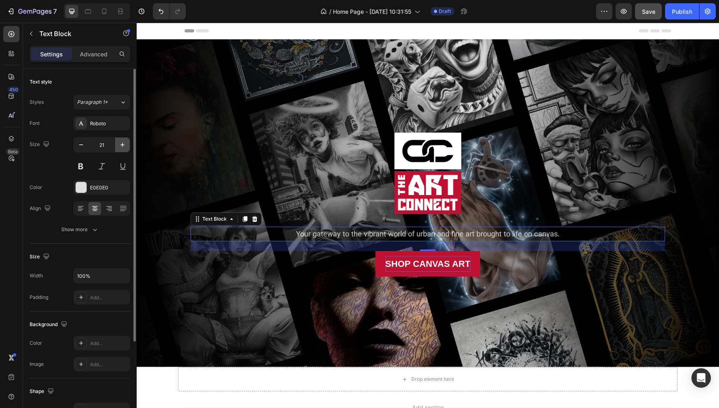
click at [121, 144] on icon "button" at bounding box center [122, 145] width 8 height 8
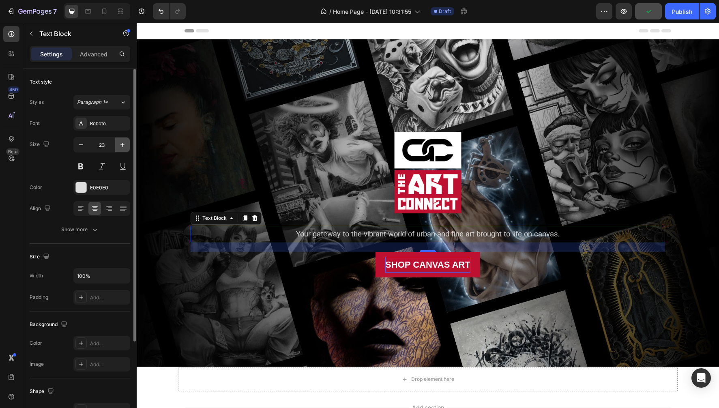
click at [121, 144] on icon "button" at bounding box center [122, 145] width 8 height 8
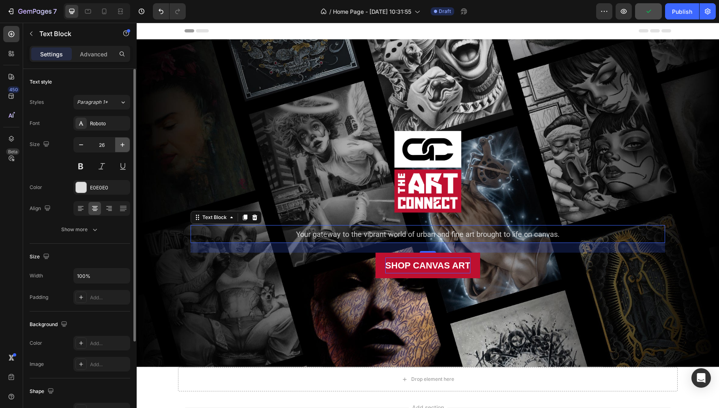
click at [121, 144] on icon "button" at bounding box center [122, 145] width 8 height 8
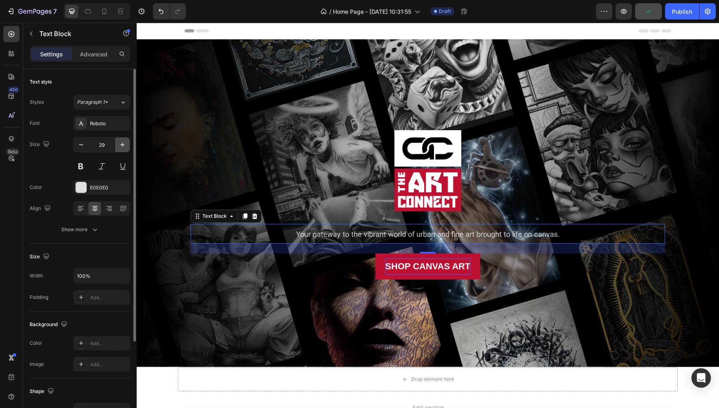
click at [121, 144] on icon "button" at bounding box center [122, 145] width 8 height 8
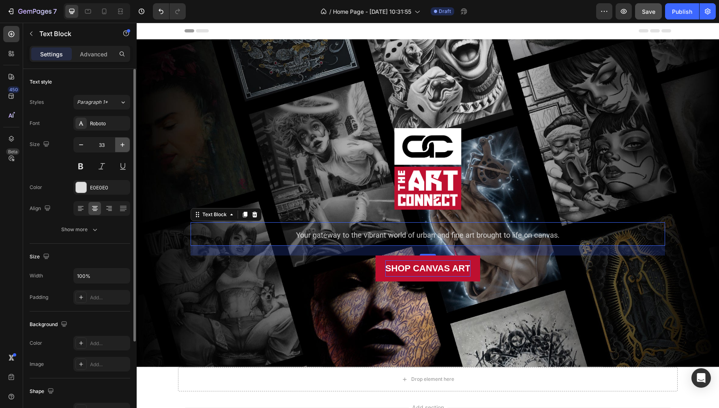
click at [121, 144] on icon "button" at bounding box center [122, 145] width 8 height 8
type input "35"
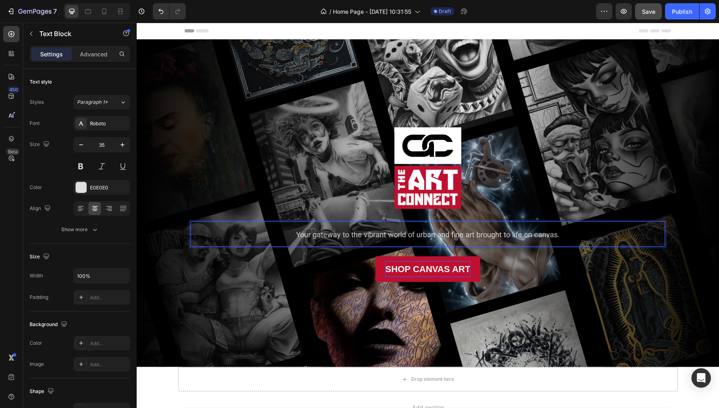
click at [300, 236] on span "Your gateway to the vibrant world of urban and fine art brought to life on canv…" at bounding box center [427, 234] width 263 height 9
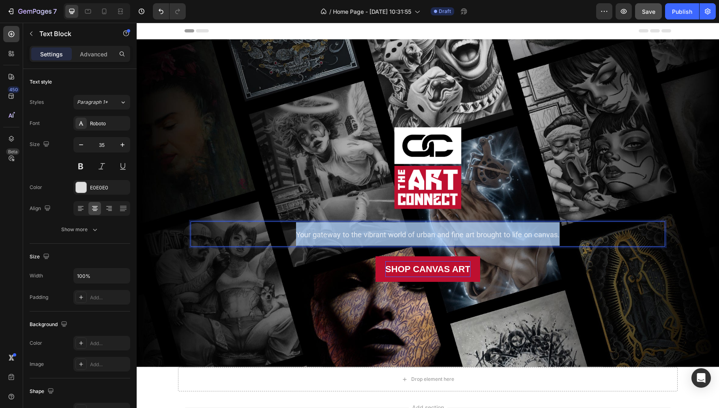
click at [300, 236] on span "Your gateway to the vibrant world of urban and fine art brought to life on canv…" at bounding box center [427, 234] width 263 height 9
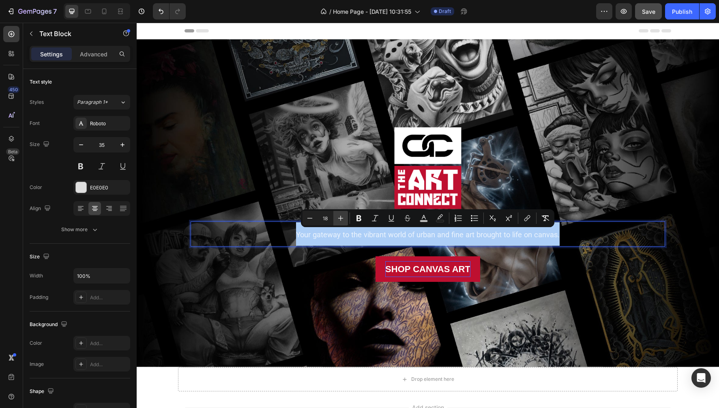
click at [338, 216] on icon "Editor contextual toolbar" at bounding box center [340, 218] width 8 height 8
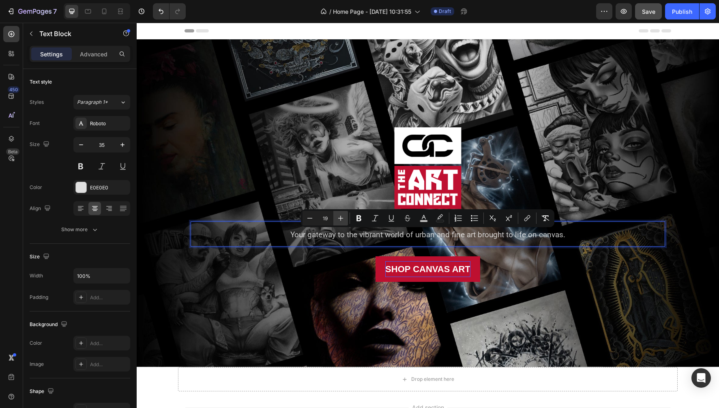
click at [338, 216] on icon "Editor contextual toolbar" at bounding box center [340, 218] width 8 height 8
type input "21"
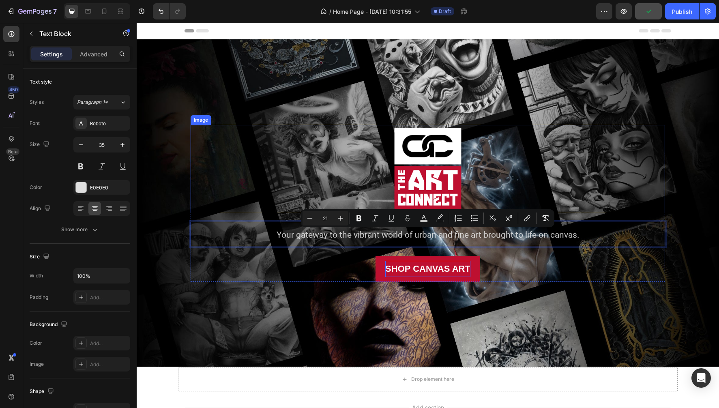
click at [323, 156] on div at bounding box center [428, 168] width 474 height 87
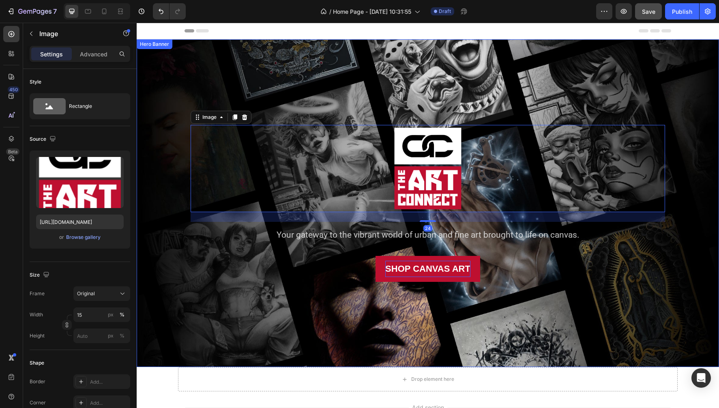
click at [455, 67] on div "Background Image" at bounding box center [428, 203] width 582 height 328
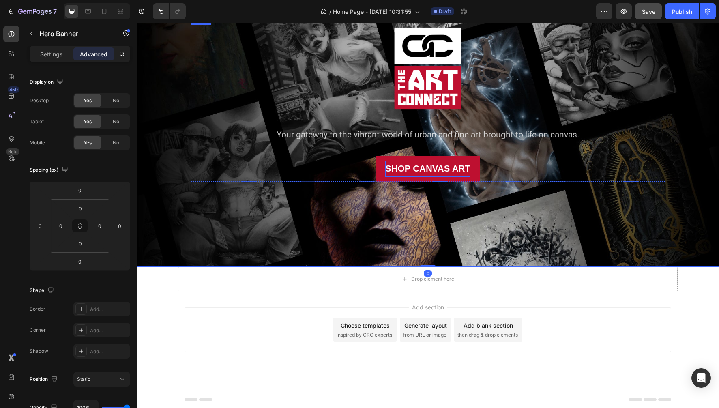
scroll to position [58, 0]
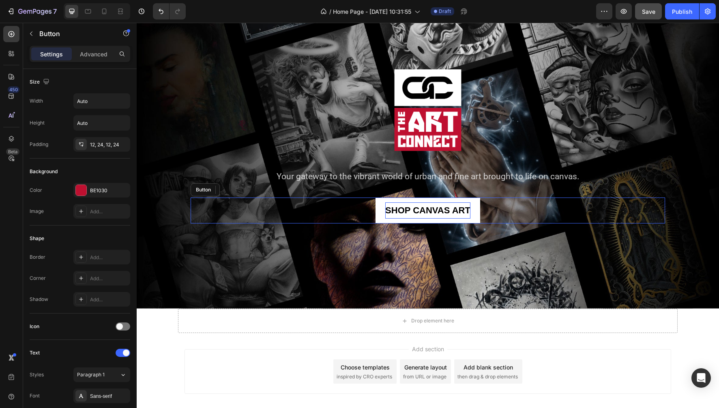
click at [461, 221] on button "SHOP CANVAS ART" at bounding box center [427, 210] width 105 height 26
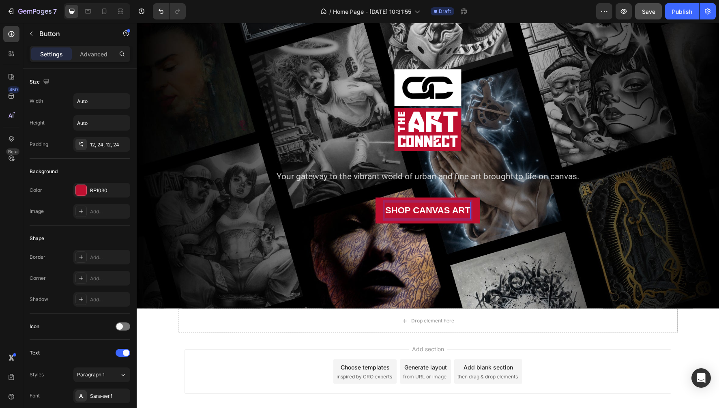
click at [394, 209] on p "SHOP CANVAS ART" at bounding box center [427, 210] width 85 height 16
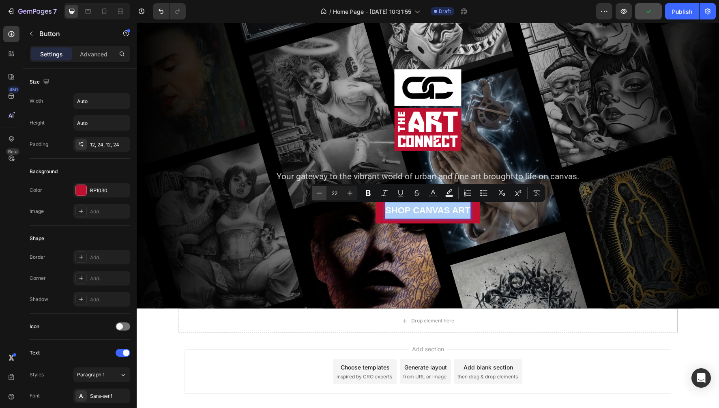
click at [319, 193] on icon "Editor contextual toolbar" at bounding box center [319, 193] width 8 height 8
type input "18"
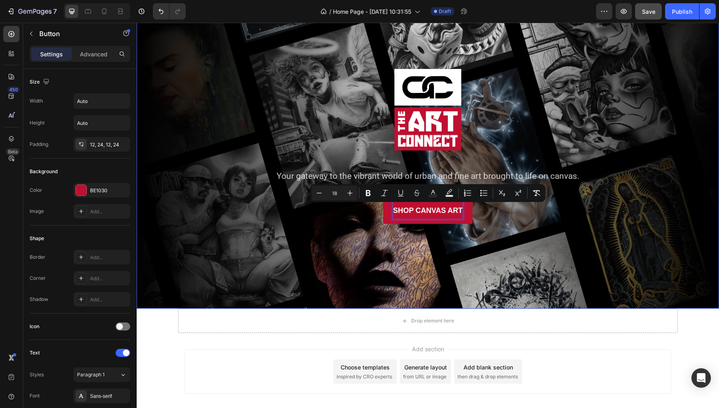
click at [352, 248] on div "Background Image" at bounding box center [428, 145] width 582 height 328
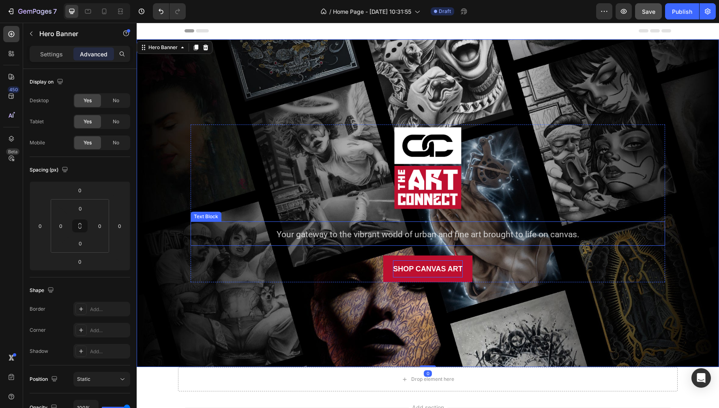
scroll to position [0, 0]
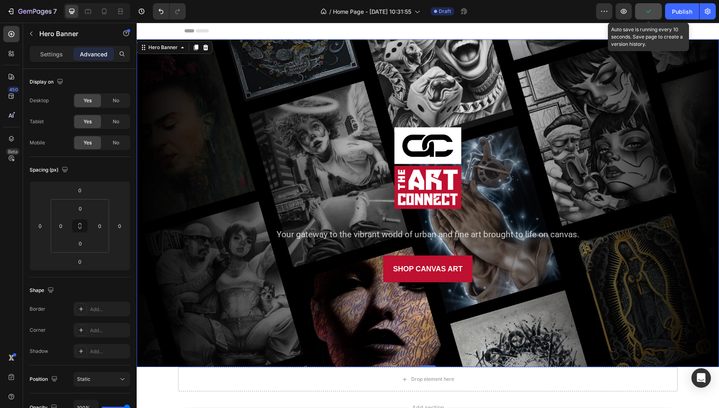
click at [646, 14] on icon "button" at bounding box center [648, 11] width 8 height 8
click at [163, 47] on div "Hero Banner" at bounding box center [163, 47] width 32 height 7
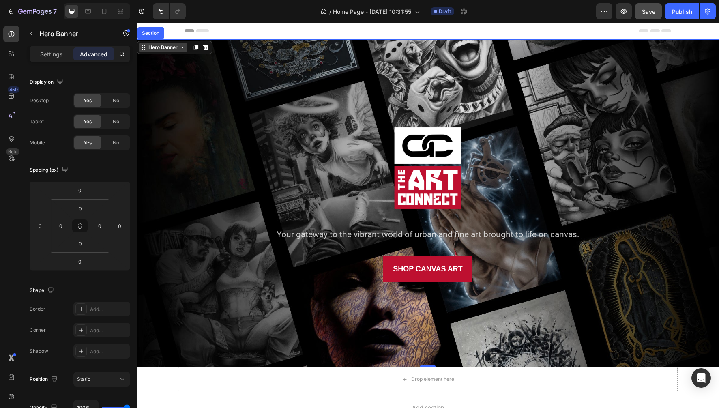
click at [163, 47] on div "Hero Banner" at bounding box center [163, 47] width 32 height 7
click at [144, 48] on icon at bounding box center [143, 47] width 6 height 6
click at [47, 56] on p "Settings" at bounding box center [51, 54] width 23 height 9
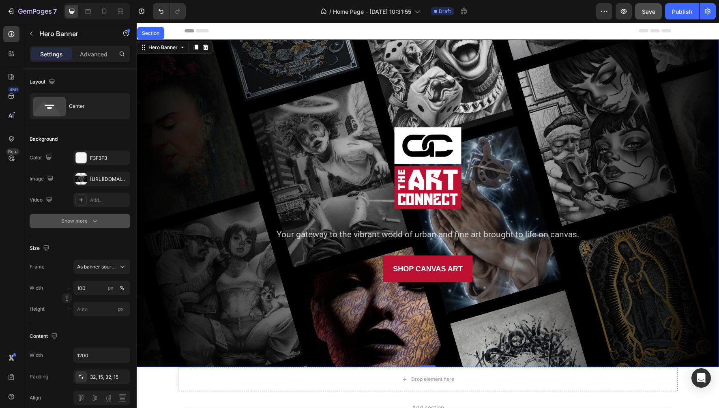
click at [95, 222] on icon "button" at bounding box center [95, 221] width 4 height 2
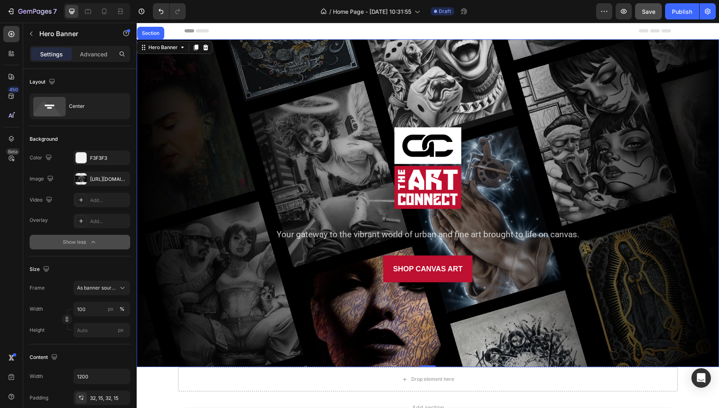
click at [430, 39] on div "Header" at bounding box center [427, 31] width 486 height 16
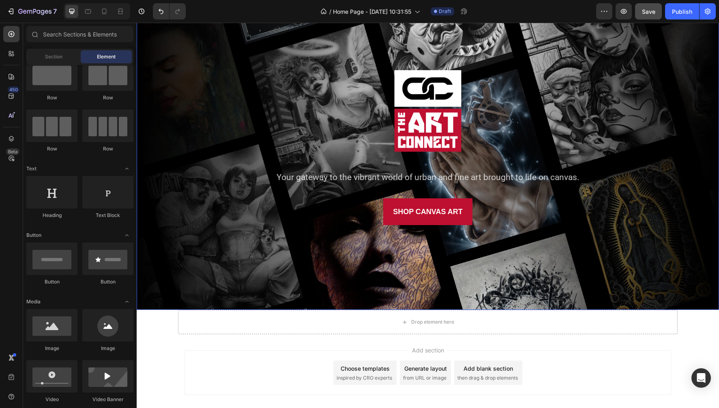
scroll to position [60, 0]
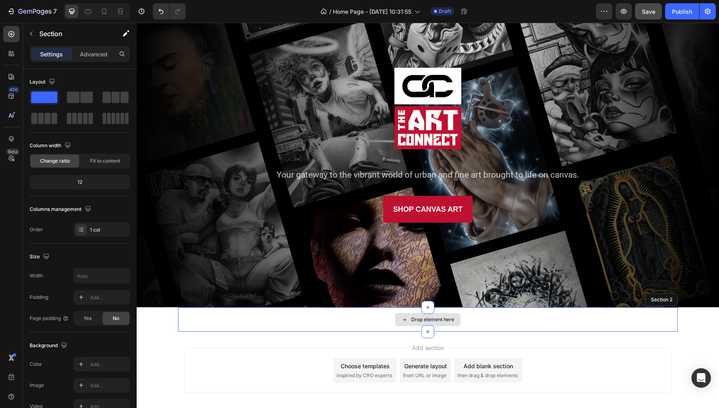
click at [550, 320] on div "Drop element here" at bounding box center [427, 319] width 499 height 24
click at [669, 300] on icon at bounding box center [670, 300] width 5 height 6
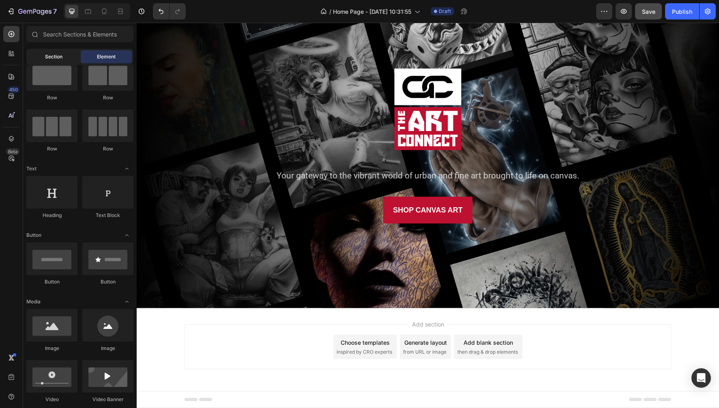
click at [49, 57] on span "Section" at bounding box center [53, 56] width 17 height 7
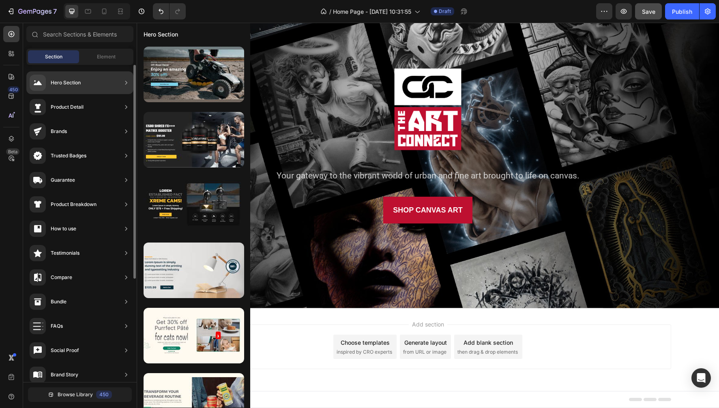
click at [122, 81] on icon at bounding box center [126, 83] width 8 height 8
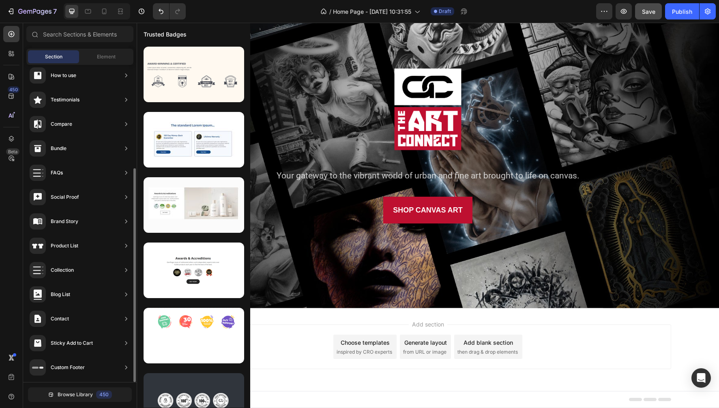
scroll to position [0, 0]
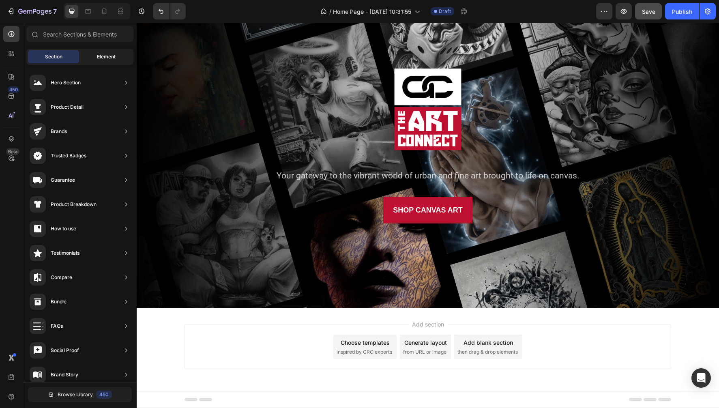
click at [114, 53] on div "Element" at bounding box center [106, 56] width 51 height 13
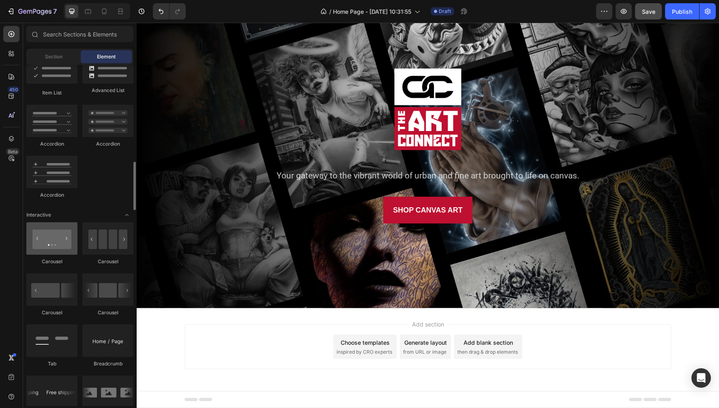
scroll to position [664, 0]
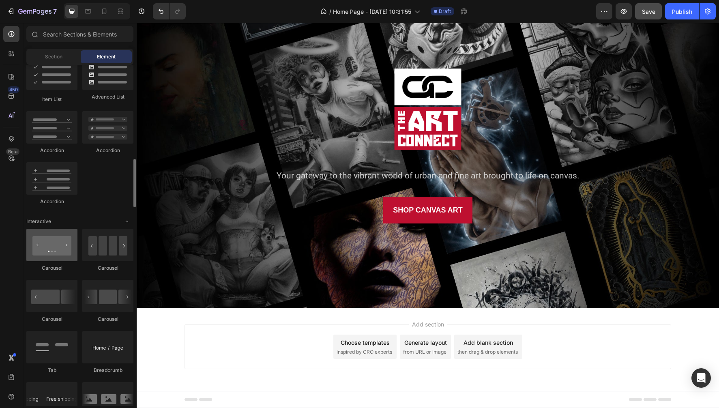
click at [49, 248] on div at bounding box center [51, 245] width 51 height 32
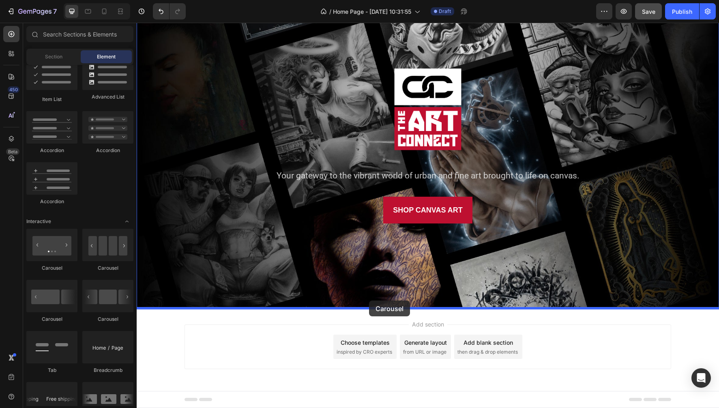
drag, startPoint x: 189, startPoint y: 256, endPoint x: 369, endPoint y: 300, distance: 185.4
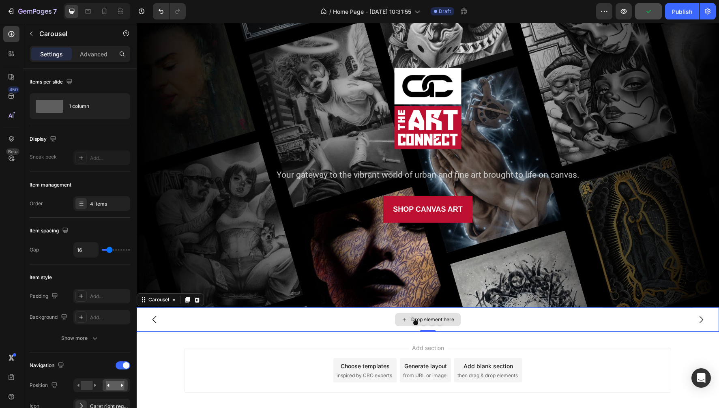
click at [405, 329] on div "Drop element here" at bounding box center [428, 319] width 582 height 24
click at [404, 326] on div "Drop element here" at bounding box center [428, 319] width 66 height 13
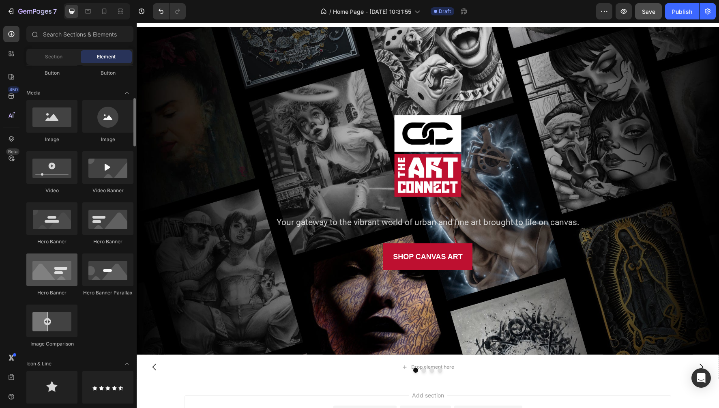
scroll to position [299, 0]
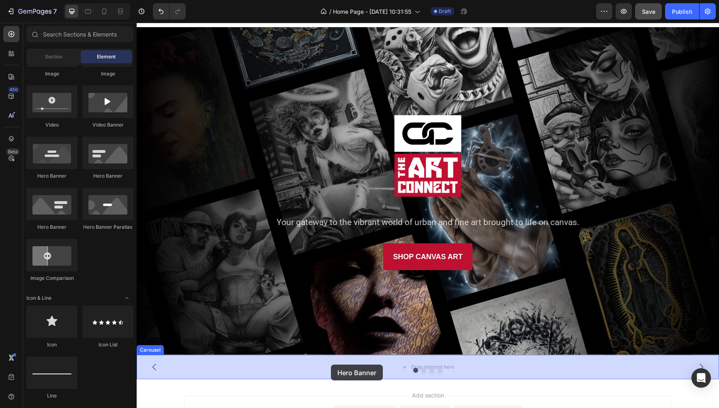
drag, startPoint x: 187, startPoint y: 175, endPoint x: 331, endPoint y: 364, distance: 237.5
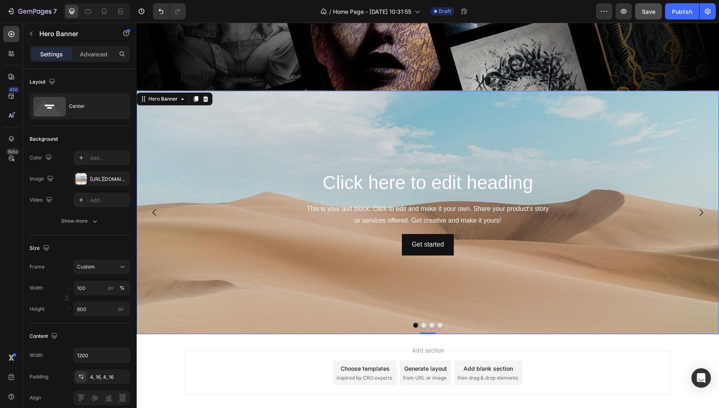
scroll to position [276, 0]
click at [424, 324] on button "Dot" at bounding box center [423, 324] width 5 height 5
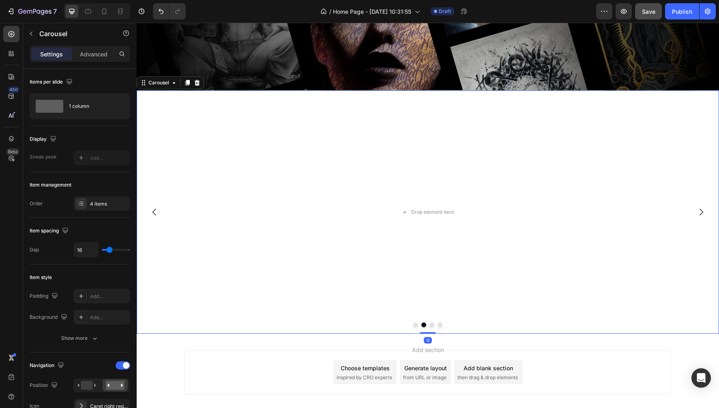
click at [416, 325] on button "Dot" at bounding box center [415, 324] width 5 height 5
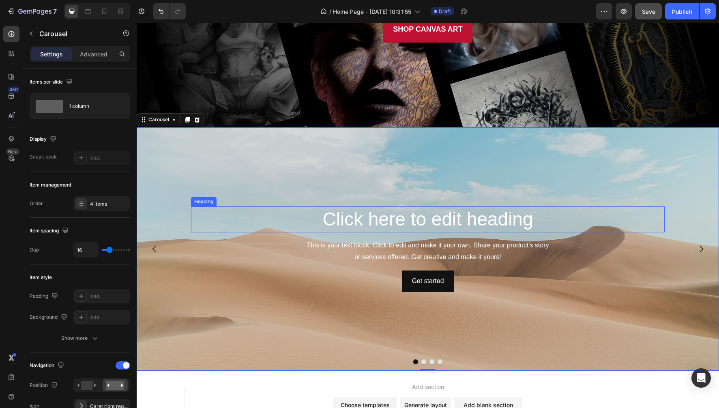
scroll to position [216, 0]
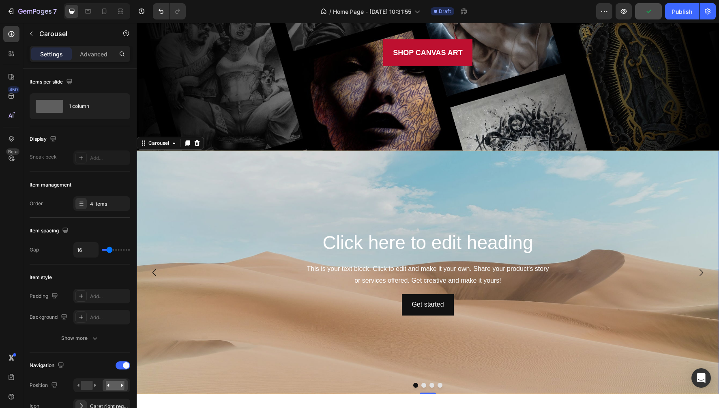
click at [423, 386] on button "Dot" at bounding box center [423, 385] width 5 height 5
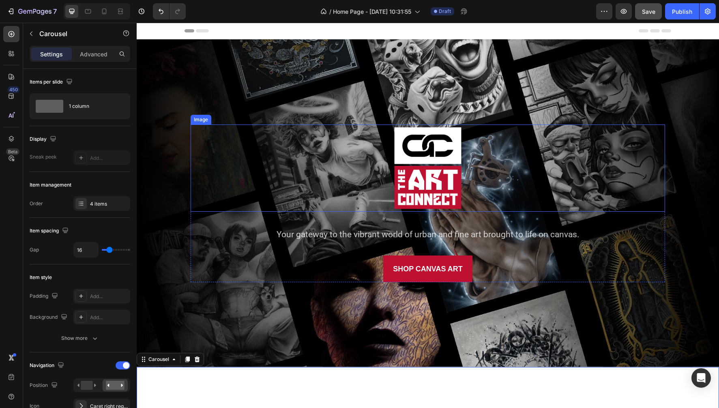
scroll to position [0, 0]
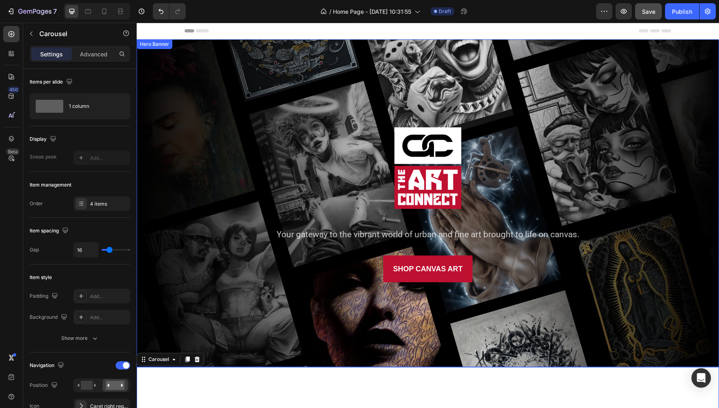
click at [153, 44] on div "Hero Banner" at bounding box center [154, 44] width 32 height 7
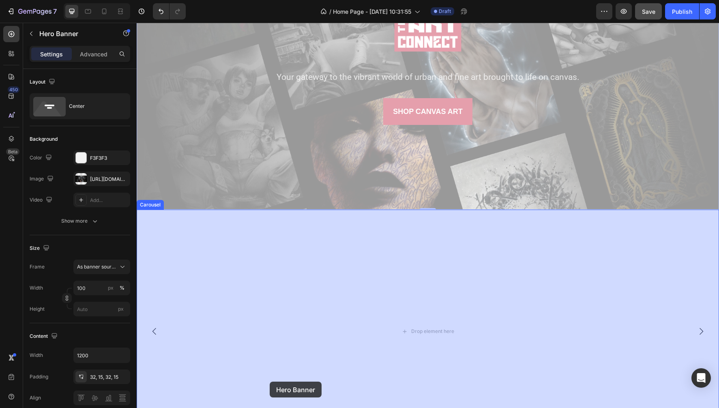
scroll to position [167, 0]
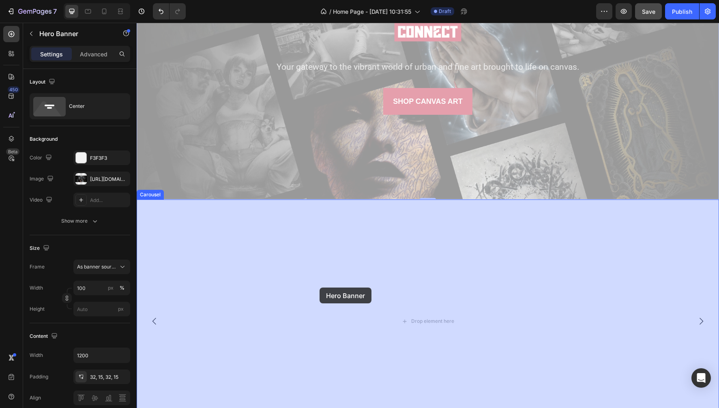
drag, startPoint x: 144, startPoint y: 49, endPoint x: 319, endPoint y: 288, distance: 296.7
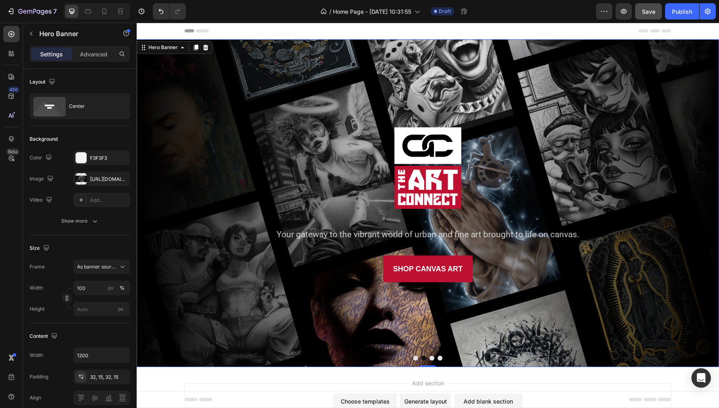
scroll to position [0, 0]
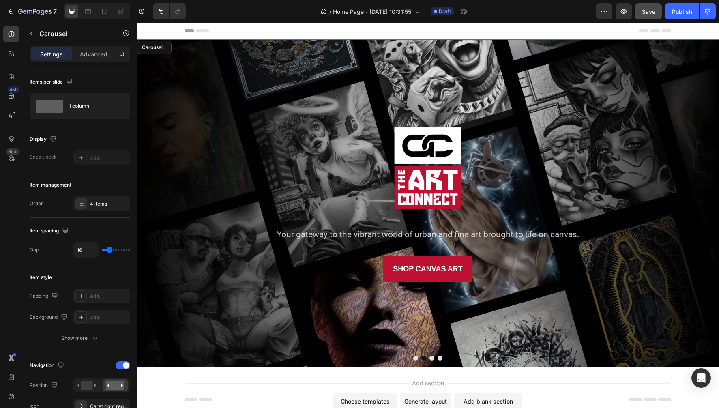
click at [415, 360] on button "Dot" at bounding box center [415, 357] width 5 height 5
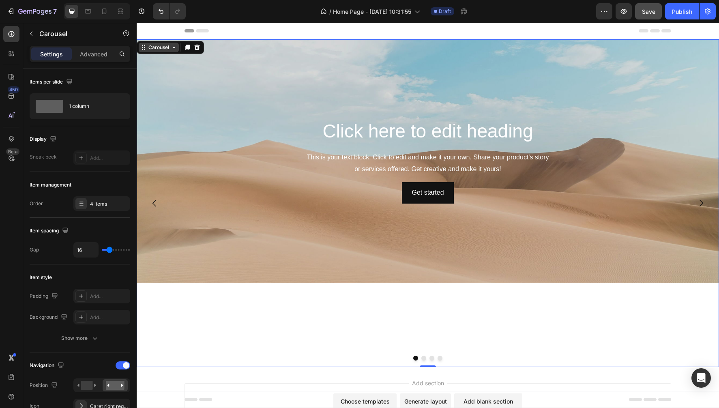
click at [158, 49] on div "Carousel" at bounding box center [159, 47] width 24 height 7
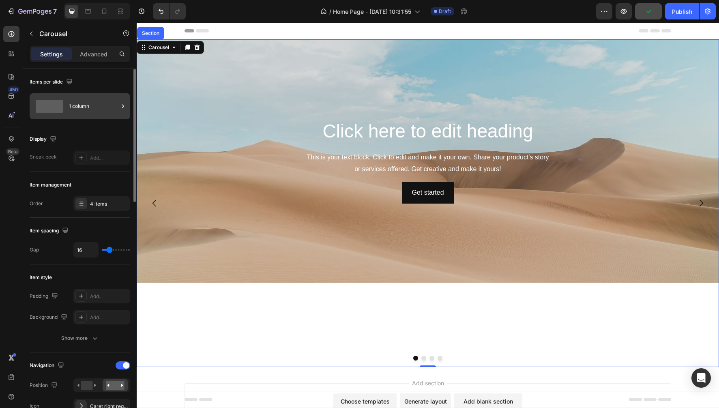
click at [103, 108] on div "1 column" at bounding box center [93, 106] width 49 height 19
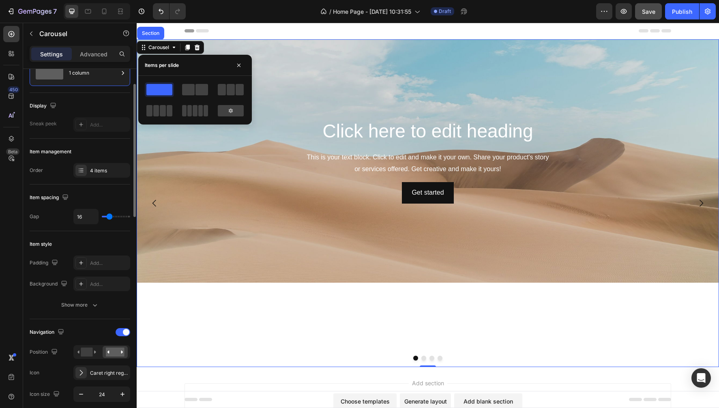
scroll to position [35, 0]
click at [108, 169] on div "4 items" at bounding box center [109, 168] width 38 height 7
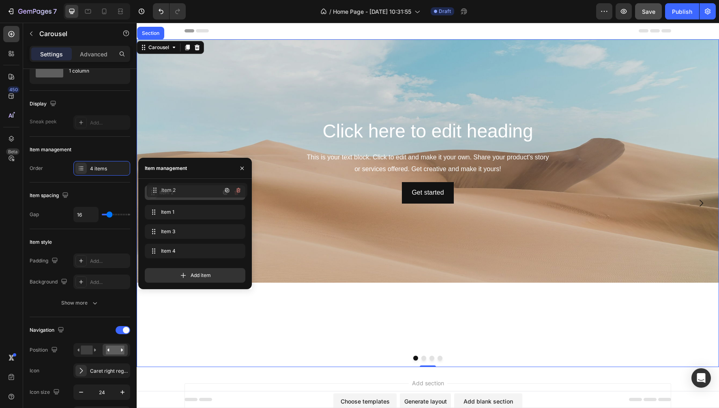
drag, startPoint x: 152, startPoint y: 210, endPoint x: 154, endPoint y: 188, distance: 22.0
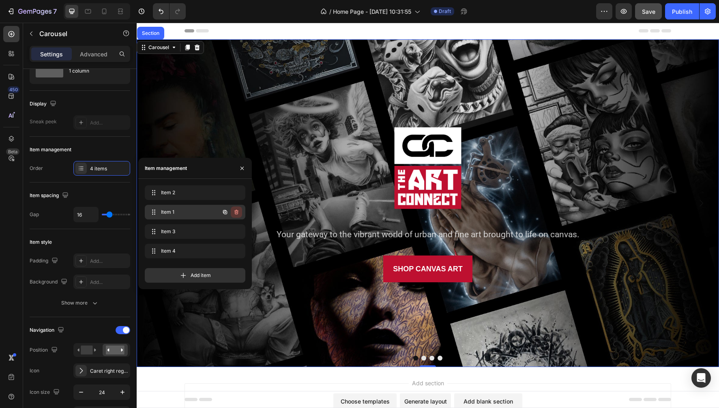
click at [238, 212] on icon "button" at bounding box center [236, 212] width 6 height 6
click at [238, 212] on button "Delete" at bounding box center [231, 211] width 22 height 11
click at [234, 214] on icon "button" at bounding box center [236, 212] width 6 height 6
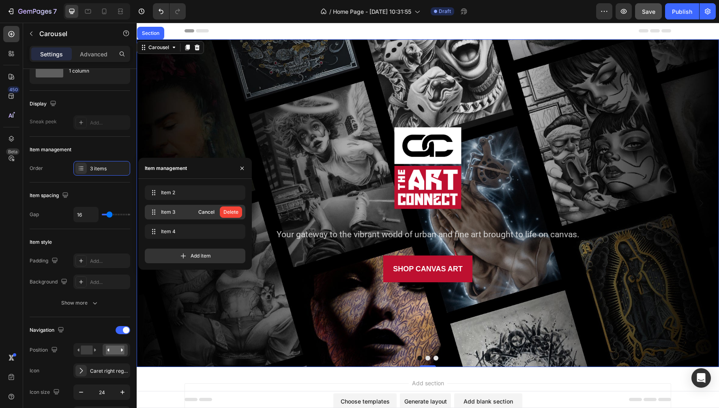
click at [234, 214] on div "Delete" at bounding box center [230, 211] width 15 height 7
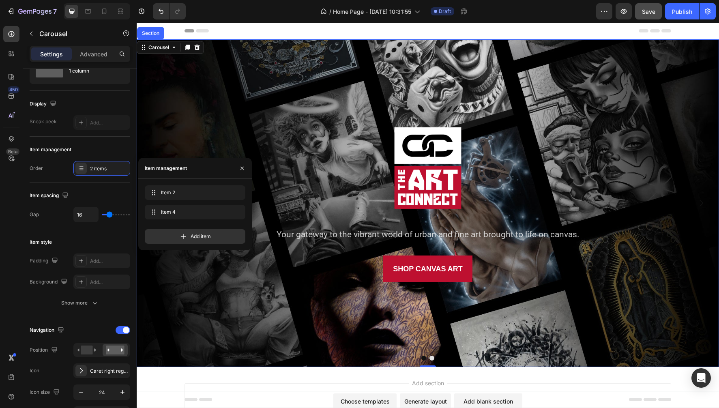
click at [234, 214] on div "Item 4 Item 4" at bounding box center [195, 212] width 101 height 15
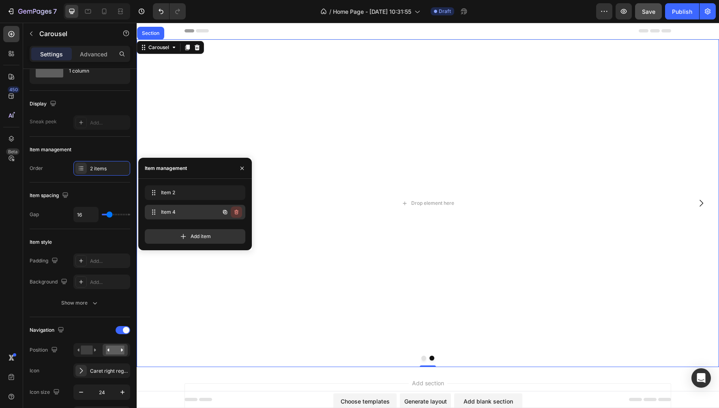
click at [236, 211] on icon "button" at bounding box center [236, 212] width 6 height 6
click at [236, 211] on div "Delete" at bounding box center [230, 211] width 15 height 7
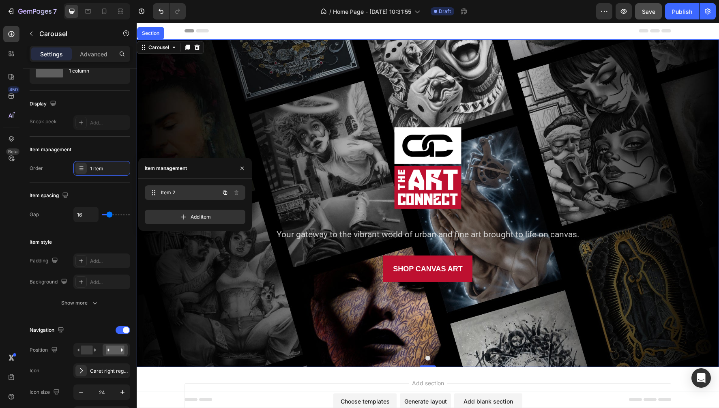
click at [165, 191] on span "Item 2" at bounding box center [184, 192] width 46 height 7
click at [183, 191] on span "Item 2" at bounding box center [184, 192] width 46 height 7
click at [171, 191] on span "Item 2" at bounding box center [189, 192] width 60 height 7
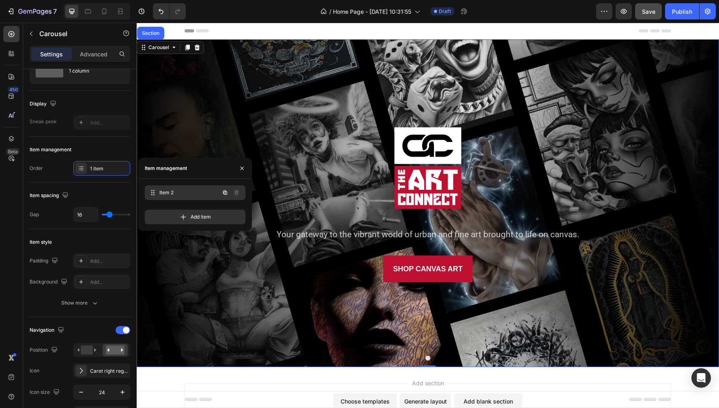
click at [171, 191] on span "Item 2" at bounding box center [189, 192] width 60 height 7
click at [165, 169] on div "Item management" at bounding box center [166, 168] width 42 height 7
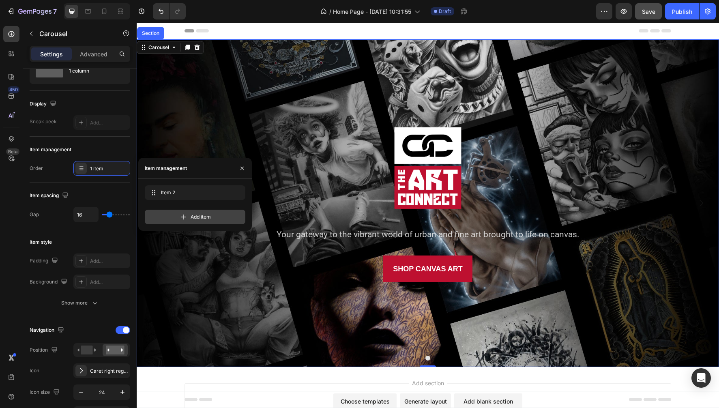
click at [186, 214] on icon at bounding box center [183, 217] width 8 height 8
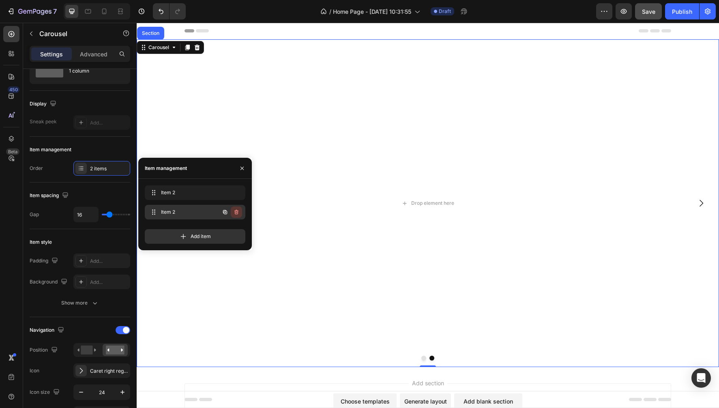
click at [236, 212] on icon "button" at bounding box center [236, 212] width 6 height 6
click at [179, 191] on span "Item 2" at bounding box center [184, 192] width 46 height 7
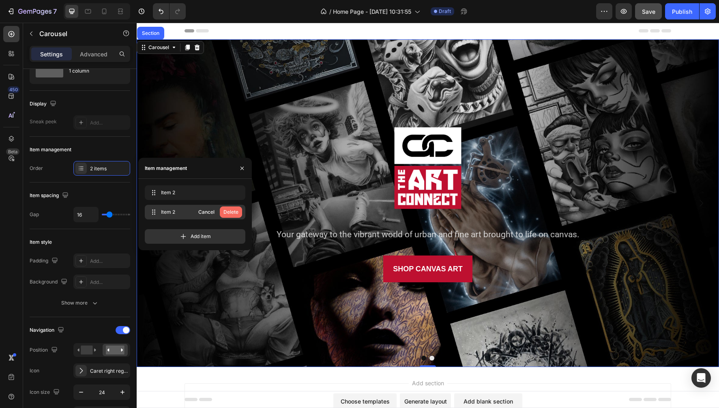
click at [233, 211] on div "Delete" at bounding box center [230, 211] width 15 height 7
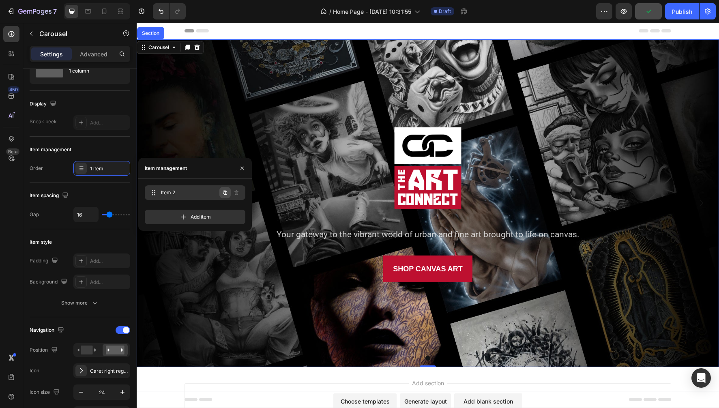
click at [225, 192] on icon "button" at bounding box center [225, 193] width 4 height 4
click at [166, 193] on span "Item 2" at bounding box center [184, 192] width 46 height 7
click at [154, 191] on icon at bounding box center [153, 192] width 6 height 6
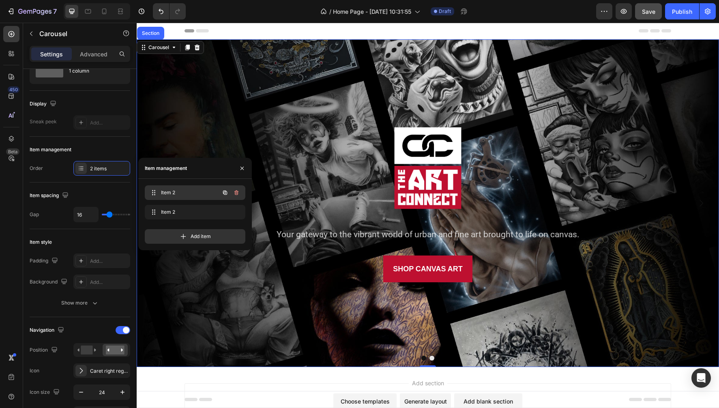
click at [164, 189] on span "Item 2" at bounding box center [184, 192] width 46 height 7
click at [202, 105] on div "Background Image" at bounding box center [428, 203] width 582 height 328
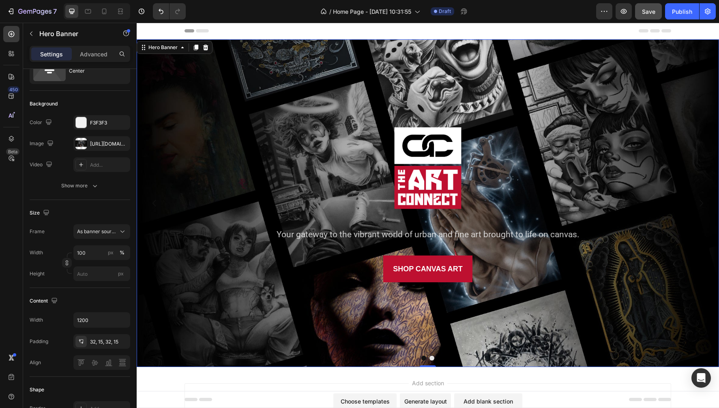
scroll to position [0, 0]
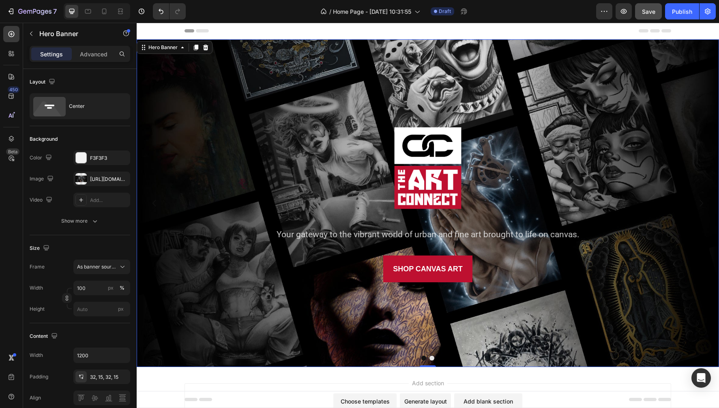
click at [465, 30] on div "Header" at bounding box center [427, 31] width 486 height 16
click at [456, 39] on div "Background Image" at bounding box center [428, 203] width 582 height 328
click at [30, 36] on icon "button" at bounding box center [31, 33] width 6 height 6
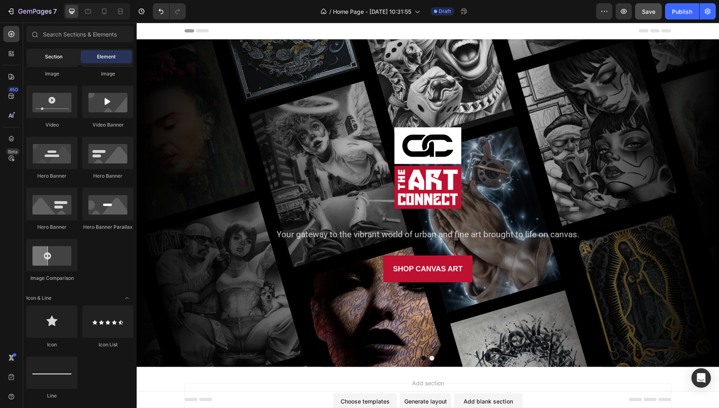
click at [55, 59] on span "Section" at bounding box center [53, 56] width 17 height 7
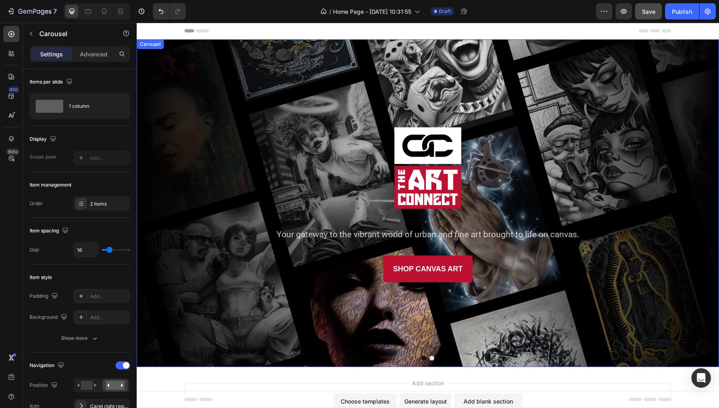
click at [424, 358] on button "Dot" at bounding box center [423, 357] width 5 height 5
click at [432, 358] on button "Dot" at bounding box center [431, 357] width 5 height 5
click at [422, 357] on button "Dot" at bounding box center [423, 357] width 5 height 5
click at [432, 356] on button "Dot" at bounding box center [431, 357] width 5 height 5
click at [311, 58] on div "Background Image" at bounding box center [428, 203] width 582 height 328
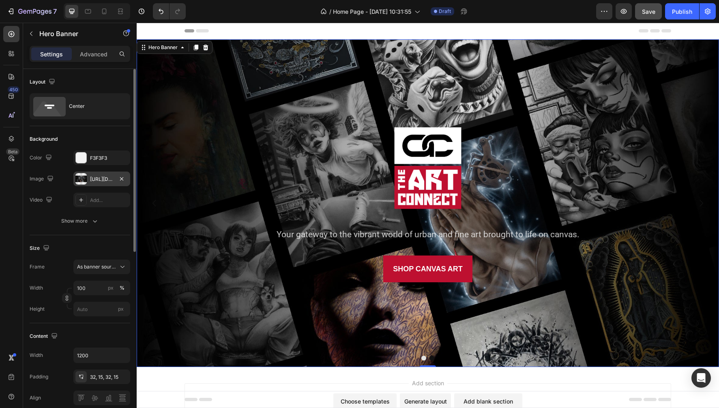
click at [81, 178] on div at bounding box center [80, 178] width 11 height 11
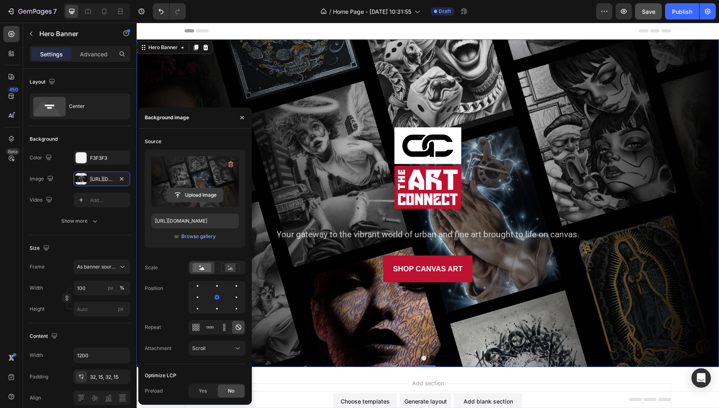
click at [198, 195] on input "file" at bounding box center [195, 195] width 56 height 14
type input "[URL][DOMAIN_NAME]"
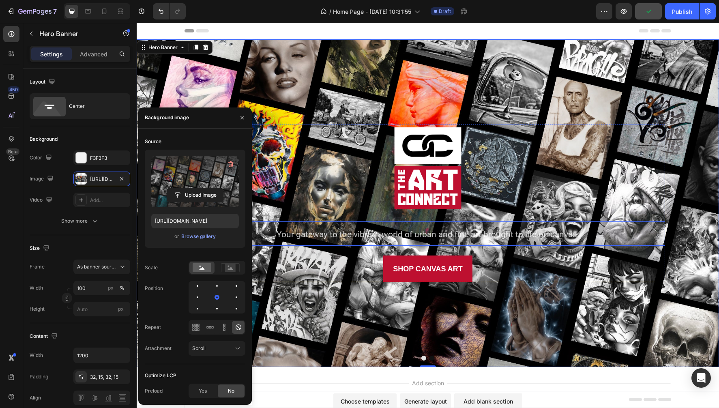
click at [343, 236] on span "Your gateway to the vibrant world of urban and fine art brought to life on canv…" at bounding box center [427, 234] width 303 height 10
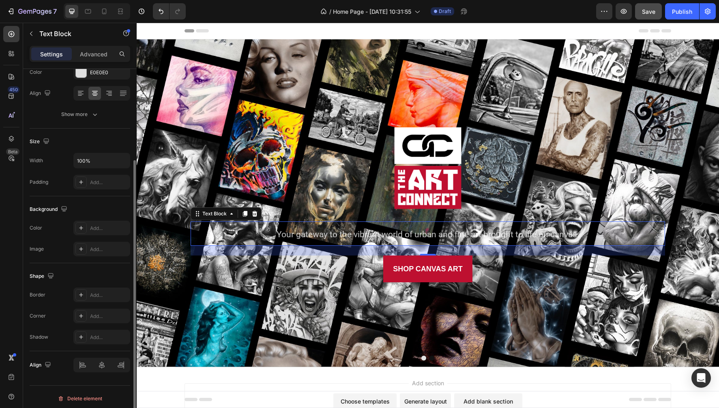
scroll to position [118, 0]
click at [89, 335] on div "Add..." at bounding box center [101, 333] width 57 height 15
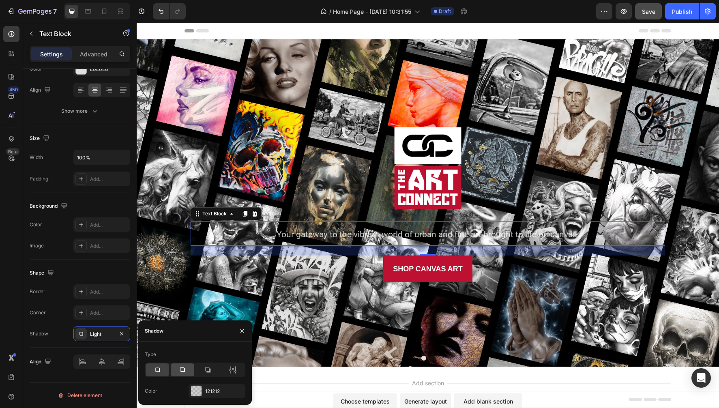
click at [181, 368] on icon at bounding box center [182, 369] width 5 height 5
click at [155, 369] on icon at bounding box center [157, 370] width 8 height 8
click at [241, 330] on icon "button" at bounding box center [242, 331] width 6 height 6
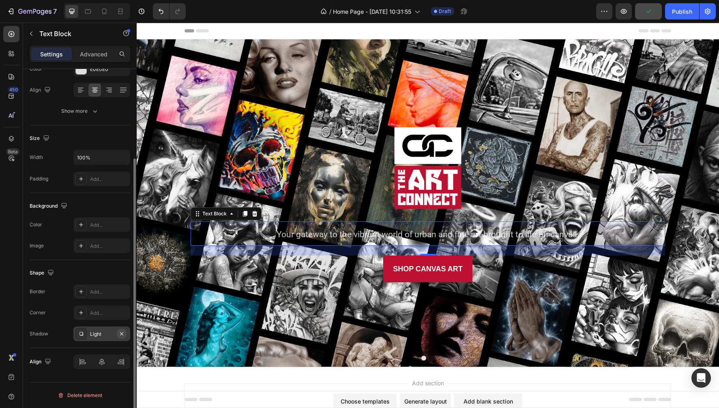
click at [122, 333] on icon "button" at bounding box center [121, 333] width 3 height 3
click at [317, 235] on span "Your gateway to the vibrant world of urban and fine art brought to life on canv…" at bounding box center [427, 234] width 303 height 10
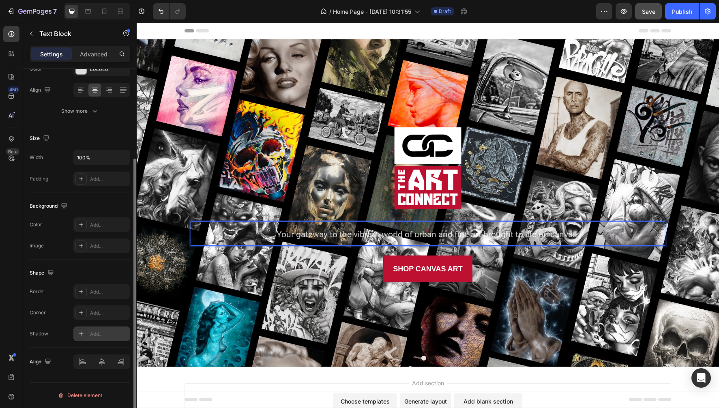
click at [317, 235] on span "Your gateway to the vibrant world of urban and fine art brought to life on canv…" at bounding box center [427, 234] width 303 height 10
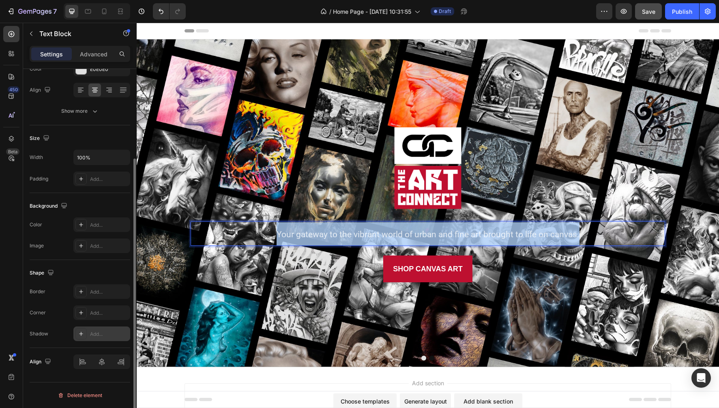
click at [317, 235] on span "Your gateway to the vibrant world of urban and fine art brought to life on canv…" at bounding box center [427, 234] width 303 height 10
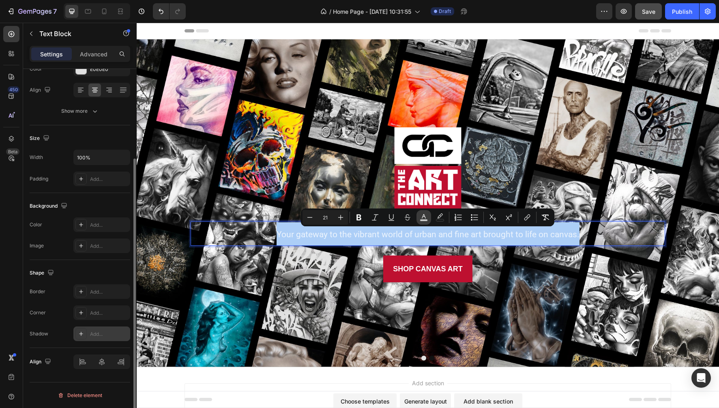
click at [422, 220] on rect "Editor contextual toolbar" at bounding box center [424, 220] width 8 height 2
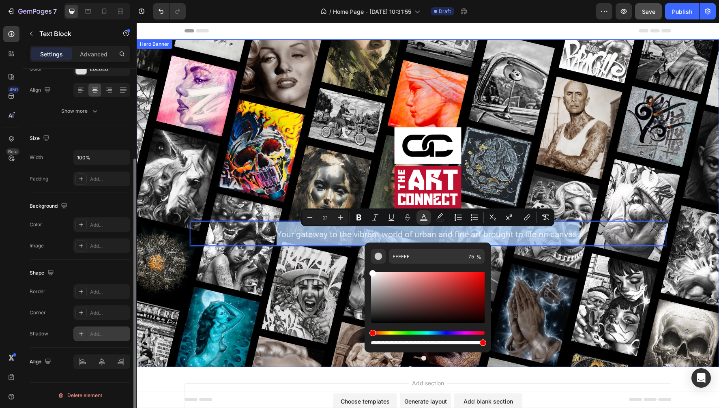
type input "100"
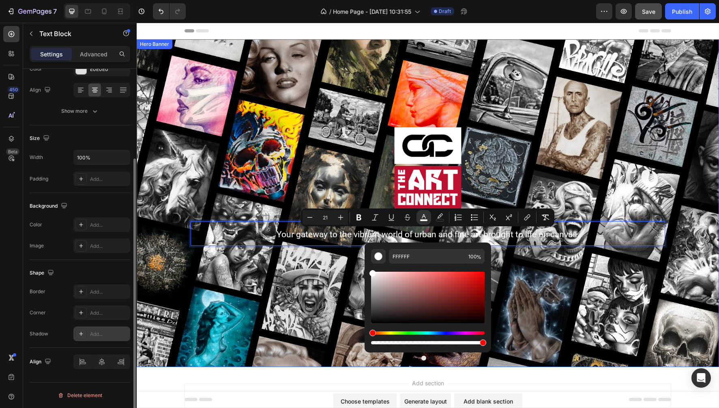
drag, startPoint x: 593, startPoint y: 365, endPoint x: 508, endPoint y: 338, distance: 89.0
click at [285, 101] on div "Background Image" at bounding box center [428, 203] width 582 height 328
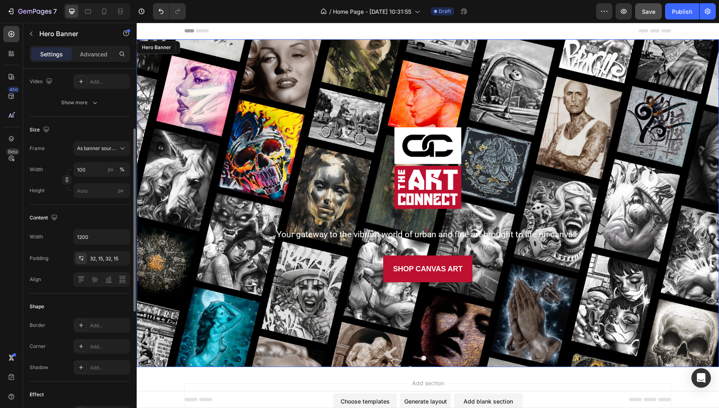
scroll to position [0, 0]
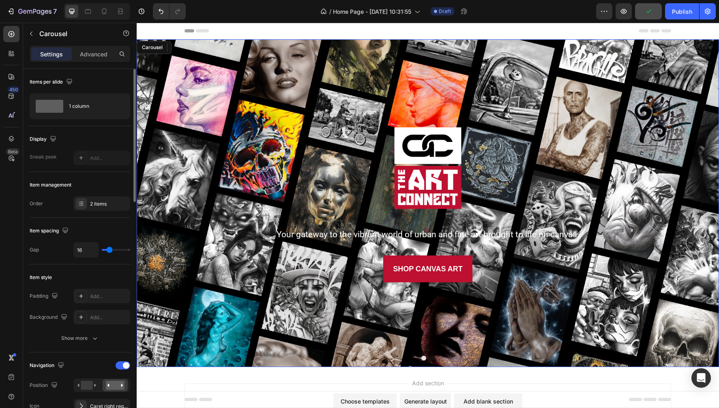
click at [431, 358] on button "Dot" at bounding box center [431, 357] width 5 height 5
click at [430, 359] on button "Dot" at bounding box center [431, 357] width 5 height 5
click at [157, 48] on div "Carousel" at bounding box center [159, 47] width 24 height 7
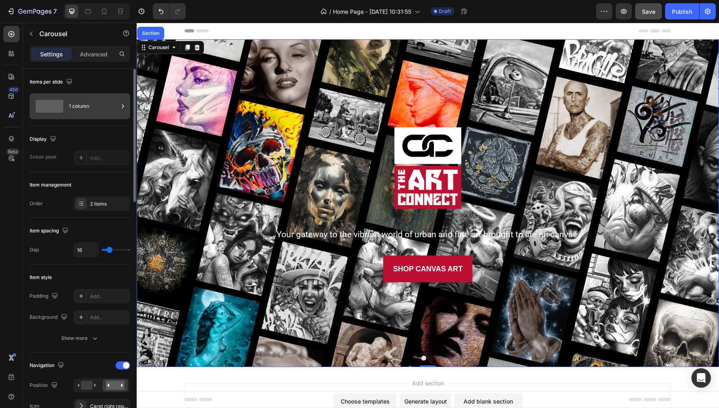
click at [92, 114] on div "1 column" at bounding box center [93, 106] width 49 height 19
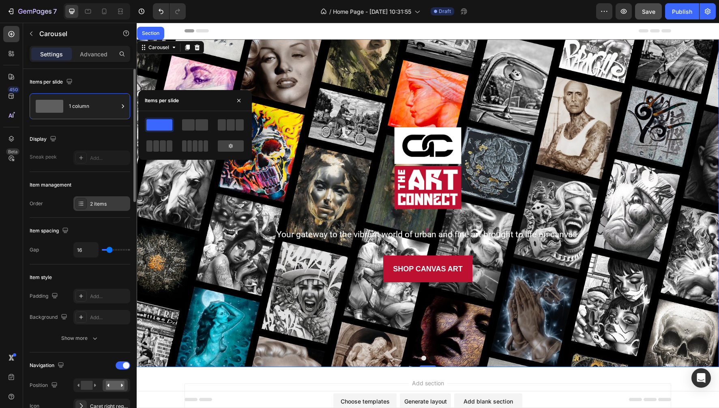
click at [103, 203] on div "2 items" at bounding box center [109, 203] width 38 height 7
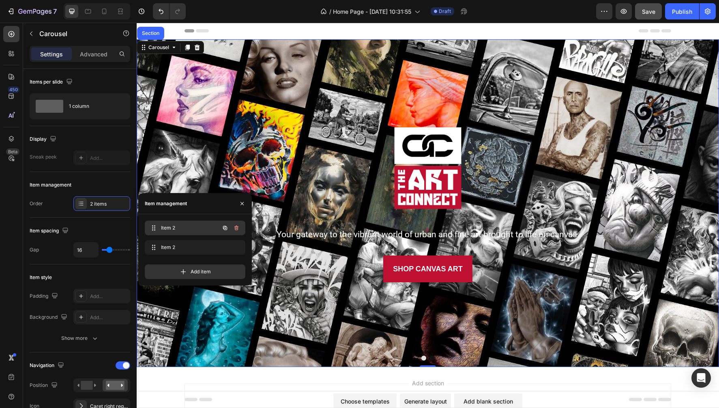
click at [176, 229] on span "Item 2" at bounding box center [184, 227] width 46 height 7
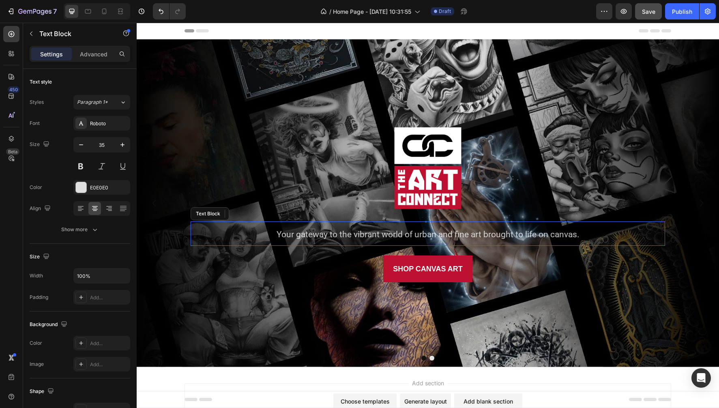
click at [303, 235] on span "Your gateway to the vibrant world of urban and fine art brought to life on canv…" at bounding box center [427, 234] width 303 height 10
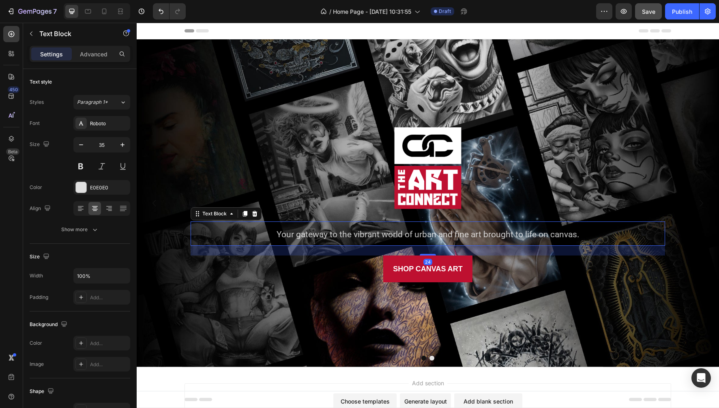
click at [303, 235] on span "Your gateway to the vibrant world of urban and fine art brought to life on canv…" at bounding box center [427, 234] width 303 height 10
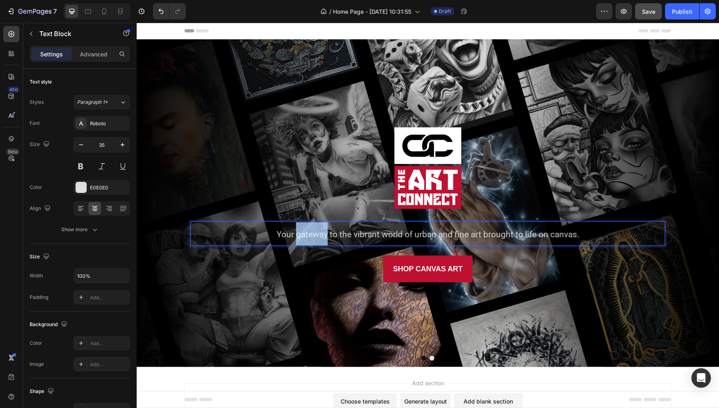
click at [303, 235] on span "Your gateway to the vibrant world of urban and fine art brought to life on canv…" at bounding box center [427, 234] width 303 height 10
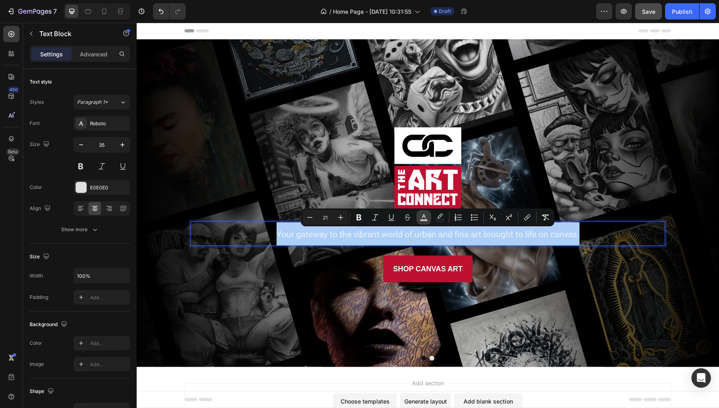
click at [422, 216] on icon "Editor contextual toolbar" at bounding box center [424, 217] width 8 height 8
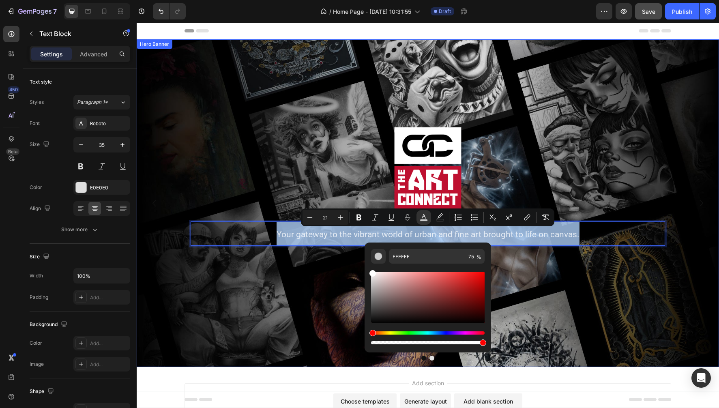
type input "100"
drag, startPoint x: 593, startPoint y: 366, endPoint x: 525, endPoint y: 342, distance: 72.7
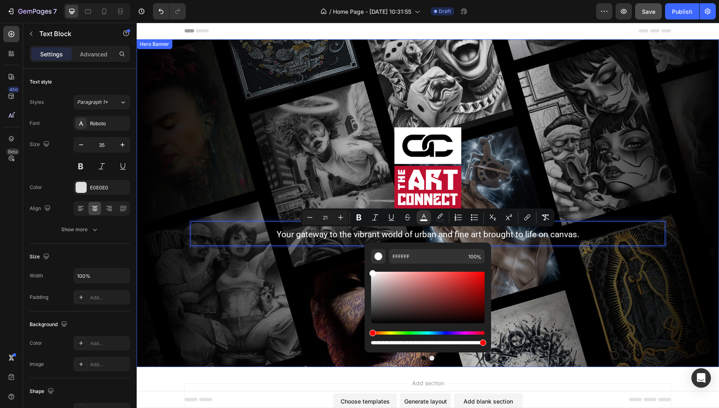
click at [369, 86] on div "Background Image" at bounding box center [428, 203] width 582 height 328
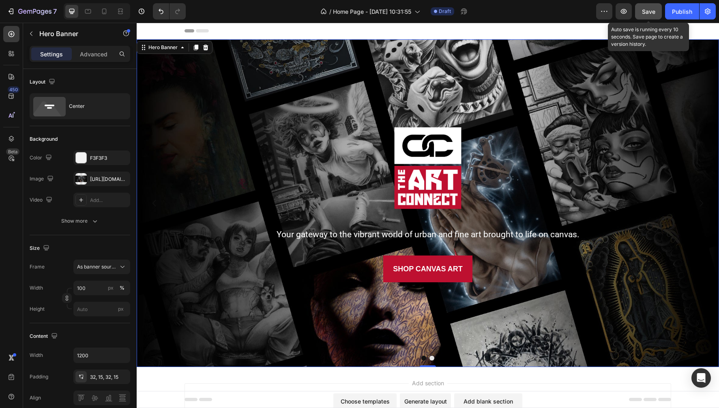
click at [647, 10] on span "Save" at bounding box center [648, 11] width 13 height 7
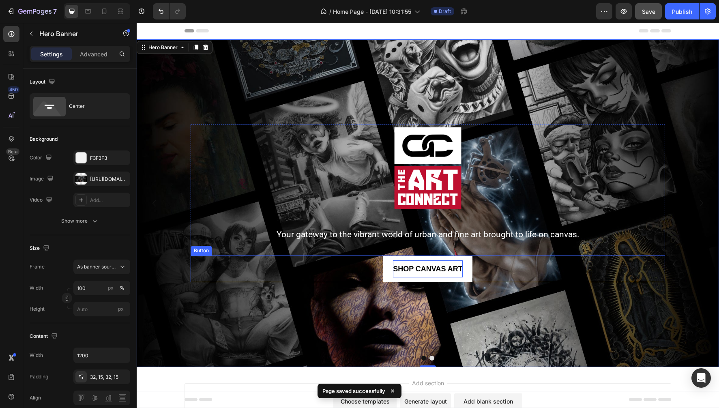
click at [408, 270] on span "SHOP CANVAS ART" at bounding box center [428, 269] width 70 height 8
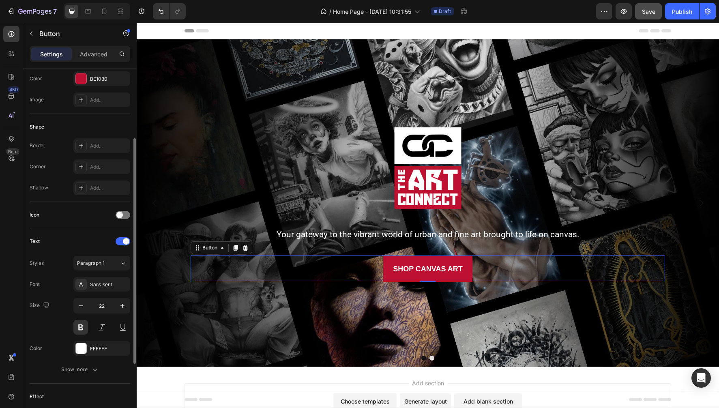
scroll to position [115, 0]
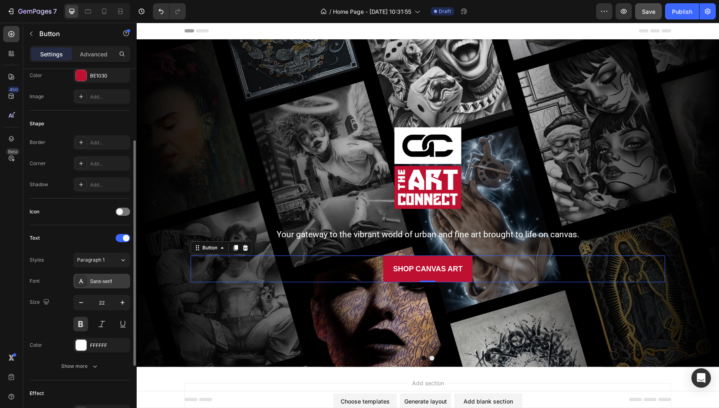
click at [104, 278] on div "Sans-serif" at bounding box center [109, 281] width 38 height 7
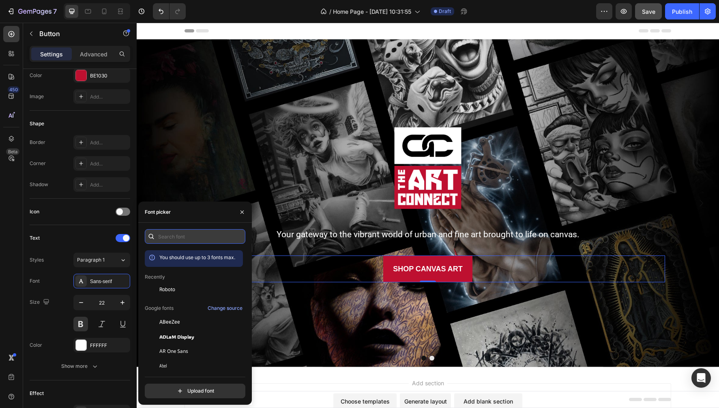
click at [179, 233] on input "text" at bounding box center [195, 236] width 101 height 15
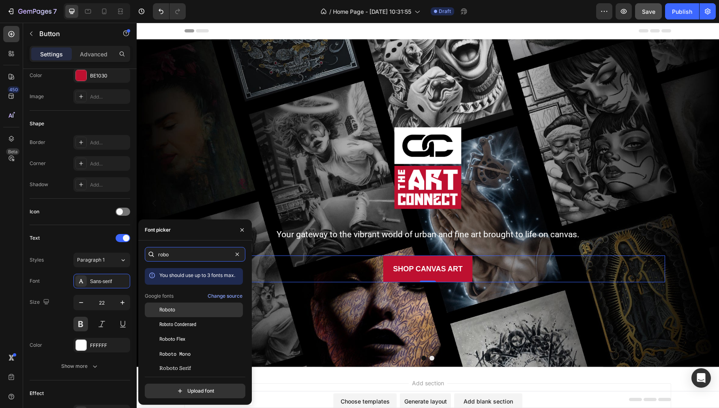
type input "robo"
click at [169, 312] on span "Roboto" at bounding box center [167, 309] width 16 height 7
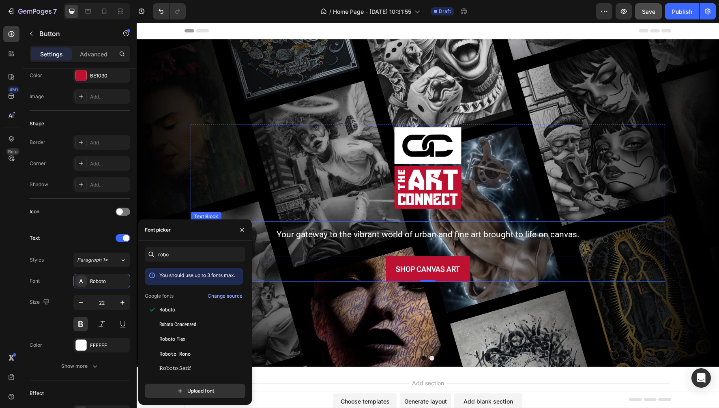
click at [293, 237] on span "Your gateway to the vibrant world of urban and fine art brought to life on canv…" at bounding box center [427, 234] width 303 height 10
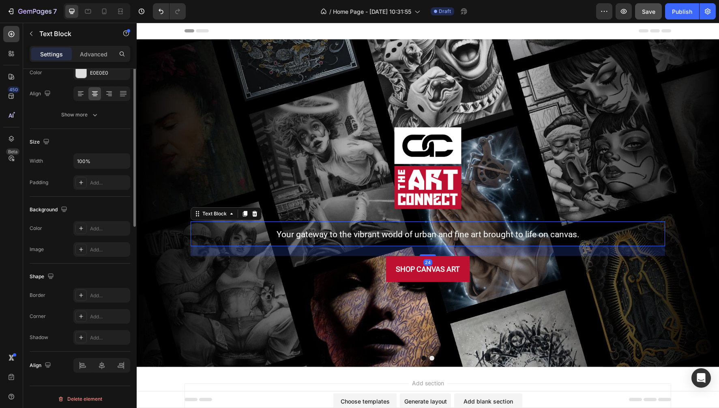
scroll to position [0, 0]
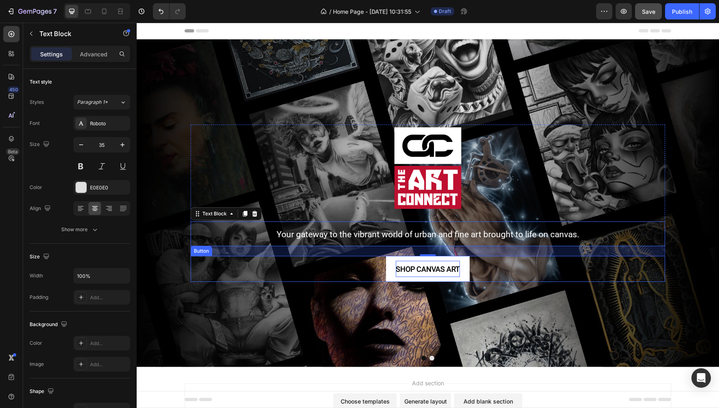
click at [407, 267] on span "SHOP CANVAS ART" at bounding box center [428, 269] width 64 height 9
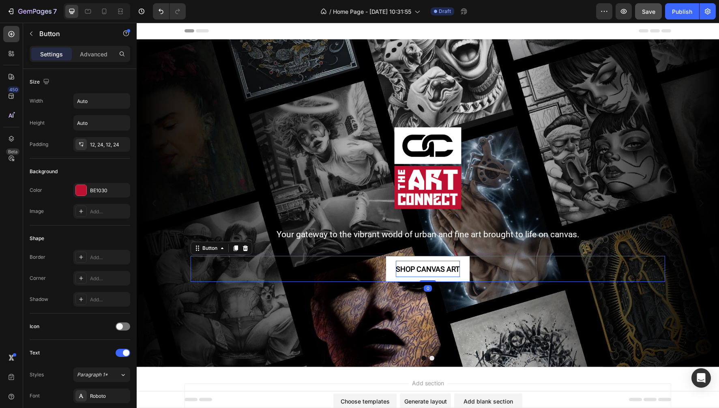
click at [413, 267] on span "SHOP CANVAS ART" at bounding box center [428, 269] width 64 height 9
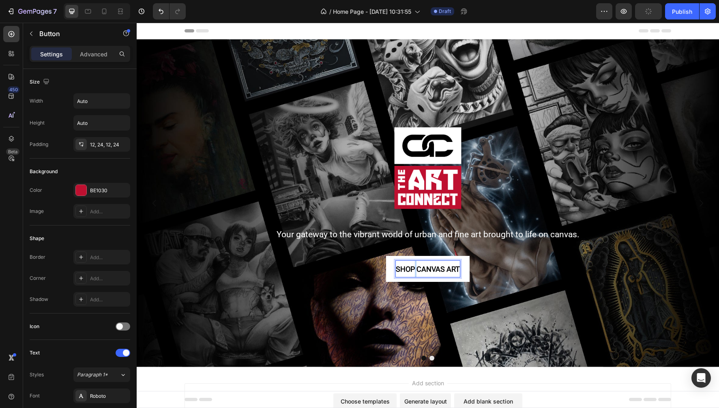
click at [413, 267] on span "SHOP CANVAS ART" at bounding box center [428, 269] width 64 height 9
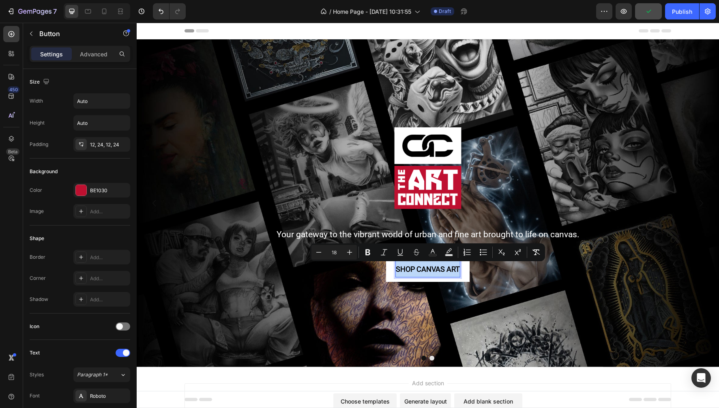
click at [413, 267] on span "SHOP CANVAS ART" at bounding box center [428, 269] width 64 height 9
click at [368, 253] on icon "Editor contextual toolbar" at bounding box center [368, 252] width 8 height 8
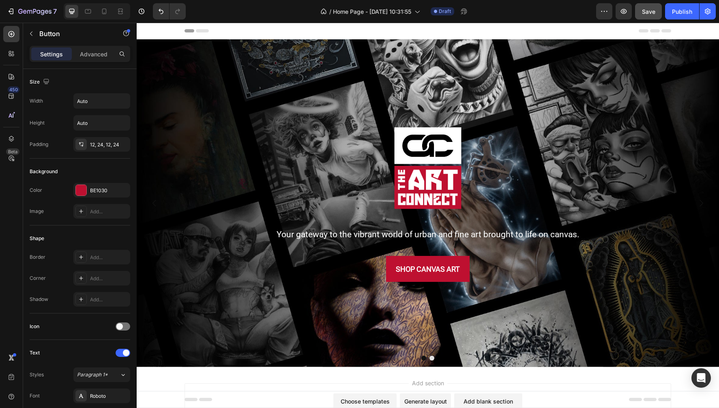
click at [403, 268] on strong "SHOP CANVAS ART" at bounding box center [428, 269] width 64 height 9
click at [421, 266] on strong "SHOP CANVAS ART" at bounding box center [428, 269] width 64 height 9
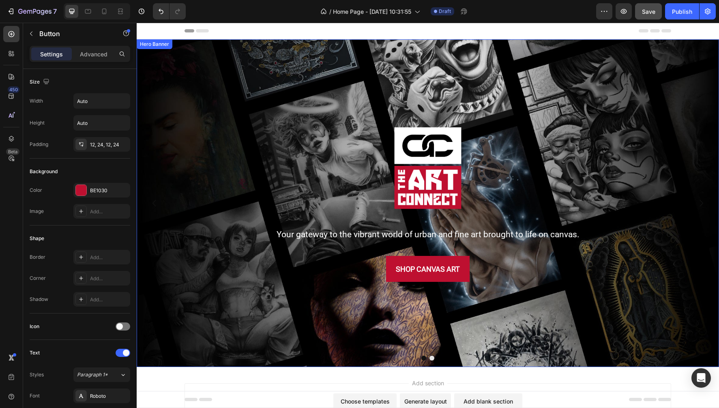
click at [452, 308] on div "Background Image" at bounding box center [428, 203] width 582 height 328
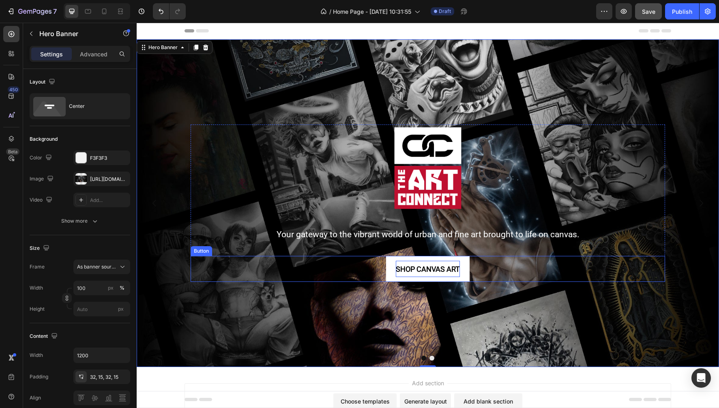
click at [422, 269] on strong "SHOP CANVAS ART" at bounding box center [428, 269] width 64 height 9
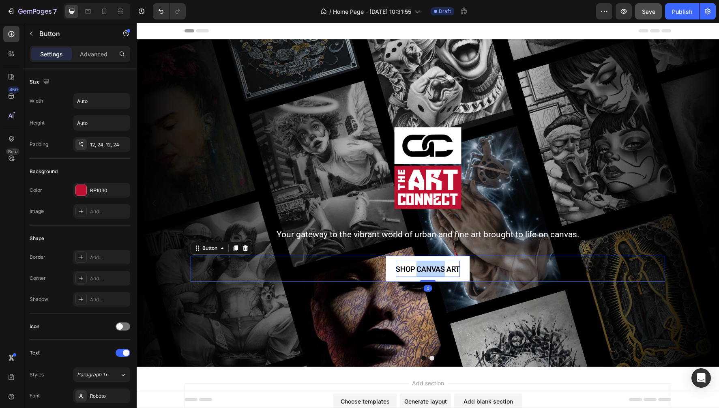
click at [428, 269] on strong "SHOP CANVAS ART" at bounding box center [428, 269] width 64 height 9
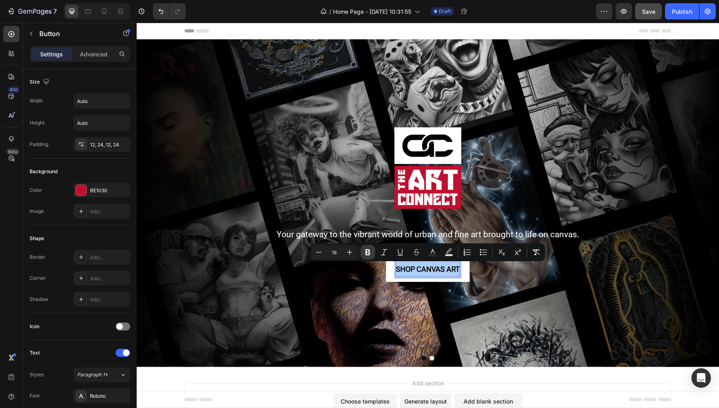
click at [368, 254] on icon "Editor contextual toolbar" at bounding box center [368, 252] width 8 height 8
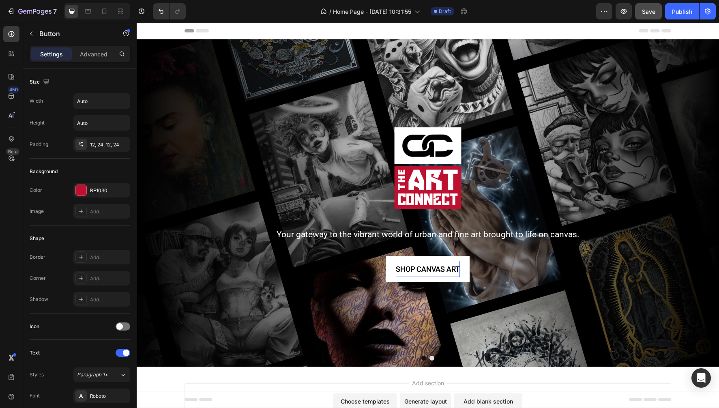
click at [403, 267] on span "SHOP CANVAS ART" at bounding box center [428, 269] width 64 height 9
click at [420, 266] on span "SHOP CANVAS ART" at bounding box center [428, 269] width 64 height 9
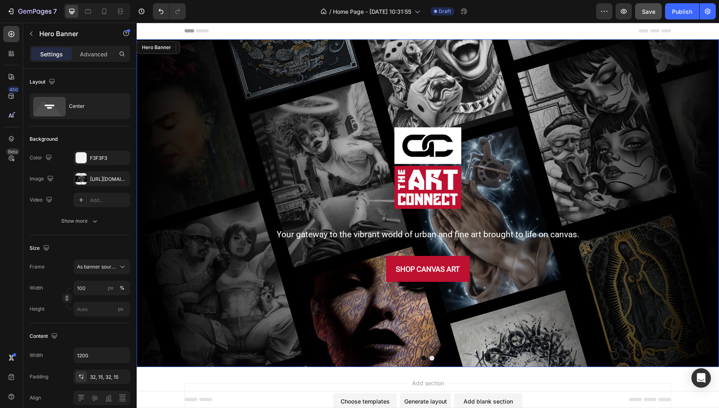
click at [355, 315] on div "Background Image" at bounding box center [428, 203] width 582 height 328
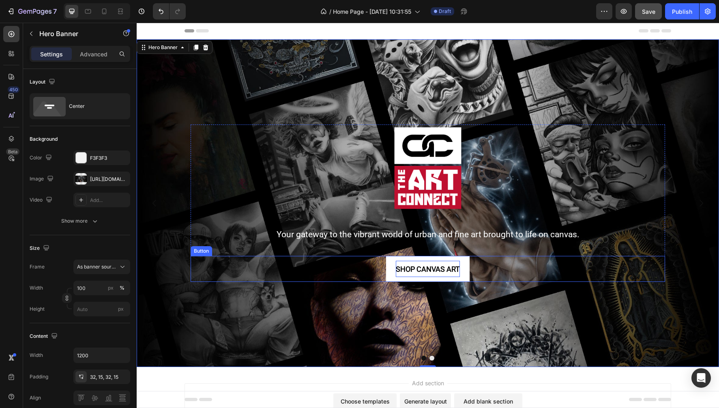
click at [419, 270] on span "SHOP CANVAS ART" at bounding box center [428, 269] width 64 height 9
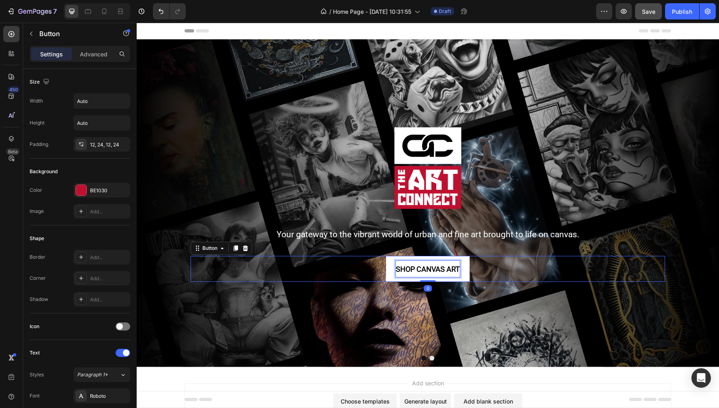
click at [396, 268] on span "SHOP CANVAS ART" at bounding box center [428, 269] width 64 height 9
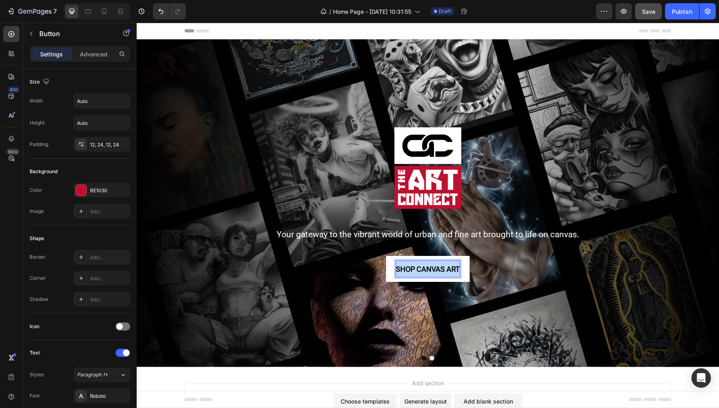
click at [396, 268] on span "SHOP CANVAS ART" at bounding box center [428, 269] width 64 height 9
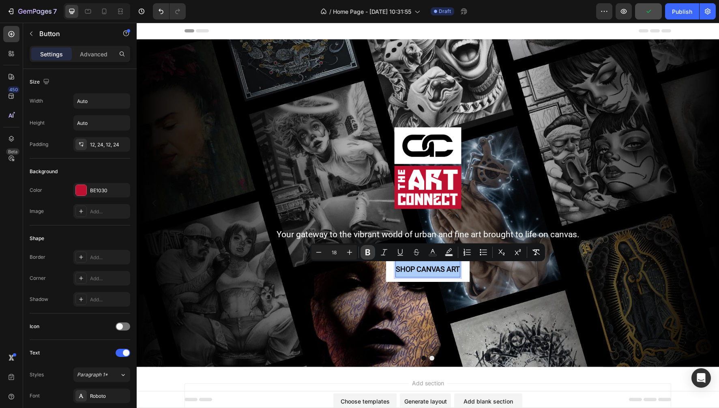
click at [373, 255] on button "Bold" at bounding box center [367, 252] width 15 height 15
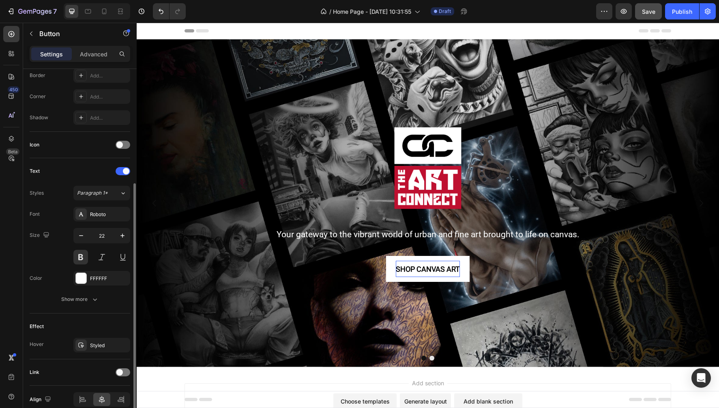
scroll to position [183, 0]
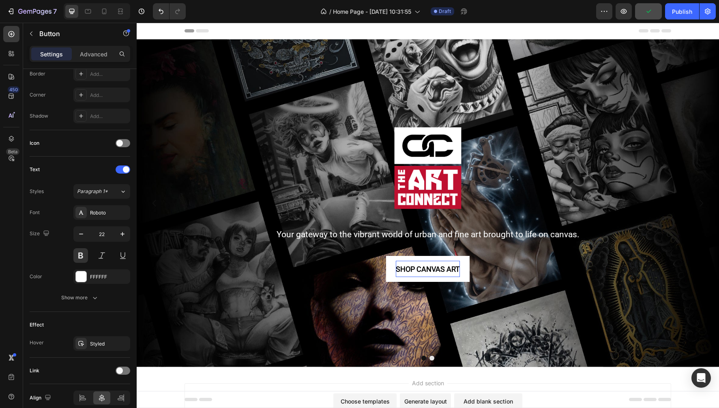
click at [409, 275] on p "SHOP CANVAS ART" at bounding box center [428, 269] width 64 height 17
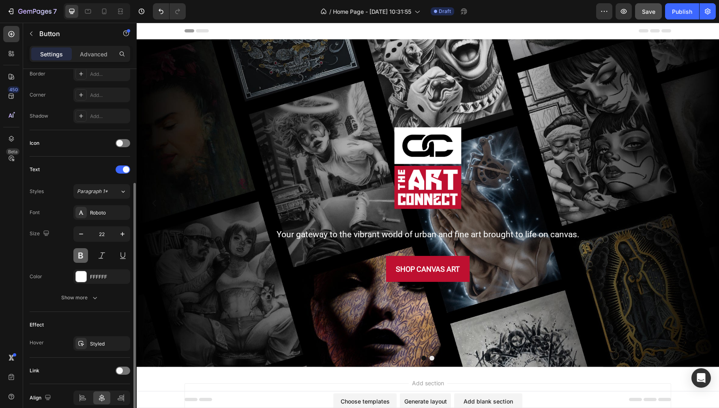
click at [81, 254] on button at bounding box center [80, 255] width 15 height 15
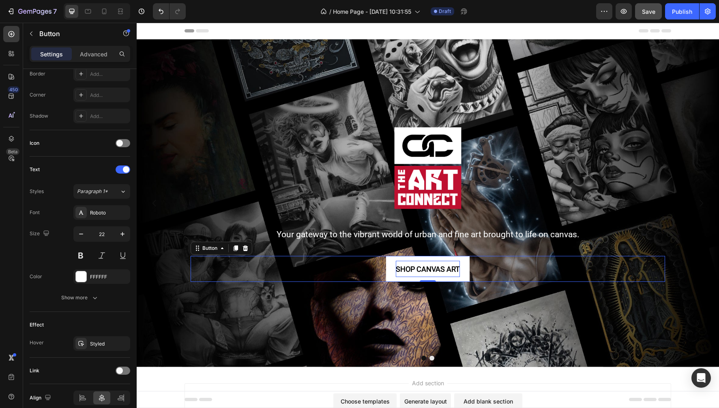
click at [407, 266] on strong "SHOP CANVAS ART" at bounding box center [428, 269] width 64 height 9
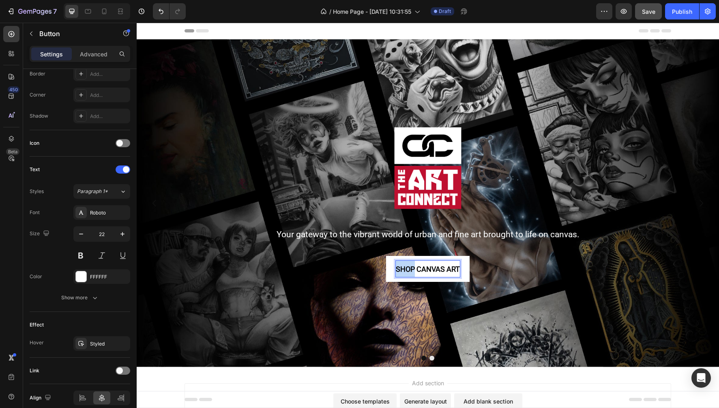
click at [407, 266] on strong "SHOP CANVAS ART" at bounding box center [428, 269] width 64 height 9
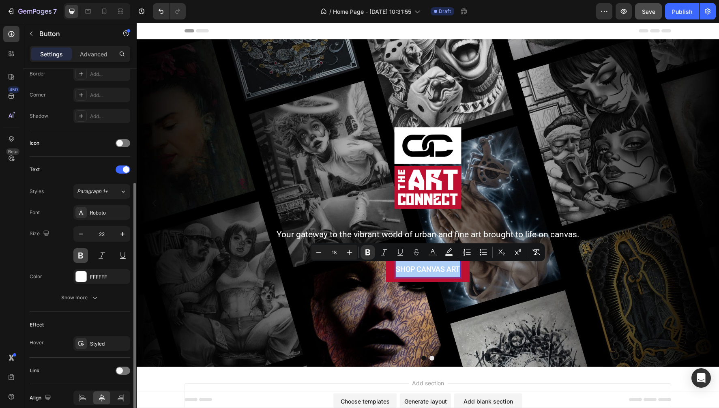
click at [79, 256] on button at bounding box center [80, 255] width 15 height 15
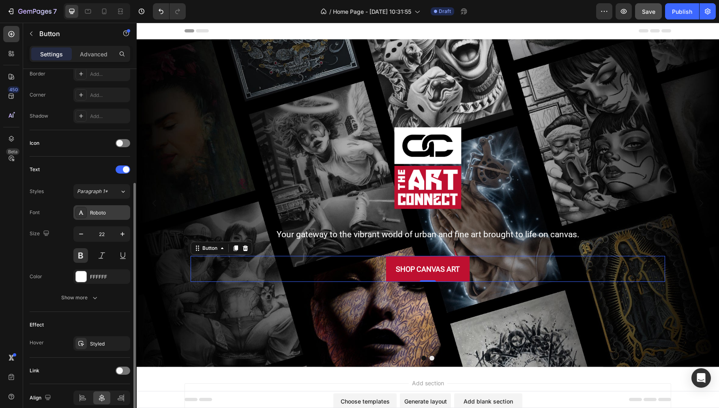
click at [109, 213] on div "Roboto" at bounding box center [109, 212] width 38 height 7
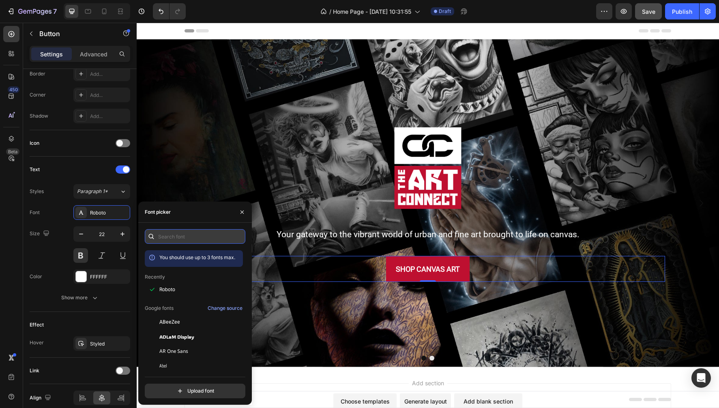
click at [175, 236] on input "text" at bounding box center [195, 236] width 101 height 15
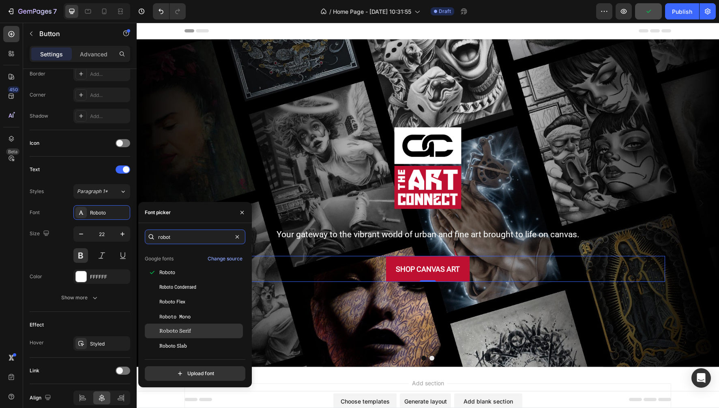
scroll to position [20, 0]
type input "robot"
click at [172, 273] on span "Roboto" at bounding box center [167, 272] width 16 height 7
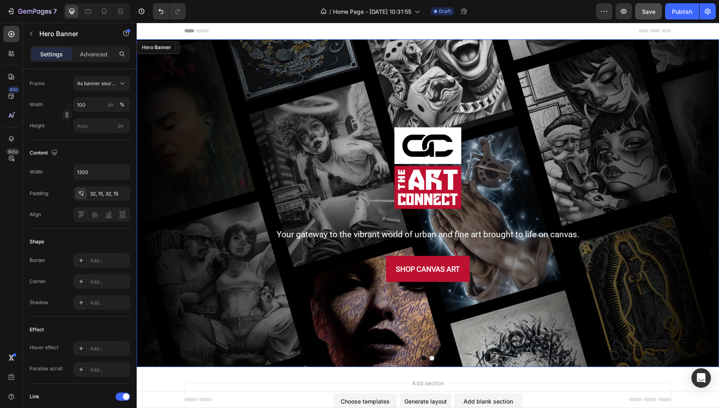
click at [497, 98] on div "Background Image" at bounding box center [428, 203] width 582 height 328
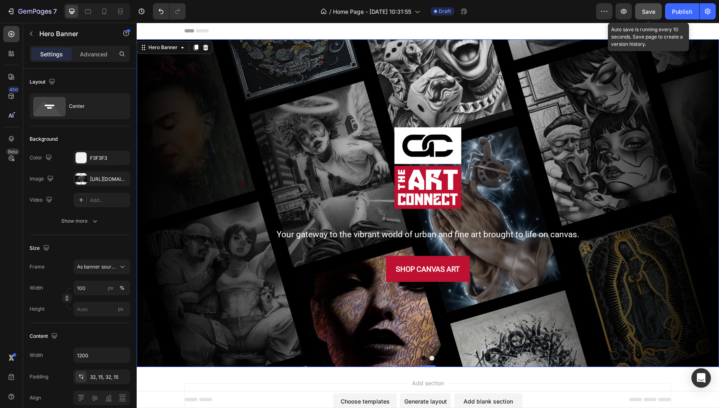
click at [649, 13] on span "Save" at bounding box center [648, 11] width 13 height 7
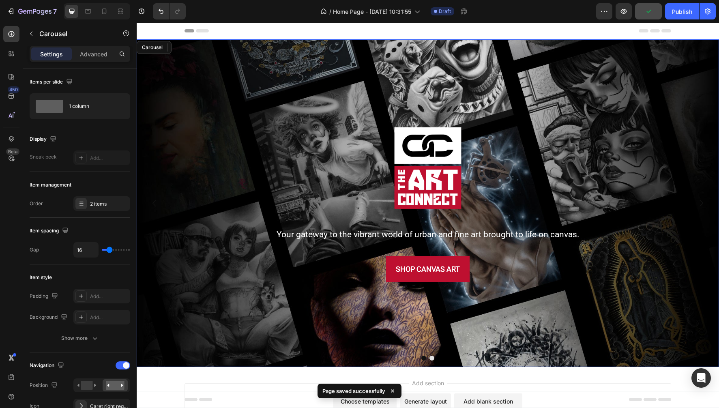
click at [423, 357] on button "Dot" at bounding box center [423, 357] width 5 height 5
click at [424, 360] on button "Dot" at bounding box center [423, 357] width 5 height 5
click at [433, 359] on button "Dot" at bounding box center [431, 357] width 5 height 5
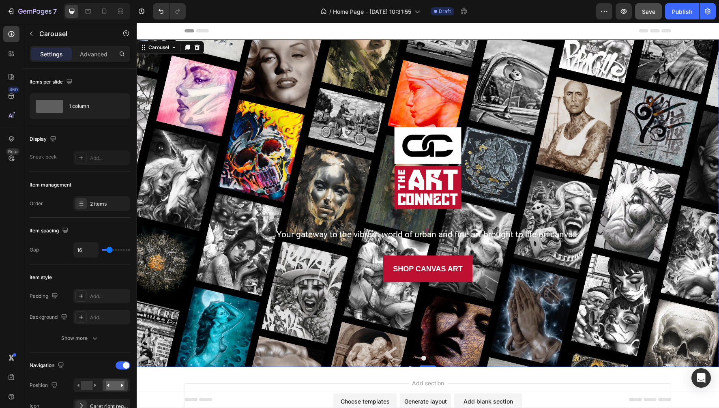
click at [422, 358] on button "Dot" at bounding box center [423, 357] width 5 height 5
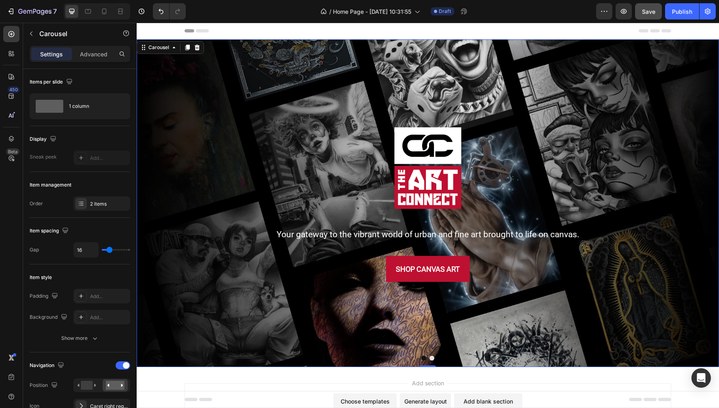
click at [433, 358] on button "Dot" at bounding box center [431, 357] width 5 height 5
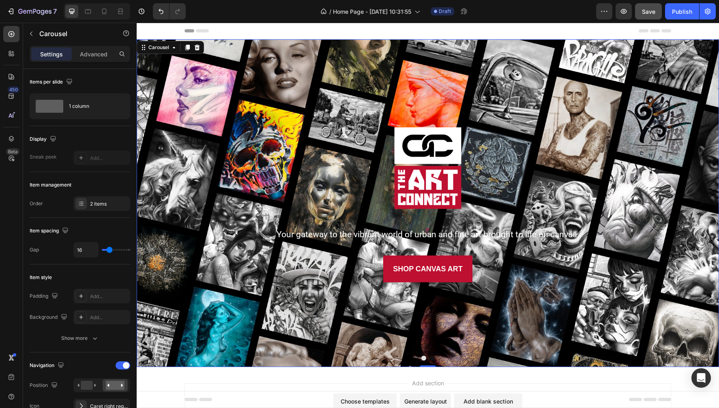
click at [424, 358] on button "Dot" at bounding box center [423, 357] width 5 height 5
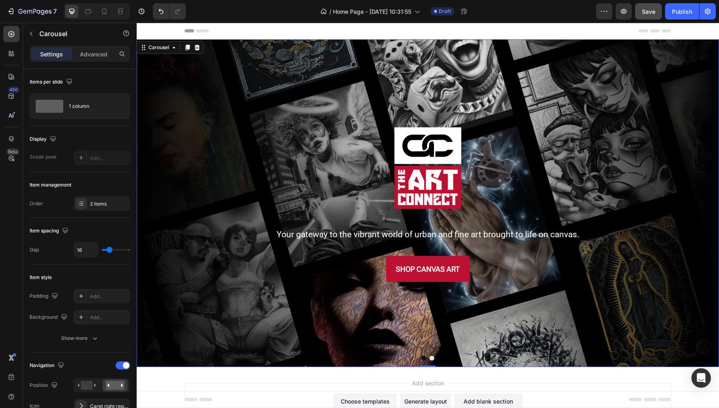
click at [433, 358] on button "Dot" at bounding box center [431, 357] width 5 height 5
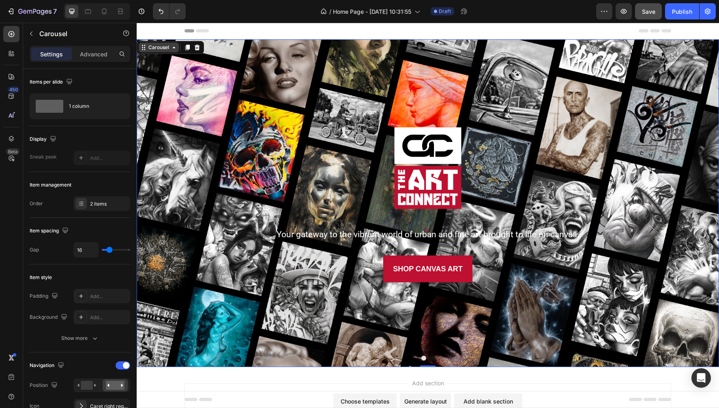
click at [161, 51] on div "Carousel" at bounding box center [159, 48] width 40 height 10
click at [96, 203] on div "2 items" at bounding box center [109, 203] width 38 height 7
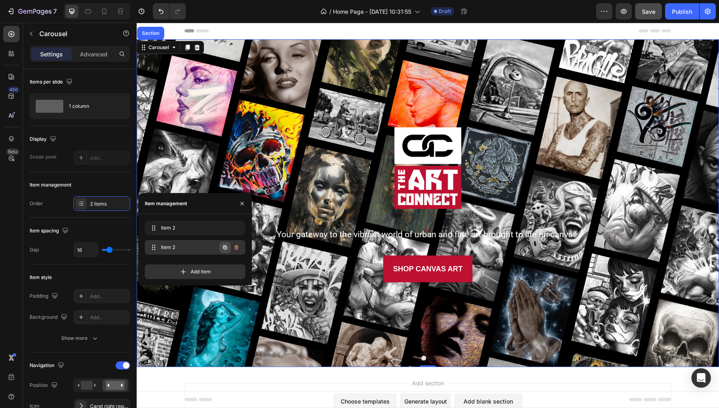
click at [226, 246] on icon "button" at bounding box center [225, 247] width 4 height 4
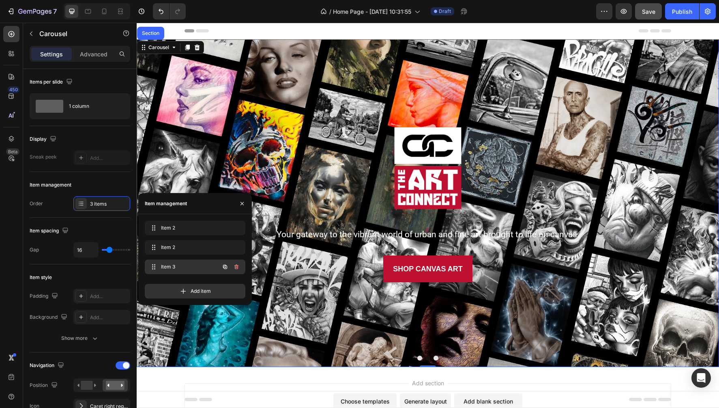
click at [191, 266] on span "Item 3" at bounding box center [184, 266] width 46 height 7
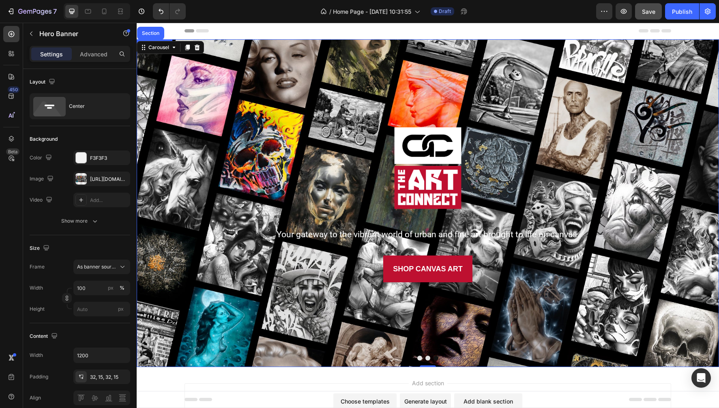
click at [422, 78] on div "Background Image" at bounding box center [428, 203] width 582 height 328
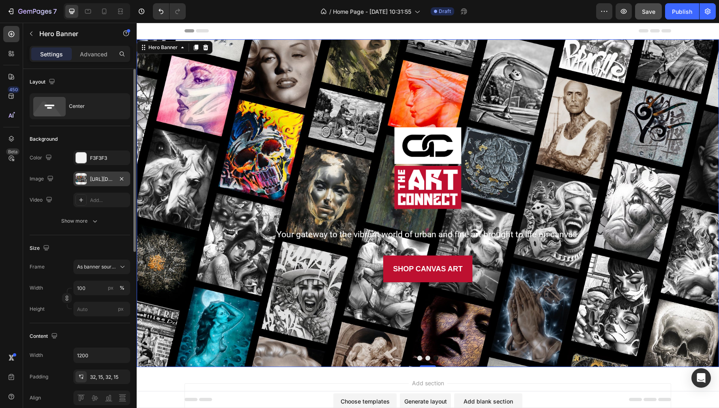
click at [79, 180] on div at bounding box center [80, 178] width 11 height 11
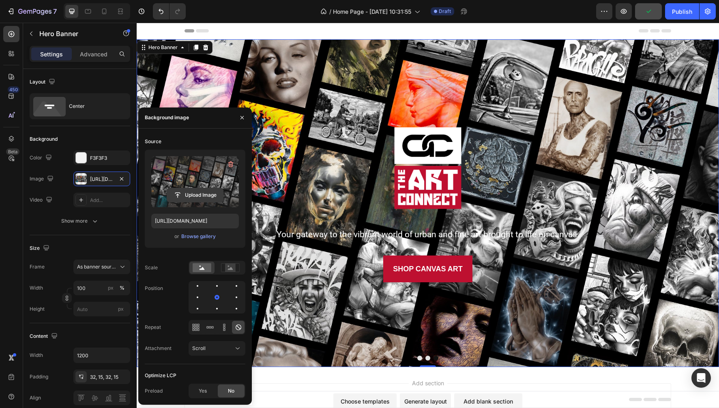
click at [195, 197] on input "file" at bounding box center [195, 195] width 56 height 14
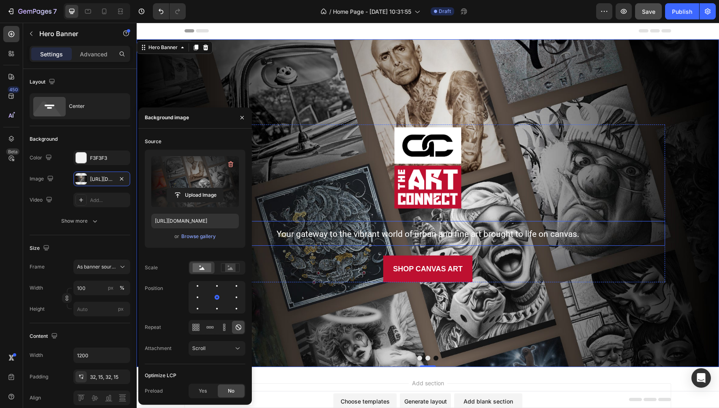
type input "[URL][DOMAIN_NAME]"
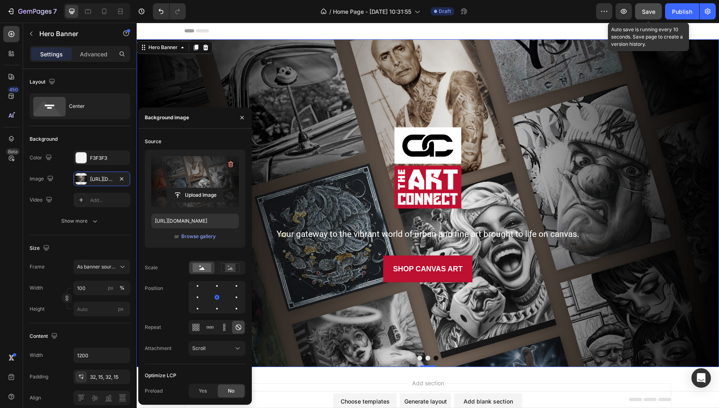
click at [650, 10] on span "Save" at bounding box center [648, 11] width 13 height 7
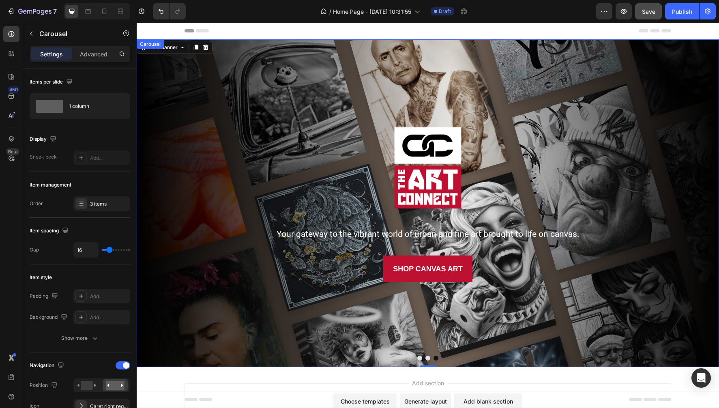
click at [428, 358] on button "Dot" at bounding box center [427, 357] width 5 height 5
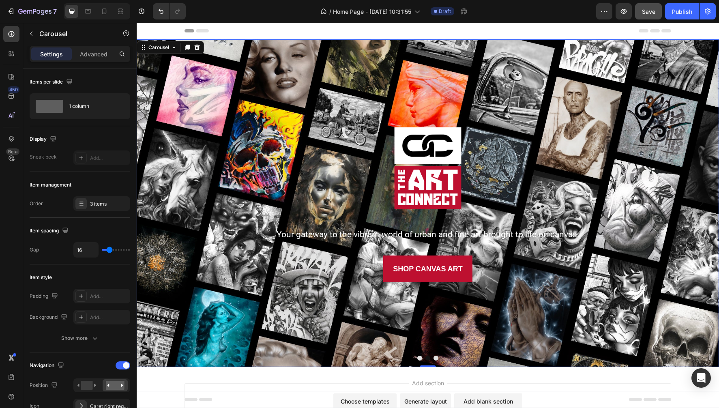
click at [420, 358] on button "Dot" at bounding box center [419, 357] width 5 height 5
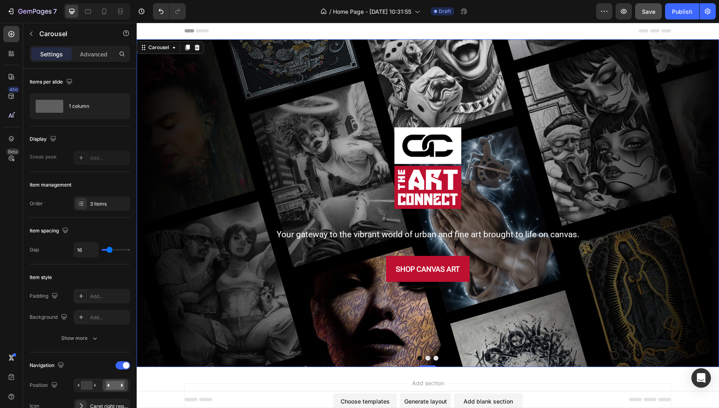
click at [428, 358] on button "Dot" at bounding box center [427, 357] width 5 height 5
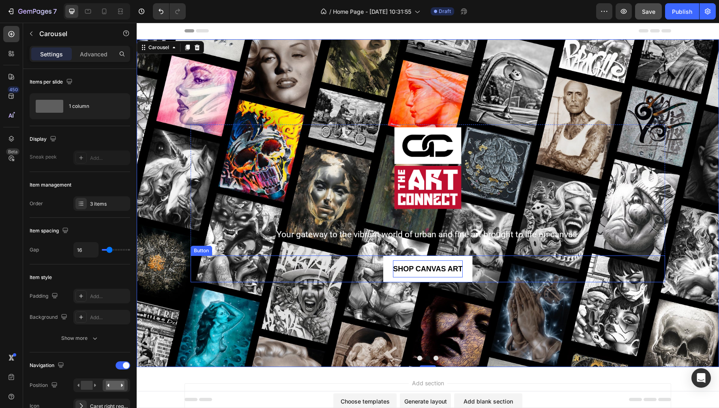
click at [426, 269] on span "SHOP CANVAS ART" at bounding box center [428, 269] width 70 height 8
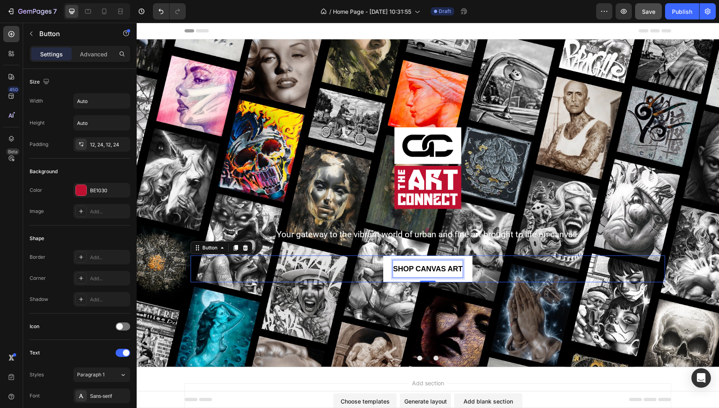
click at [428, 270] on span "SHOP CANVAS ART" at bounding box center [428, 269] width 70 height 8
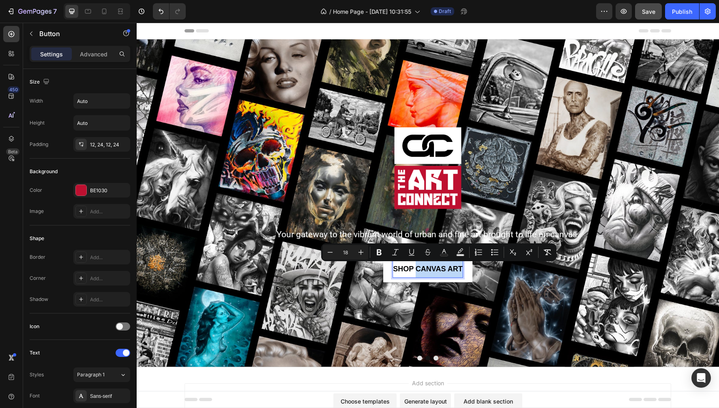
drag, startPoint x: 417, startPoint y: 269, endPoint x: 464, endPoint y: 269, distance: 47.0
click at [464, 269] on button "SHOP CANVAS ART" at bounding box center [427, 268] width 89 height 27
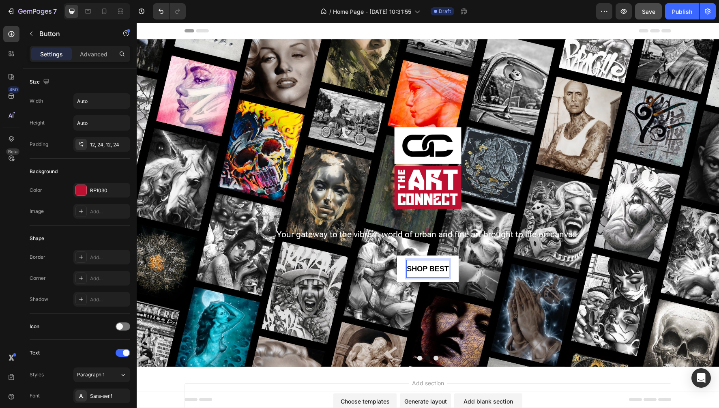
click at [427, 268] on button "SHOP BEST" at bounding box center [428, 268] width 62 height 27
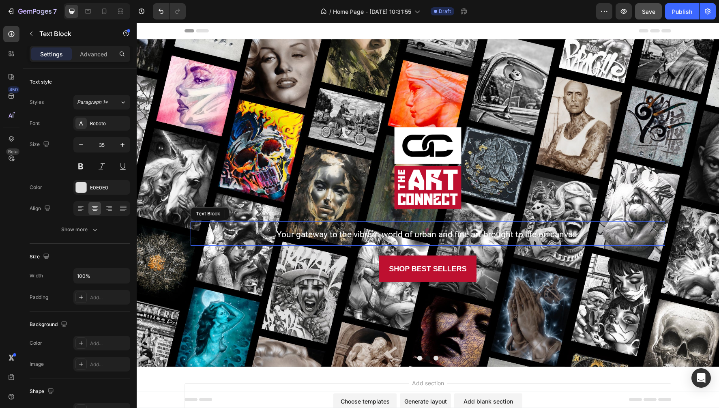
click at [322, 236] on span "Your gateway to the vibrant world of urban and fine art brought to life on canv…" at bounding box center [427, 234] width 303 height 10
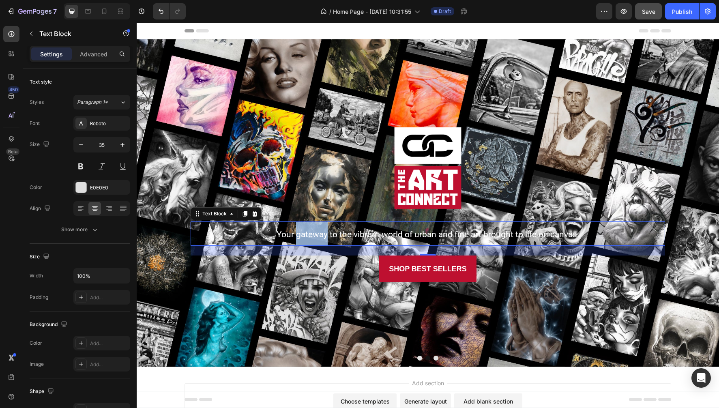
click at [322, 236] on span "Your gateway to the vibrant world of urban and fine art brought to life on canv…" at bounding box center [427, 234] width 303 height 10
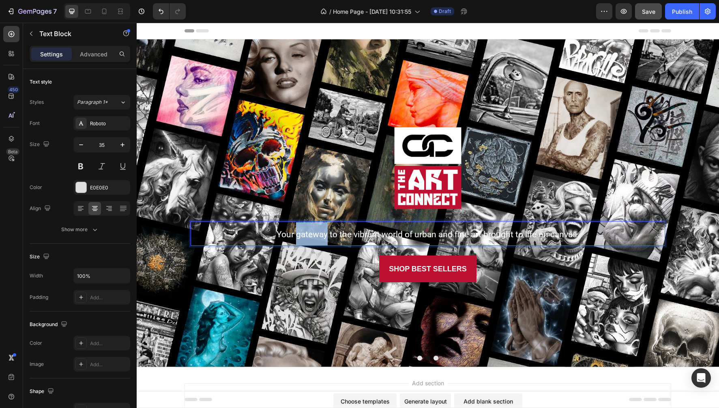
click at [322, 236] on span "Your gateway to the vibrant world of urban and fine art brought to life on canv…" at bounding box center [427, 234] width 303 height 10
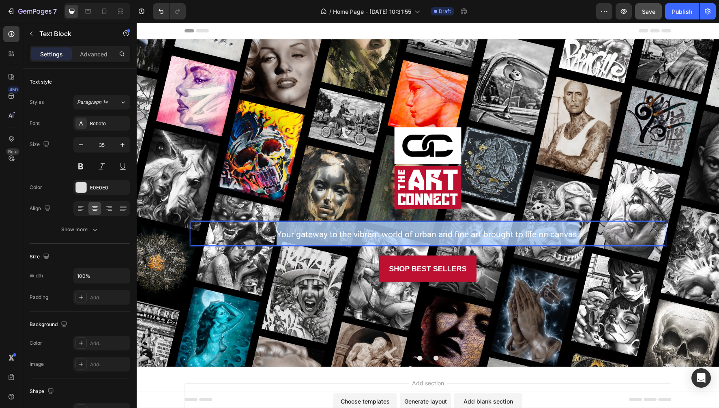
click at [322, 236] on span "Your gateway to the vibrant world of urban and fine art brought to life on canv…" at bounding box center [427, 234] width 303 height 10
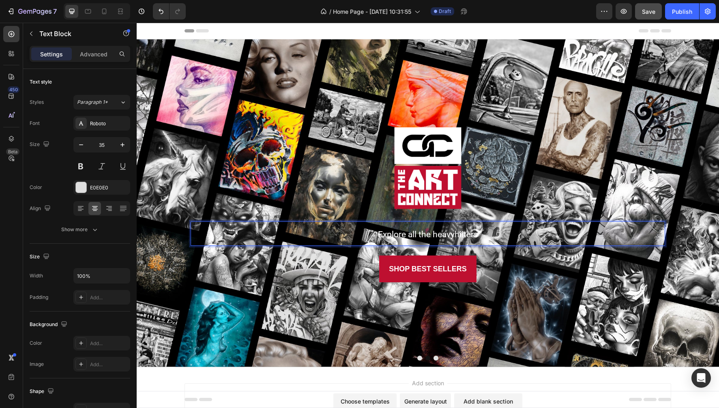
click at [455, 235] on span "Explore all the heavyhiiters" at bounding box center [428, 234] width 100 height 10
click at [487, 235] on p "Explore all the heavy hiiters" at bounding box center [427, 233] width 473 height 23
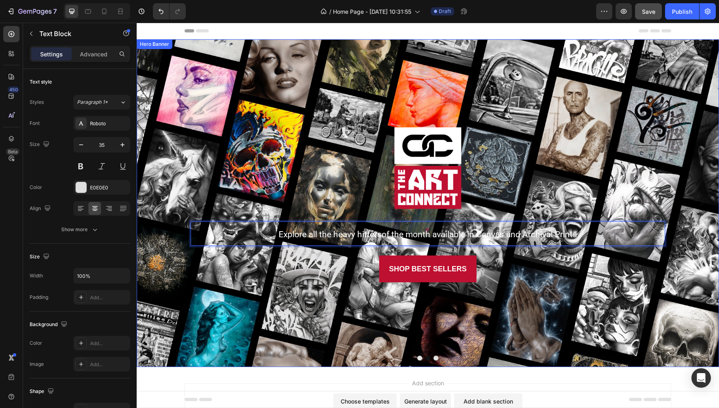
click at [350, 91] on div "Background Image" at bounding box center [428, 203] width 582 height 328
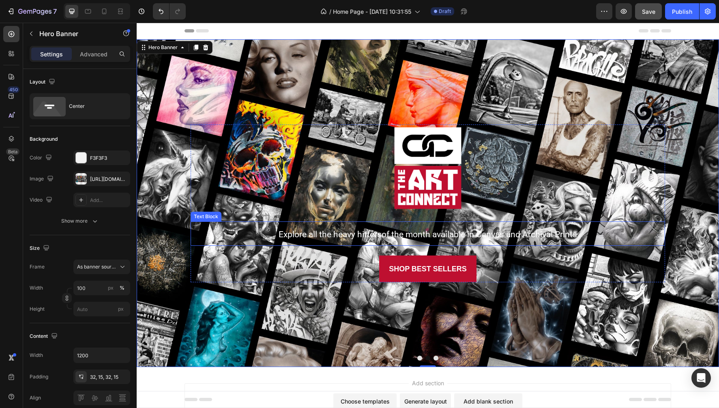
click at [312, 234] on span "Explore all the heavy hittersof the month available in Canvas and Archival Prin…" at bounding box center [427, 234] width 298 height 10
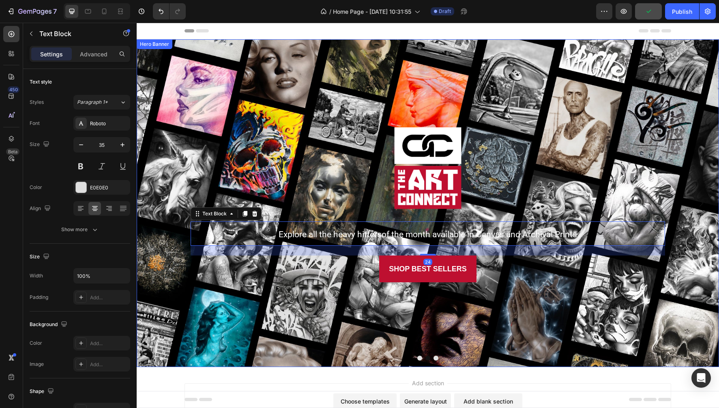
click at [435, 77] on div "Background Image" at bounding box center [428, 203] width 582 height 328
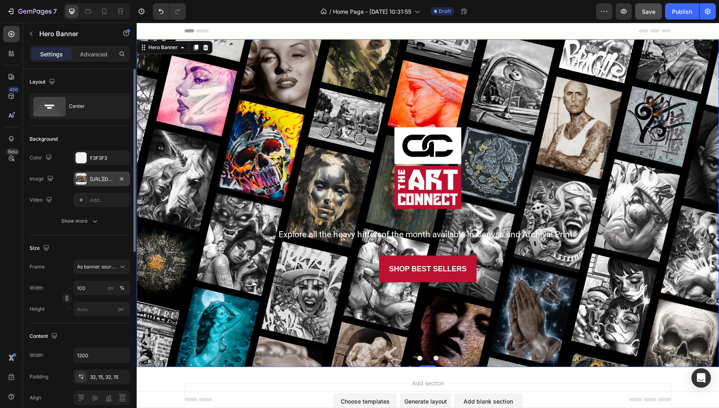
click at [82, 178] on div at bounding box center [80, 178] width 11 height 11
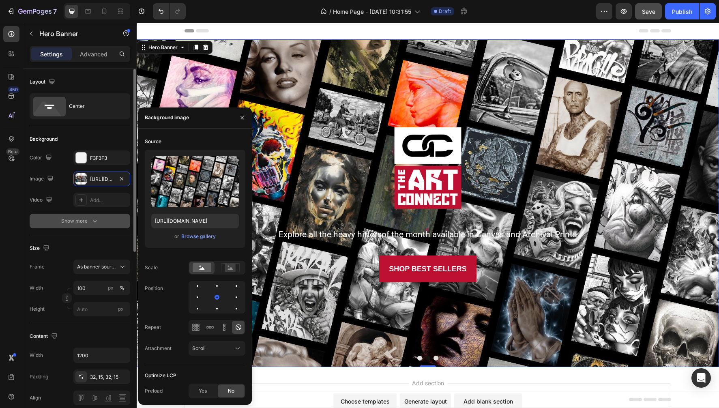
click at [75, 224] on div "Show more" at bounding box center [80, 221] width 38 height 8
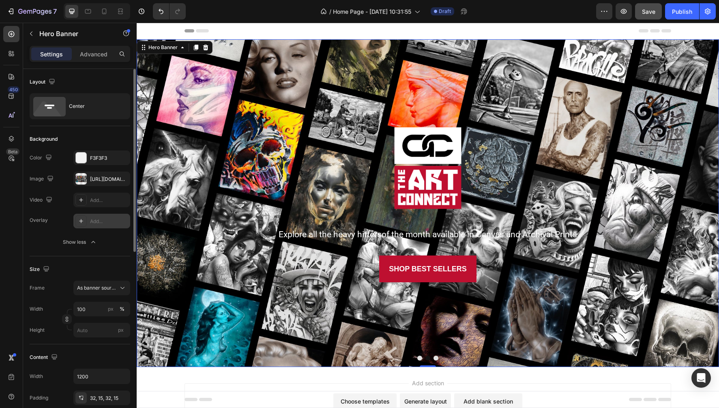
click at [94, 221] on div "Add..." at bounding box center [109, 221] width 38 height 7
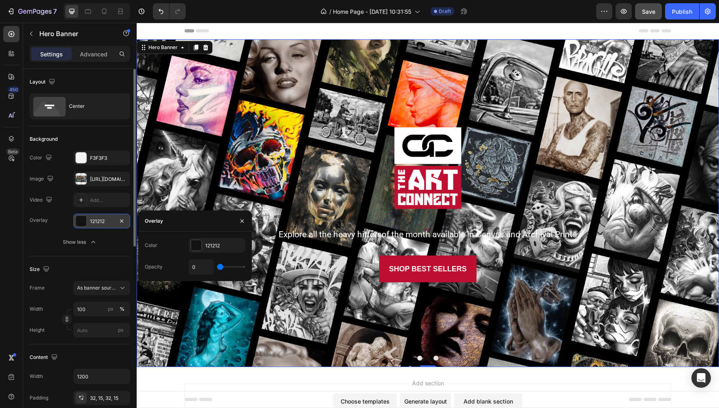
type input "1%"
type input "1"
type input "3%"
type input "3"
type input "4%"
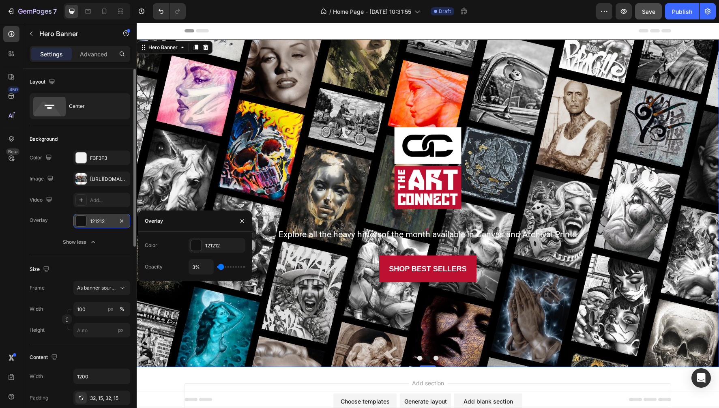
type input "4"
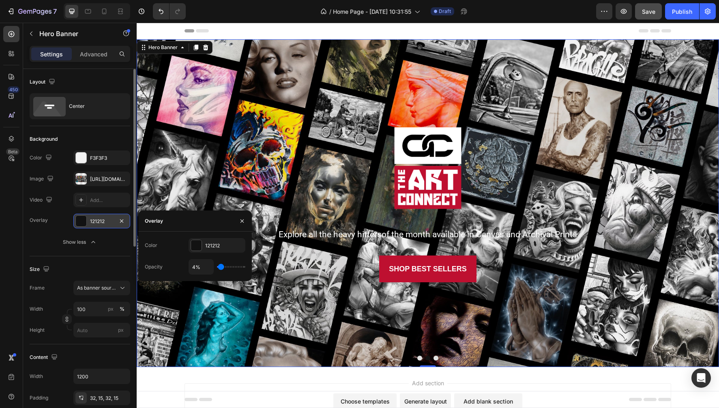
type input "6%"
type input "6"
type input "11%"
type input "11"
type input "15%"
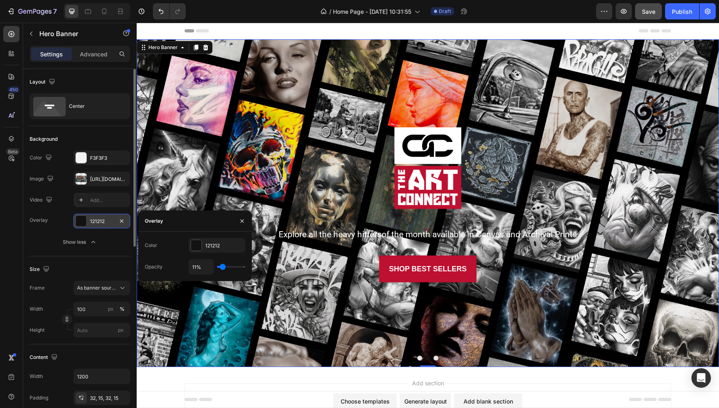
type input "15"
type input "17%"
type input "17"
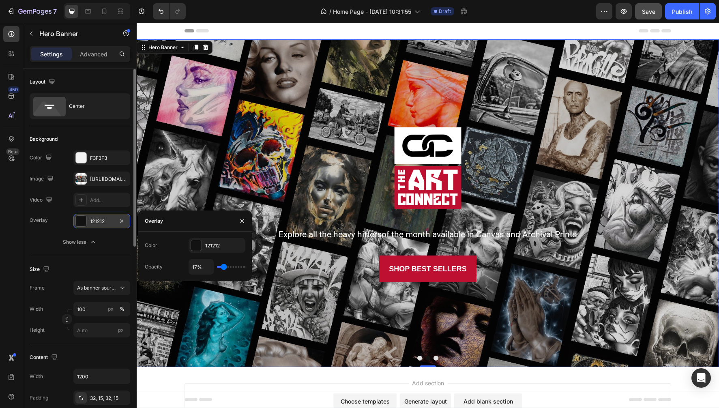
type input "15%"
type input "15"
type input "13%"
type input "13"
type input "11%"
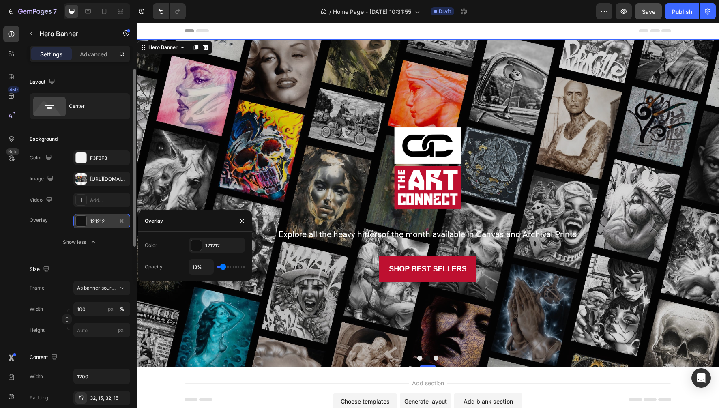
type input "11"
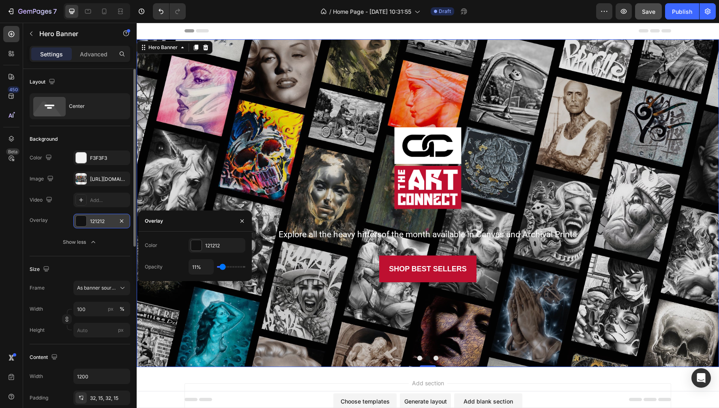
type input "10%"
type input "10"
type input "11%"
type input "11"
type input "13%"
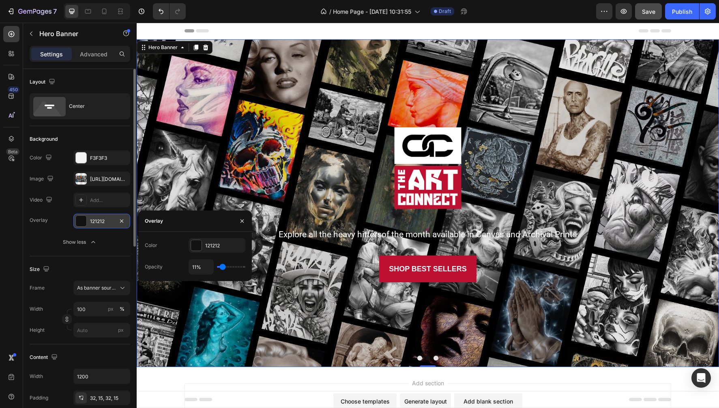
type input "13"
type input "15%"
type input "15"
type input "17%"
type input "17"
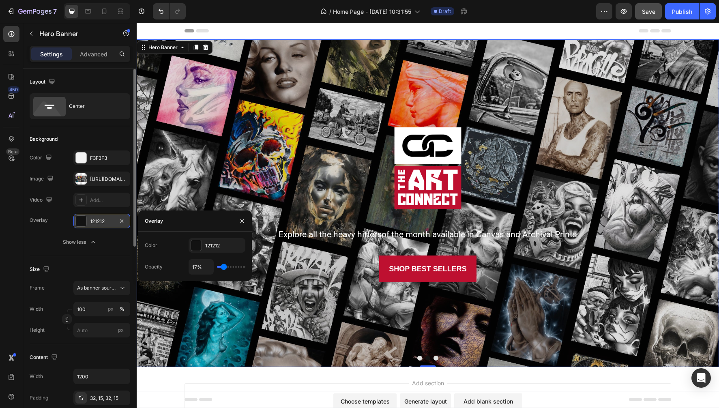
type input "18%"
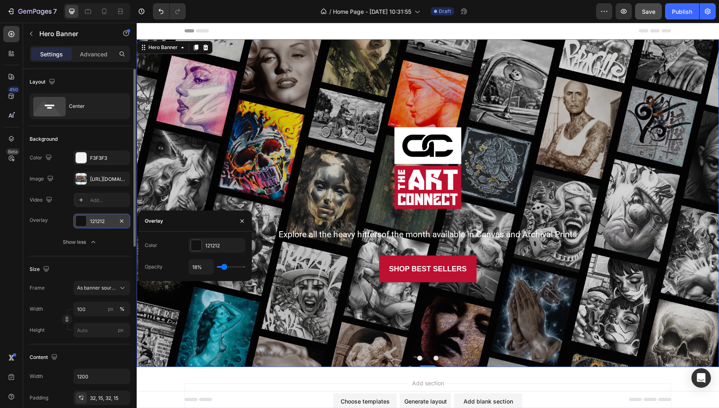
drag, startPoint x: 219, startPoint y: 267, endPoint x: 223, endPoint y: 266, distance: 4.1
type input "18"
click at [223, 266] on input "range" at bounding box center [231, 267] width 28 height 2
type input "20%"
type input "20"
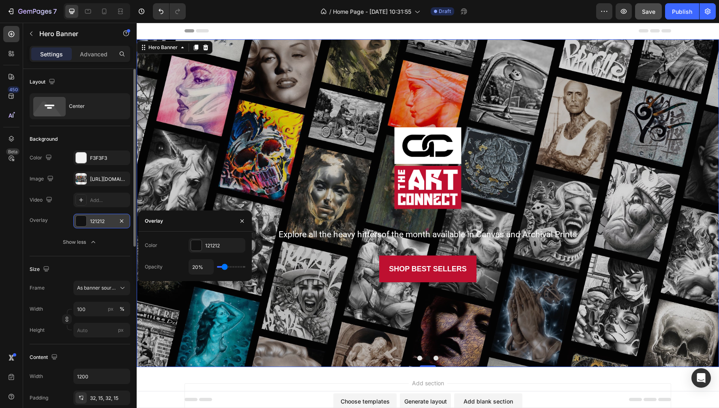
type input "22%"
type input "22"
type input "25%"
type input "25"
type input "27%"
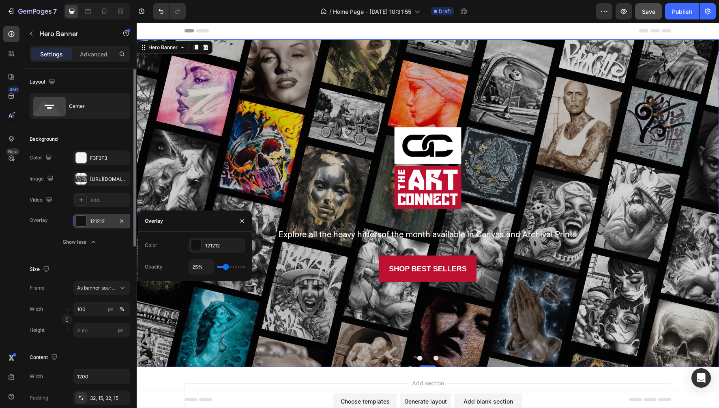
type input "27"
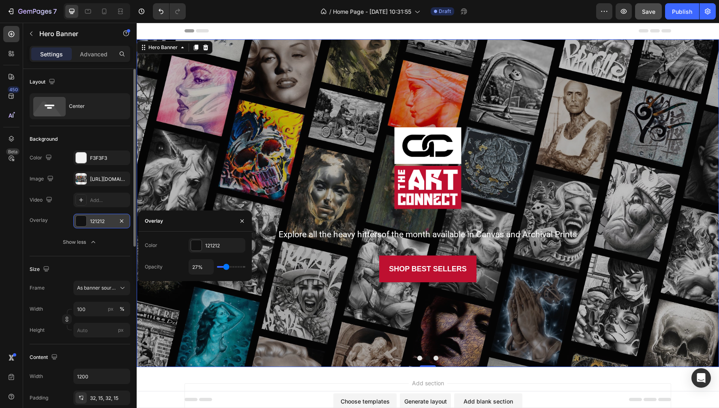
type input "29%"
type input "29"
type input "27%"
type input "27"
type input "25%"
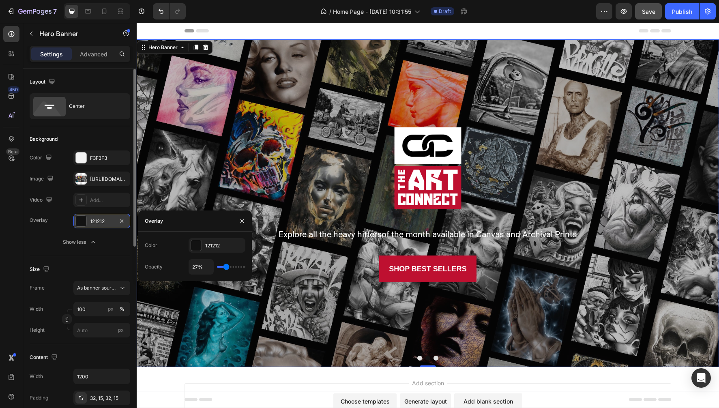
type input "25"
type input "24%"
type input "24"
type input "22%"
type input "22"
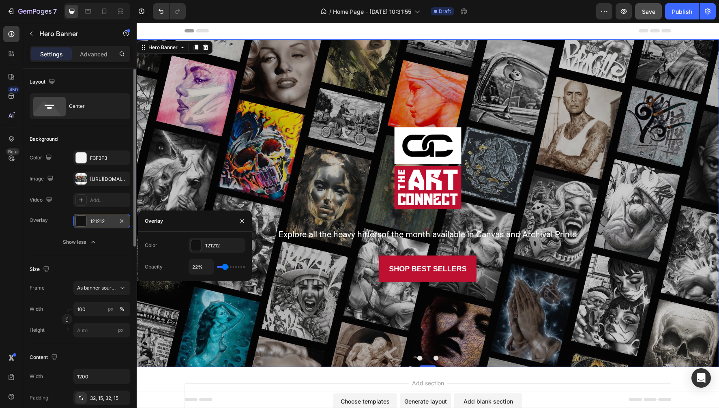
type input "24%"
type input "24"
type input "25%"
type input "25"
type input "27%"
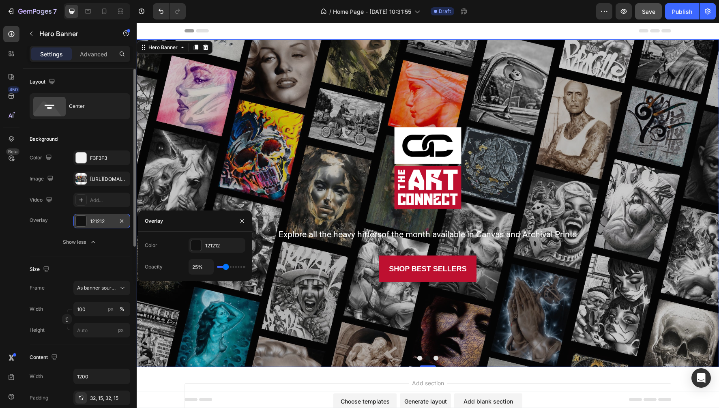
type input "27"
type input "29%"
type input "29"
type input "31%"
type input "31"
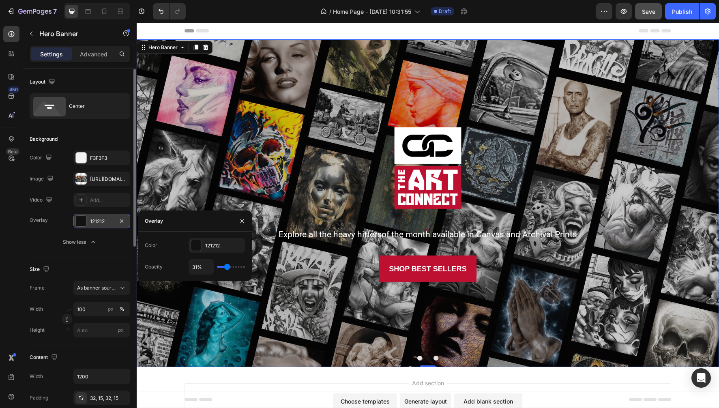
type input "32%"
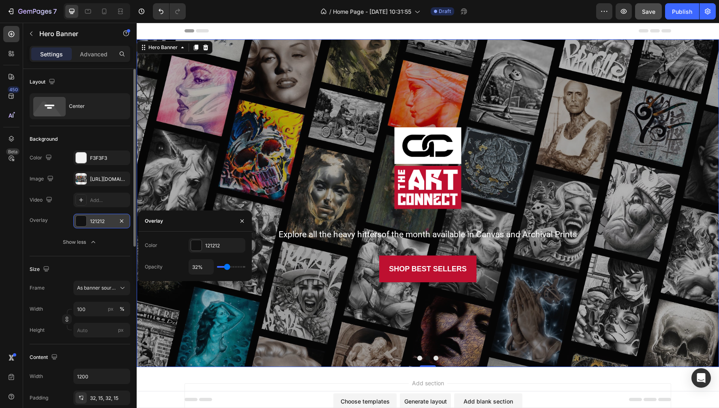
type input "32"
click at [226, 266] on input "range" at bounding box center [231, 267] width 28 height 2
click at [473, 96] on div "Overlay" at bounding box center [428, 203] width 582 height 328
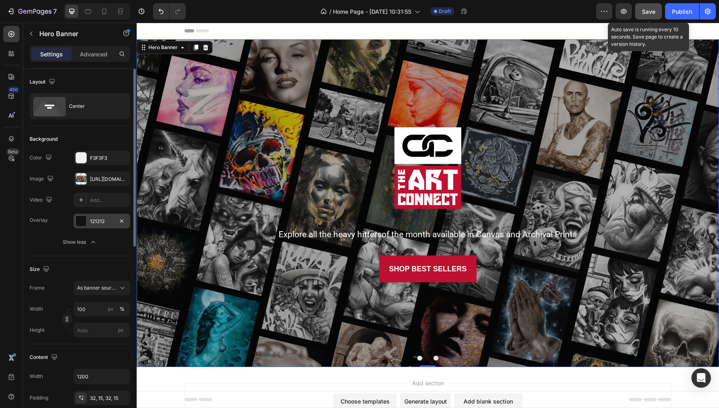
click at [648, 11] on span "Save" at bounding box center [648, 11] width 13 height 7
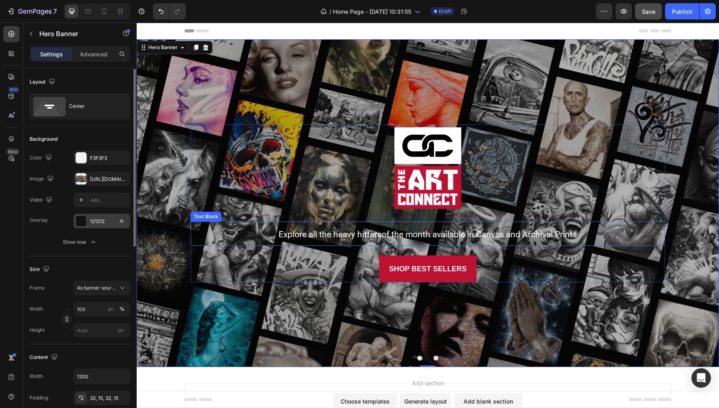
click at [381, 237] on span "Explore all the heavy hittersof the month available in Canvas and Archival Prin…" at bounding box center [427, 234] width 298 height 10
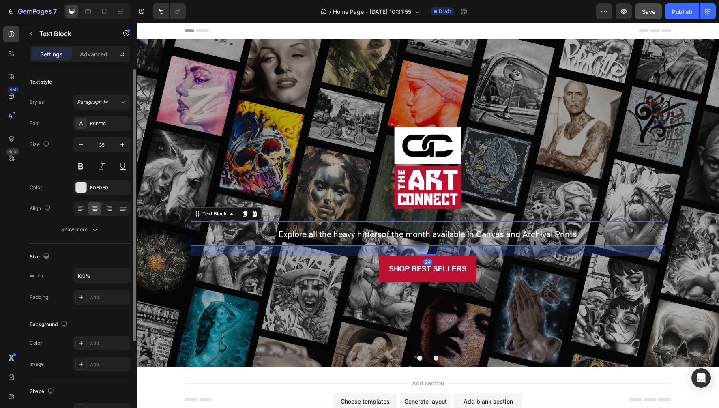
click at [383, 235] on span "Explore all the heavy hittersof the month available in Canvas and Archival Prin…" at bounding box center [427, 234] width 298 height 10
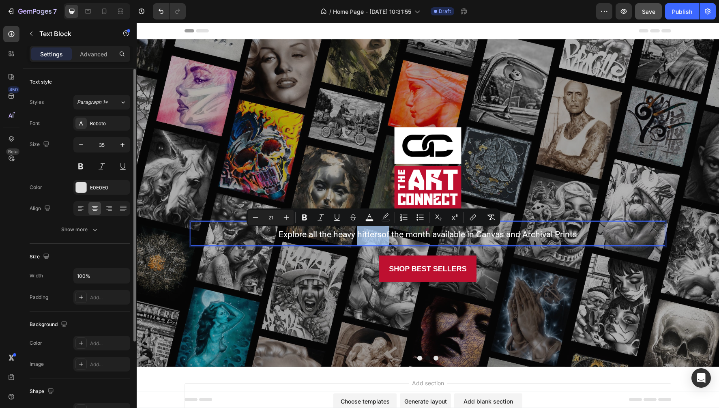
click at [382, 235] on span "Explore all the heavy hittersof the month available in Canvas and Archival Prin…" at bounding box center [427, 234] width 298 height 10
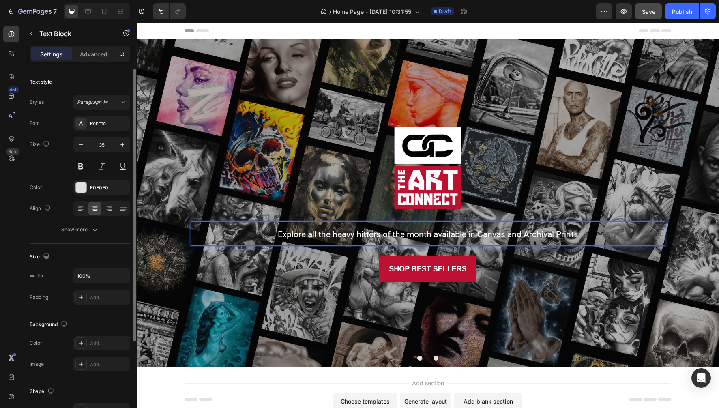
click at [486, 235] on span "Explore all the heavy hitters of the month available in Canvas and Archival Pri…" at bounding box center [428, 234] width 300 height 10
click at [430, 235] on span "Explore all the heavy hitters of the month available in Canvas and Archival Pri…" at bounding box center [428, 234] width 300 height 10
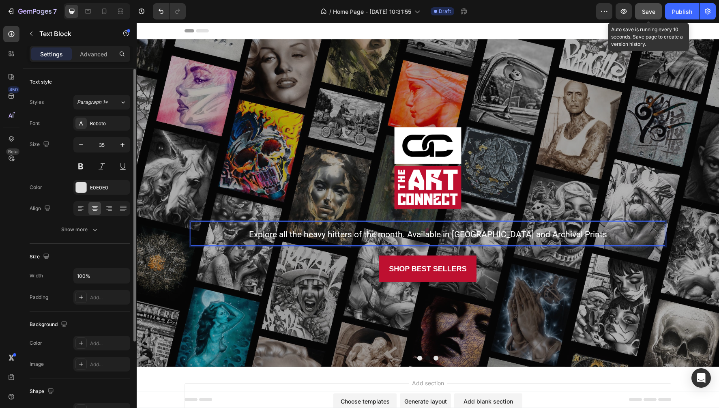
click at [650, 13] on span "Save" at bounding box center [648, 11] width 13 height 7
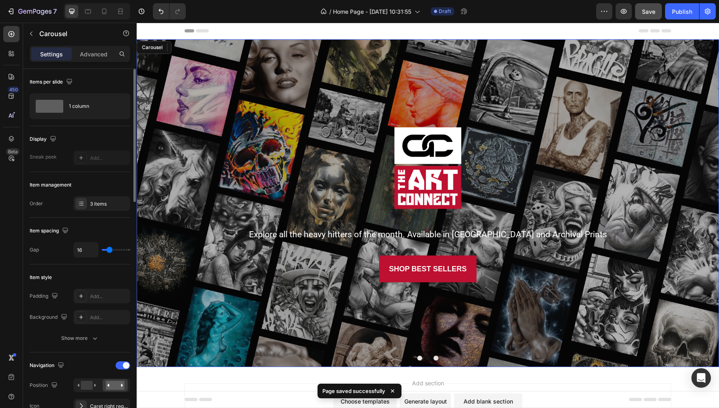
click at [420, 358] on button "Dot" at bounding box center [419, 357] width 5 height 5
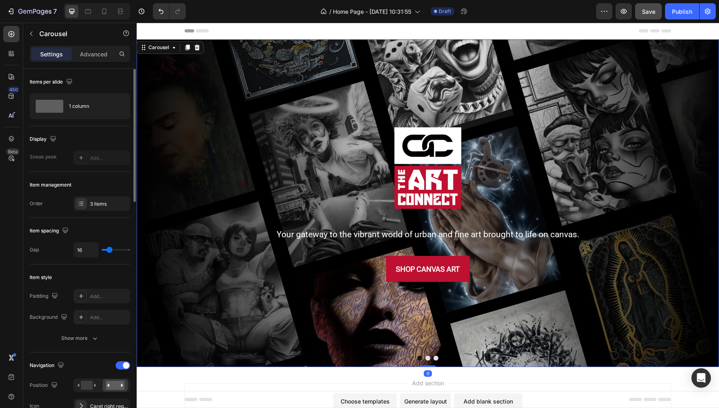
click at [420, 358] on button "Dot" at bounding box center [419, 357] width 5 height 5
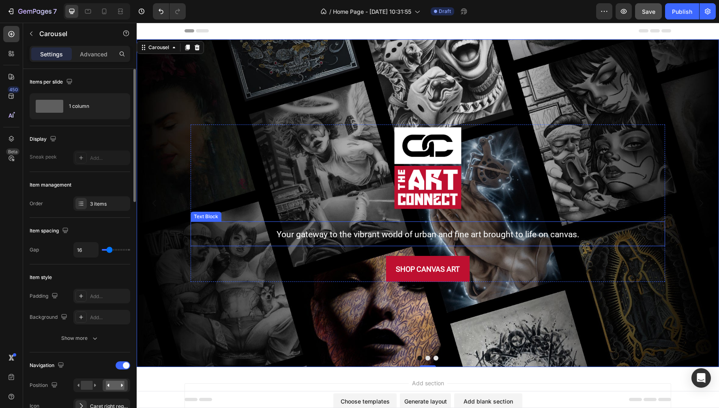
click at [510, 237] on span "Your gateway to the vibrant world of urban and fine art brought to life on canv…" at bounding box center [427, 234] width 303 height 10
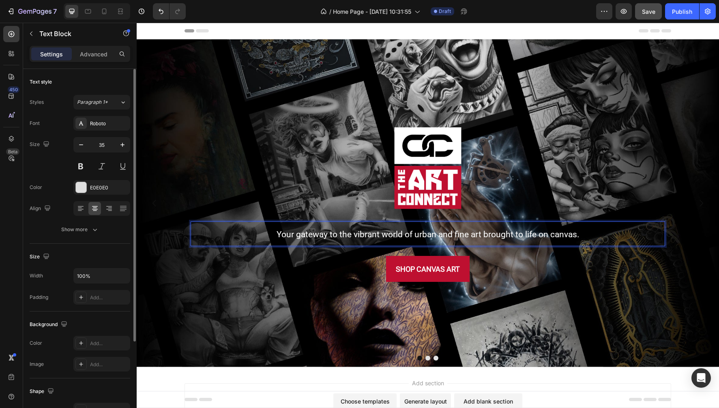
click at [575, 235] on span "Your gateway to the vibrant world of urban and fine art brought to life on canv…" at bounding box center [427, 234] width 303 height 10
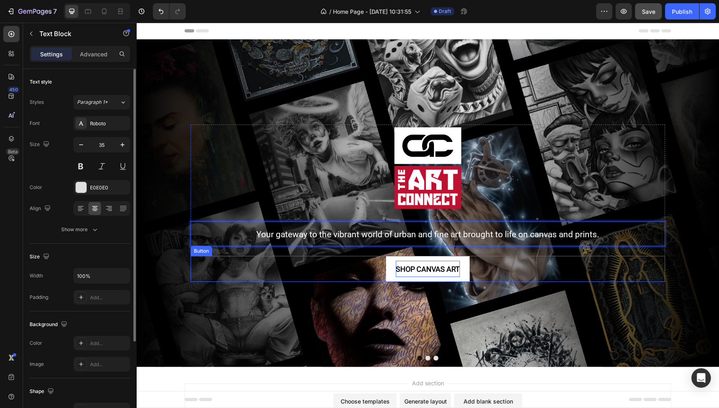
click at [448, 273] on p "SHOP CANVAS ART" at bounding box center [428, 269] width 64 height 17
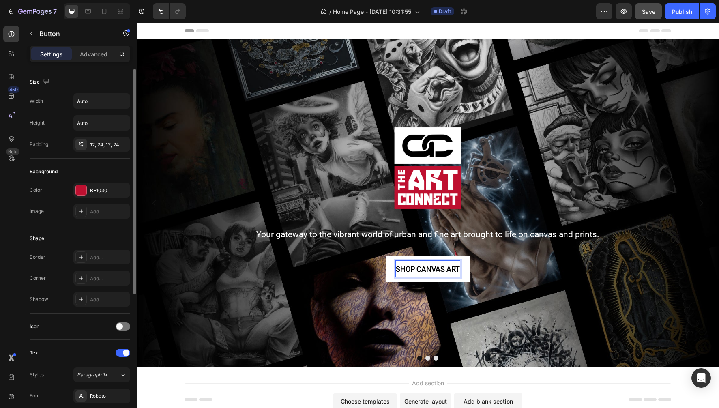
click at [430, 267] on strong "SHOP CANVAS ART" at bounding box center [428, 269] width 64 height 9
click at [452, 268] on strong "SHOP ALL ART" at bounding box center [427, 269] width 49 height 9
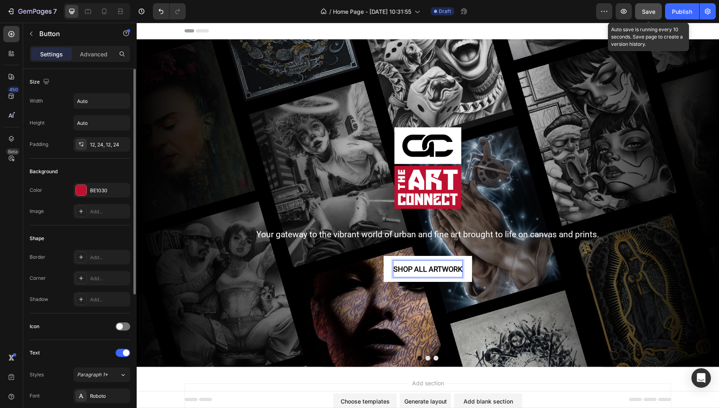
click at [645, 13] on span "Save" at bounding box center [648, 11] width 13 height 7
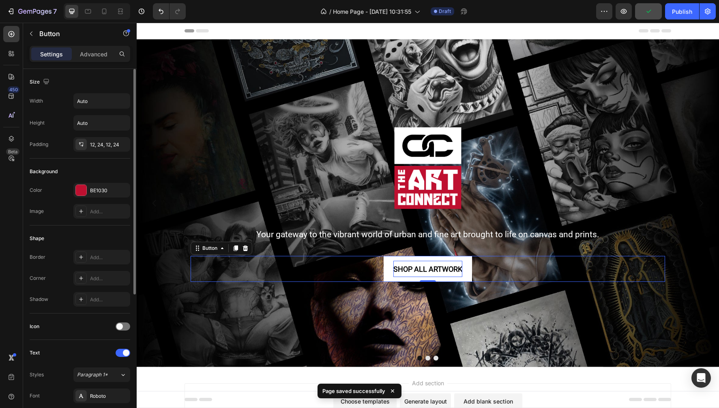
click at [409, 267] on strong "SHOP ALL ARTWORK" at bounding box center [427, 269] width 69 height 9
click at [399, 268] on strong "SHOP ALL ARTWORK" at bounding box center [427, 269] width 69 height 9
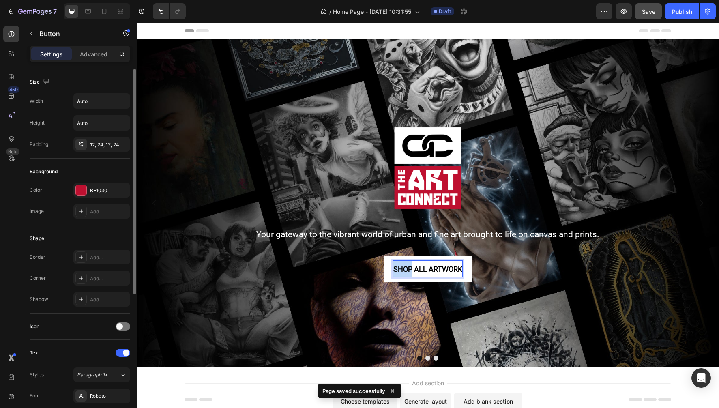
click at [399, 268] on strong "SHOP ALL ARTWORK" at bounding box center [427, 269] width 69 height 9
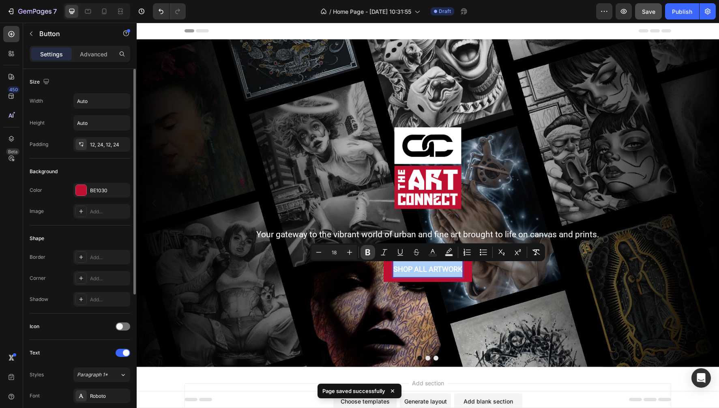
click at [370, 251] on icon "Editor contextual toolbar" at bounding box center [368, 252] width 8 height 8
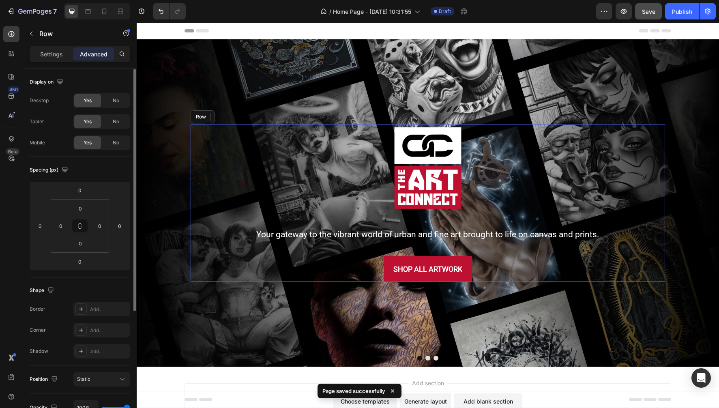
click at [370, 251] on div "Image Your gateway to the vibrant world of urban and fine art brought to life o…" at bounding box center [428, 202] width 474 height 157
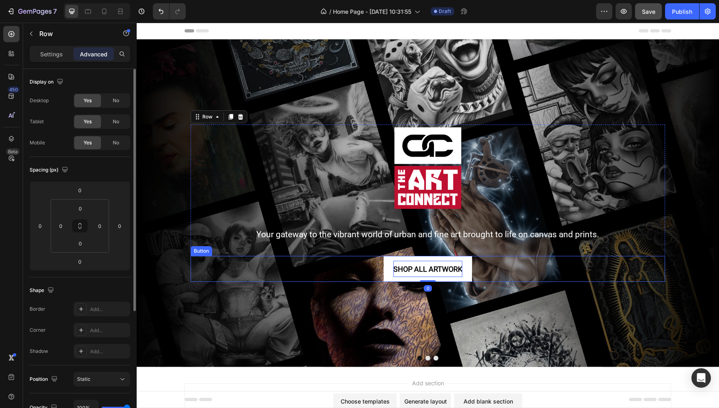
click at [396, 266] on span "SHOP ALL ARTWORK" at bounding box center [427, 269] width 69 height 9
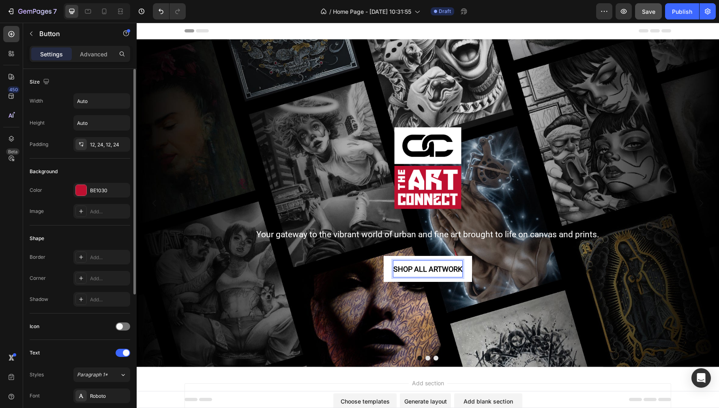
click at [396, 266] on span "SHOP ALL ARTWORK" at bounding box center [427, 269] width 69 height 9
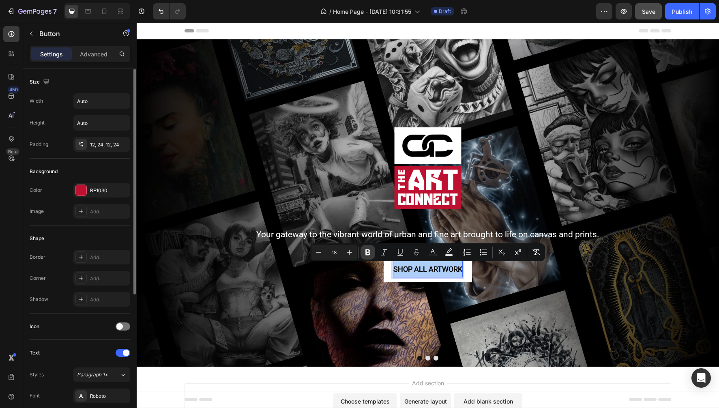
click at [368, 253] on icon "Editor contextual toolbar" at bounding box center [367, 252] width 5 height 6
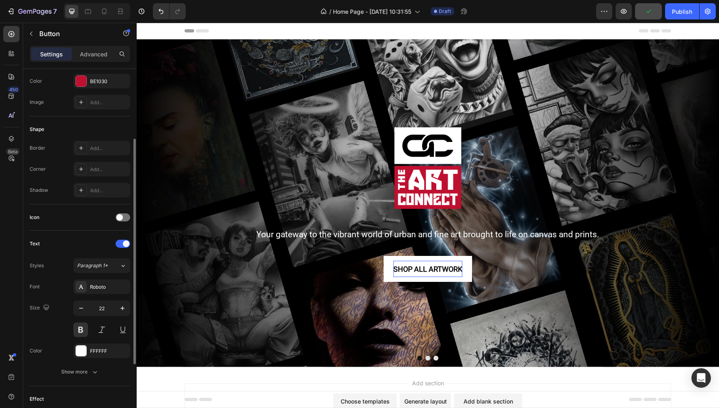
scroll to position [114, 0]
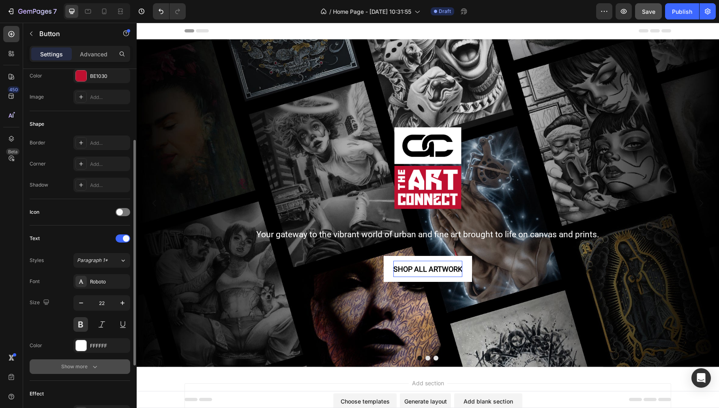
click at [100, 367] on button "Show more" at bounding box center [80, 366] width 101 height 15
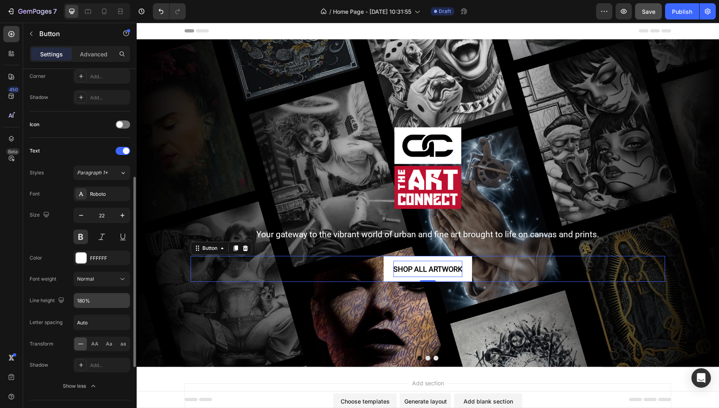
scroll to position [203, 0]
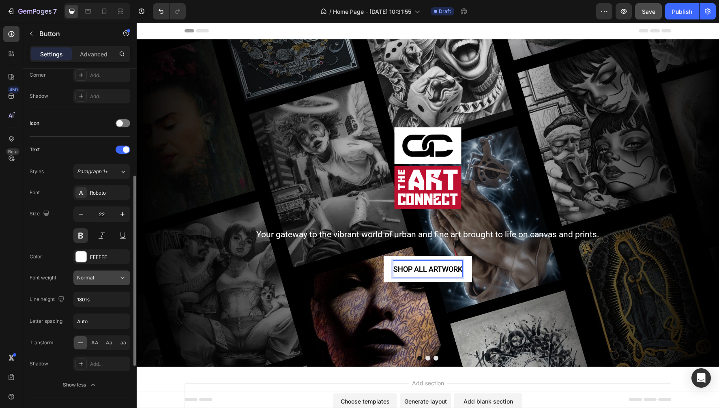
click at [117, 278] on div "Normal" at bounding box center [97, 277] width 41 height 7
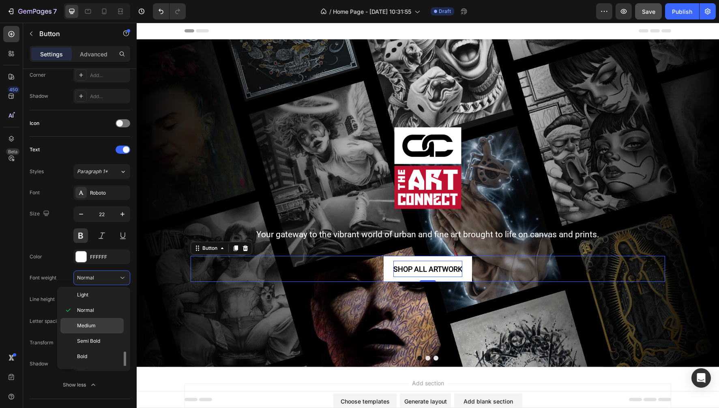
scroll to position [62, 0]
click at [84, 330] on span "Bold" at bounding box center [82, 328] width 10 height 7
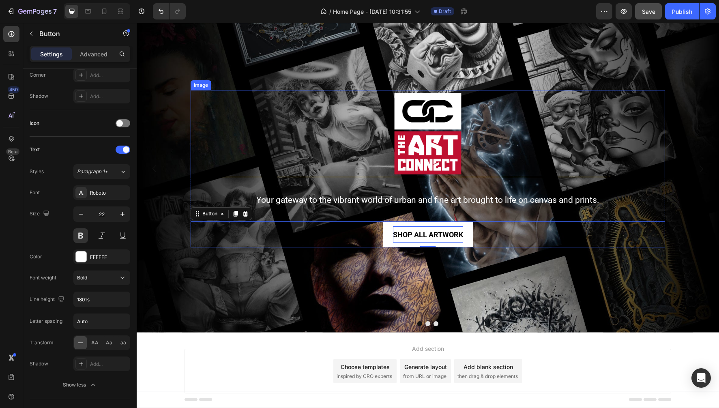
scroll to position [36, 0]
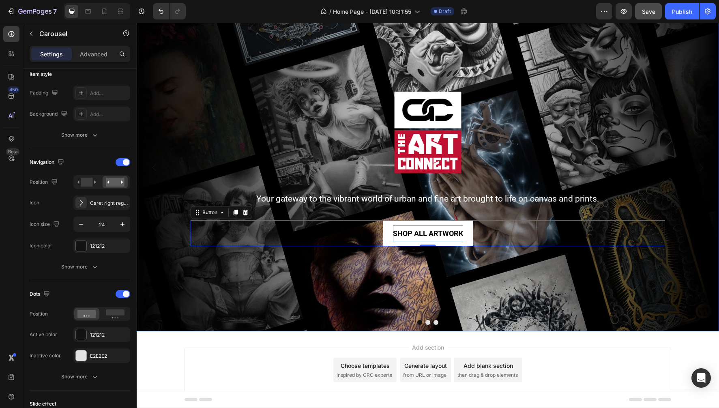
click at [427, 323] on button "Dot" at bounding box center [427, 322] width 5 height 5
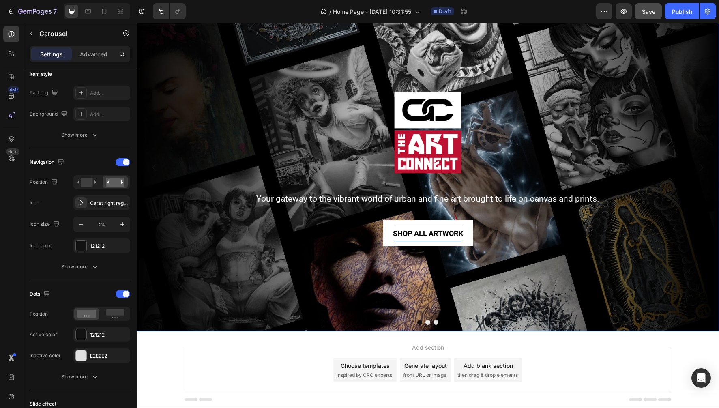
scroll to position [0, 0]
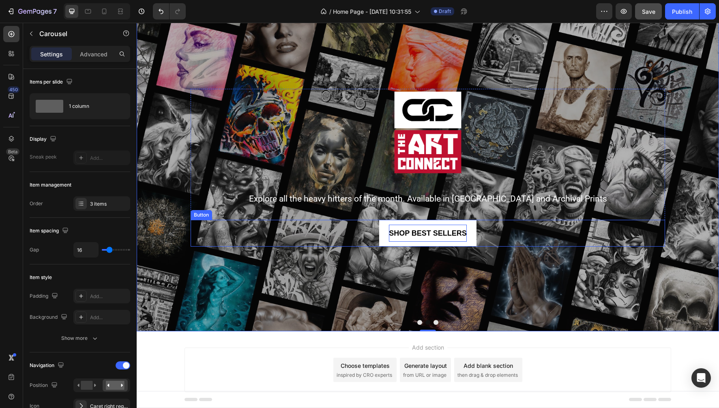
click at [408, 225] on p "SHOP BEST SELLERS" at bounding box center [428, 233] width 78 height 17
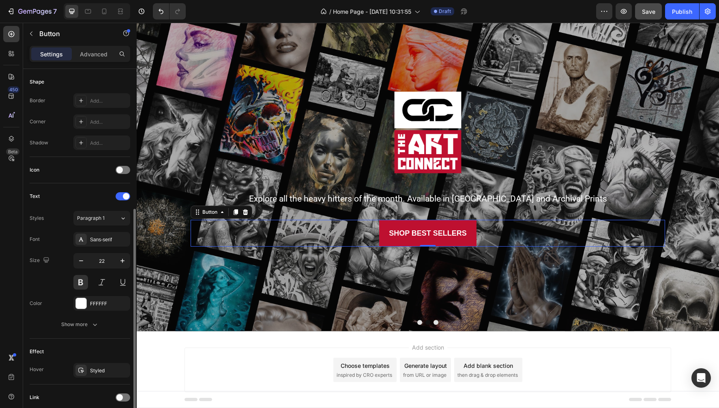
scroll to position [184, 0]
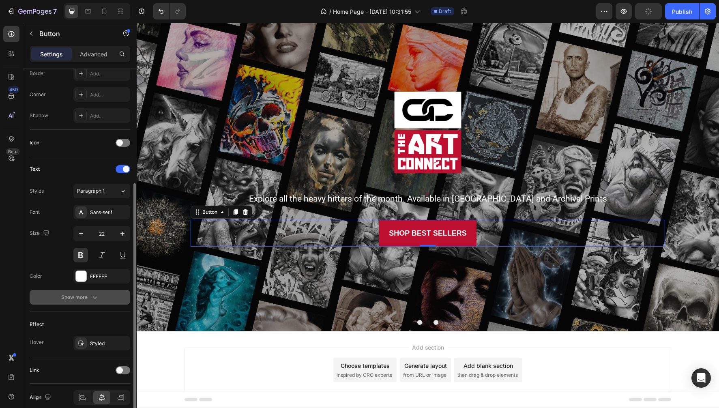
click at [73, 295] on div "Show more" at bounding box center [80, 297] width 38 height 8
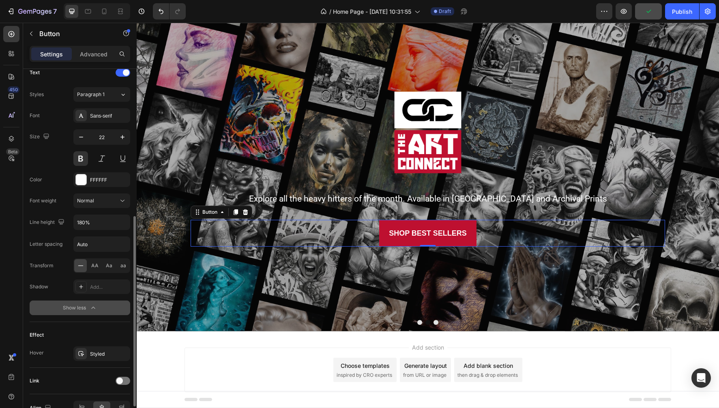
scroll to position [284, 0]
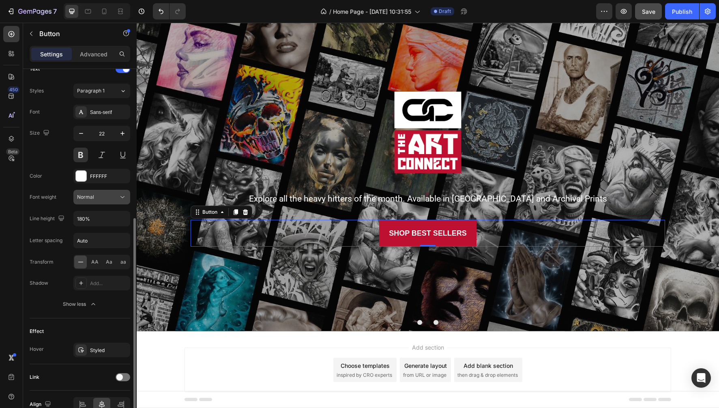
click at [118, 197] on div "Normal" at bounding box center [97, 196] width 41 height 7
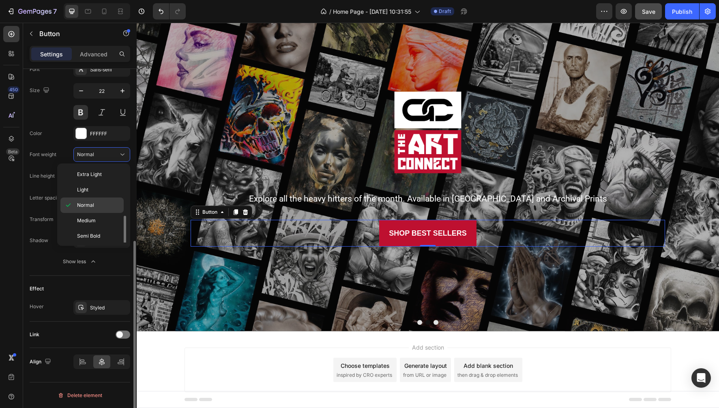
scroll to position [32, 0]
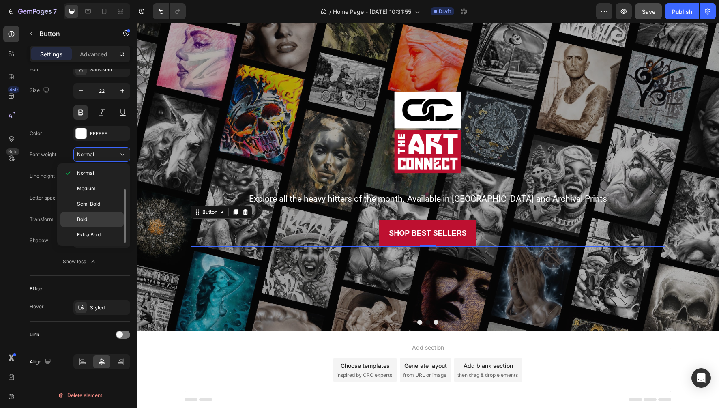
click at [81, 222] on span "Bold" at bounding box center [82, 219] width 10 height 7
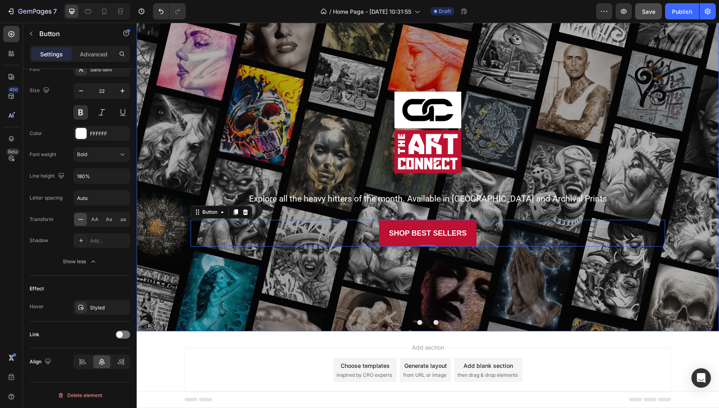
click at [435, 322] on button "Dot" at bounding box center [435, 322] width 5 height 5
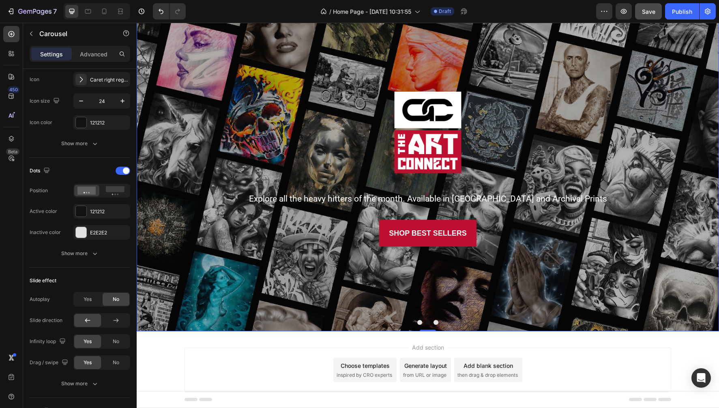
scroll to position [0, 0]
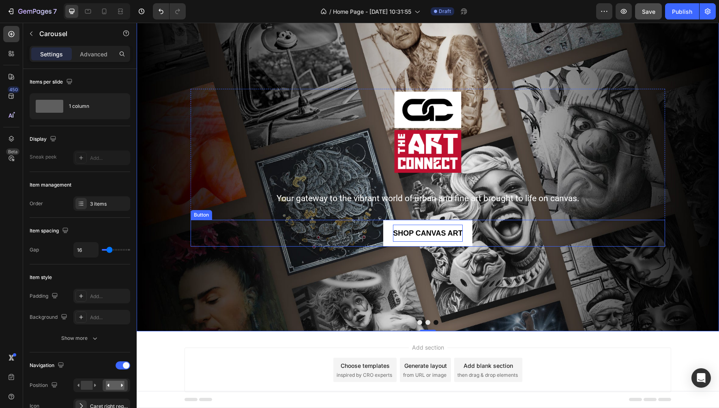
click at [407, 233] on span "SHOP CANVAS ART" at bounding box center [428, 233] width 70 height 8
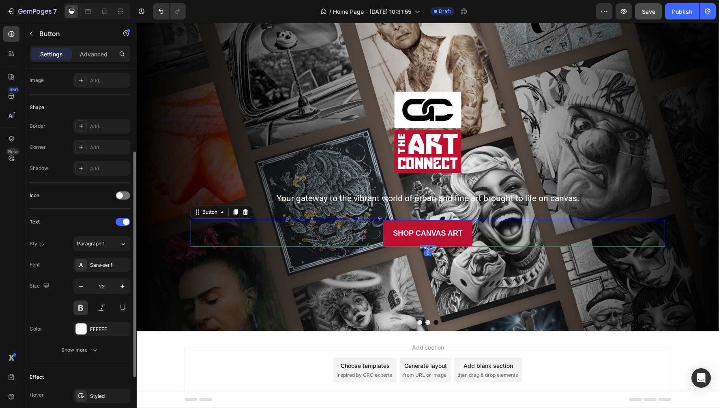
scroll to position [132, 0]
click at [78, 352] on div "Show more" at bounding box center [80, 349] width 38 height 8
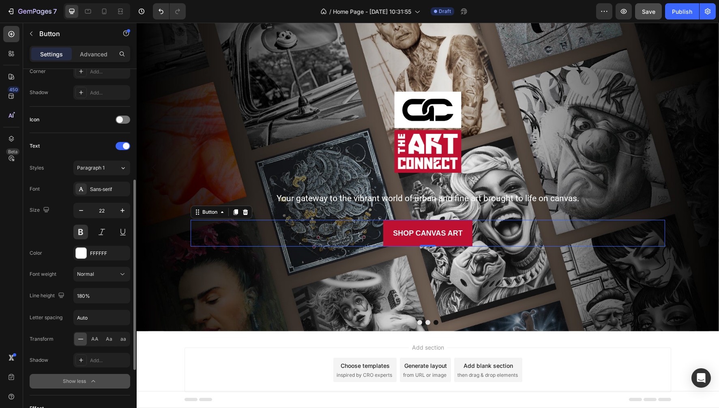
scroll to position [208, 0]
click at [114, 271] on div "Normal" at bounding box center [97, 272] width 41 height 7
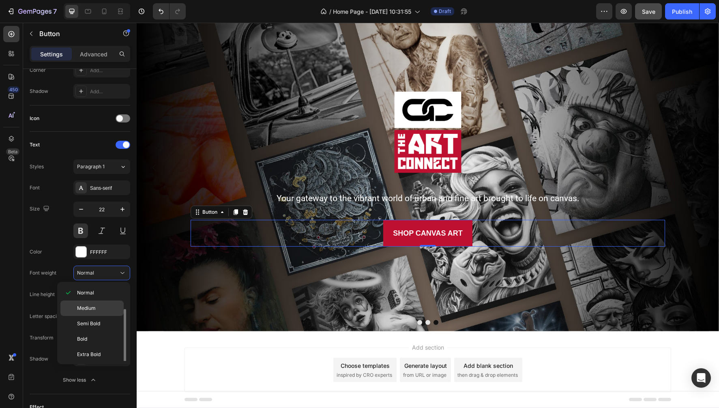
scroll to position [32, 0]
click at [82, 336] on span "Bold" at bounding box center [82, 337] width 10 height 7
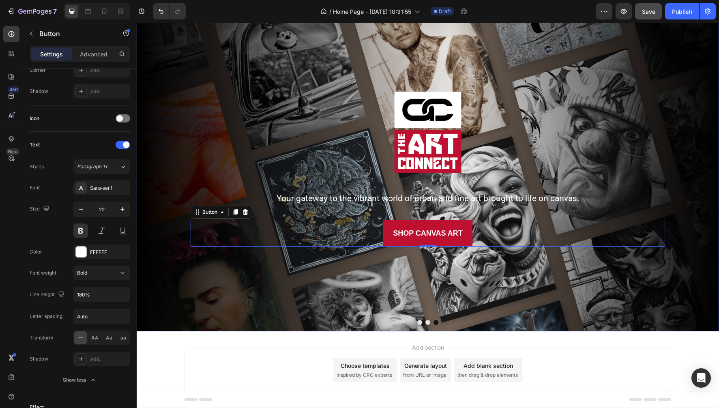
click at [420, 323] on button "Dot" at bounding box center [419, 322] width 5 height 5
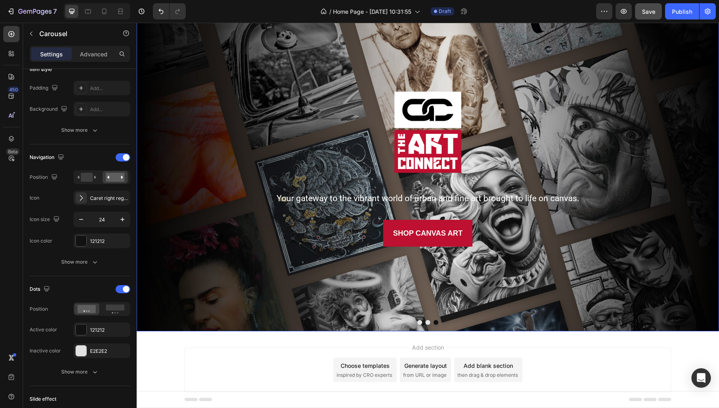
scroll to position [0, 0]
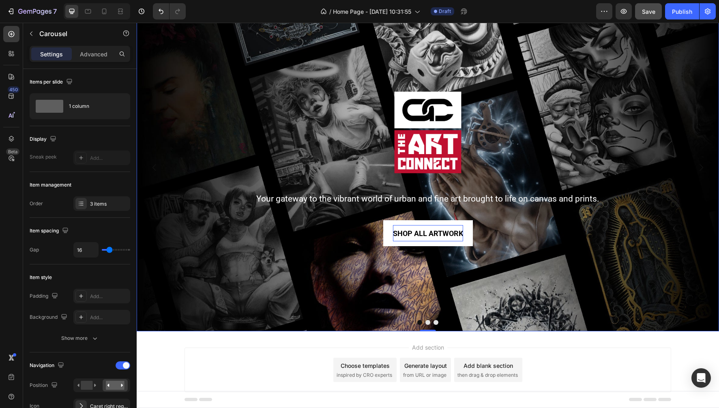
click at [428, 324] on button "Dot" at bounding box center [427, 322] width 5 height 5
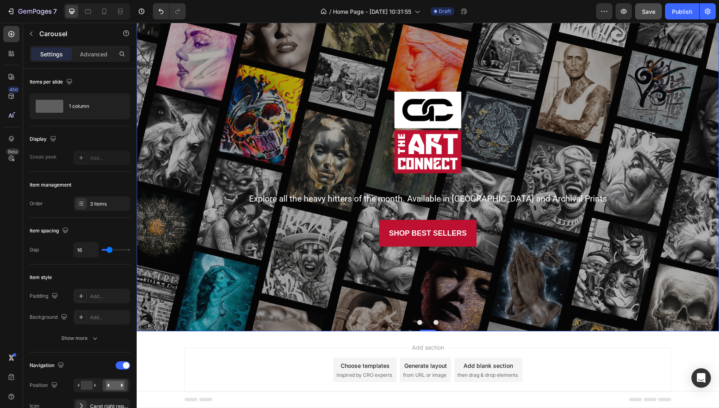
click at [437, 321] on button "Dot" at bounding box center [435, 322] width 5 height 5
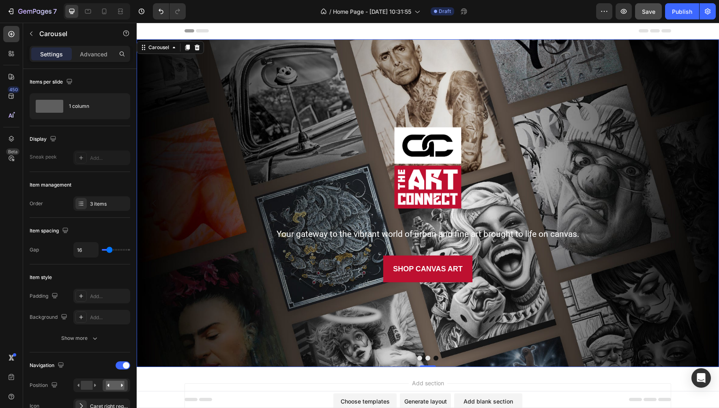
click at [428, 358] on button "Dot" at bounding box center [427, 357] width 5 height 5
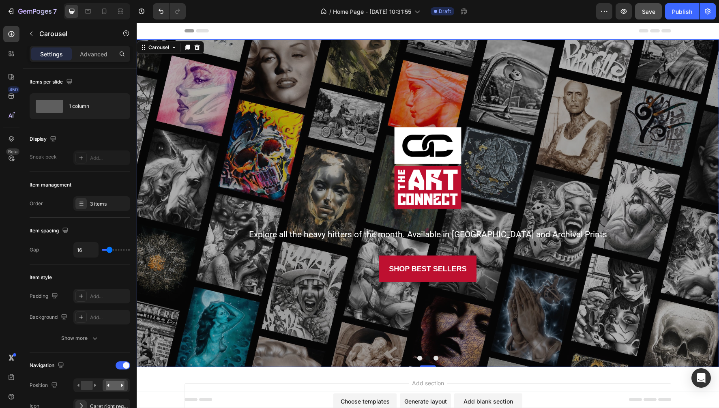
click at [435, 359] on button "Dot" at bounding box center [435, 357] width 5 height 5
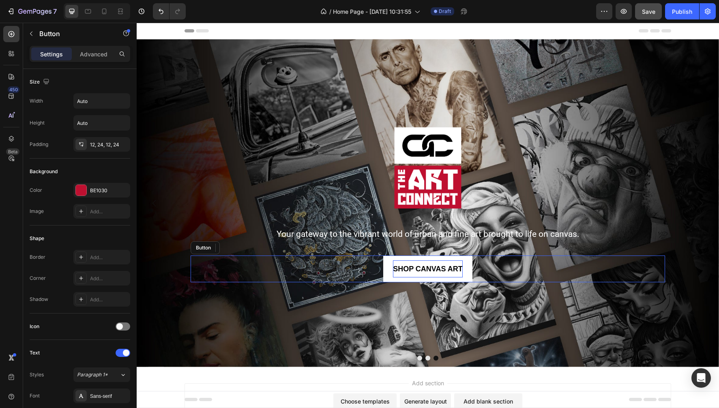
click at [432, 270] on span "SHOP CANVAS ART" at bounding box center [428, 269] width 70 height 8
click at [424, 266] on span "SHOP CANVAS ART" at bounding box center [428, 269] width 70 height 8
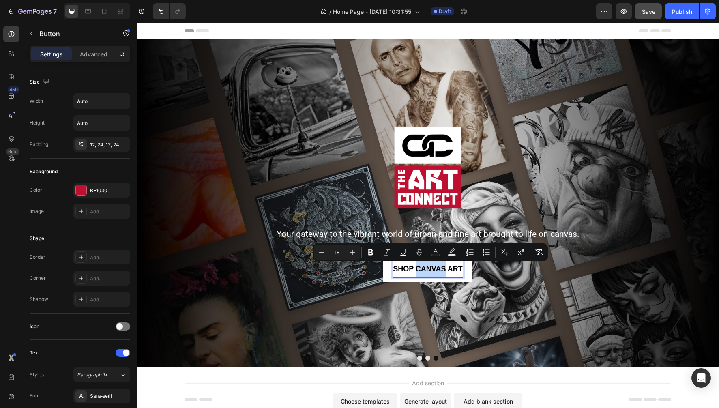
click at [460, 268] on span "SHOP CANVAS ART" at bounding box center [428, 269] width 70 height 8
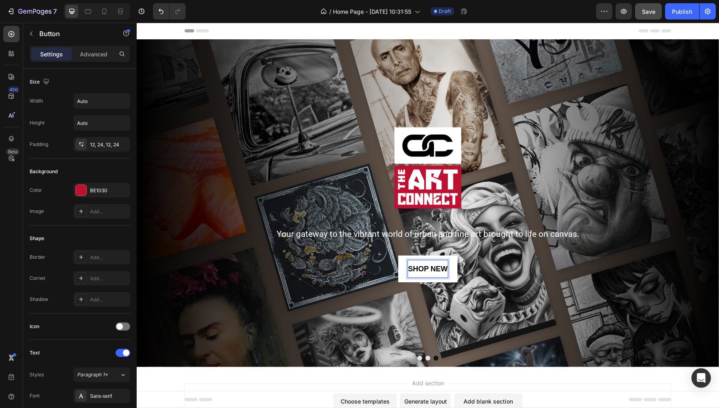
click at [427, 268] on button "SHOP NEW" at bounding box center [427, 268] width 59 height 27
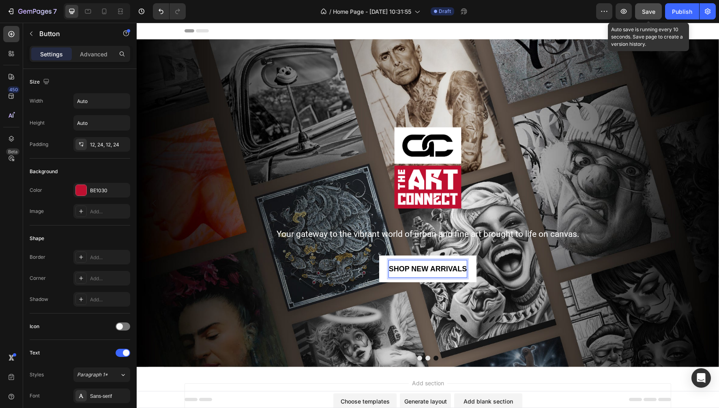
click at [648, 14] on span "Save" at bounding box center [648, 11] width 13 height 7
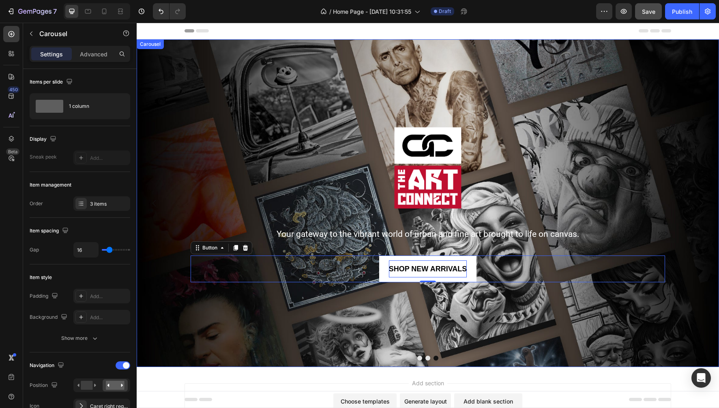
click at [427, 358] on button "Dot" at bounding box center [427, 357] width 5 height 5
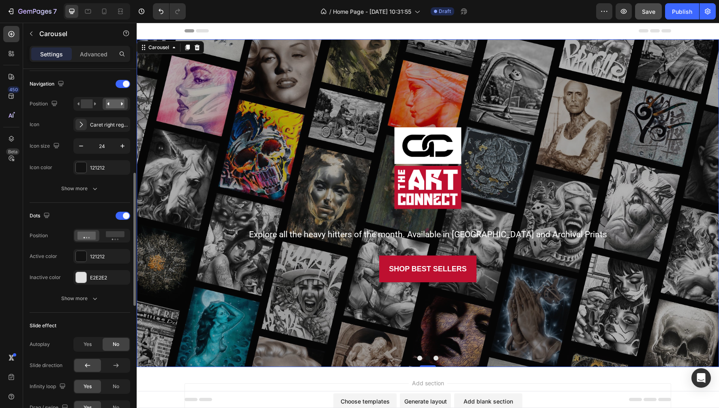
scroll to position [283, 0]
click at [124, 83] on span at bounding box center [126, 82] width 6 height 6
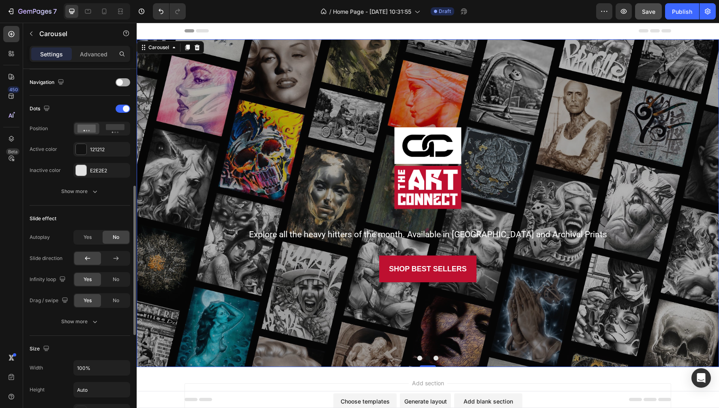
click at [122, 83] on span at bounding box center [119, 82] width 6 height 6
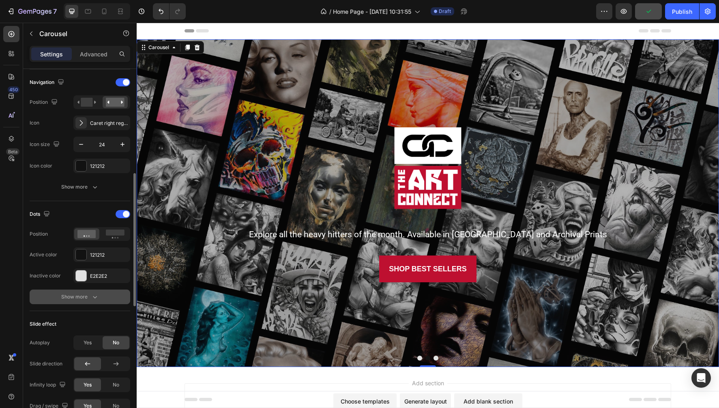
click at [94, 298] on icon "button" at bounding box center [95, 297] width 8 height 8
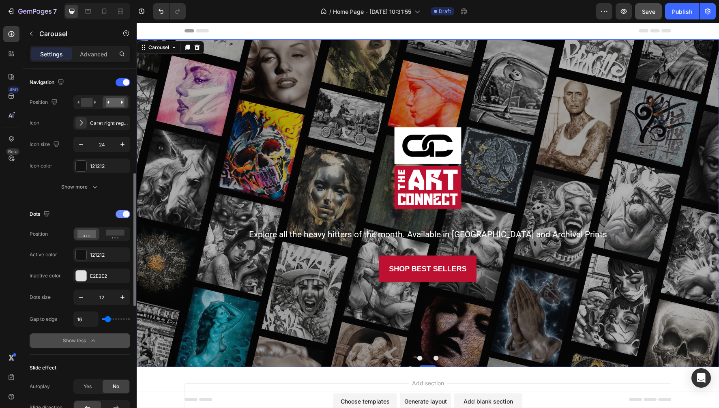
click at [124, 216] on span at bounding box center [126, 214] width 6 height 6
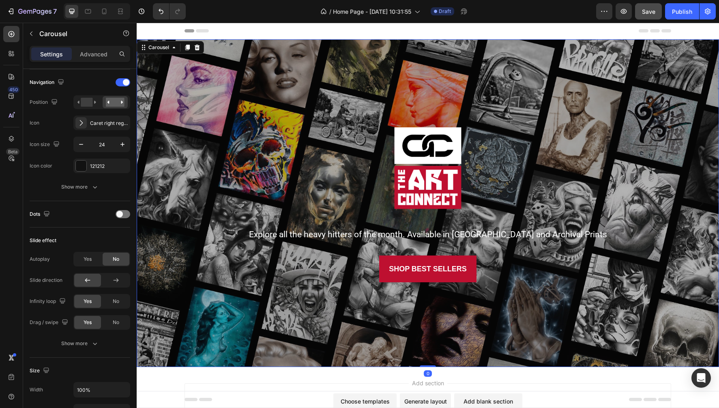
drag, startPoint x: 428, startPoint y: 366, endPoint x: 474, endPoint y: 216, distance: 156.8
click at [429, 341] on div "Image Your gateway to the vibrant world of urban and fine art brought to life o…" at bounding box center [428, 203] width 582 height 328
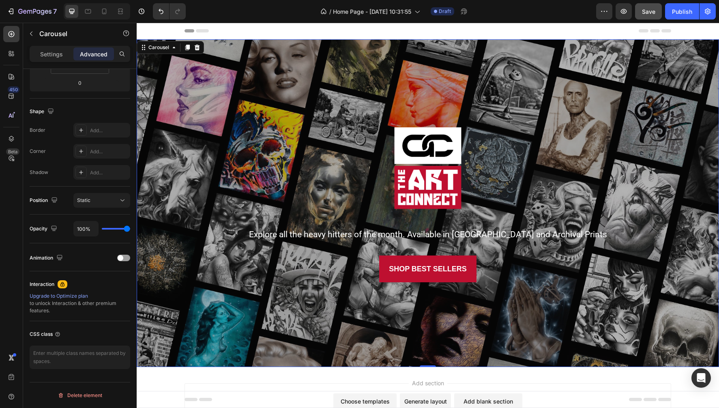
scroll to position [0, 0]
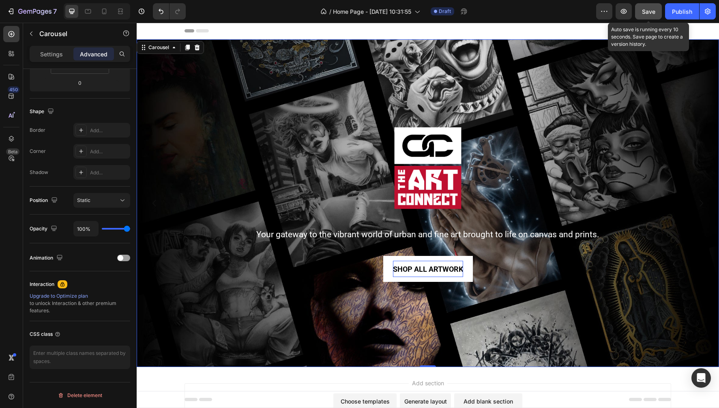
drag, startPoint x: 648, startPoint y: 13, endPoint x: 259, endPoint y: 239, distance: 450.1
click at [648, 13] on span "Save" at bounding box center [648, 11] width 13 height 7
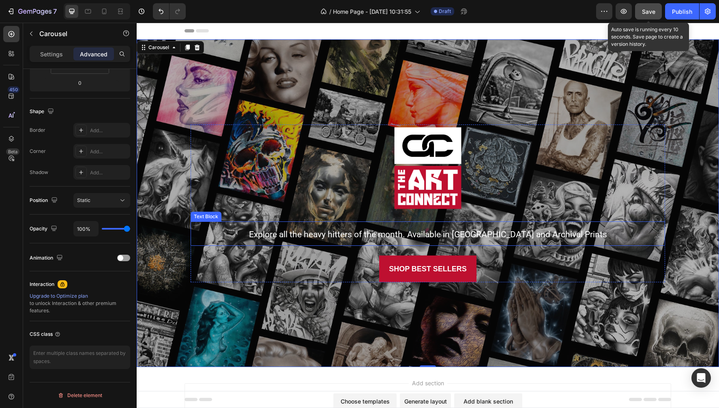
click at [446, 237] on span "Explore all the heavy hitters of the month. Available in [GEOGRAPHIC_DATA] and …" at bounding box center [428, 234] width 358 height 10
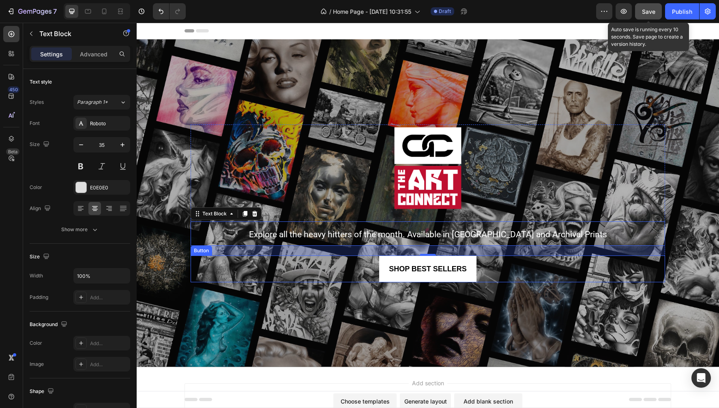
click at [415, 277] on button "SHOP BEST SELLERS" at bounding box center [427, 268] width 97 height 27
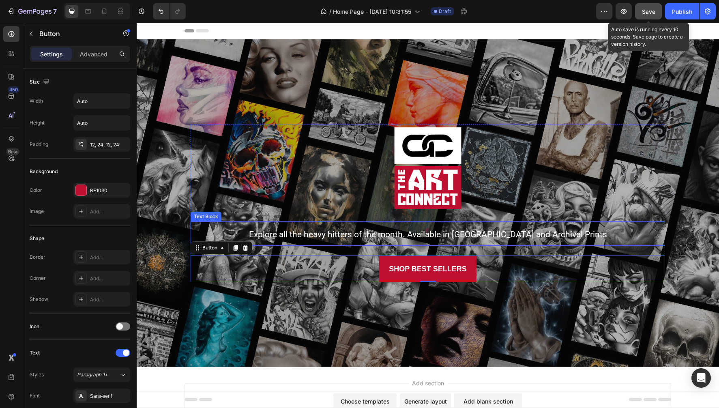
click at [304, 225] on p "Explore all the heavy hitters of the month. Available in [GEOGRAPHIC_DATA] and …" at bounding box center [427, 233] width 473 height 23
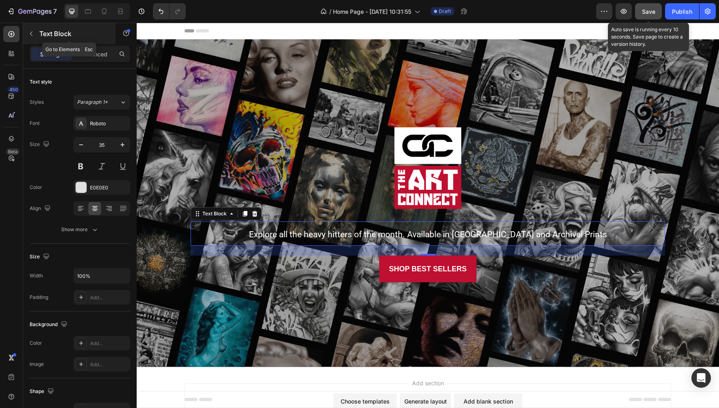
click at [33, 32] on icon "button" at bounding box center [31, 33] width 6 height 6
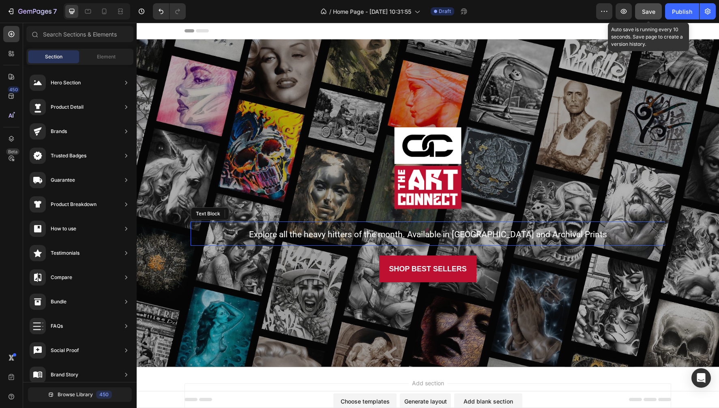
click at [331, 234] on span "Explore all the heavy hitters of the month. Available in [GEOGRAPHIC_DATA] and …" at bounding box center [428, 234] width 358 height 10
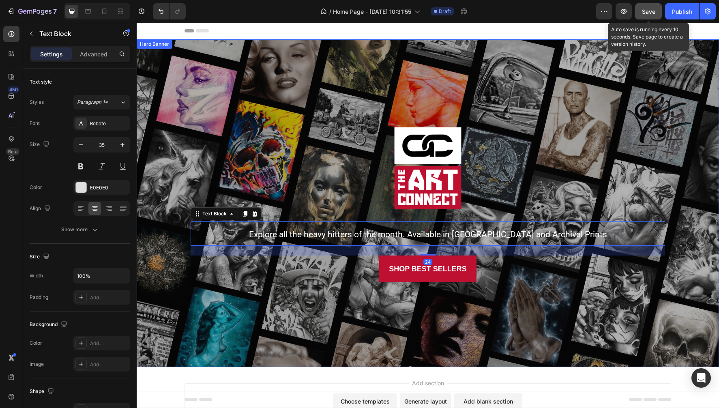
click at [366, 340] on div "Overlay" at bounding box center [428, 203] width 582 height 328
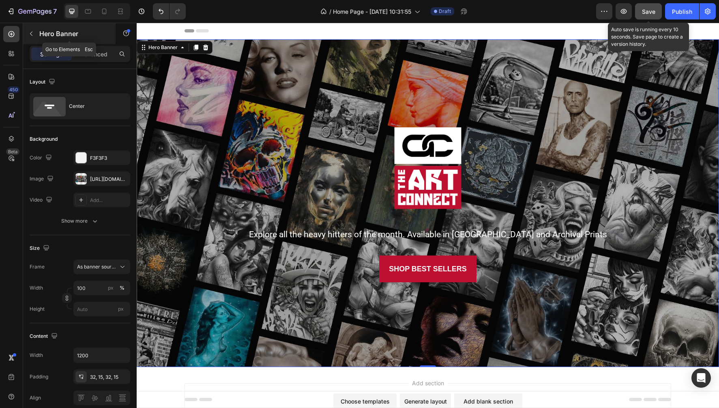
click at [30, 32] on icon "button" at bounding box center [31, 33] width 6 height 6
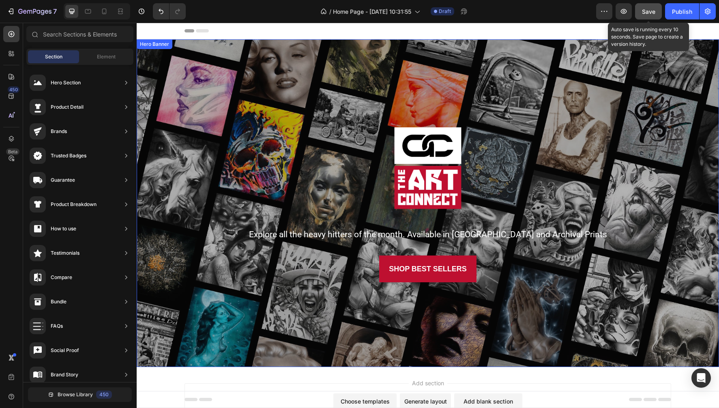
click at [151, 44] on div "Hero Banner" at bounding box center [154, 44] width 32 height 7
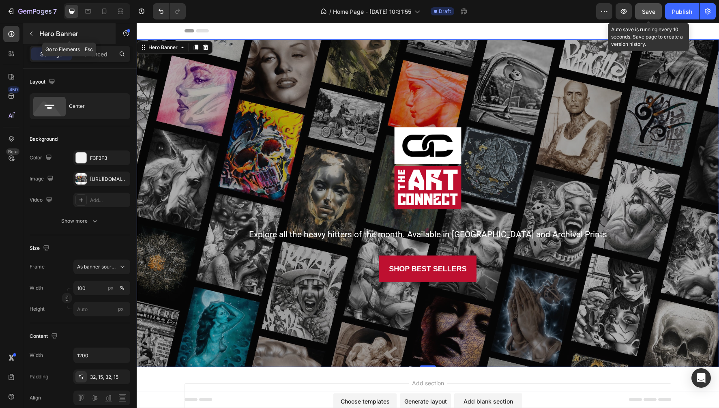
click at [30, 34] on icon "button" at bounding box center [31, 33] width 6 height 6
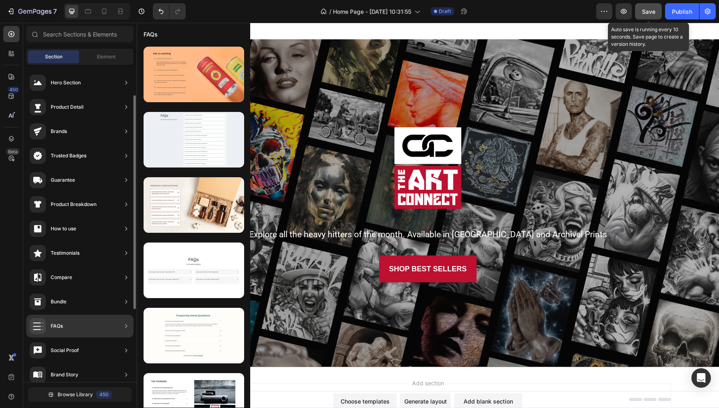
scroll to position [153, 0]
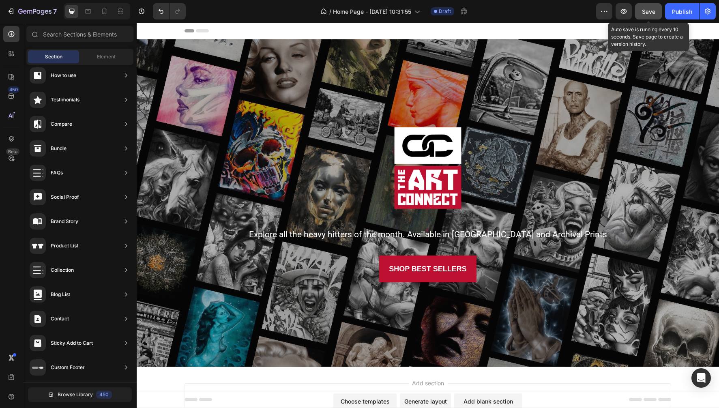
click at [278, 367] on div "Overlay" at bounding box center [428, 203] width 582 height 328
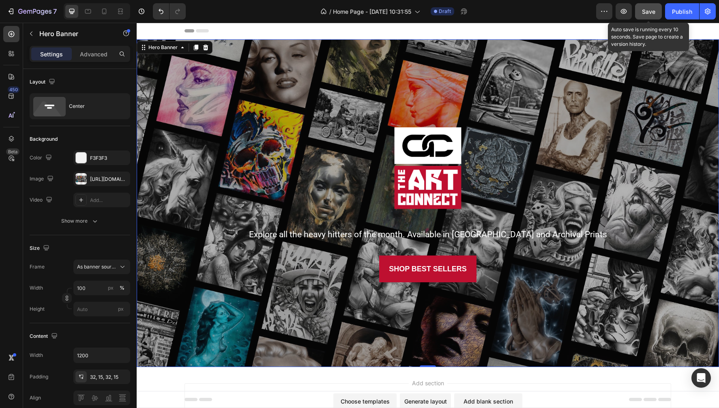
click at [284, 366] on div "Overlay" at bounding box center [428, 203] width 582 height 328
click at [291, 128] on div at bounding box center [428, 167] width 474 height 87
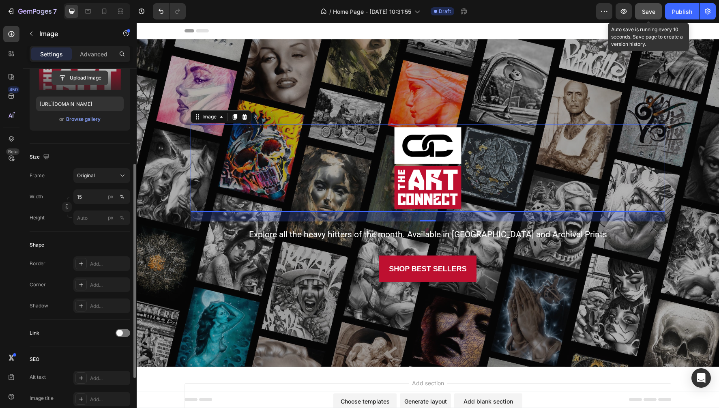
scroll to position [250, 0]
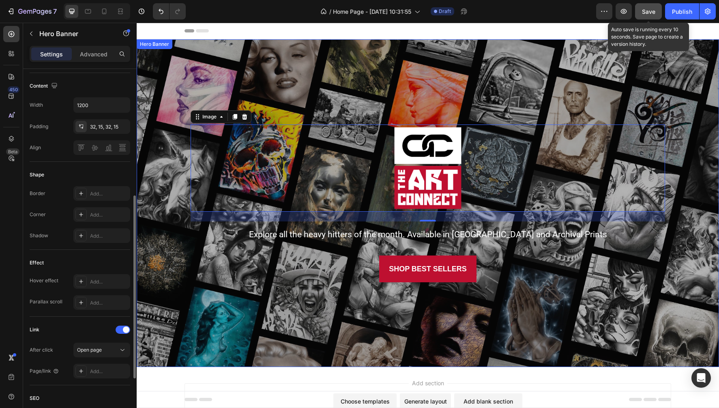
click at [428, 367] on div "Overlay" at bounding box center [428, 203] width 582 height 328
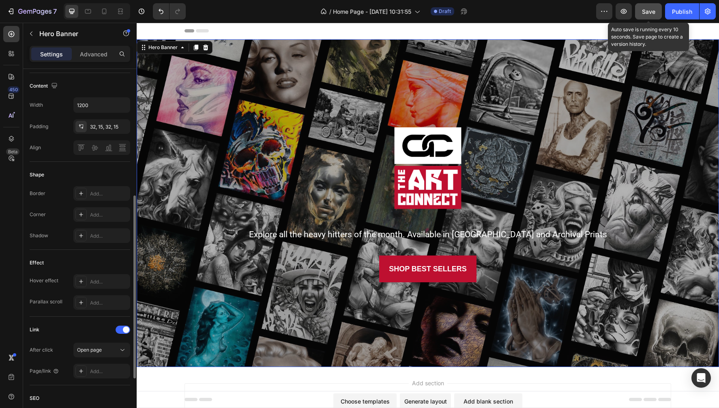
scroll to position [0, 0]
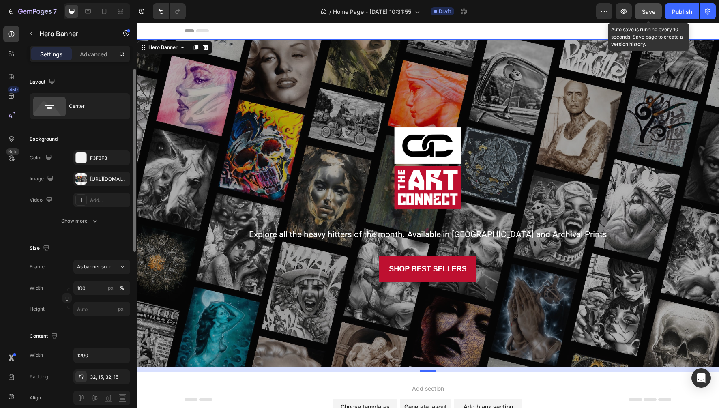
drag, startPoint x: 432, startPoint y: 366, endPoint x: 432, endPoint y: 371, distance: 5.3
click at [432, 371] on div at bounding box center [428, 371] width 16 height 2
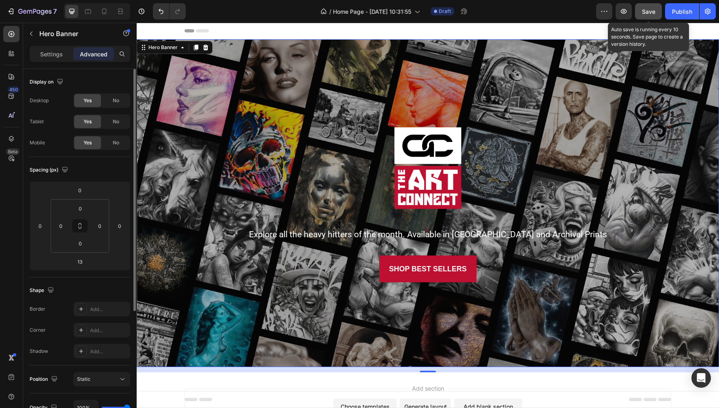
click at [432, 367] on div "13" at bounding box center [428, 369] width 582 height 5
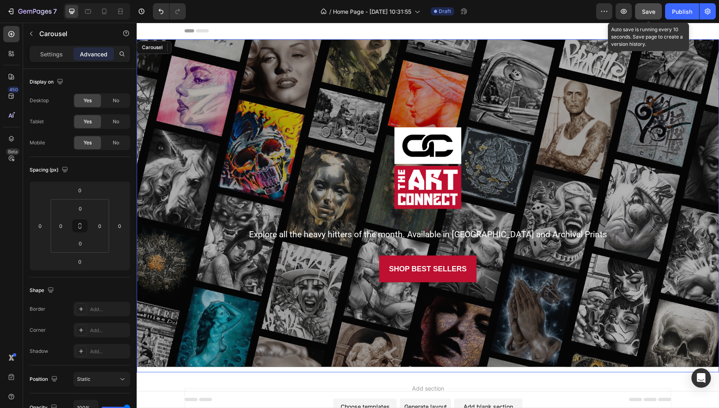
click at [366, 367] on div "Image Explore all the heavy hitters of the month. Available in Canvas and Archi…" at bounding box center [428, 205] width 582 height 333
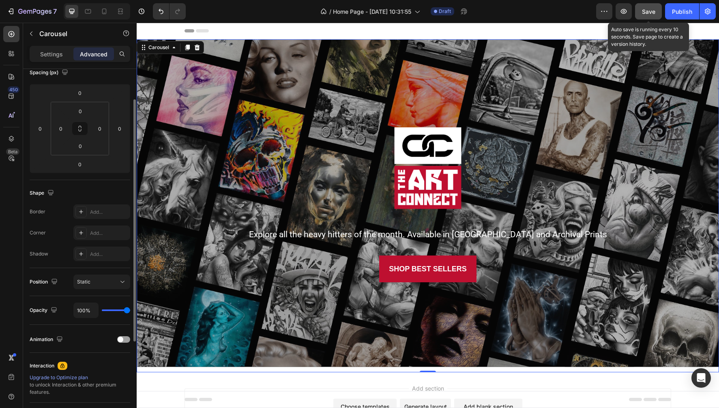
scroll to position [98, 0]
click at [56, 54] on p "Settings" at bounding box center [51, 54] width 23 height 9
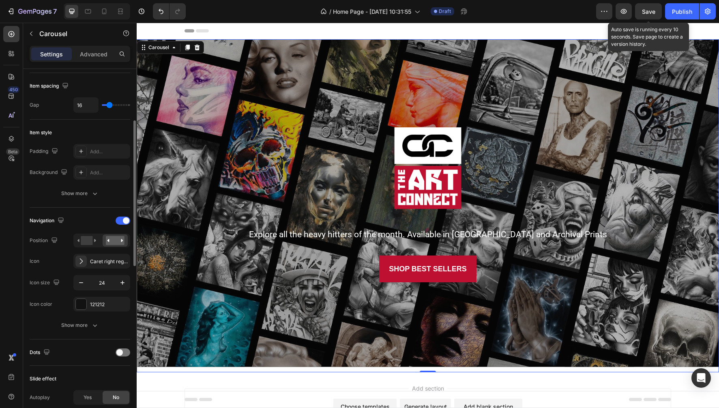
scroll to position [158, 0]
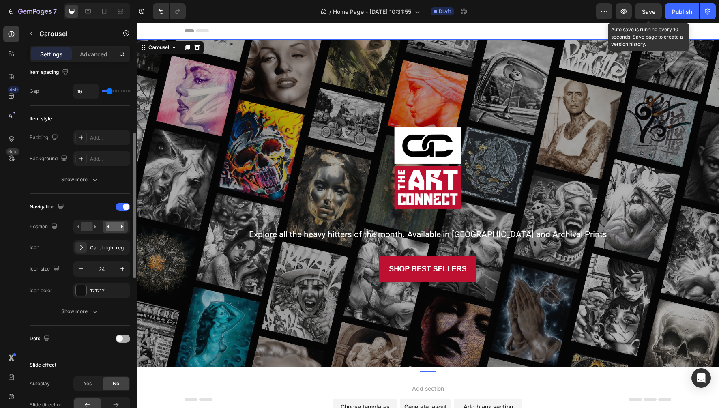
click at [121, 336] on span at bounding box center [119, 338] width 6 height 6
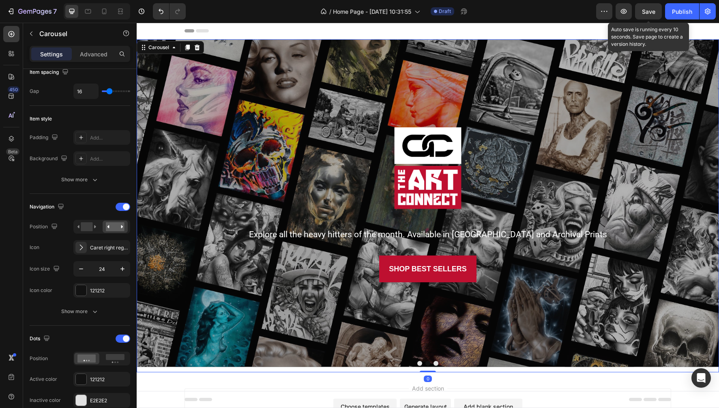
drag, startPoint x: 428, startPoint y: 371, endPoint x: 411, endPoint y: 343, distance: 32.7
click at [429, 336] on div "Image Your gateway to the vibrant world of urban and fine art brought to life o…" at bounding box center [428, 205] width 582 height 333
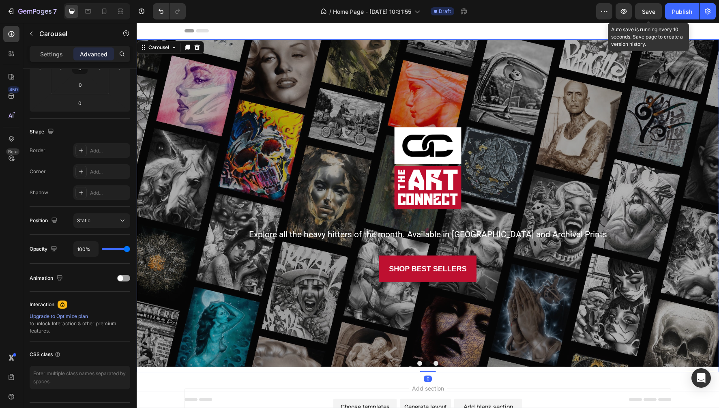
drag, startPoint x: 427, startPoint y: 370, endPoint x: 427, endPoint y: 344, distance: 26.8
click at [427, 344] on div "Image Your gateway to the vibrant world of urban and fine art brought to life o…" at bounding box center [428, 205] width 582 height 333
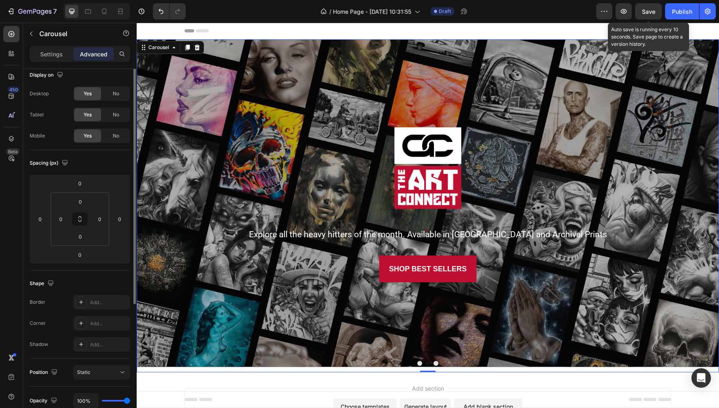
scroll to position [0, 0]
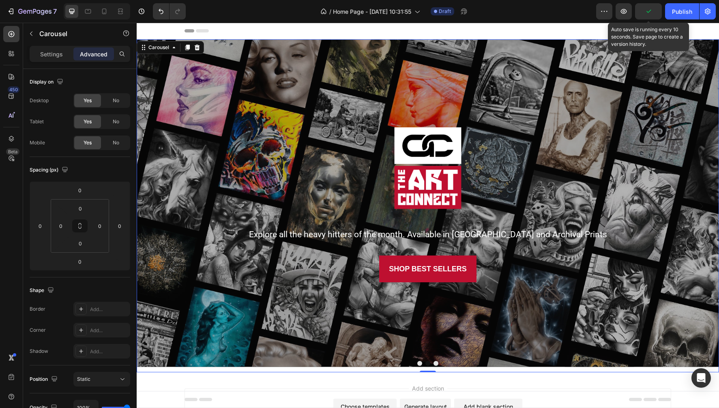
click at [277, 369] on div "Image Explore all the heavy hitters of the month. Available in Canvas and Archi…" at bounding box center [428, 205] width 582 height 333
click at [54, 50] on p "Settings" at bounding box center [51, 54] width 23 height 9
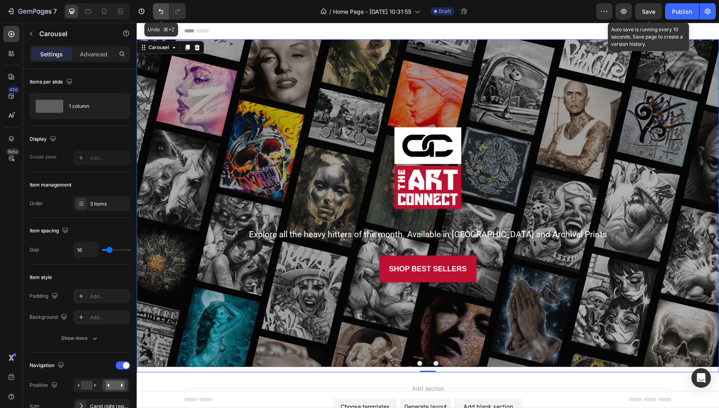
click at [160, 10] on icon "Undo/Redo" at bounding box center [160, 11] width 5 height 5
click at [161, 8] on icon "Undo/Redo" at bounding box center [161, 11] width 8 height 8
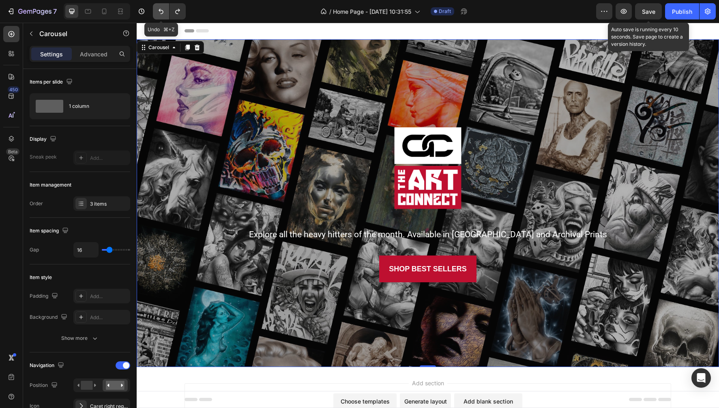
click at [161, 8] on icon "Undo/Redo" at bounding box center [161, 11] width 8 height 8
click at [161, 7] on icon "Undo/Redo" at bounding box center [161, 11] width 8 height 8
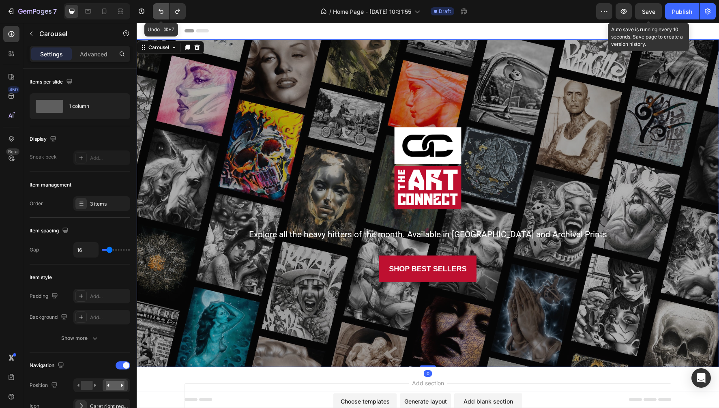
click at [161, 7] on icon "Undo/Redo" at bounding box center [161, 11] width 8 height 8
click at [437, 357] on button "Dot" at bounding box center [435, 357] width 5 height 5
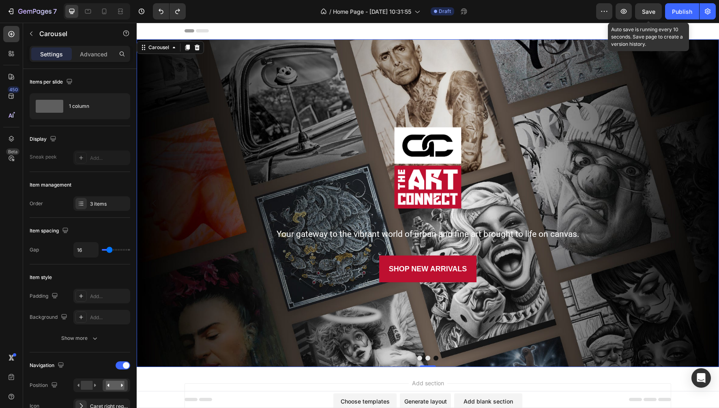
click at [421, 358] on button "Dot" at bounding box center [419, 357] width 5 height 5
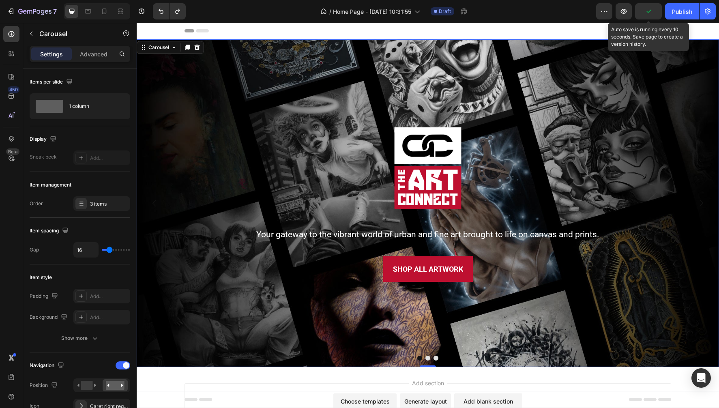
click at [429, 358] on button "Dot" at bounding box center [427, 357] width 5 height 5
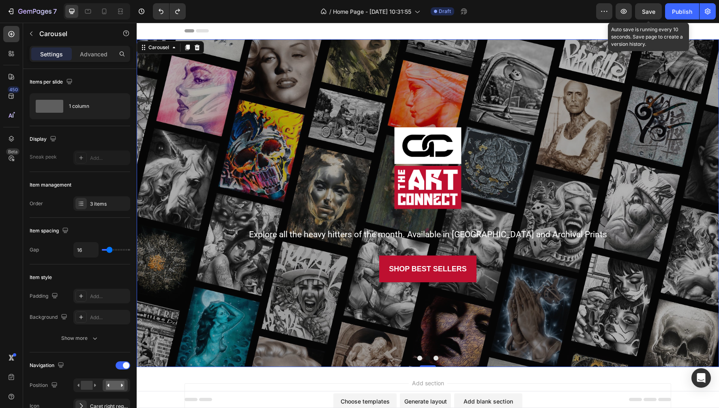
click at [436, 358] on button "Dot" at bounding box center [435, 357] width 5 height 5
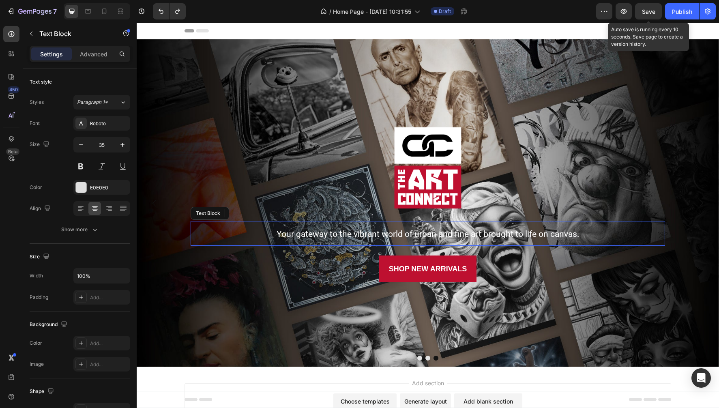
click at [346, 235] on span "Your gateway to the vibrant world of urban and fine art brought to life on canv…" at bounding box center [427, 234] width 303 height 10
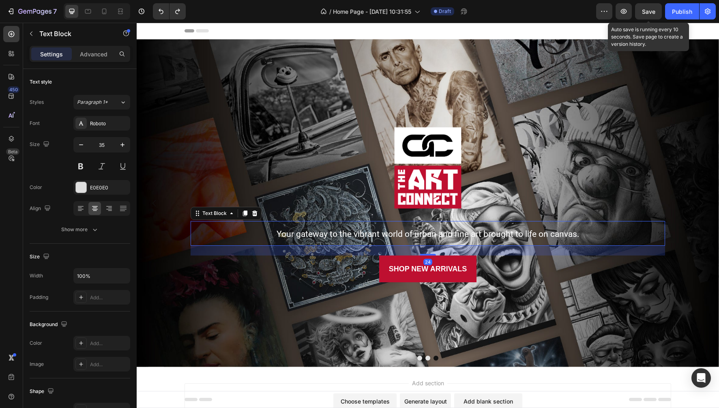
click at [328, 234] on span "Your gateway to the vibrant world of urban and fine art brought to life on canv…" at bounding box center [427, 234] width 303 height 10
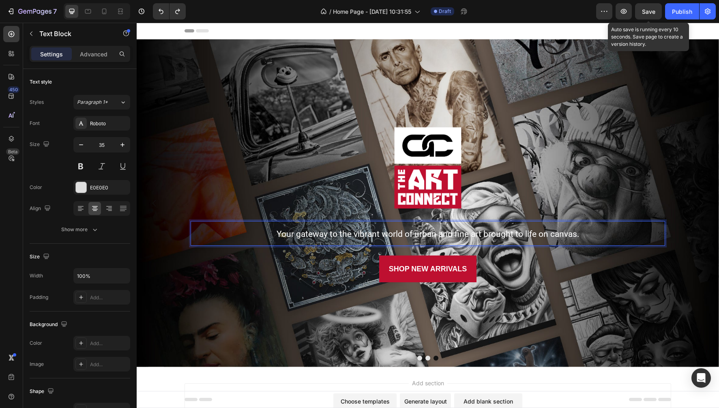
click at [328, 234] on span "Your gateway to the vibrant world of urban and fine art brought to life on canv…" at bounding box center [427, 234] width 303 height 10
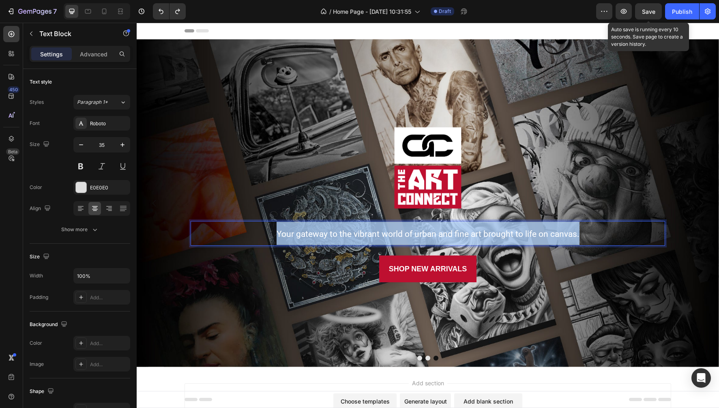
click at [328, 234] on span "Your gateway to the vibrant world of urban and fine art brought to life on canv…" at bounding box center [427, 234] width 303 height 10
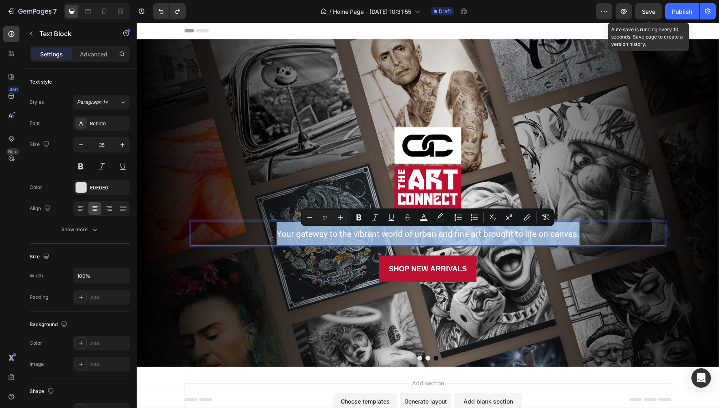
click at [307, 233] on span "Your gateway to the vibrant world of urban and fine art brought to life on canv…" at bounding box center [427, 234] width 303 height 10
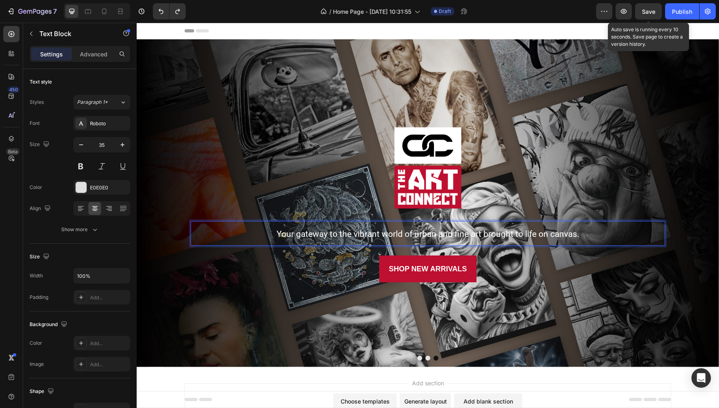
click at [294, 235] on span "Your gateway to the vibrant world of urban and fine art brought to life on canv…" at bounding box center [427, 234] width 303 height 10
click at [465, 236] on span "Discover the latest artword drops" at bounding box center [428, 234] width 126 height 10
click at [494, 235] on p "Discover the latest artwork drops" at bounding box center [427, 233] width 473 height 23
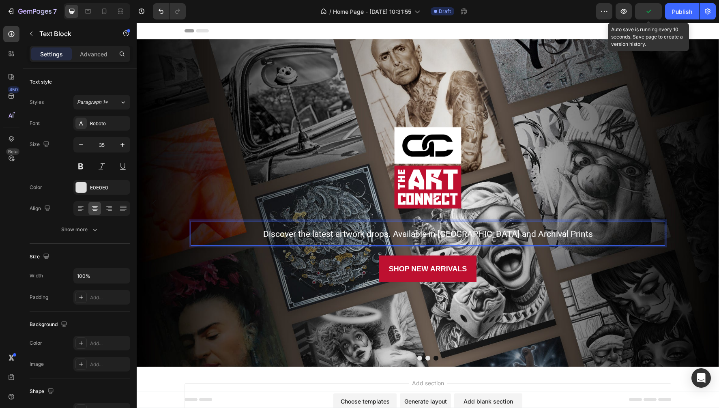
click at [458, 235] on span "Discover the latest artwork drops. Available in Canvas and Archival Prints" at bounding box center [428, 234] width 330 height 10
click at [650, 11] on span "Save" at bounding box center [648, 11] width 13 height 7
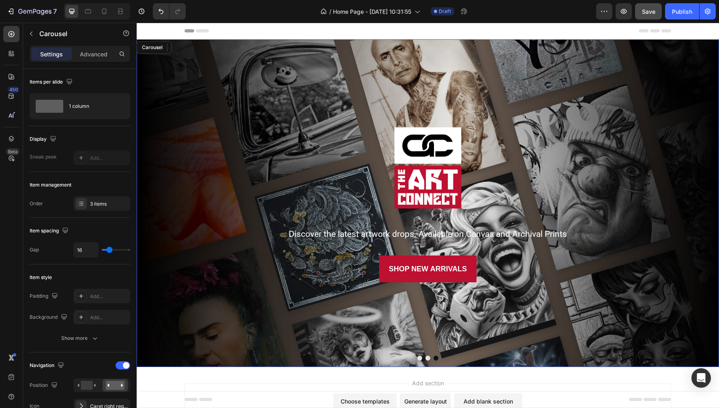
click at [419, 358] on button "Dot" at bounding box center [419, 357] width 5 height 5
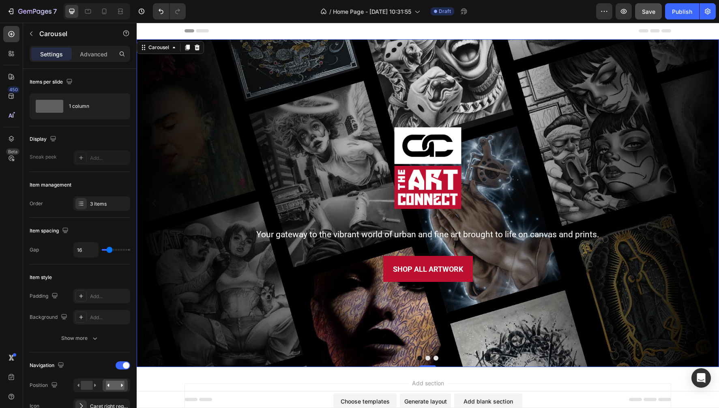
click at [427, 358] on button "Dot" at bounding box center [427, 357] width 5 height 5
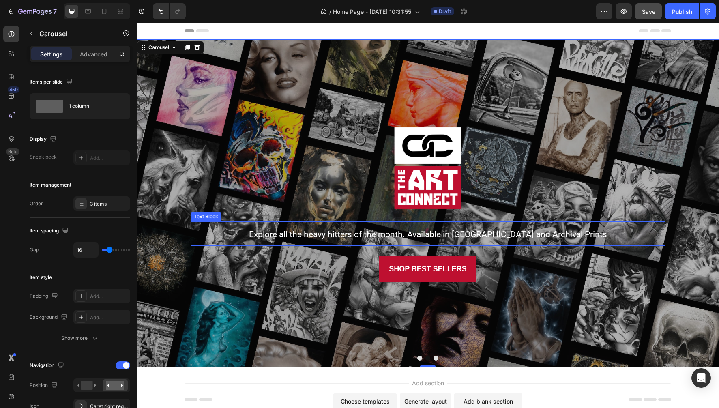
click at [471, 236] on span "Explore all the heavy hitters of the month. Available in [GEOGRAPHIC_DATA] and …" at bounding box center [428, 234] width 358 height 10
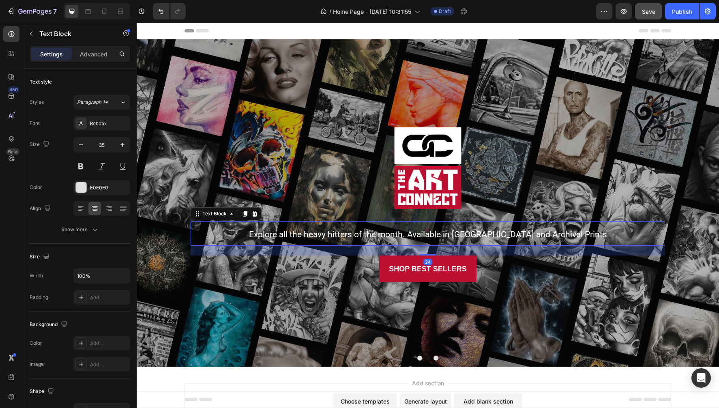
click at [471, 233] on span "Explore all the heavy hitters of the month. Available in [GEOGRAPHIC_DATA] and …" at bounding box center [428, 234] width 358 height 10
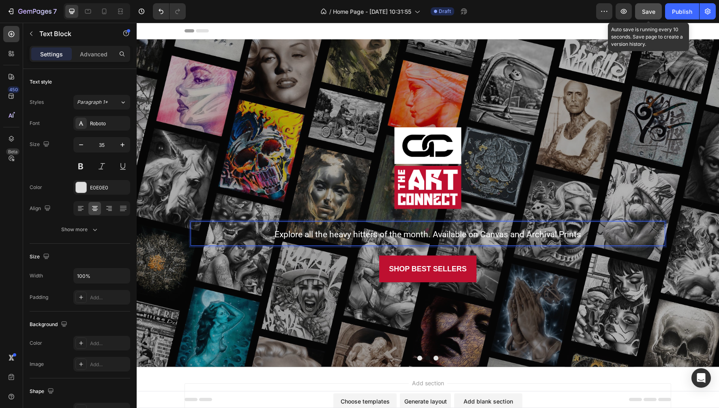
click at [646, 11] on span "Save" at bounding box center [648, 11] width 13 height 7
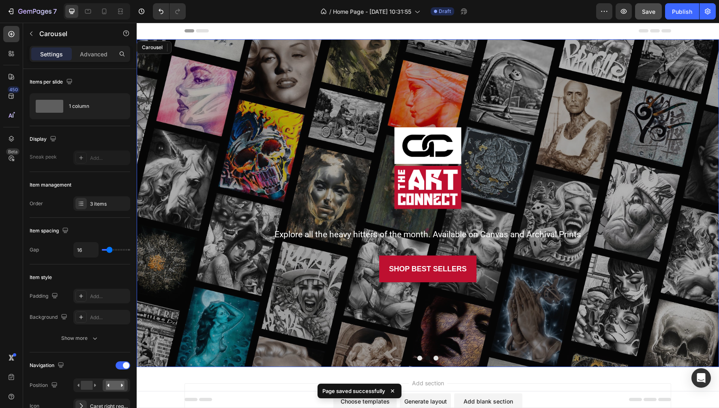
click at [436, 359] on button "Dot" at bounding box center [435, 357] width 5 height 5
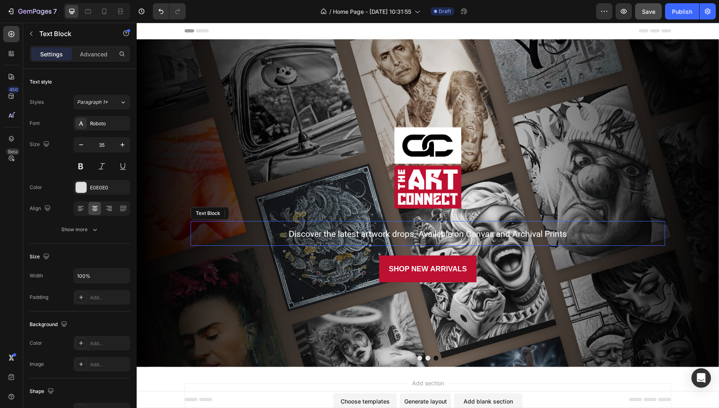
click at [380, 235] on span "Discover the latest artwork drops. Available on Canvas and Archival Prints" at bounding box center [428, 234] width 278 height 10
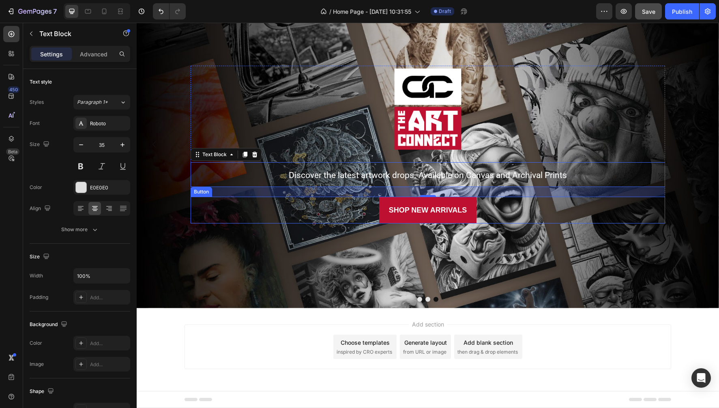
scroll to position [59, 0]
click at [425, 323] on span "Add section" at bounding box center [428, 324] width 39 height 9
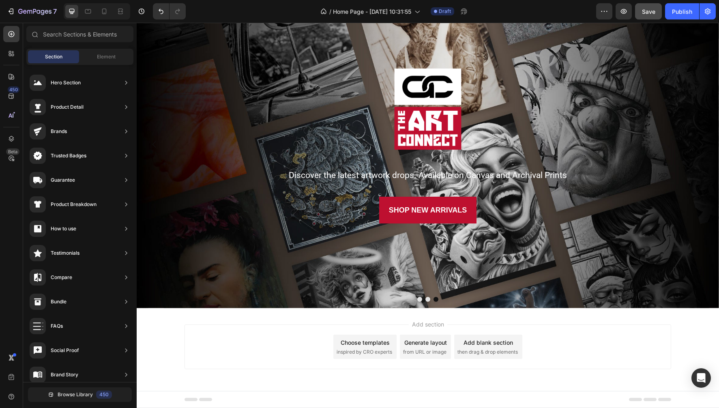
click at [56, 58] on span "Section" at bounding box center [53, 56] width 17 height 7
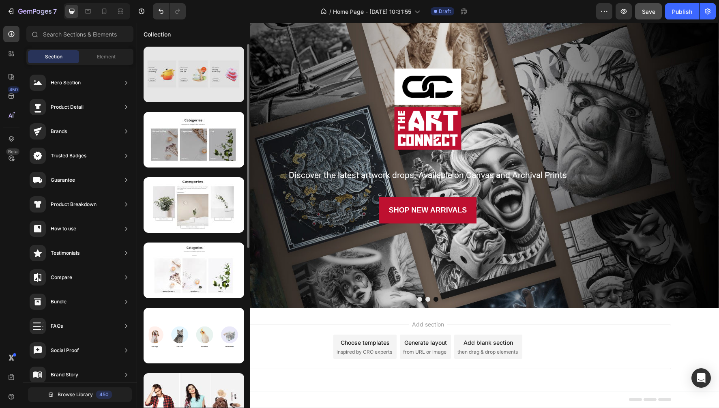
click at [200, 74] on div at bounding box center [193, 75] width 101 height 56
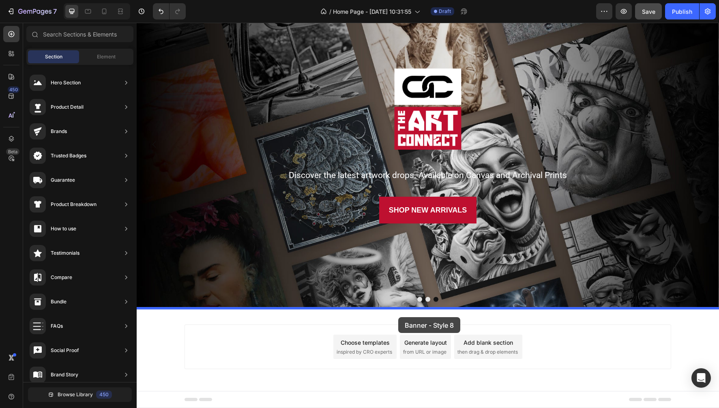
drag, startPoint x: 333, startPoint y: 82, endPoint x: 398, endPoint y: 317, distance: 243.5
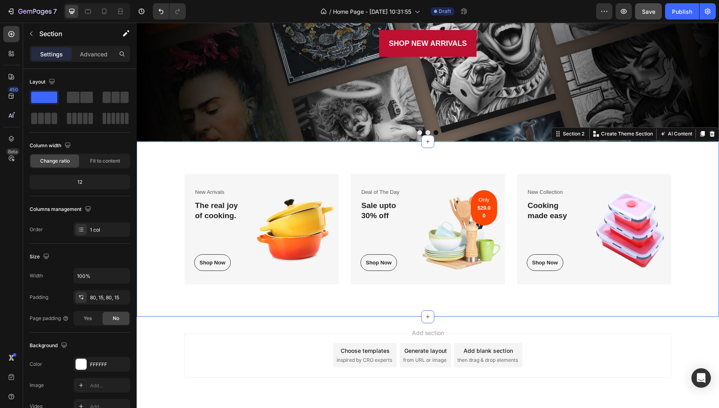
scroll to position [226, 0]
click at [264, 162] on div "New Arrivals Text block The real joy of cooking. Heading Shop Now Button Row Im…" at bounding box center [428, 228] width 582 height 175
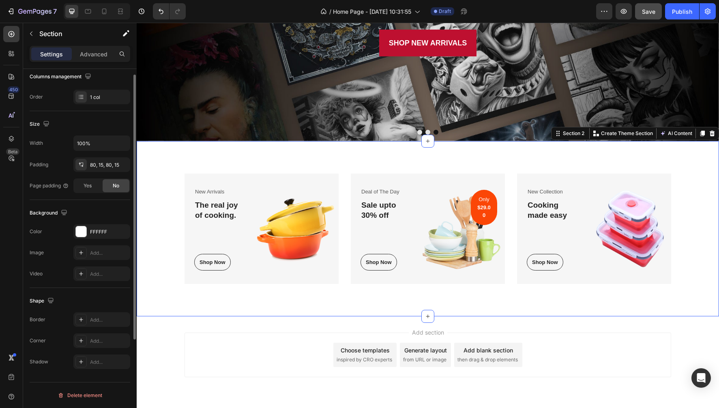
scroll to position [0, 0]
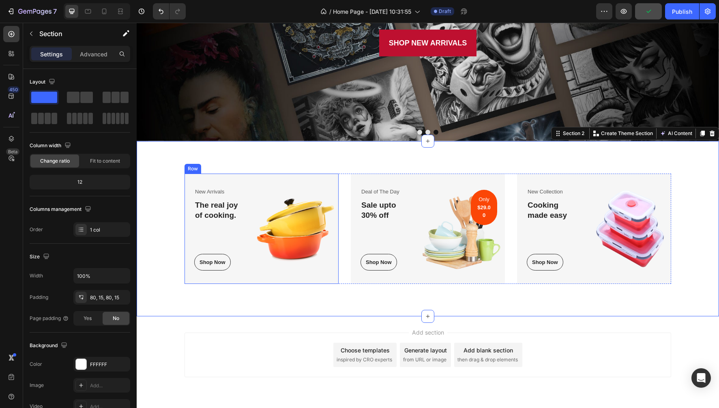
click at [240, 175] on div "New Arrivals Text block The real joy of cooking. Heading Shop Now Button Row" at bounding box center [213, 228] width 59 height 110
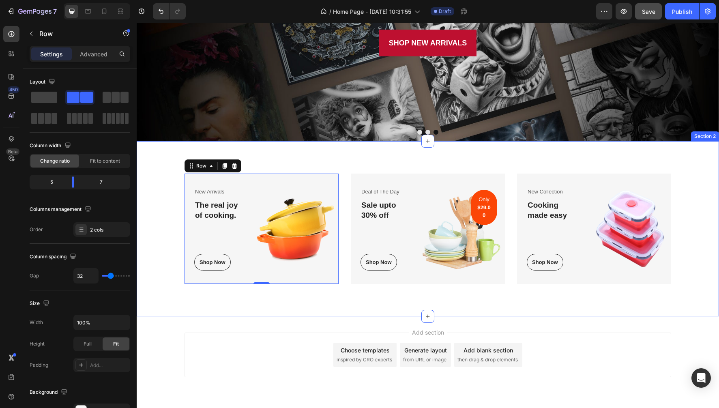
click at [335, 159] on div "New Arrivals Text block The real joy of cooking. Heading Shop Now Button Row Im…" at bounding box center [428, 228] width 582 height 175
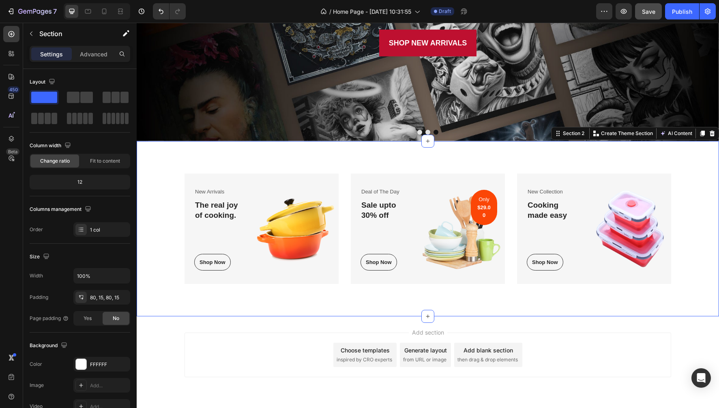
click at [259, 304] on div "New Arrivals Text block The real joy of cooking. Heading Shop Now Button Row Im…" at bounding box center [428, 228] width 582 height 175
click at [164, 9] on icon "Undo/Redo" at bounding box center [161, 11] width 8 height 8
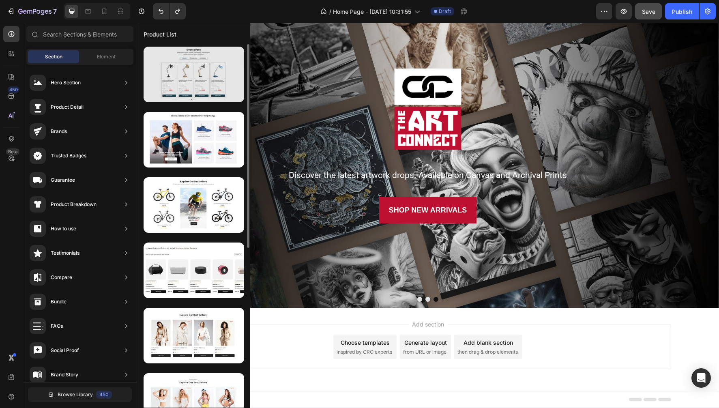
click at [207, 76] on div at bounding box center [193, 75] width 101 height 56
